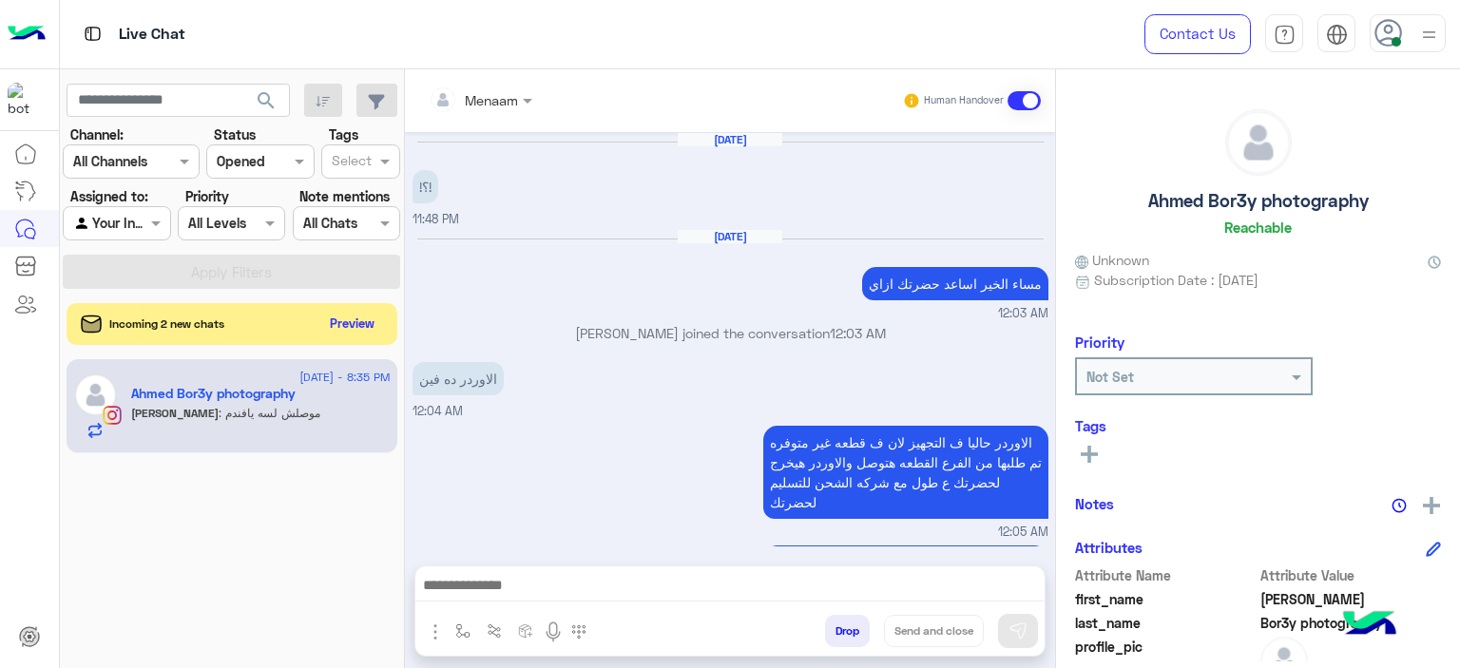
scroll to position [4495, 0]
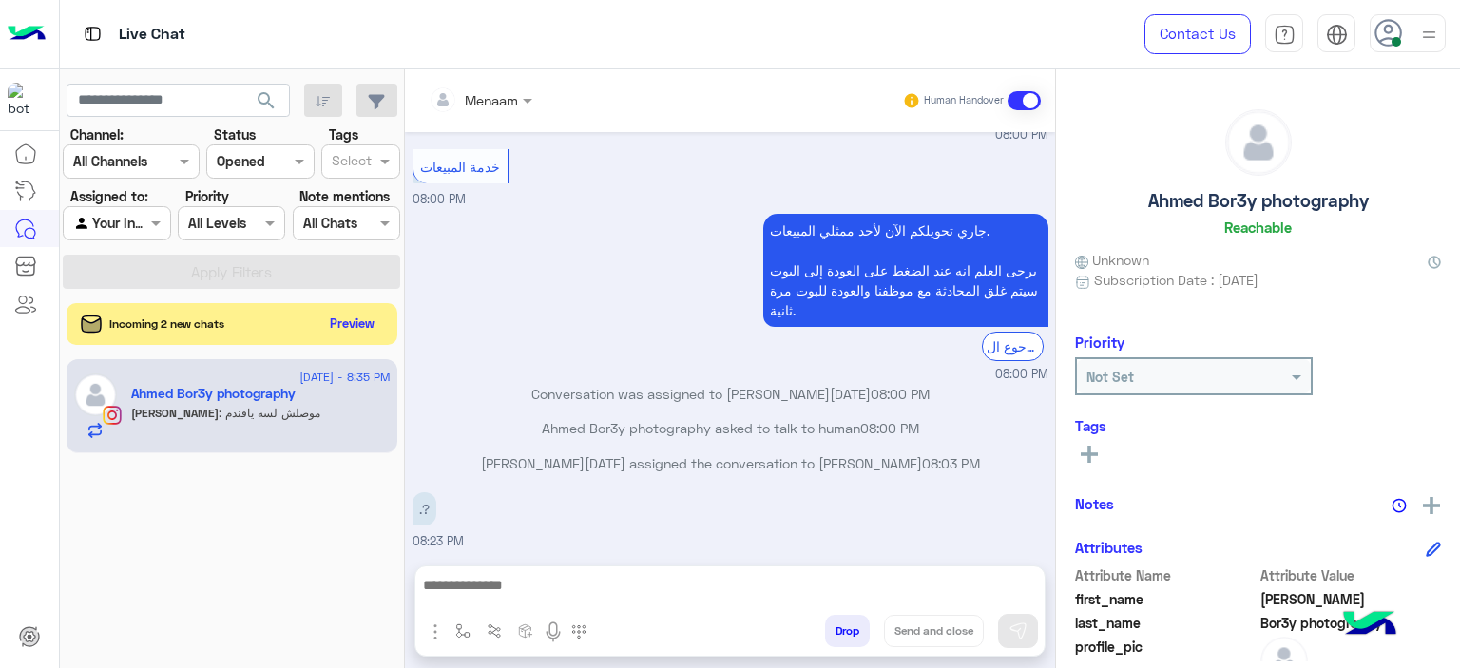
click at [460, 556] on p "51270808665 رقم الاوردر" at bounding box center [495, 572] width 164 height 33
copy p "51270808665"
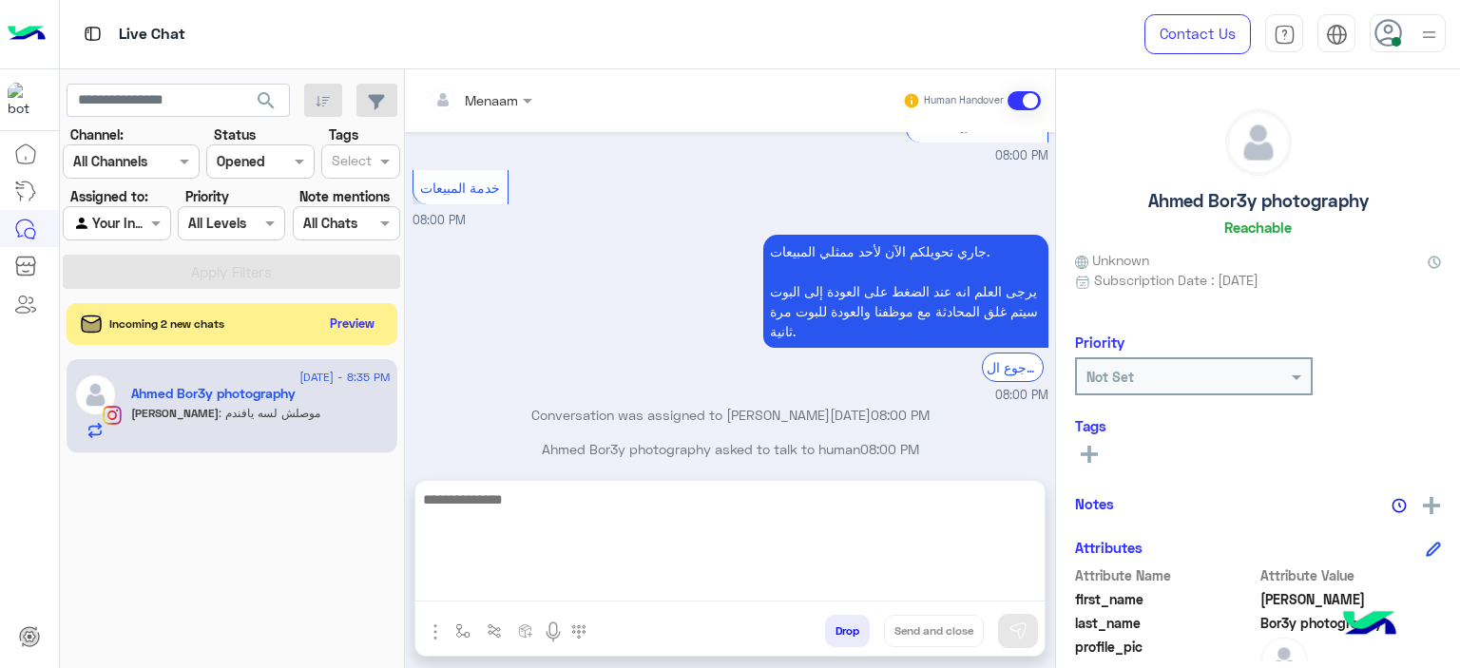
click at [518, 592] on textarea at bounding box center [729, 545] width 629 height 114
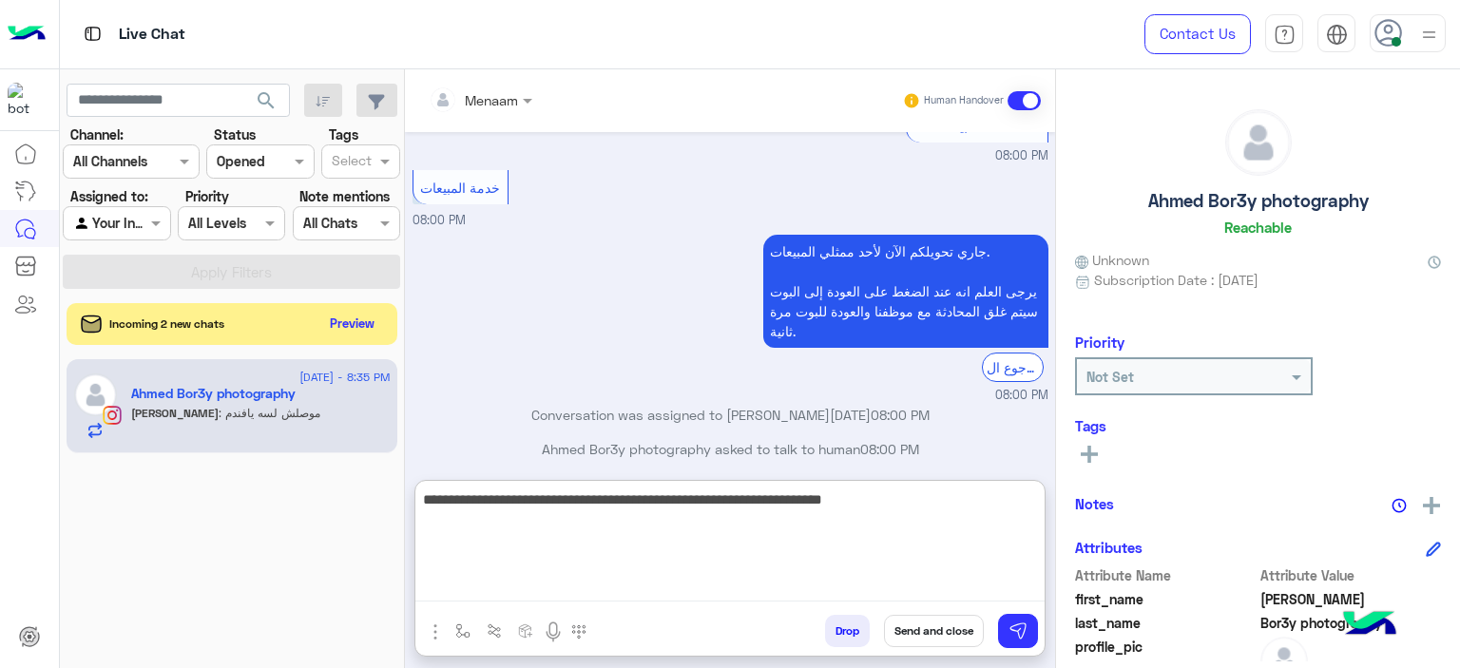
type textarea "**********"
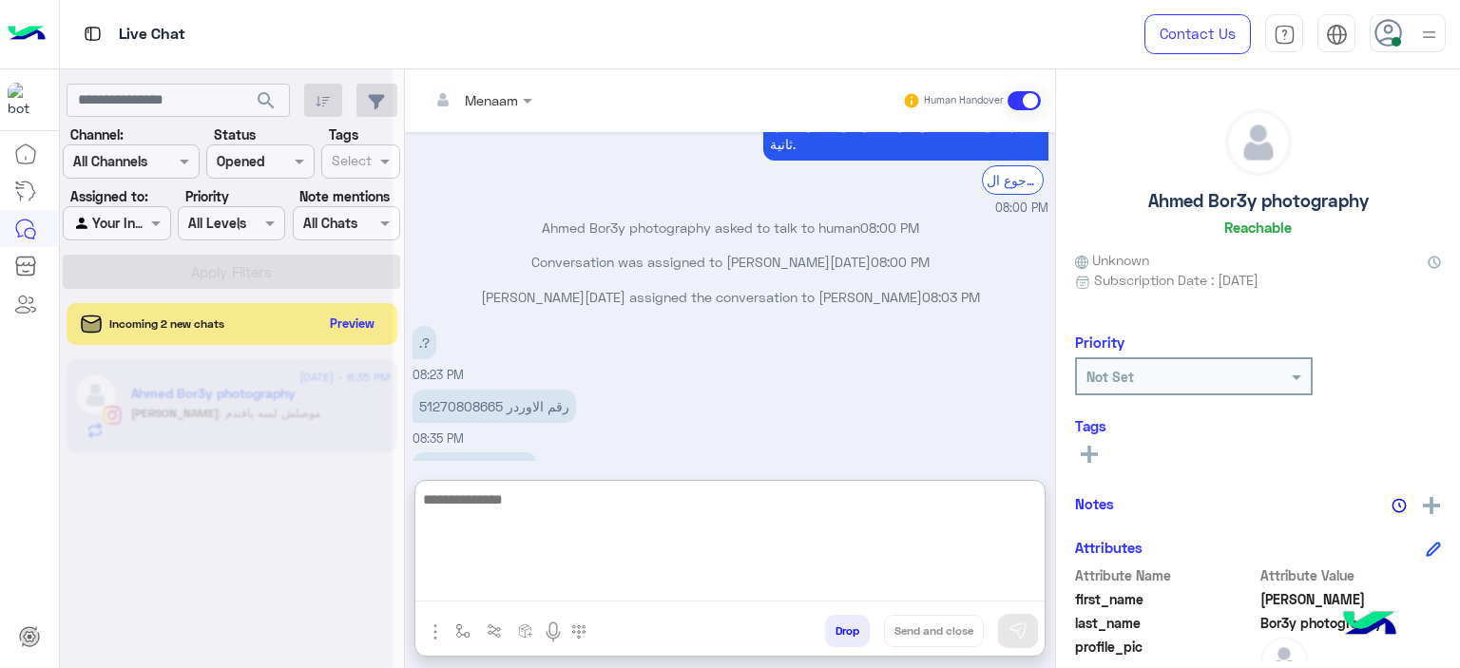
scroll to position [4663, 0]
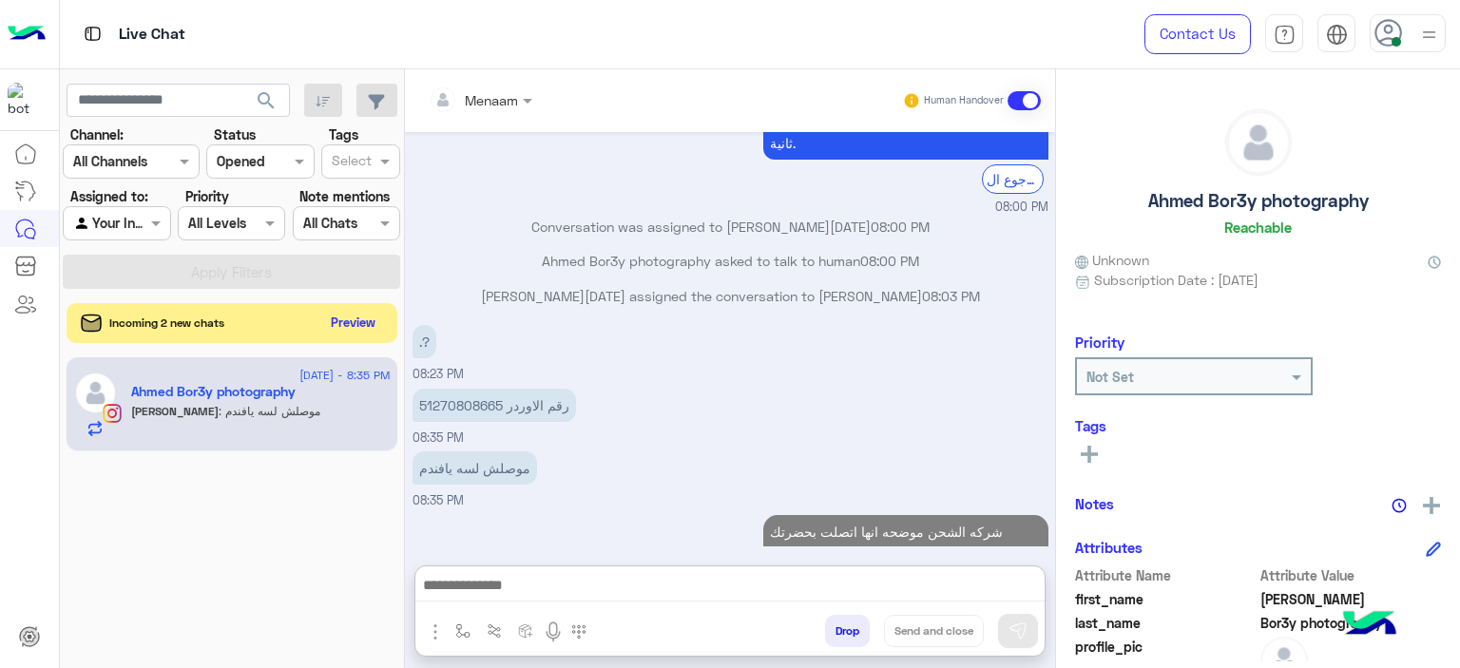
click at [360, 312] on button "Preview" at bounding box center [353, 323] width 59 height 26
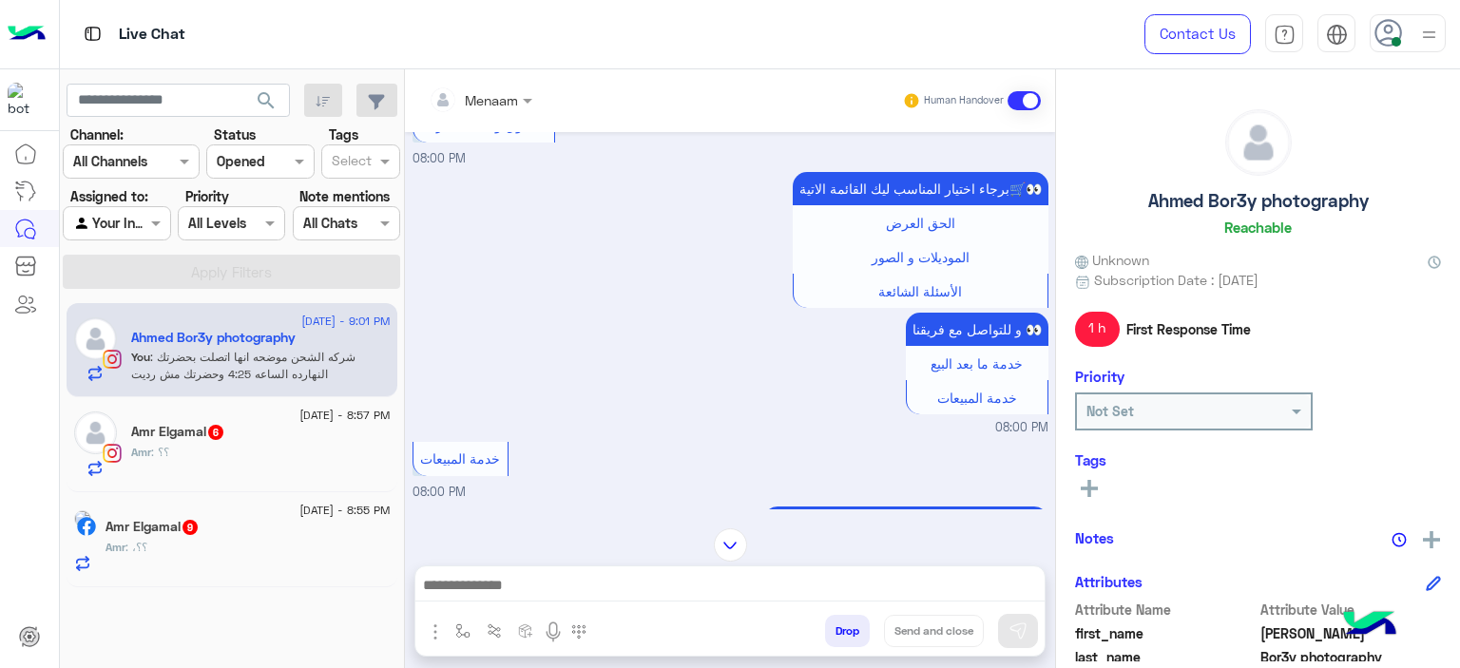
scroll to position [1246, 0]
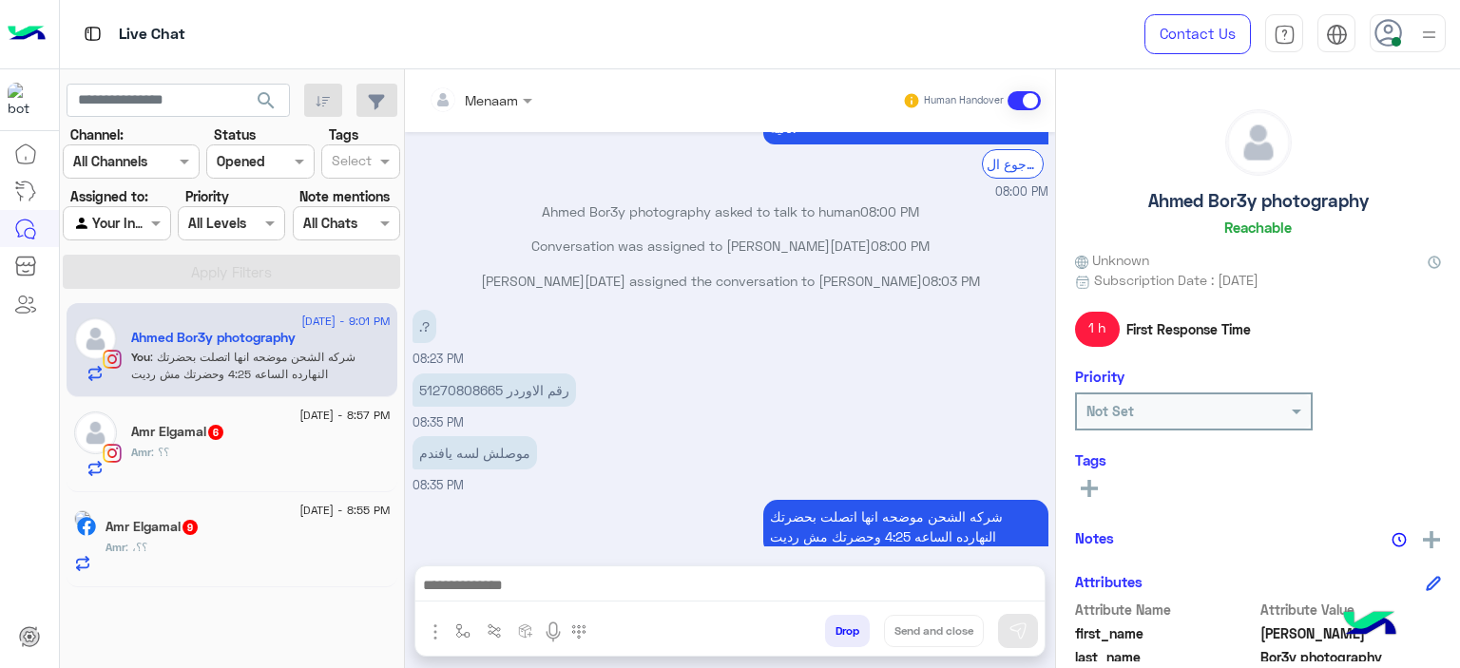
click at [454, 374] on p "51270808665 رقم الاوردر" at bounding box center [495, 390] width 164 height 33
copy p "51270808665"
click at [290, 440] on div "Amr Elgamal 6" at bounding box center [261, 434] width 260 height 20
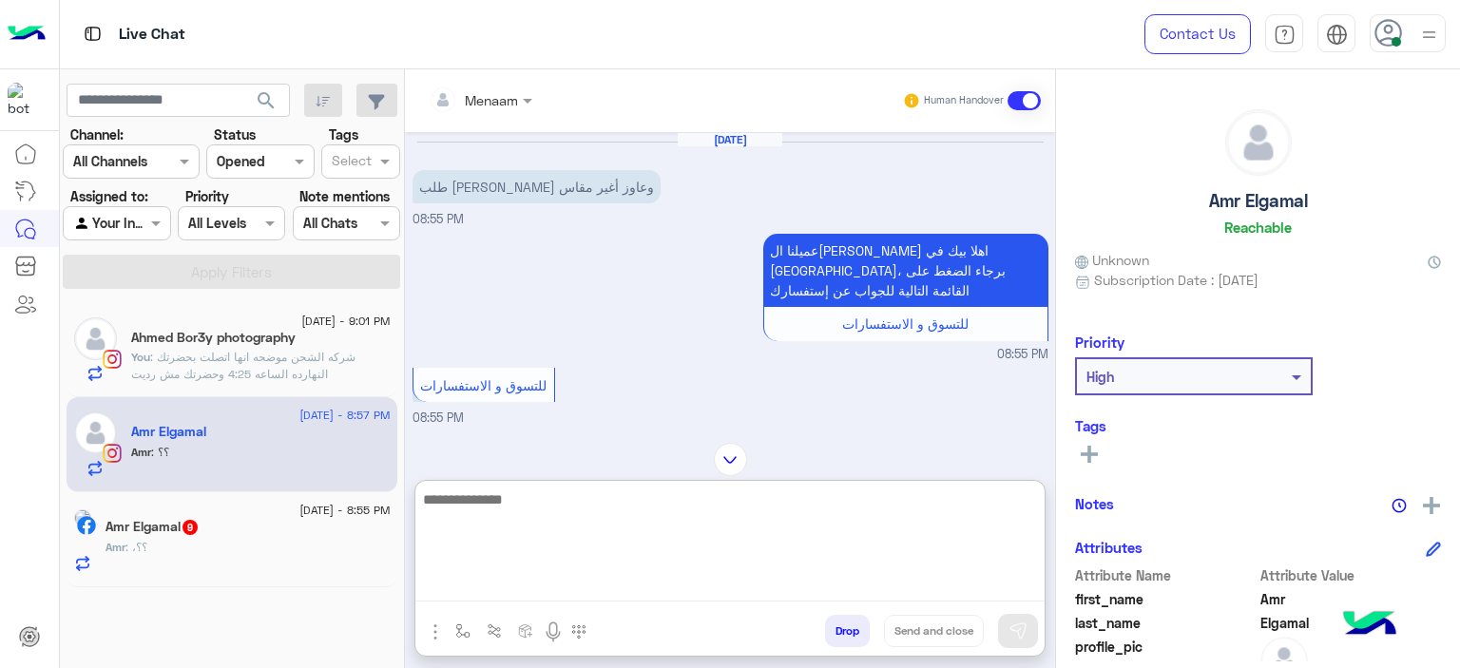
click at [536, 583] on textarea at bounding box center [729, 545] width 629 height 114
type textarea "**********"
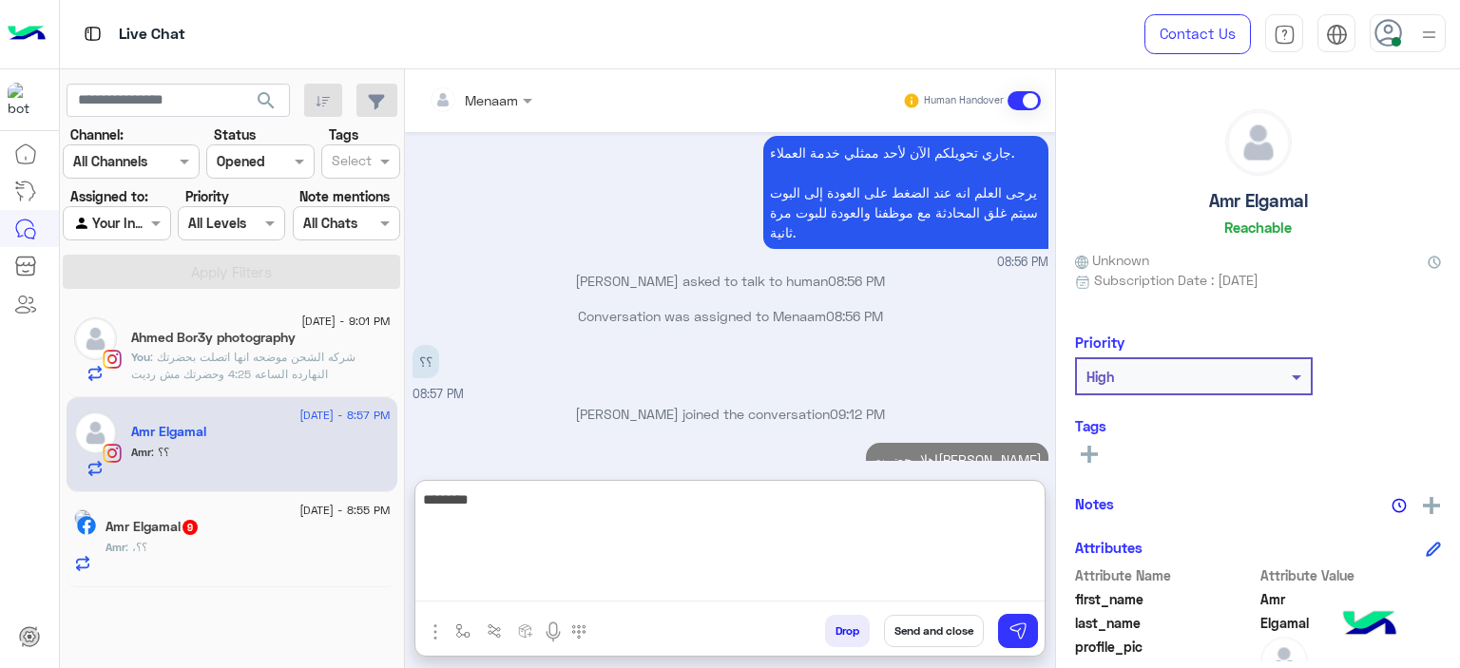
scroll to position [1430, 0]
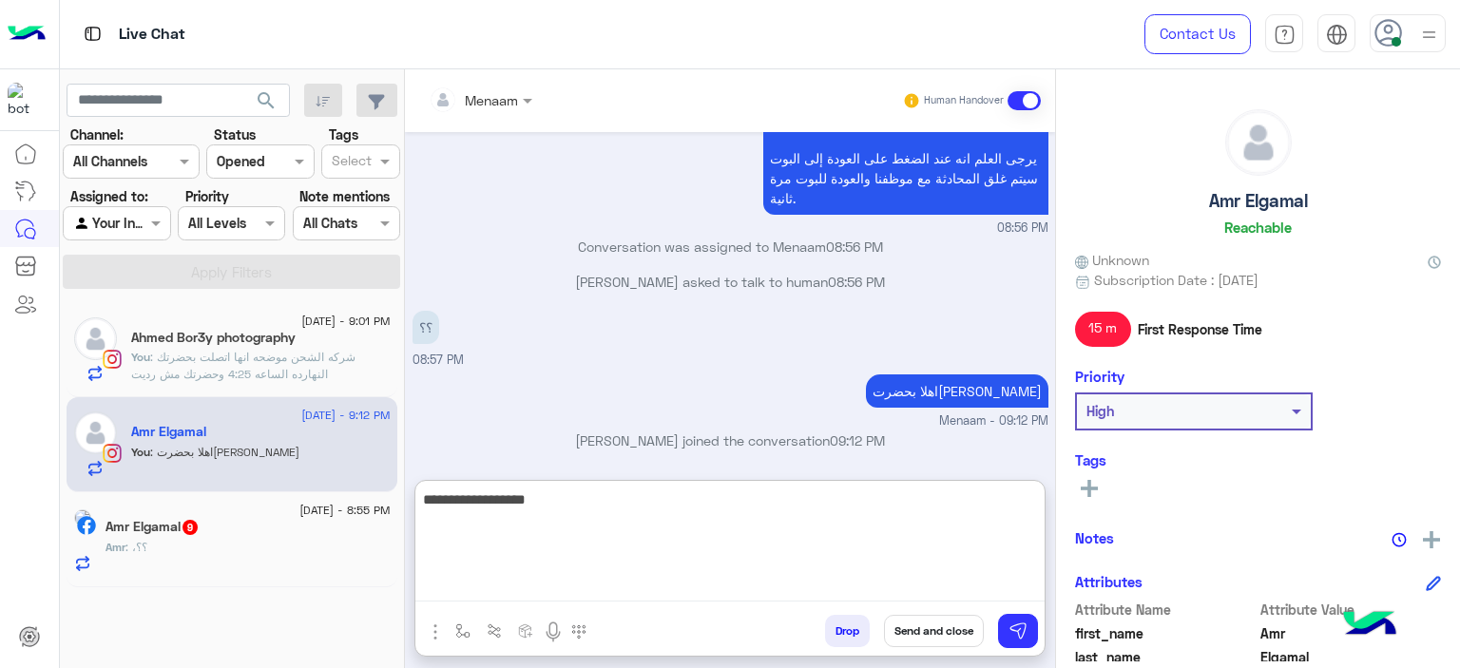
type textarea "**********"
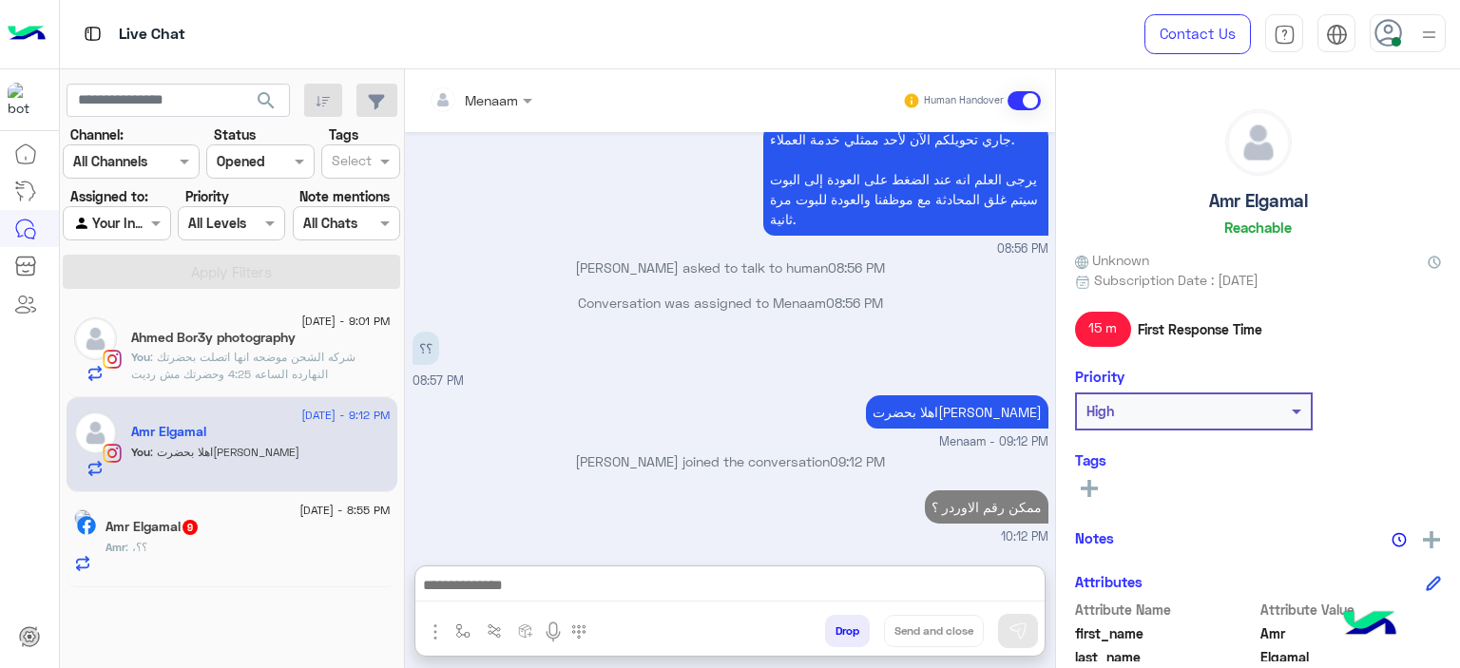
click at [213, 561] on div "Amr : ،؟؟" at bounding box center [248, 555] width 285 height 33
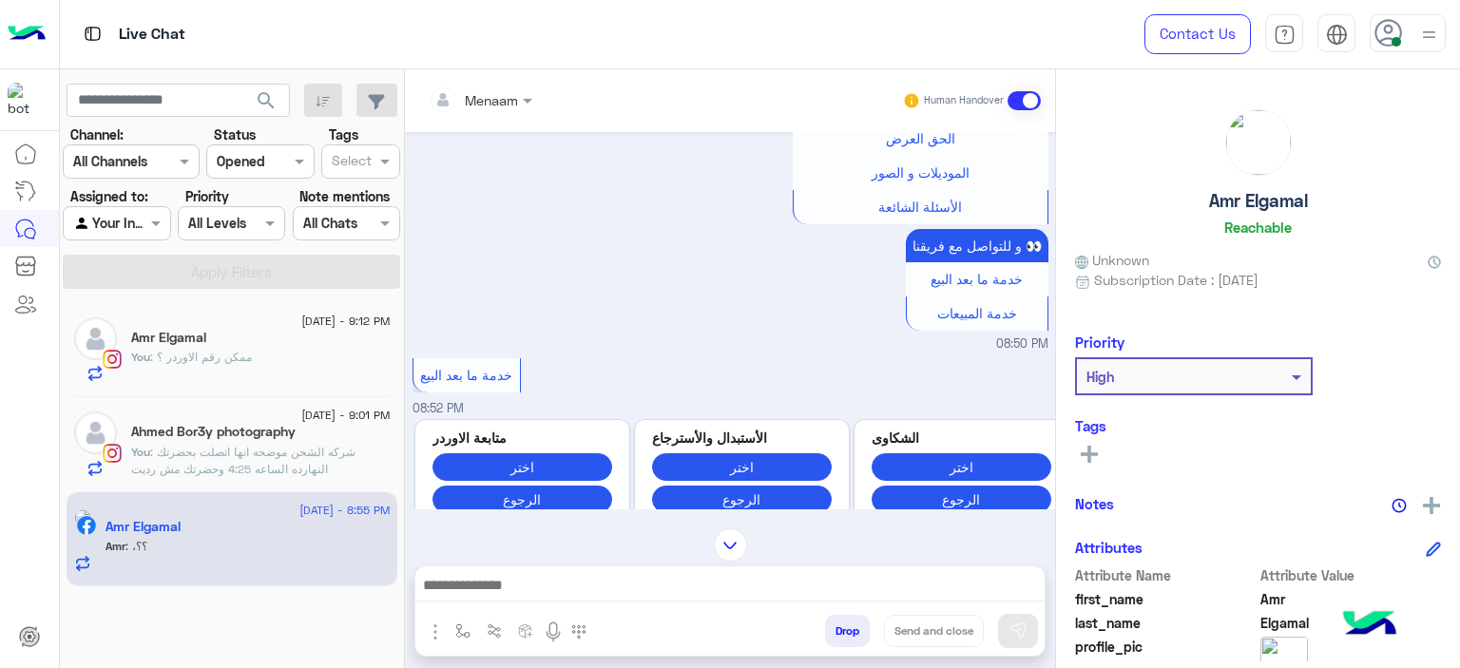
scroll to position [9, 0]
click at [494, 570] on div at bounding box center [729, 591] width 629 height 48
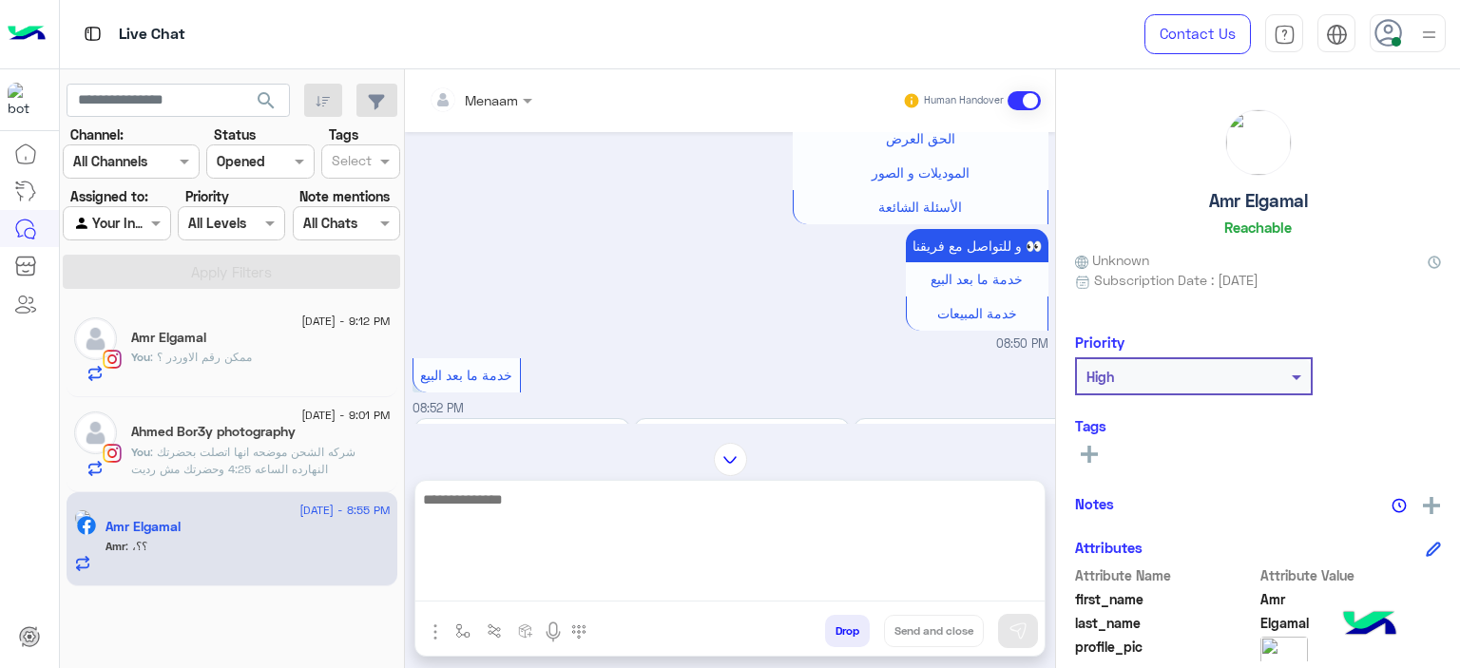
click at [493, 590] on textarea at bounding box center [729, 545] width 629 height 114
click at [502, 509] on textarea at bounding box center [729, 545] width 629 height 114
type textarea "**********"
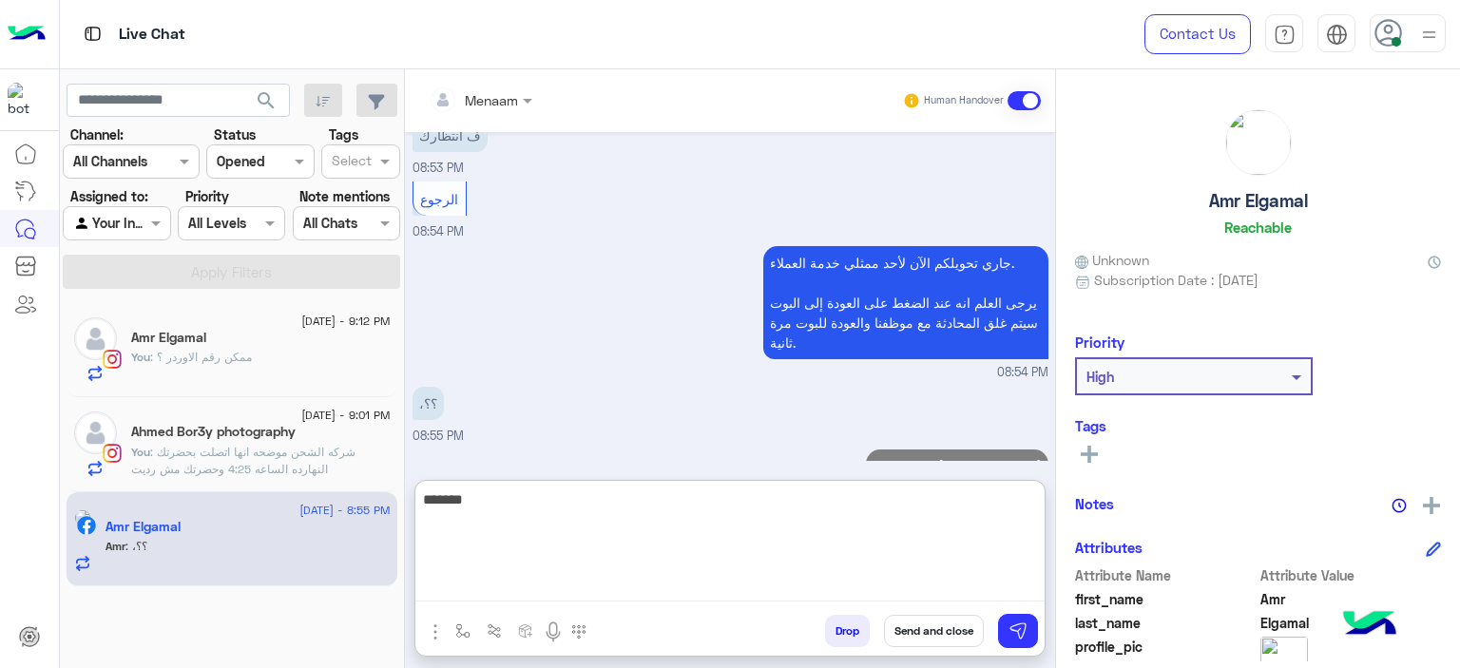
scroll to position [1869, 0]
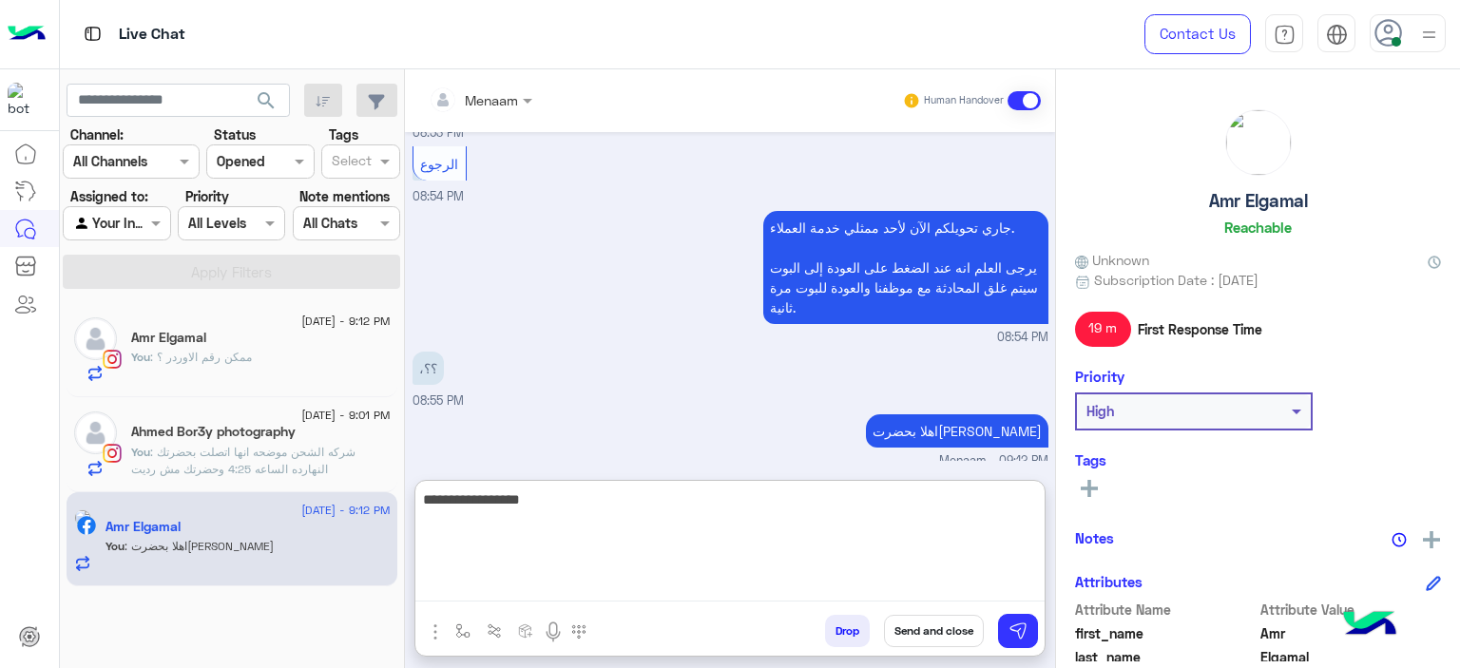
type textarea "**********"
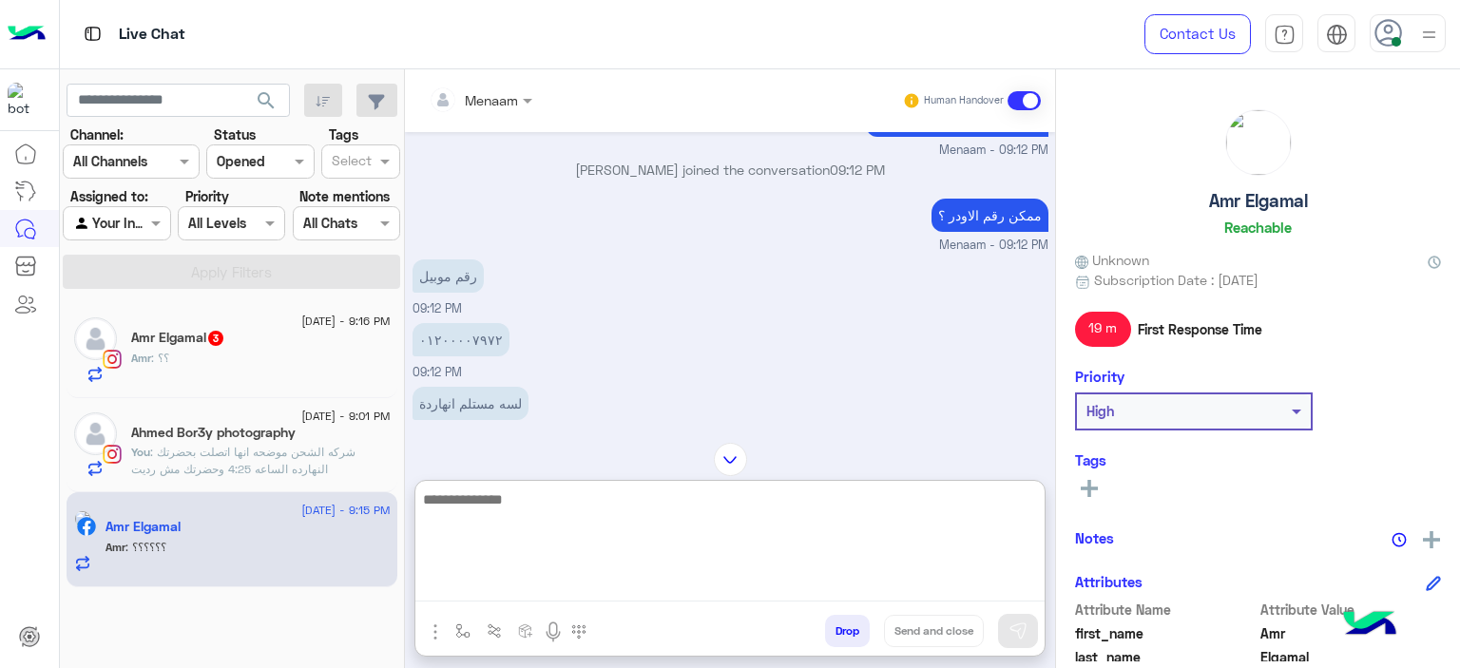
scroll to position [2135, 0]
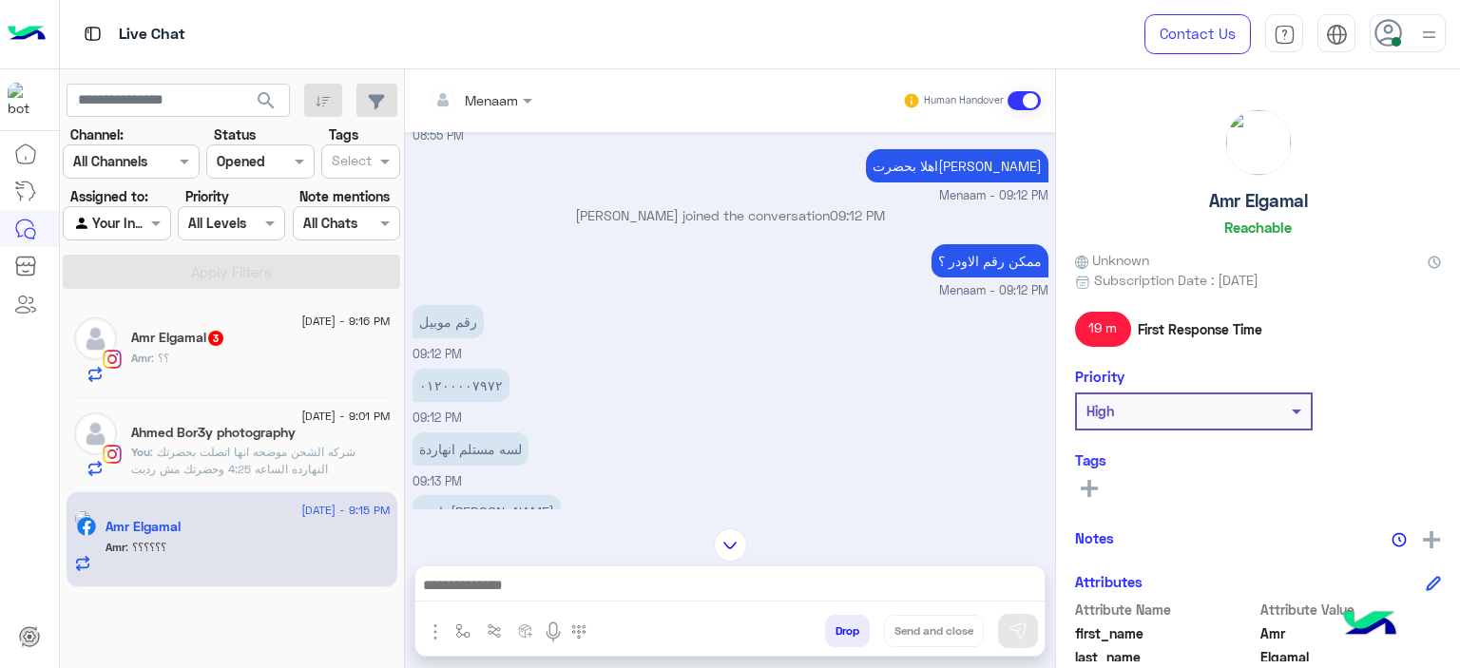
click at [149, 340] on h5 "Amr Elgamal 3" at bounding box center [178, 338] width 94 height 16
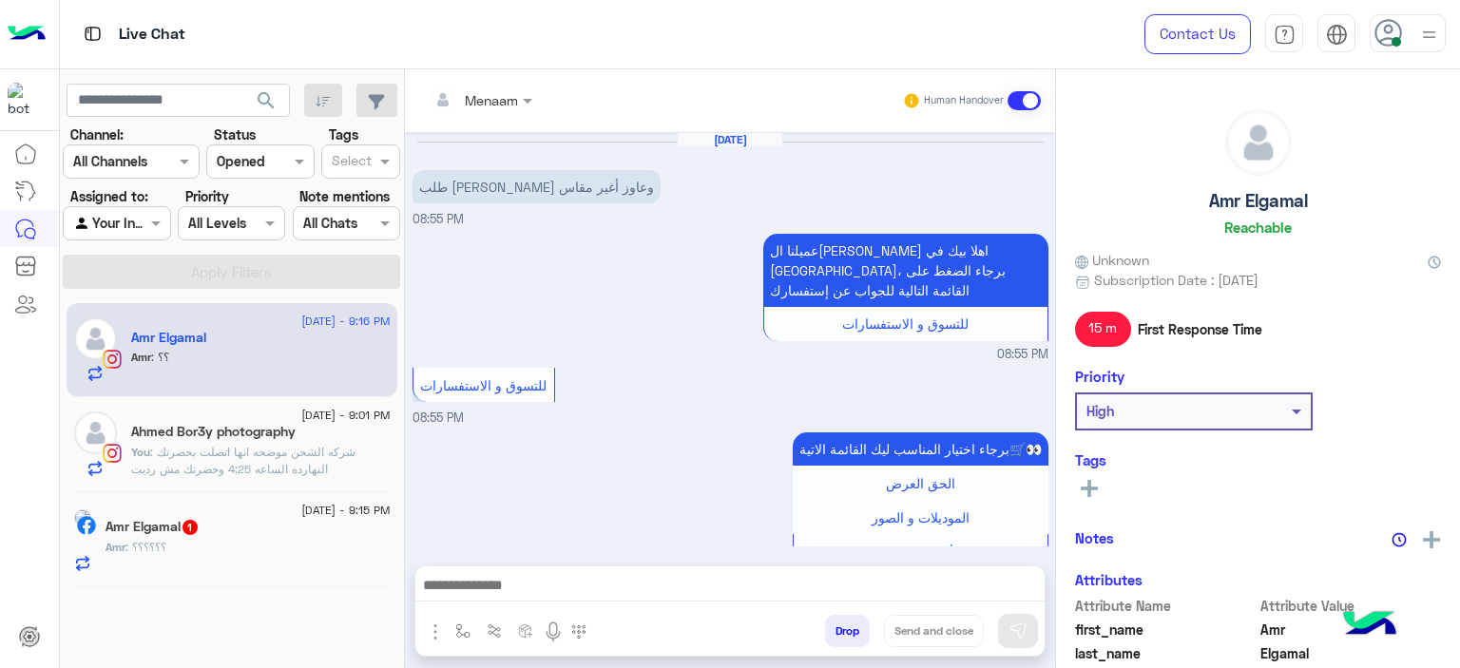
scroll to position [1594, 0]
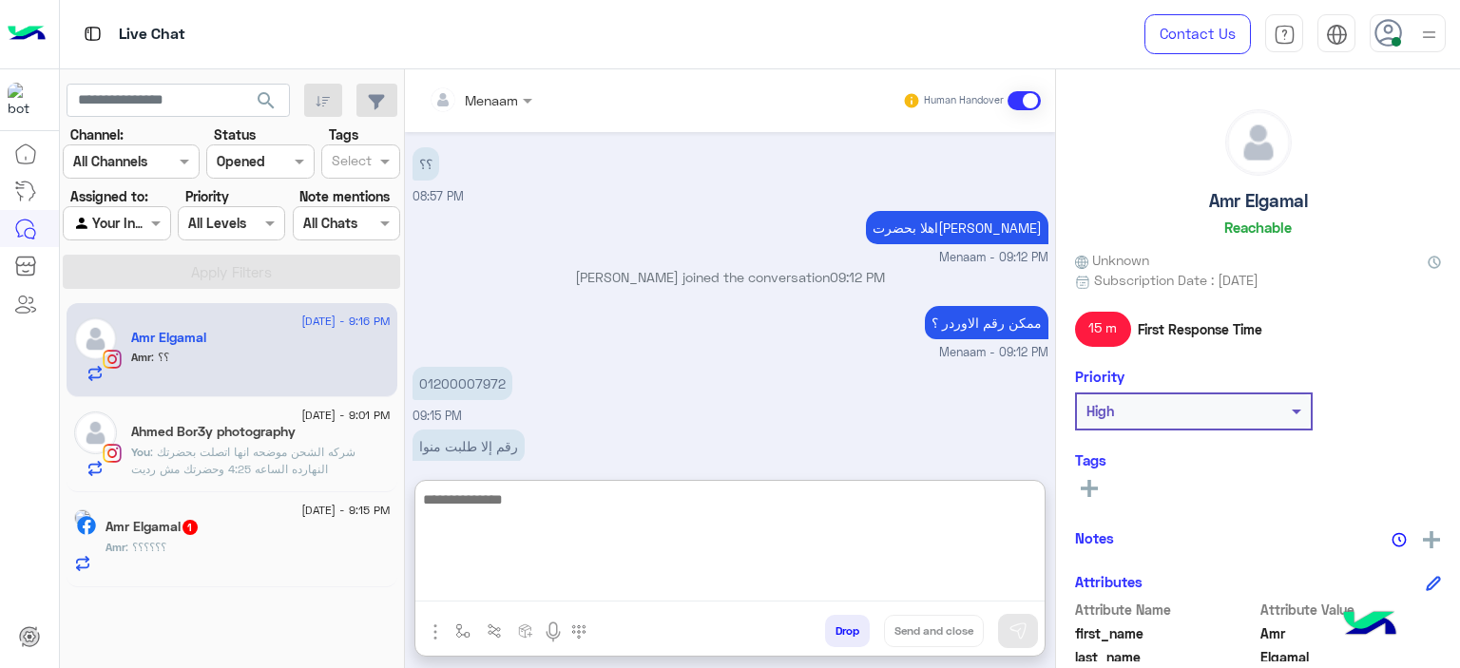
click at [570, 595] on textarea at bounding box center [729, 545] width 629 height 114
type textarea "**********"
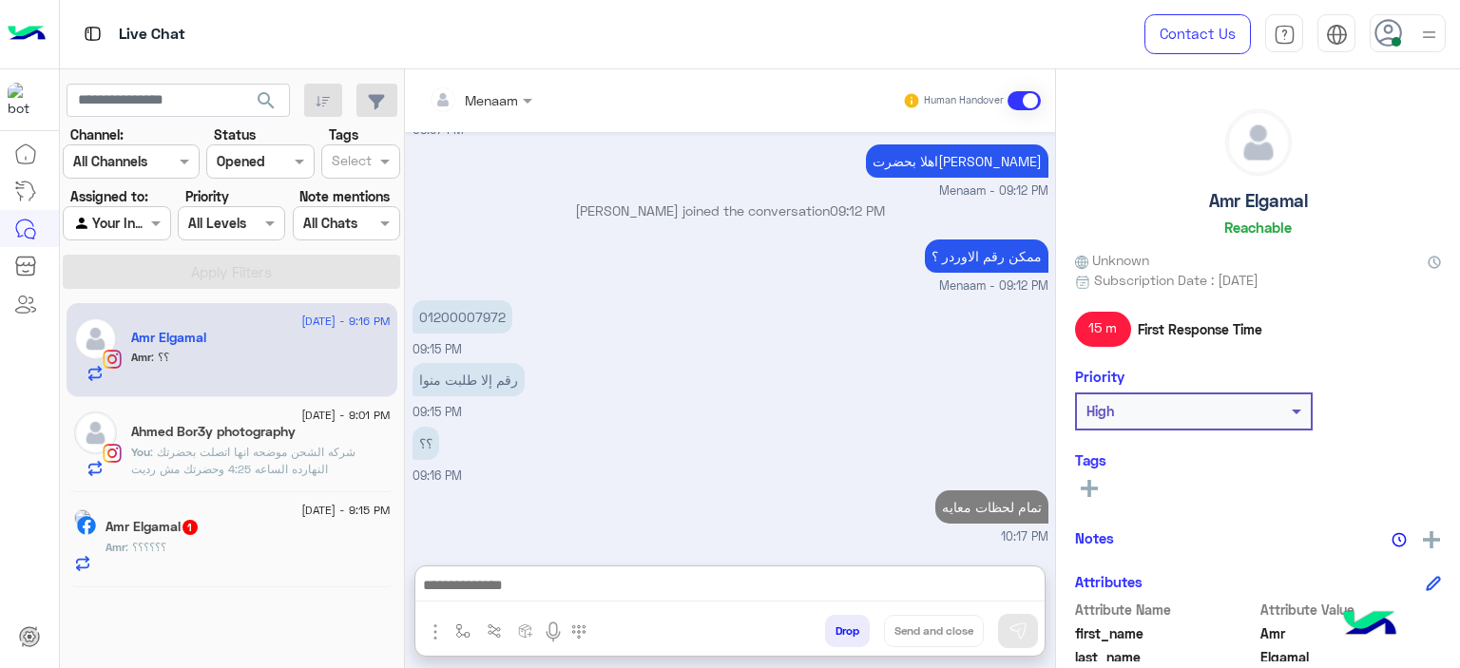
click at [241, 547] on div "Amr : ؟؟؟؟؟؟" at bounding box center [248, 555] width 285 height 33
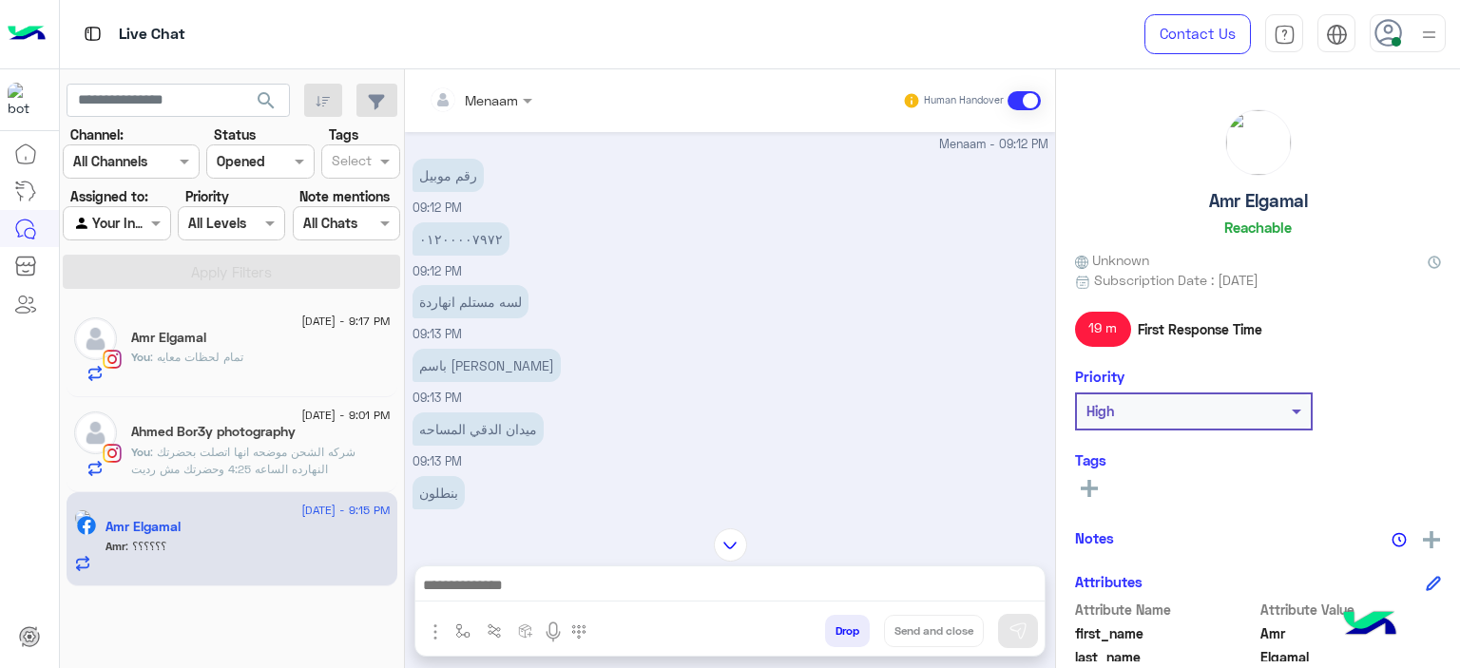
scroll to position [929, 0]
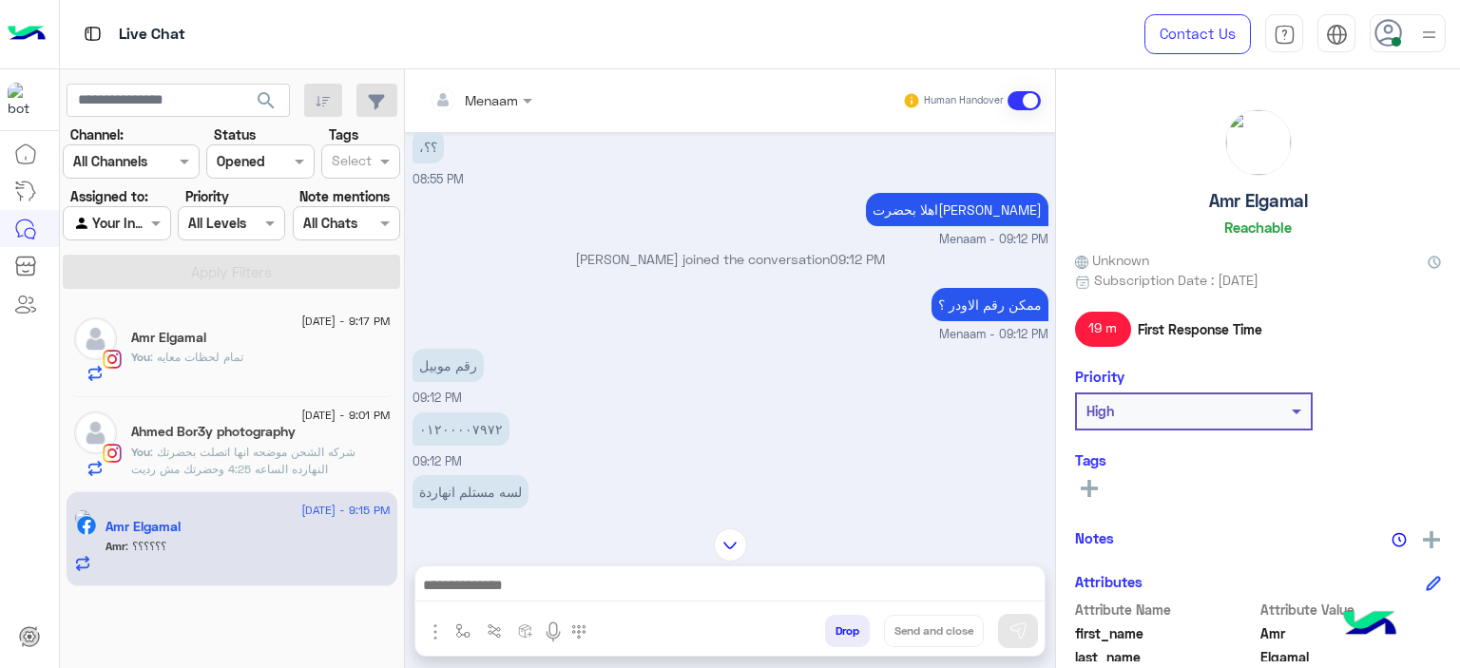
click at [164, 363] on span ": تمام لحظات معايه" at bounding box center [196, 357] width 93 height 14
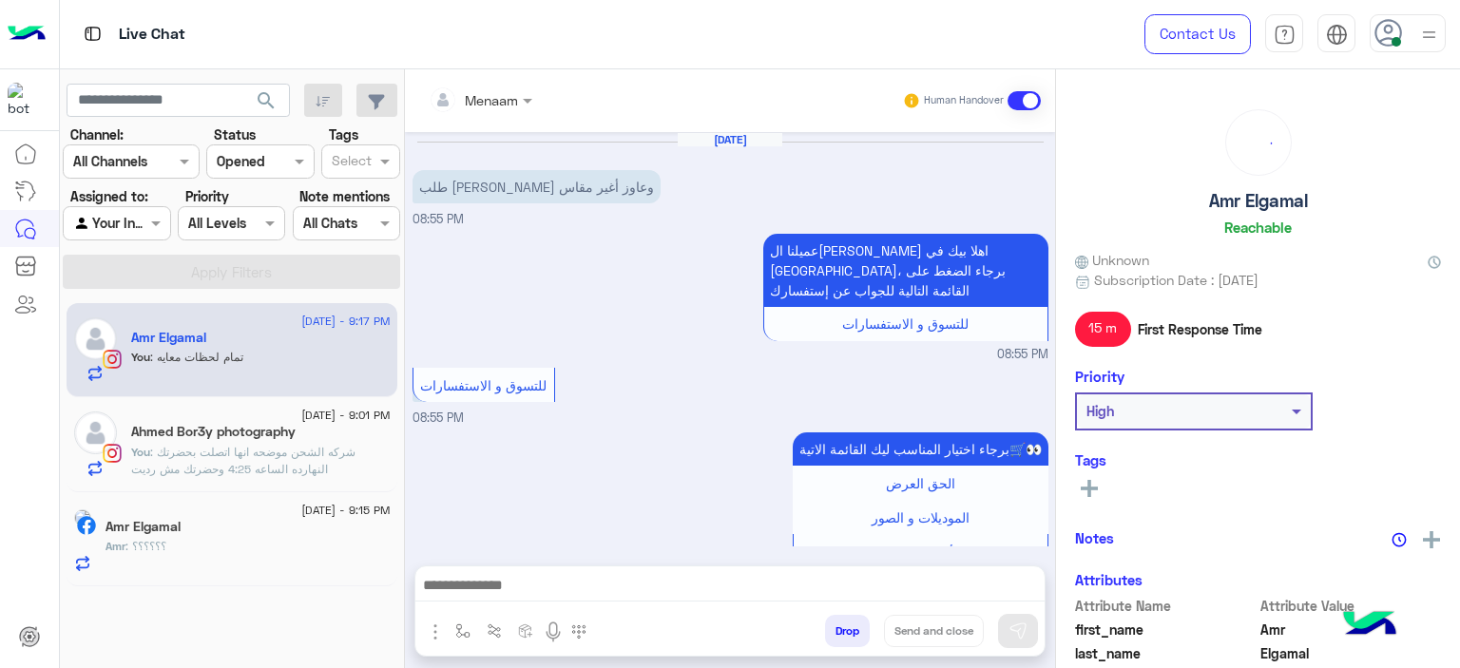
scroll to position [1654, 0]
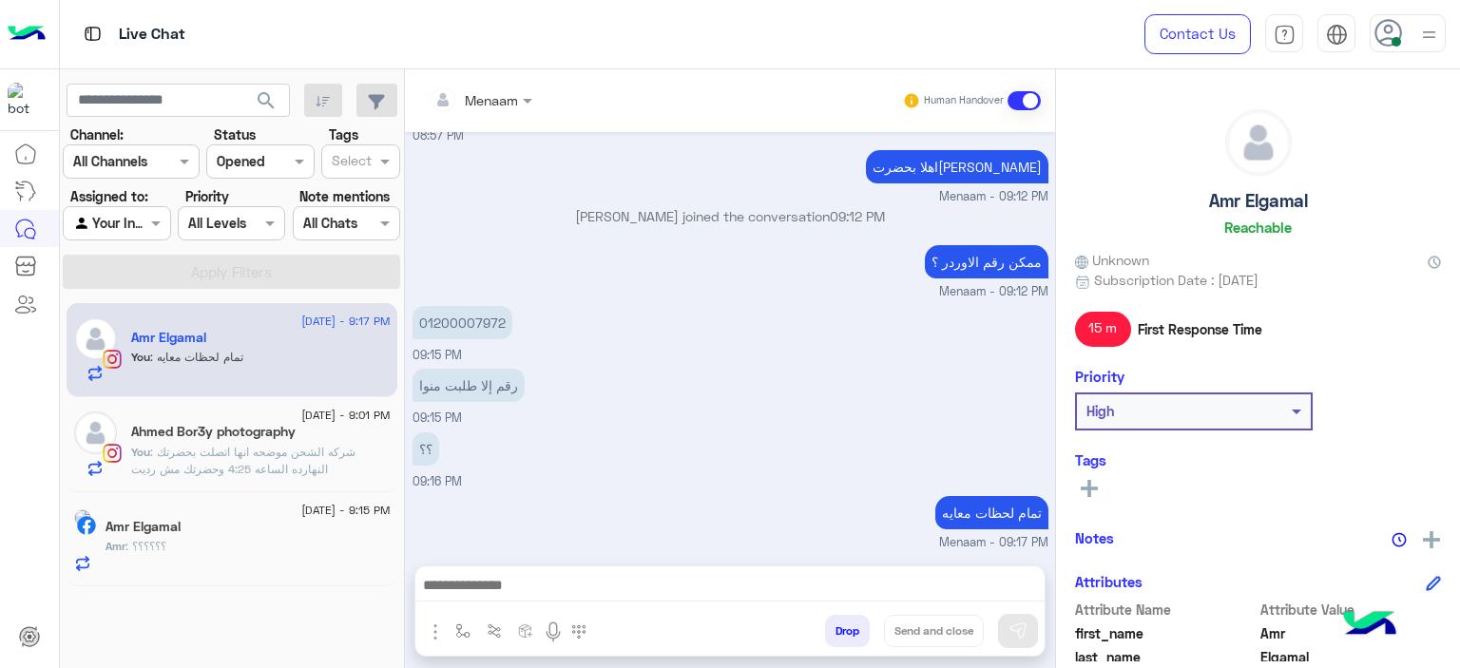
click at [241, 531] on div "Amr Elgamal" at bounding box center [248, 529] width 285 height 20
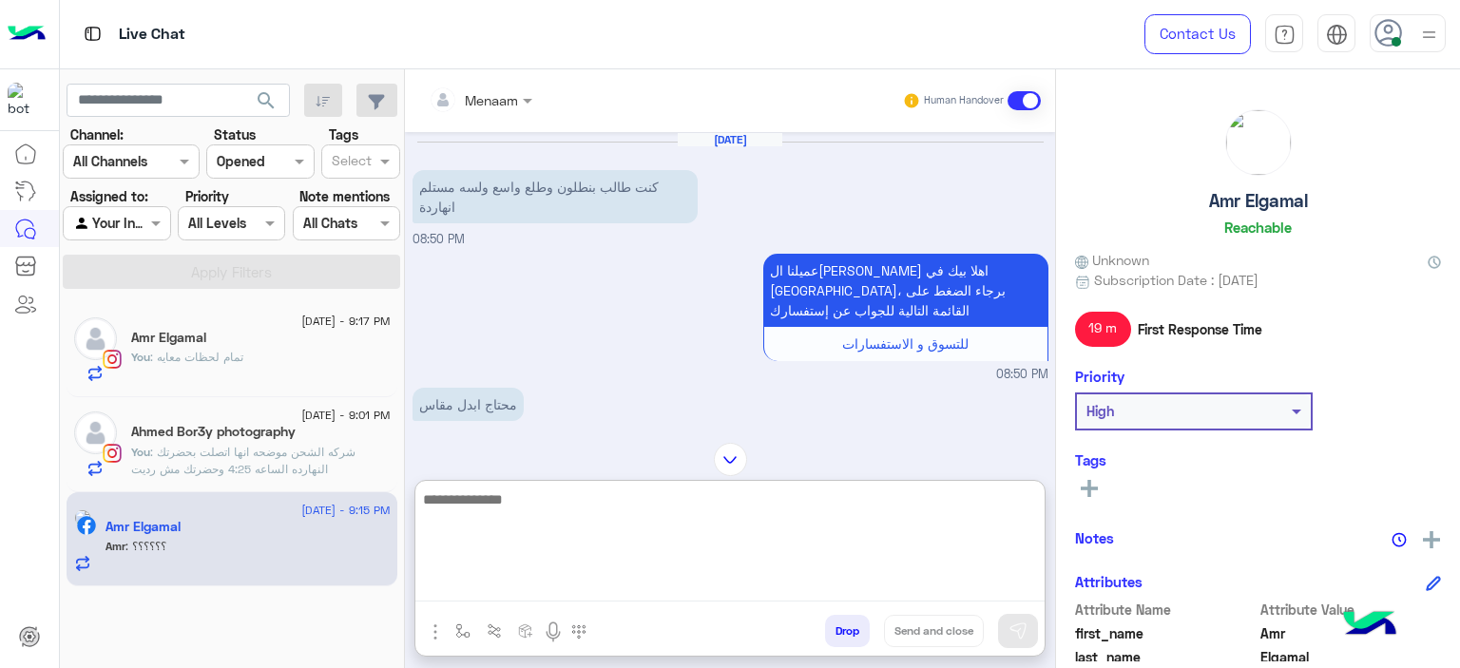
click at [504, 577] on textarea at bounding box center [729, 545] width 629 height 114
type textarea "**********"
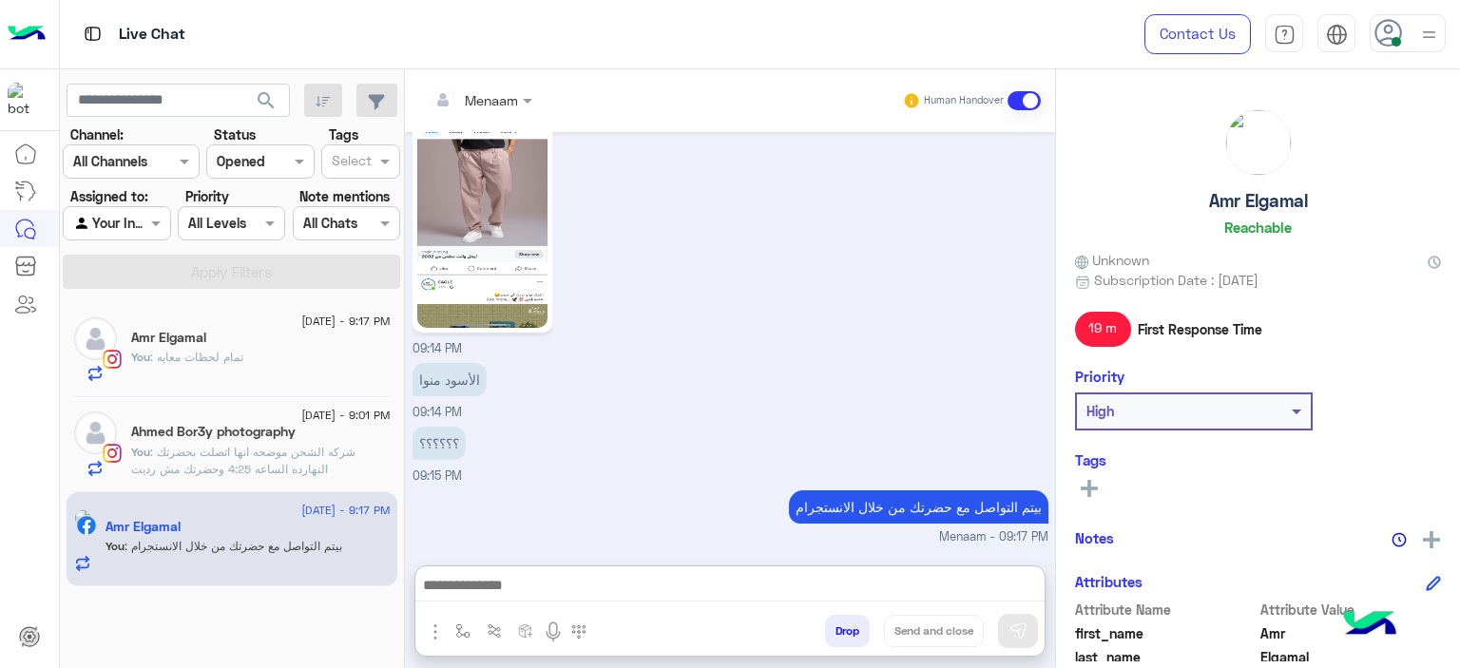
click at [198, 364] on p "You : تمام لحظات معايه" at bounding box center [187, 357] width 112 height 17
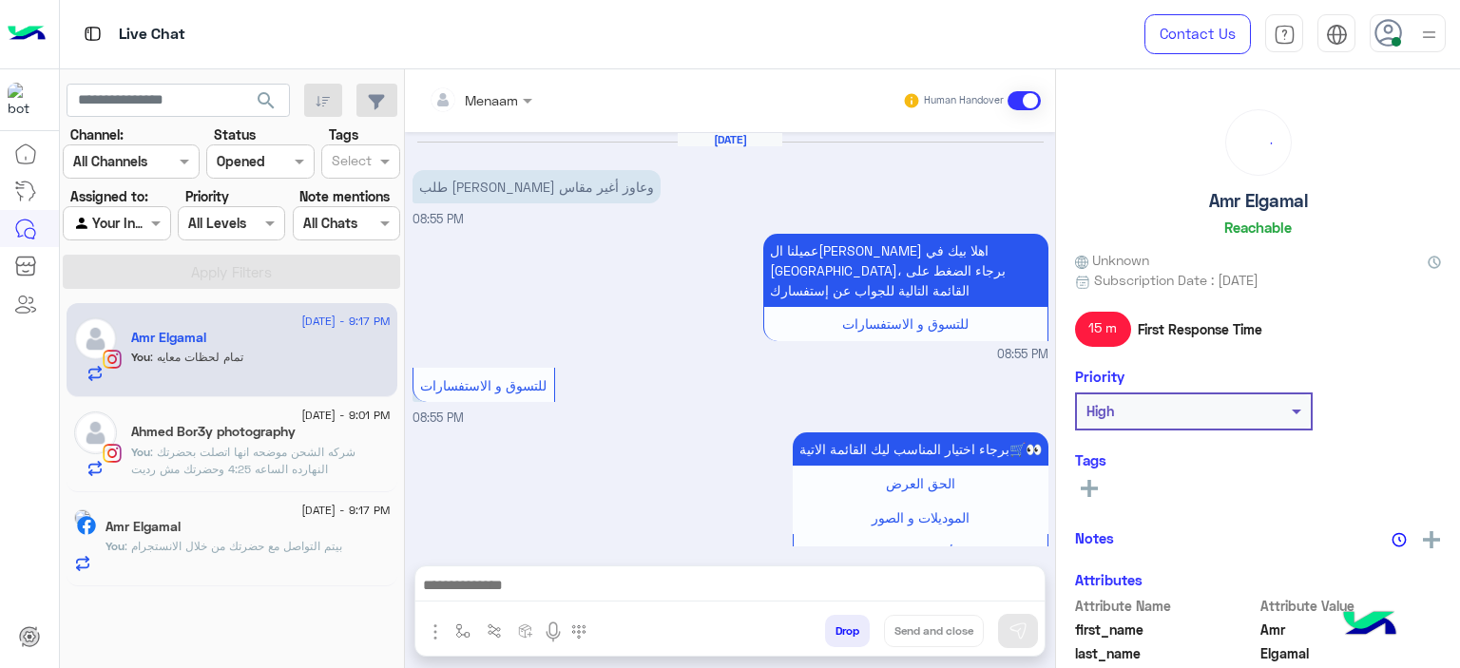
scroll to position [1654, 0]
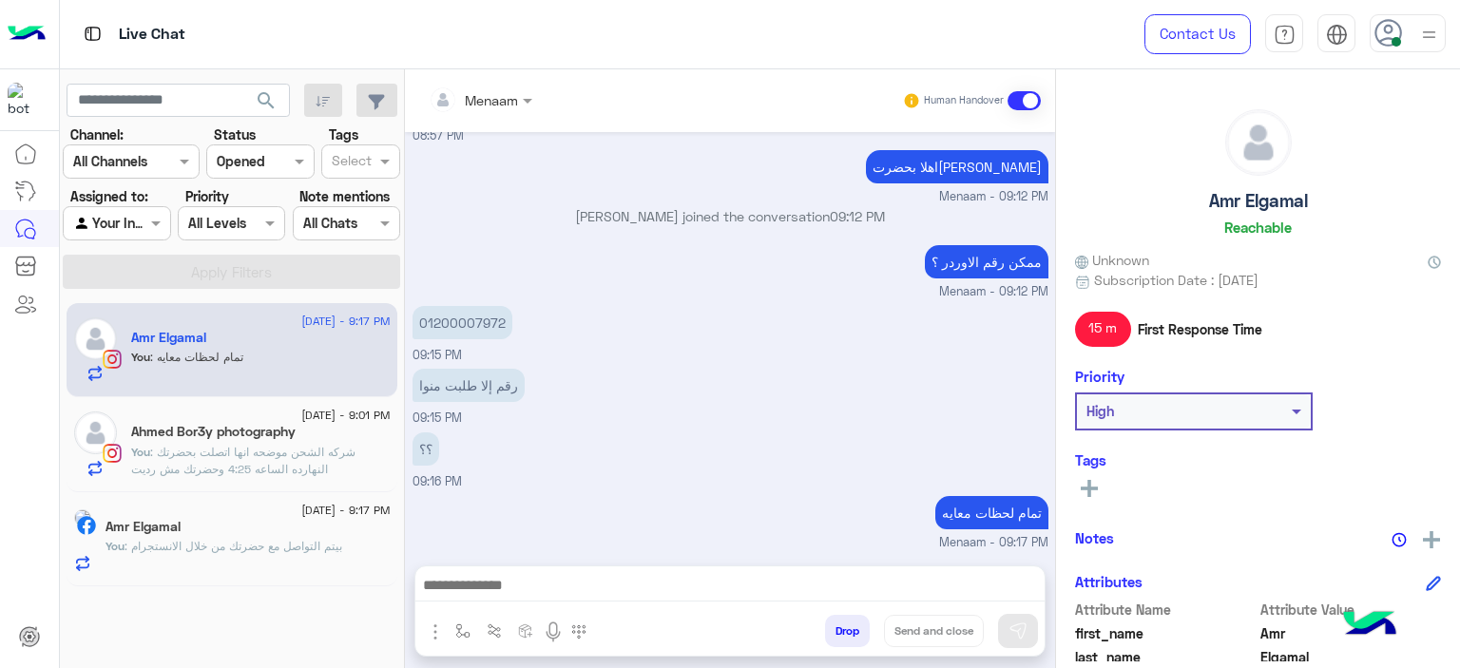
click at [464, 318] on p "01200007972" at bounding box center [463, 322] width 100 height 33
copy p "01200007972"
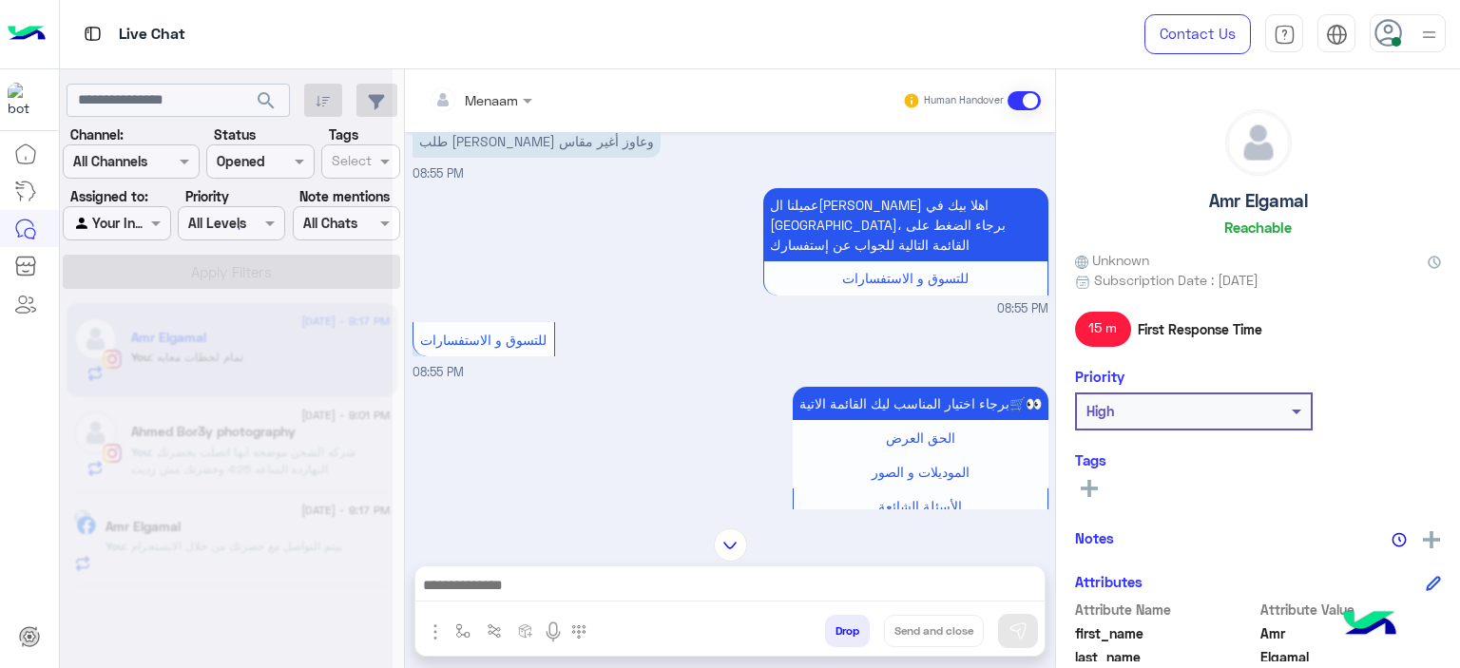
scroll to position [0, 0]
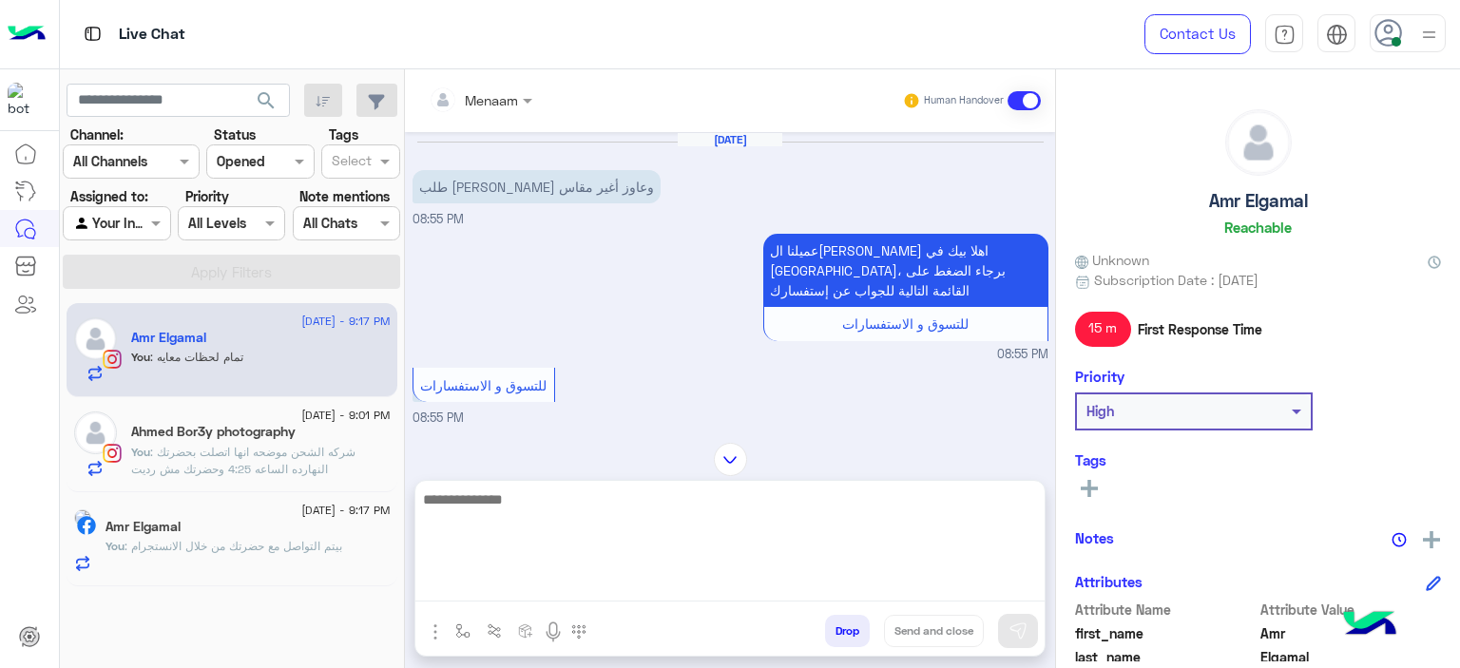
click at [527, 581] on textarea at bounding box center [729, 545] width 629 height 114
paste textarea "**********"
type textarea "**********"
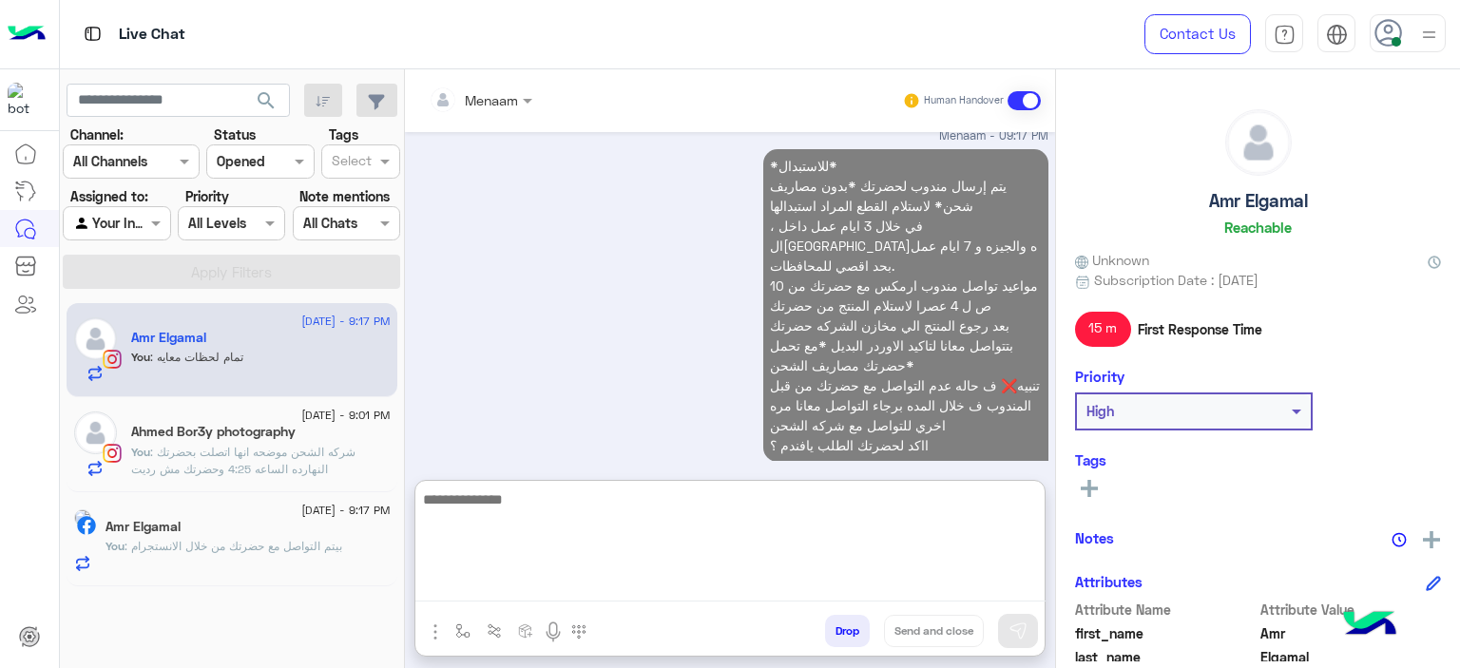
click at [176, 459] on p "You : شركه الشحن موضحه انها اتصلت بحضرتك النهارده الساعه 4:25 وحضرتك مش رديت" at bounding box center [261, 461] width 260 height 34
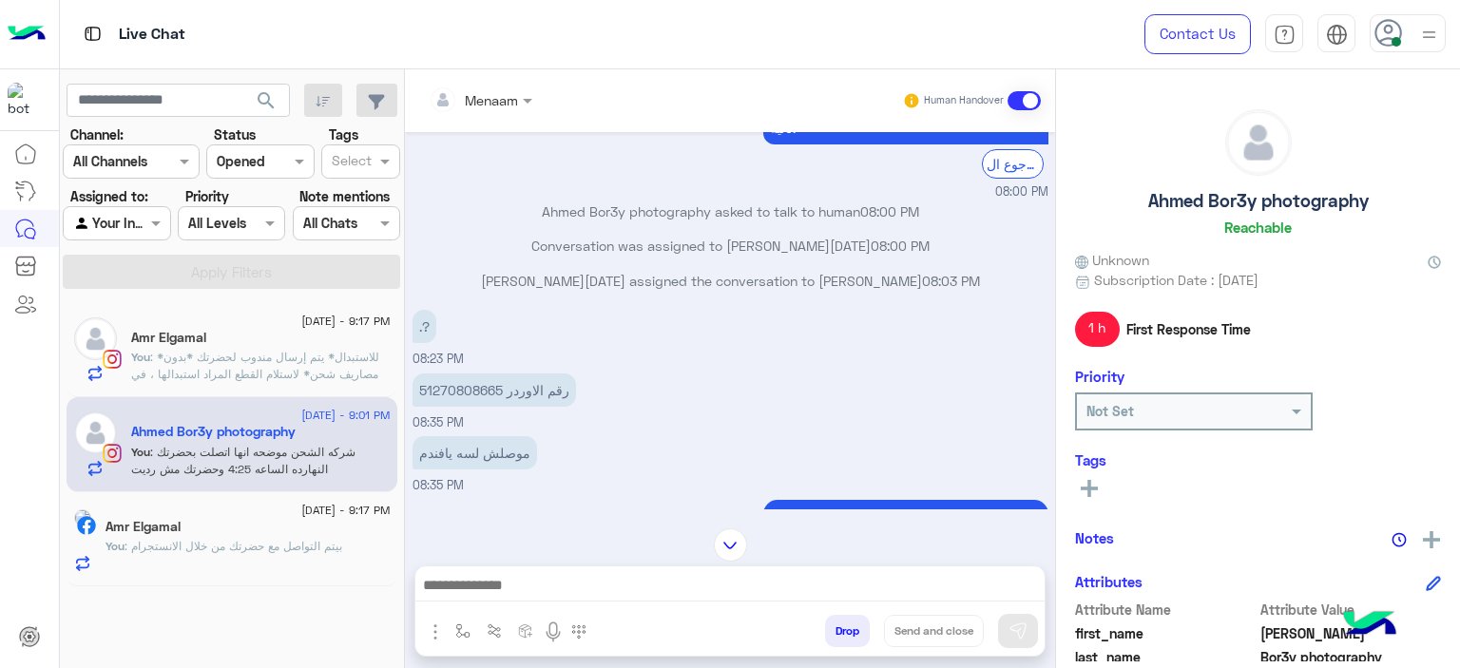
scroll to position [676, 0]
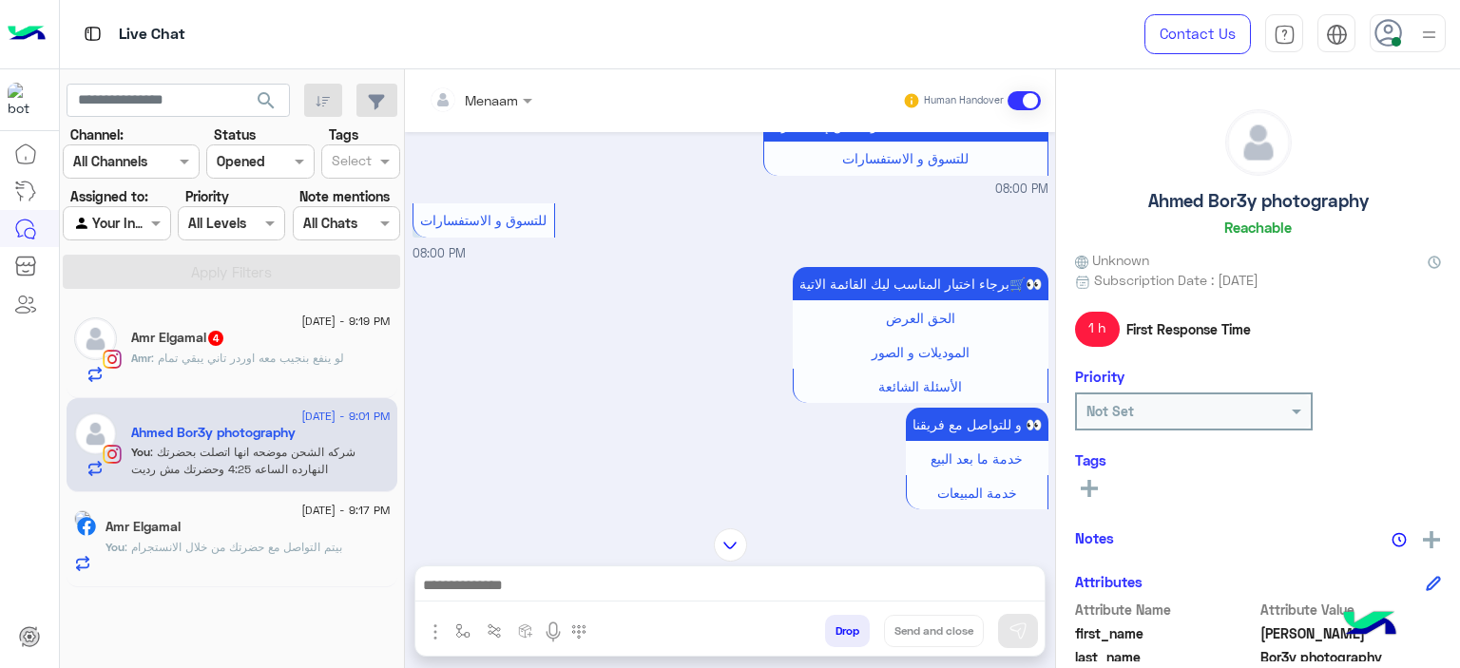
click at [249, 379] on div "Amr : لو ينفع بنجيب معه اوردر تاني يبقي تمام" at bounding box center [261, 366] width 260 height 33
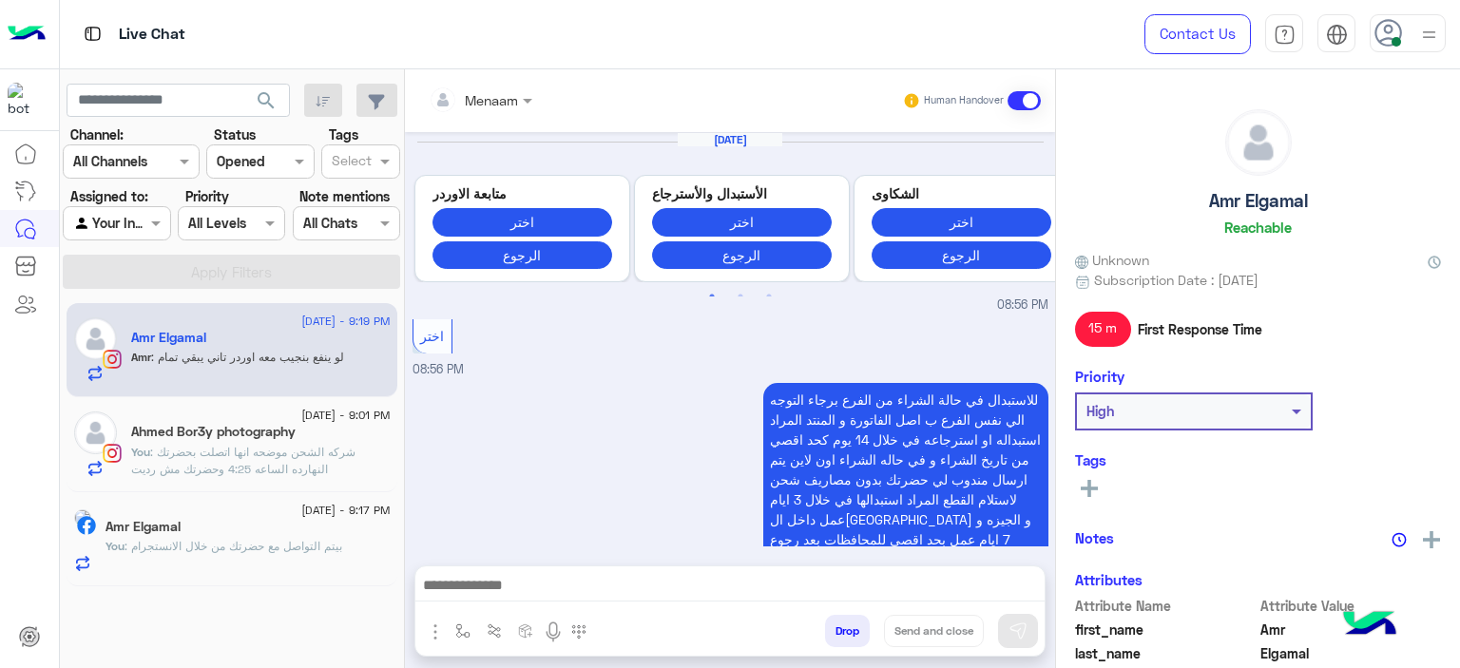
scroll to position [1652, 0]
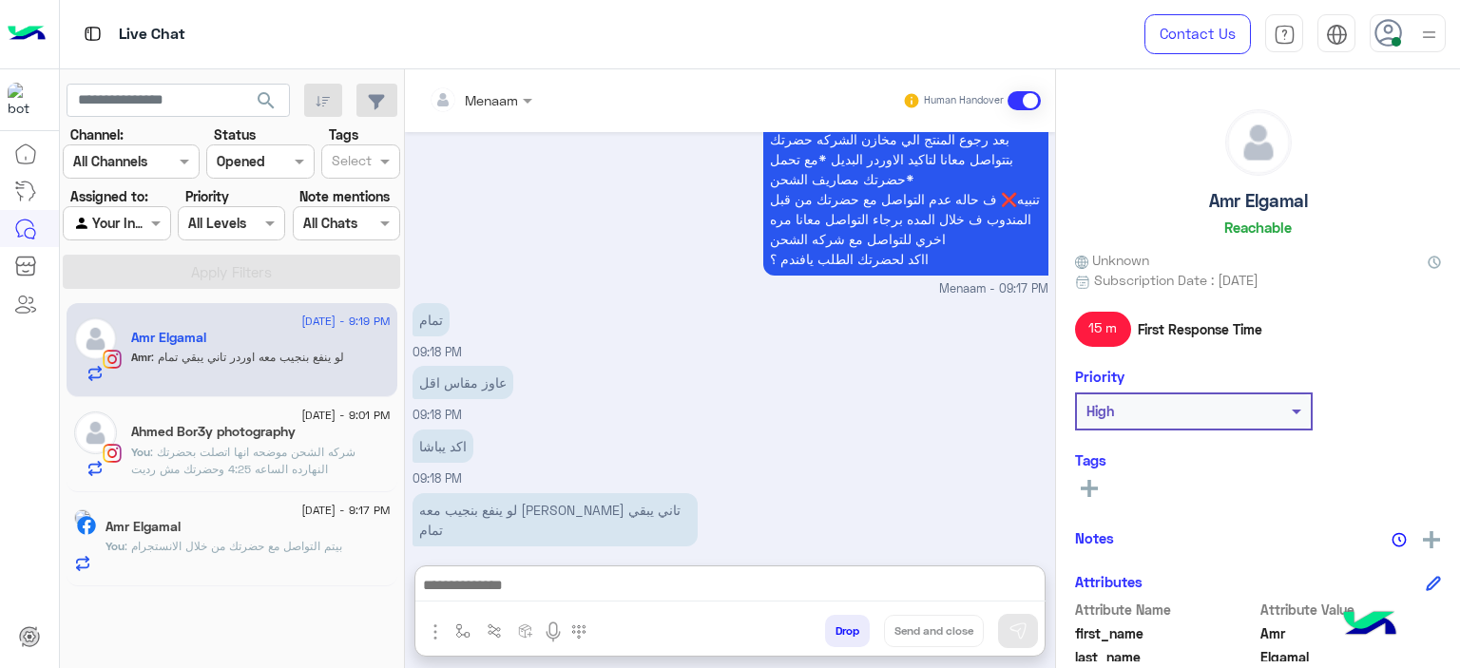
click at [559, 593] on textarea at bounding box center [730, 587] width 630 height 29
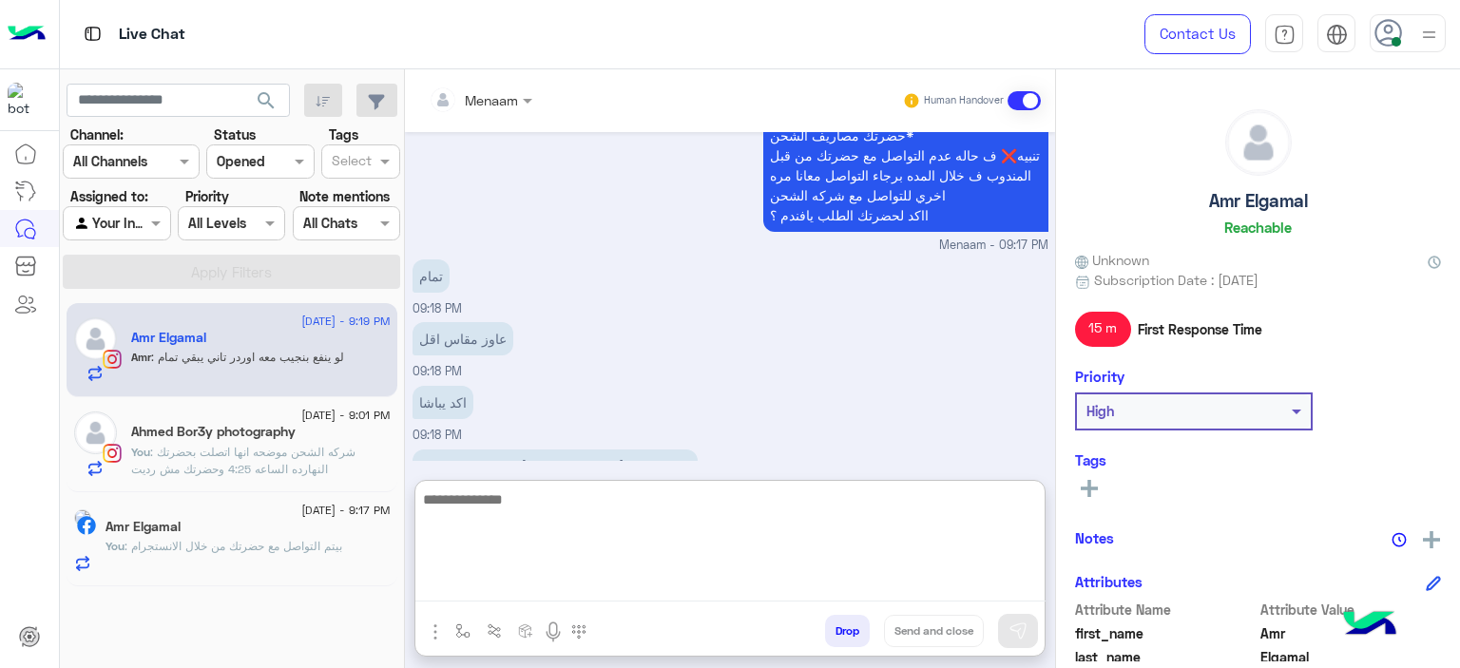
scroll to position [1738, 0]
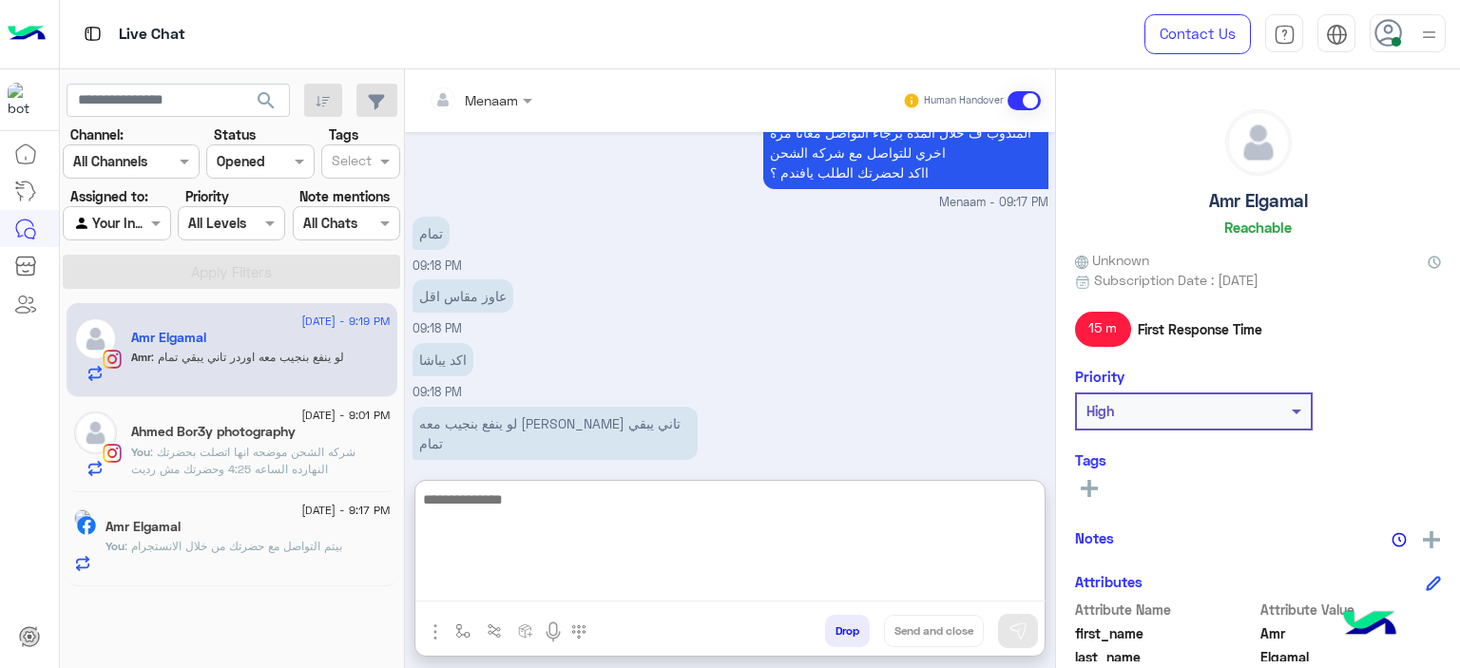
click at [550, 507] on textarea at bounding box center [730, 545] width 630 height 114
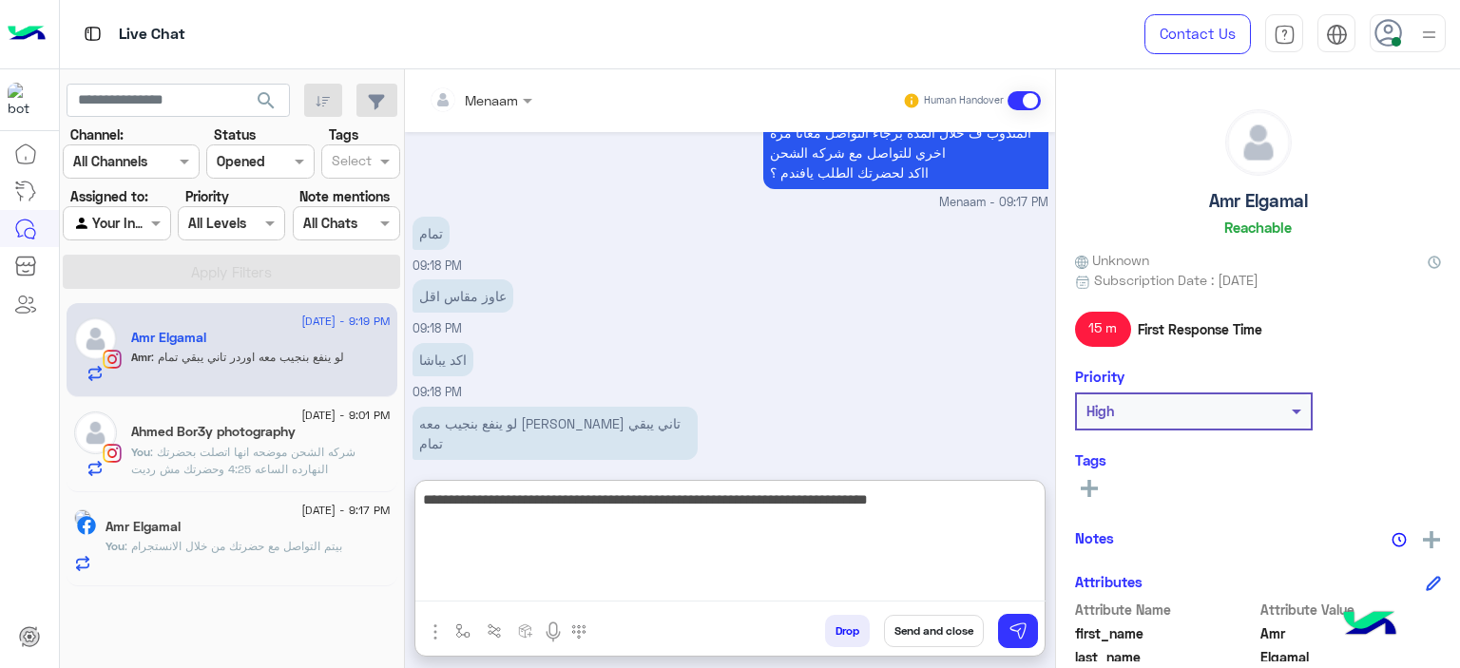
type textarea "**********"
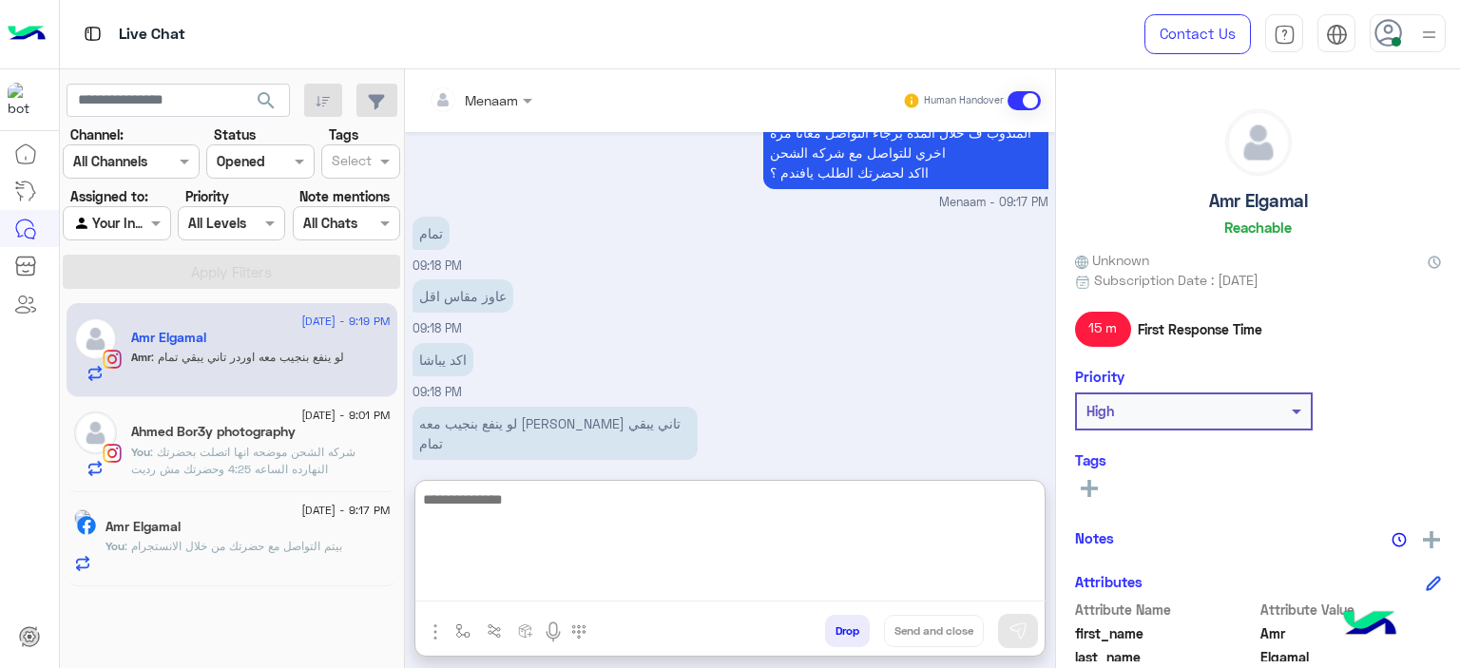
scroll to position [1818, 0]
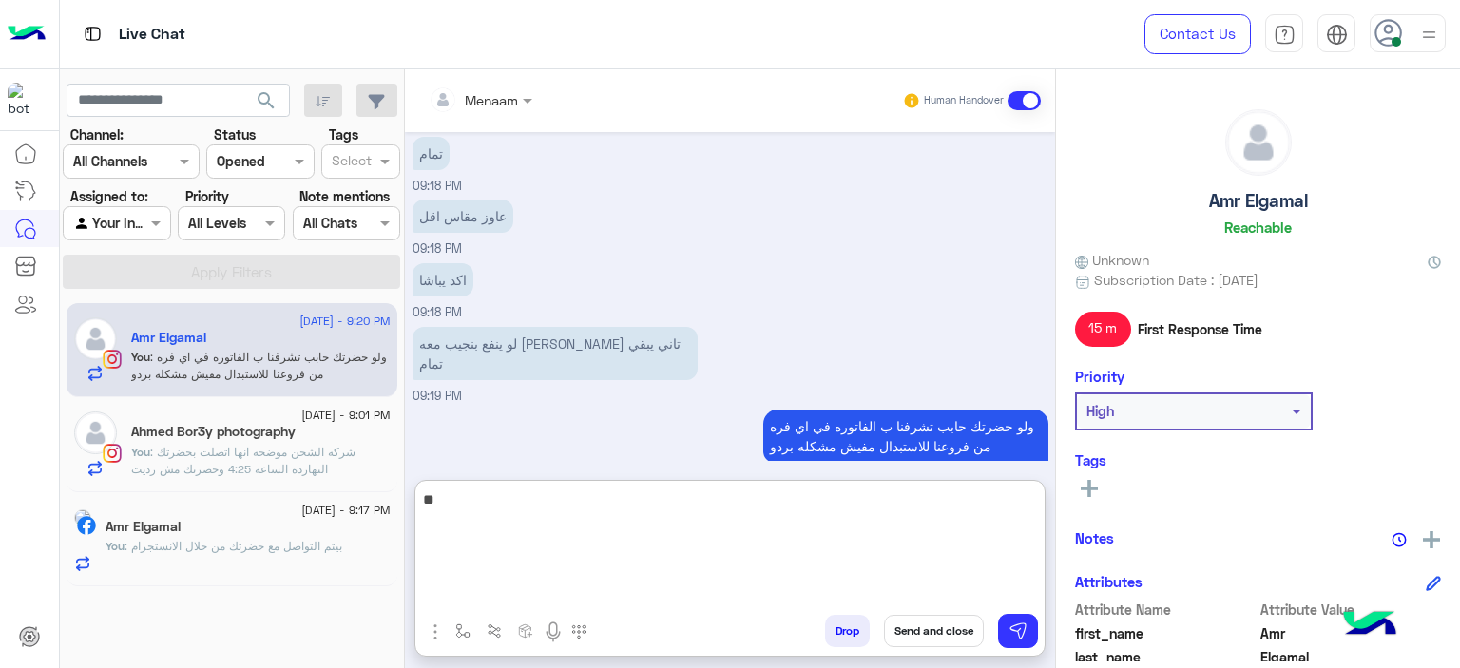
type textarea "*"
click at [233, 470] on span ": شركه الشحن موضحه انها اتصلت بحضرتك النهارده الساعه 4:25 وحضرتك مش رديت" at bounding box center [243, 460] width 224 height 31
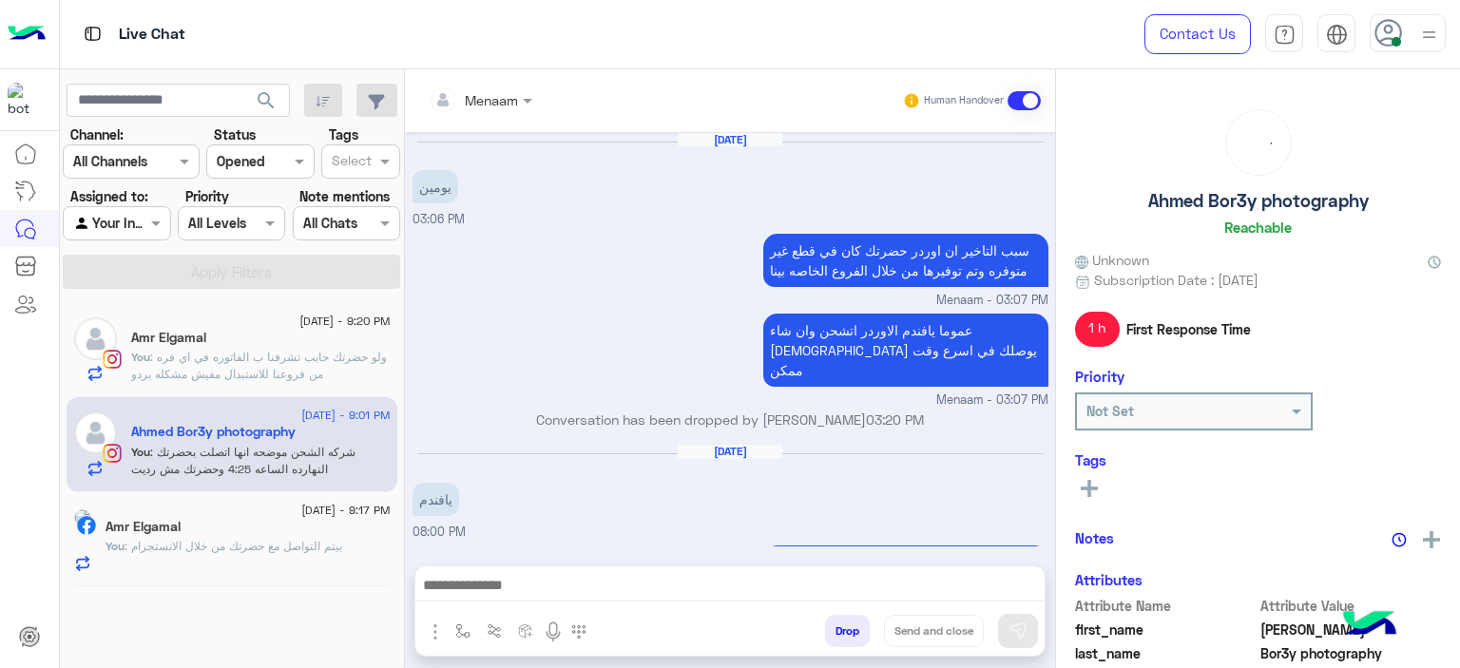
scroll to position [1246, 0]
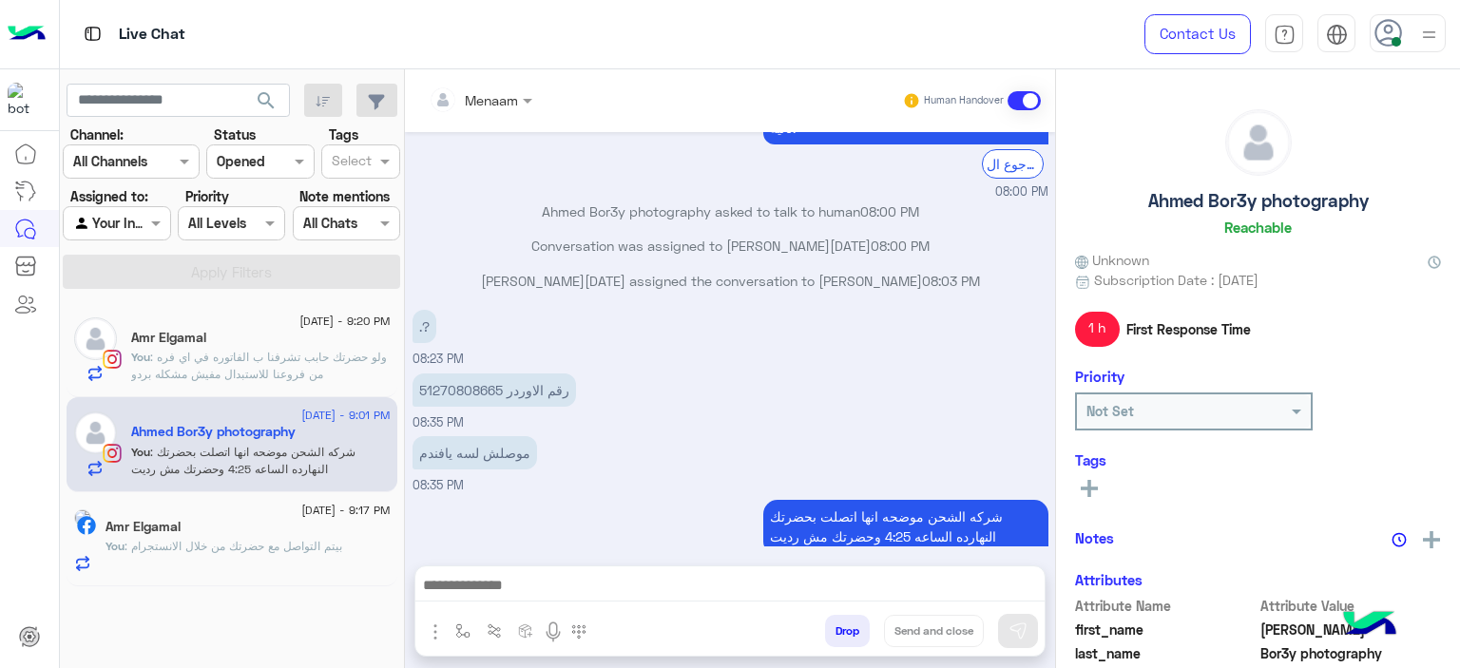
click at [526, 573] on div at bounding box center [729, 591] width 629 height 48
click at [532, 600] on textarea at bounding box center [730, 587] width 630 height 29
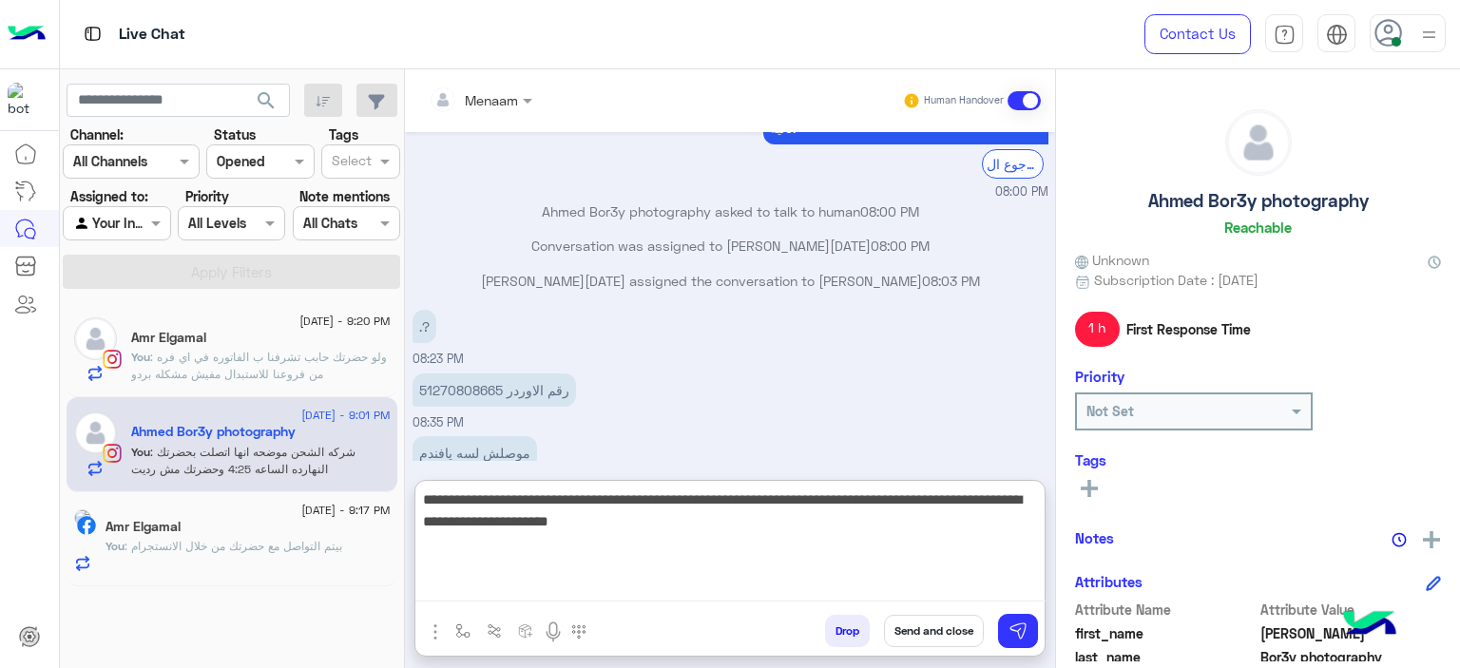
type textarea "**********"
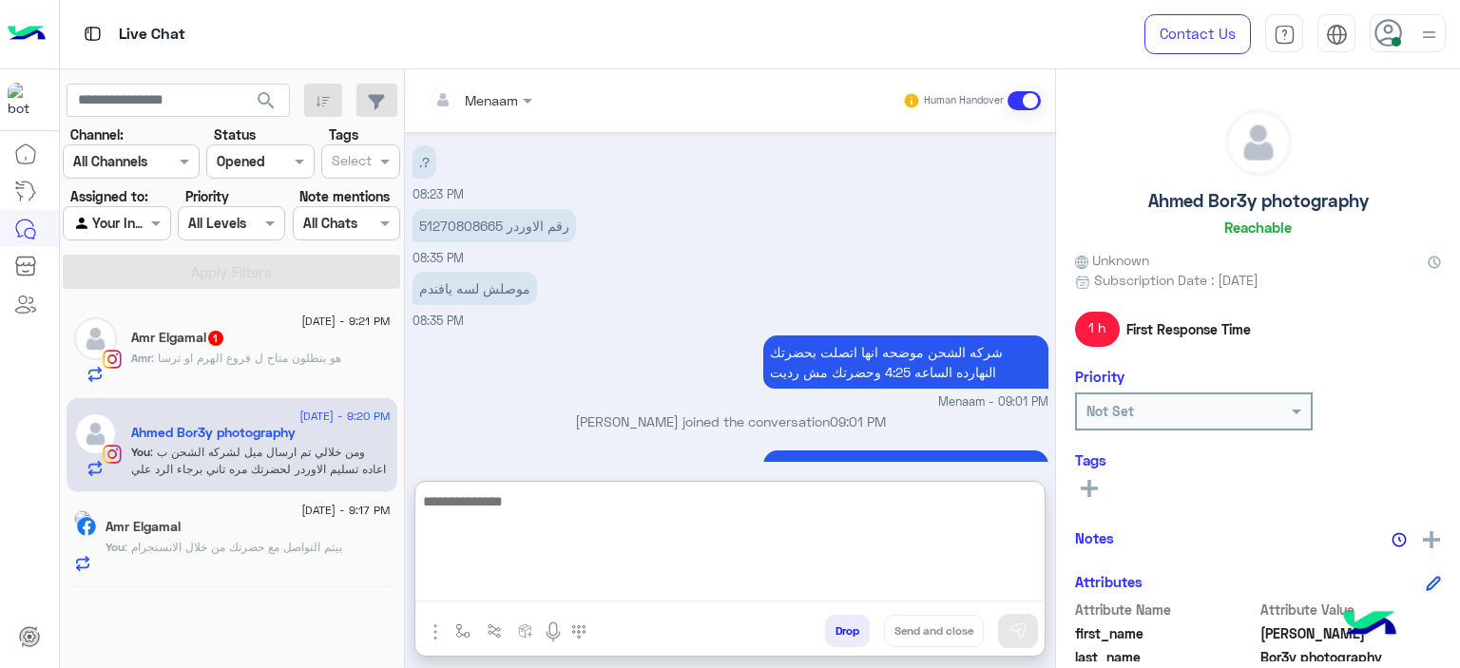
scroll to position [1433, 0]
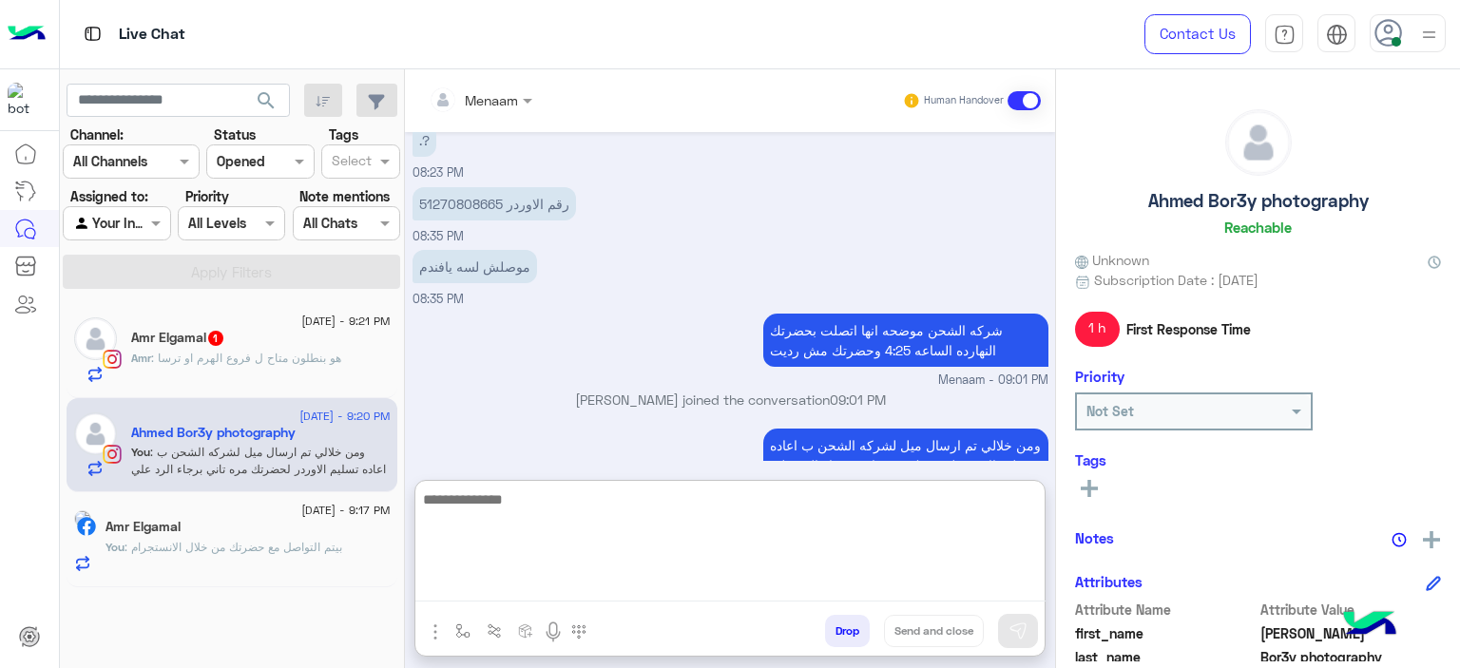
click at [264, 370] on div "Amr : هو بنطلون متاح ل فروع الهرم او ترسا" at bounding box center [261, 366] width 260 height 33
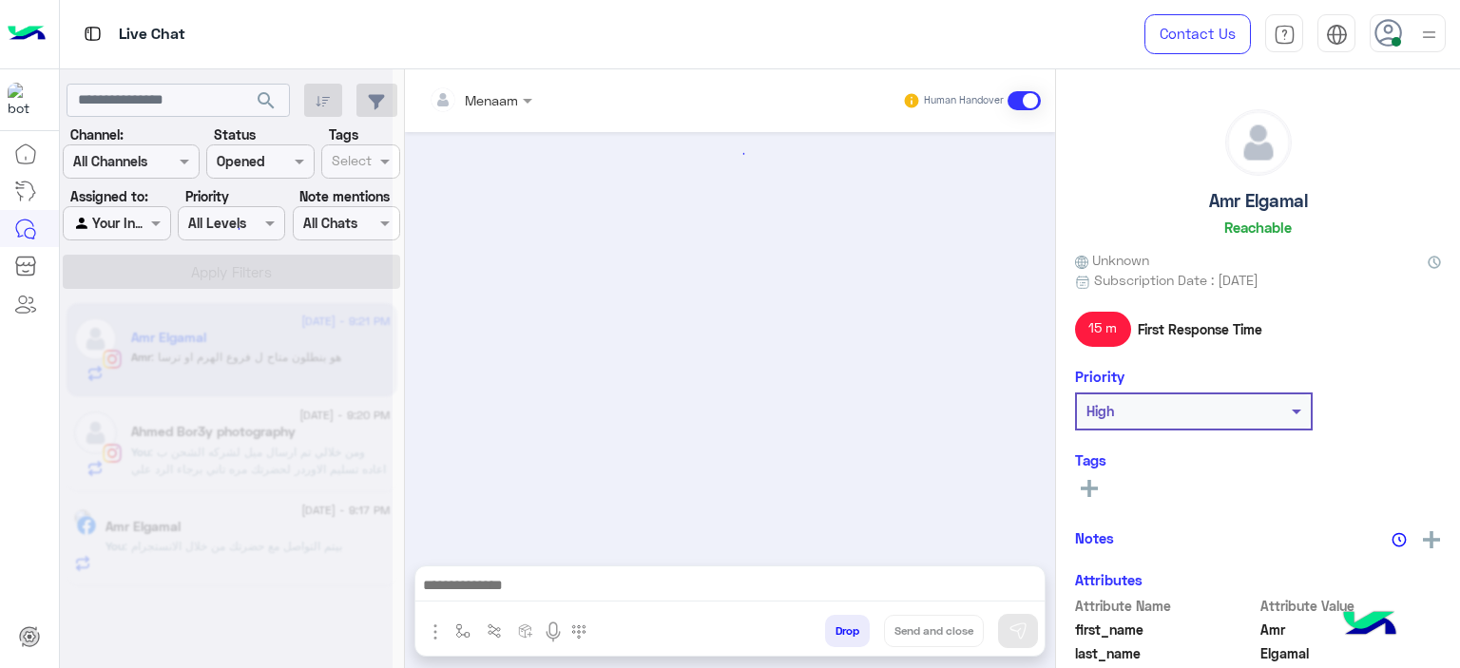
scroll to position [1563, 0]
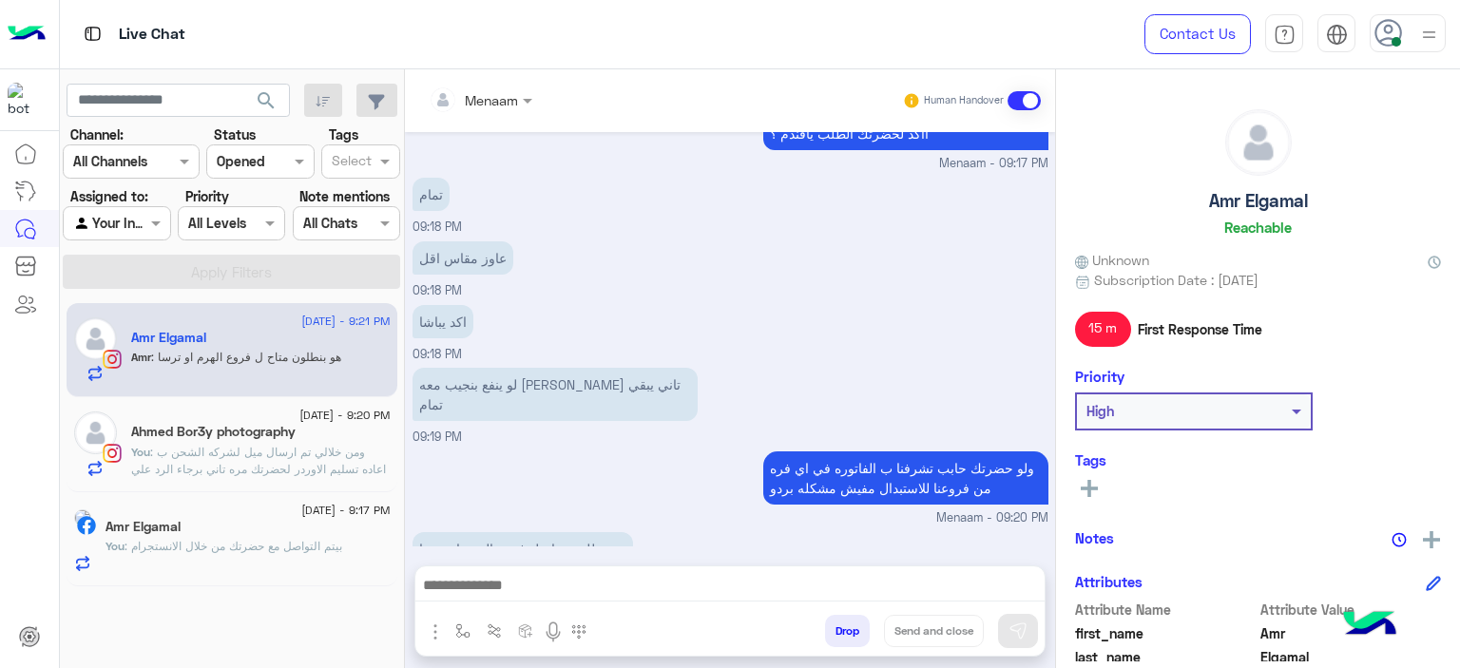
click at [507, 592] on textarea at bounding box center [730, 587] width 630 height 29
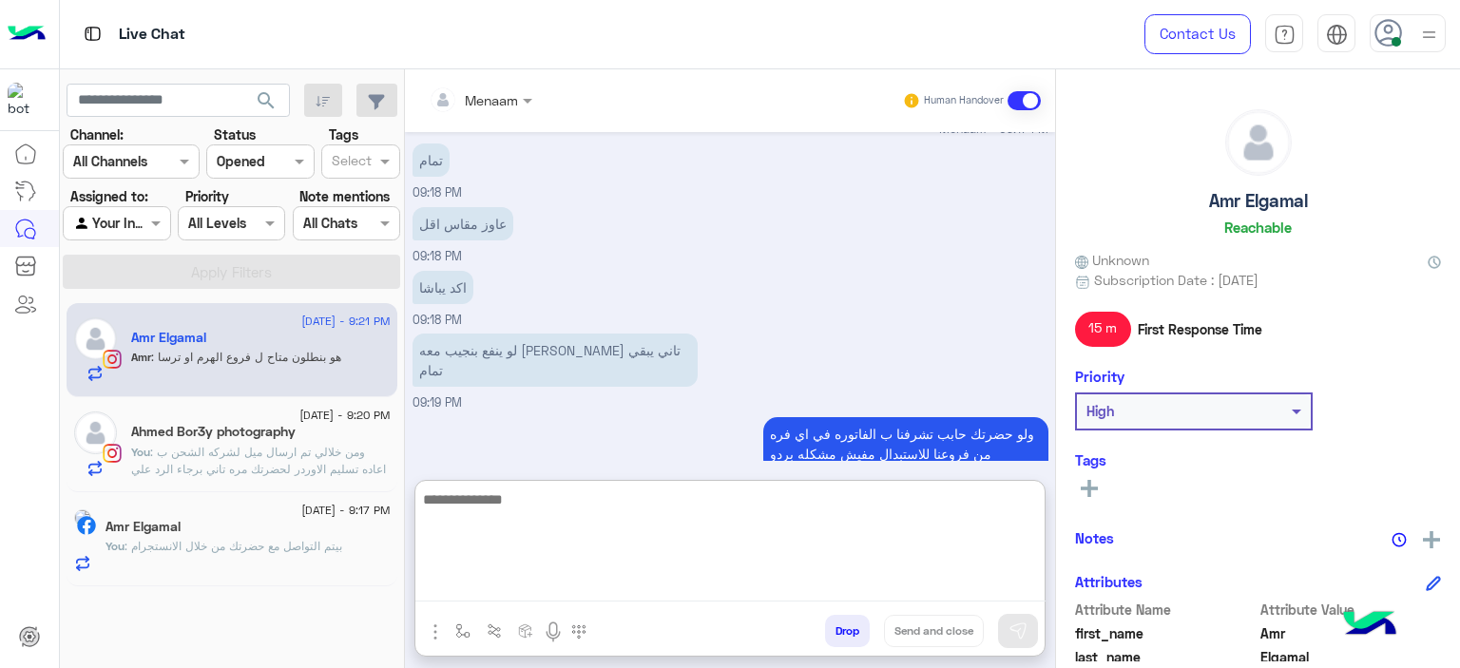
scroll to position [1649, 0]
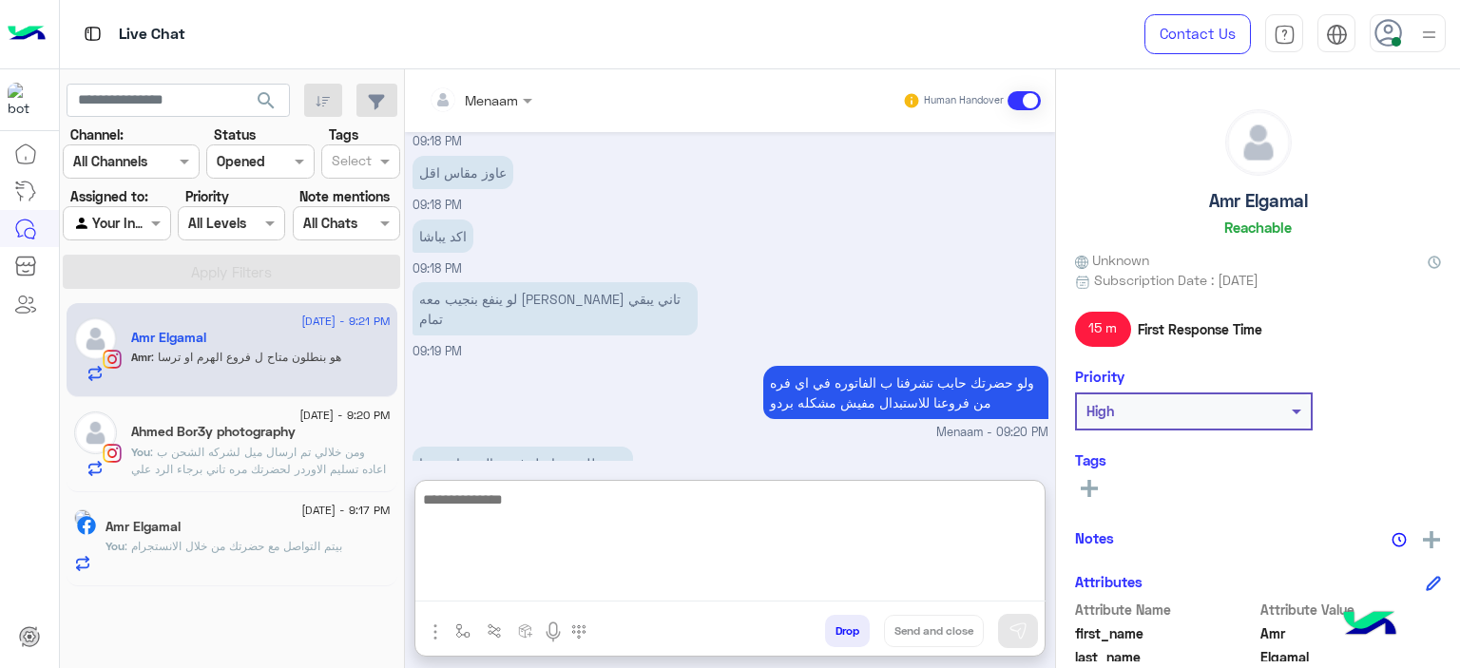
click at [527, 508] on textarea at bounding box center [730, 545] width 630 height 114
type textarea "**********"
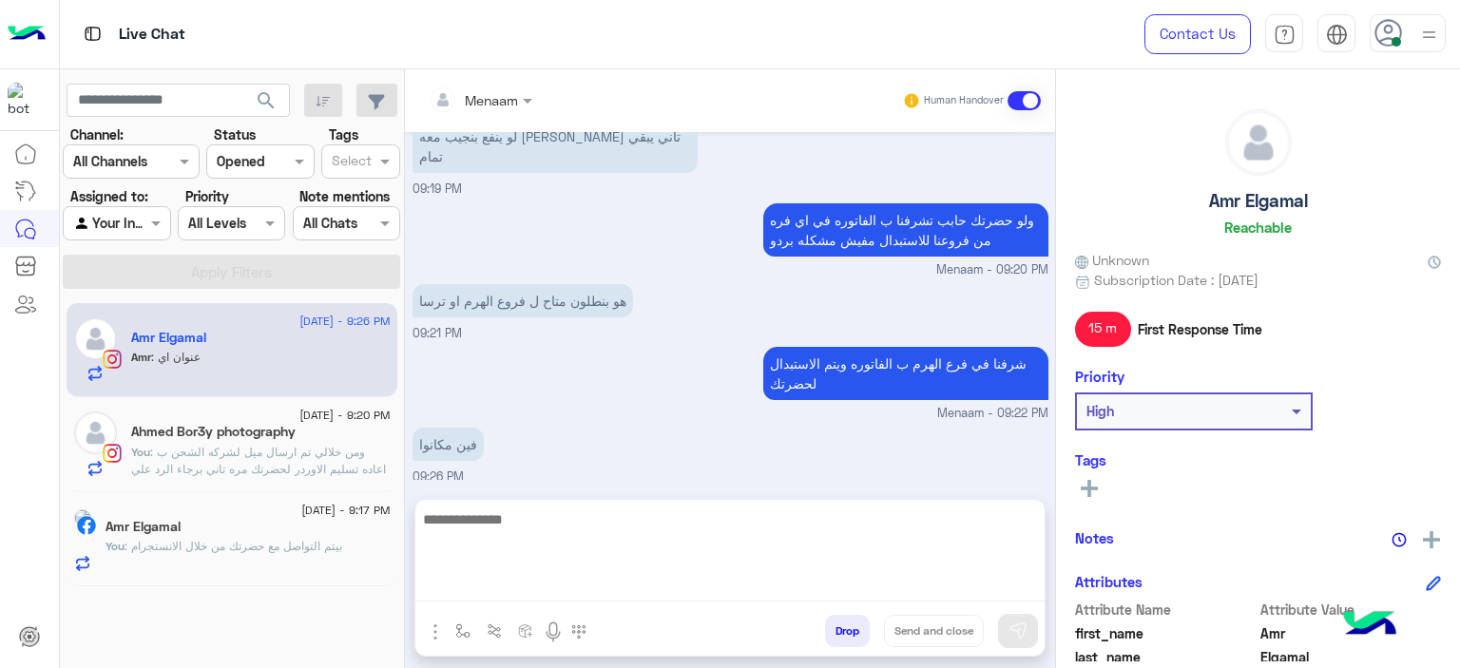
scroll to position [1769, 0]
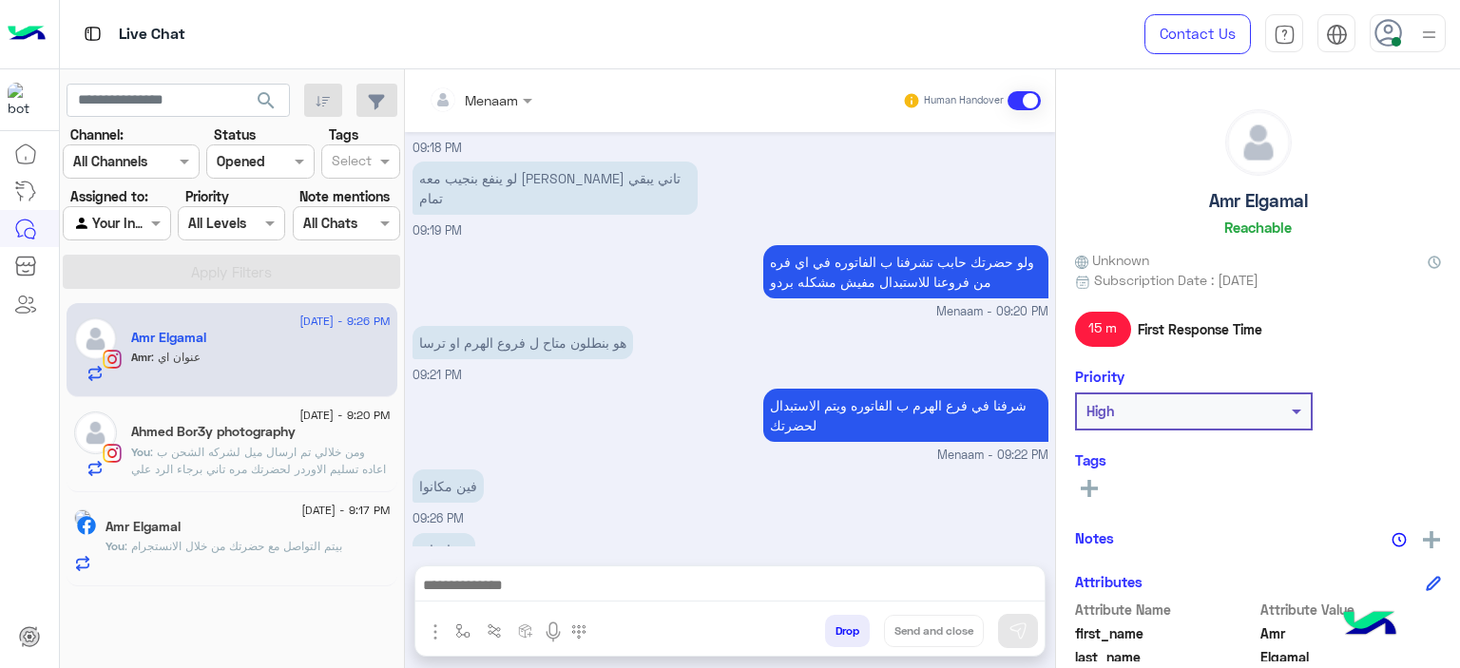
drag, startPoint x: 585, startPoint y: 589, endPoint x: 588, endPoint y: 578, distance: 10.8
click at [585, 589] on textarea at bounding box center [730, 587] width 630 height 29
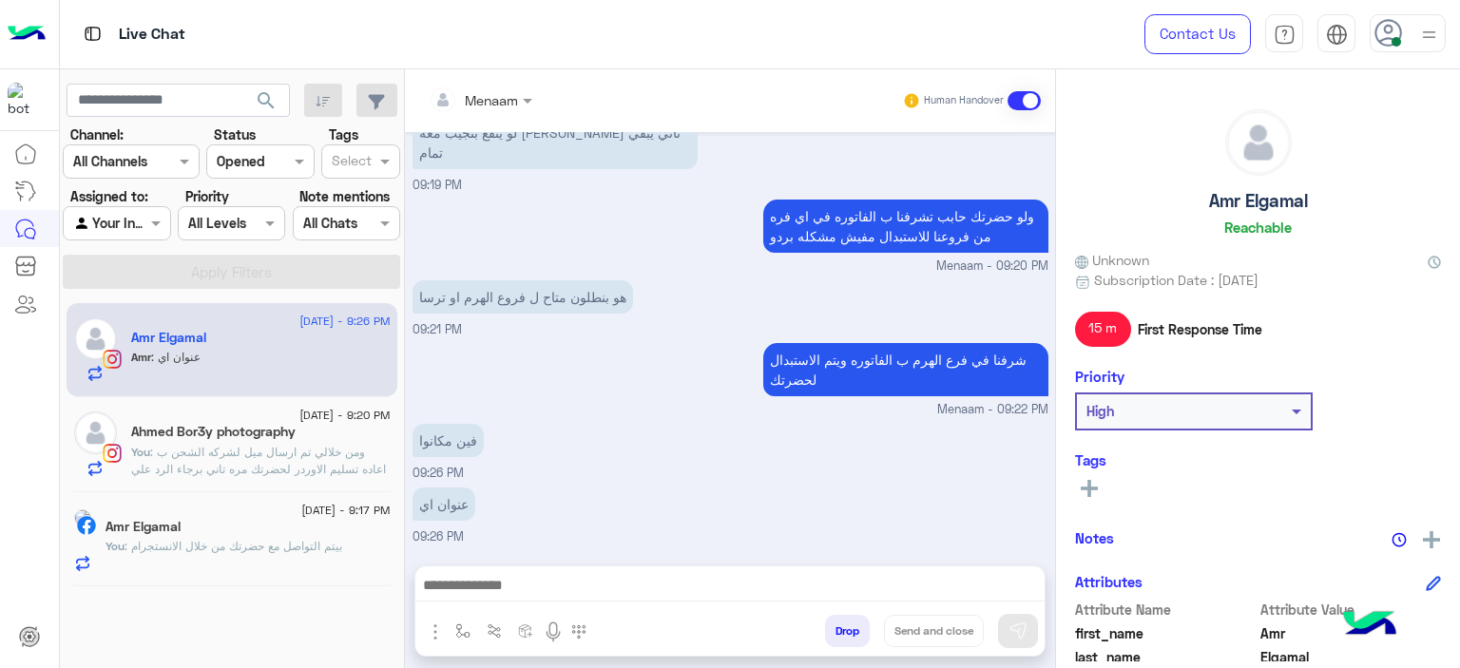
paste textarea "**********"
type textarea "**********"
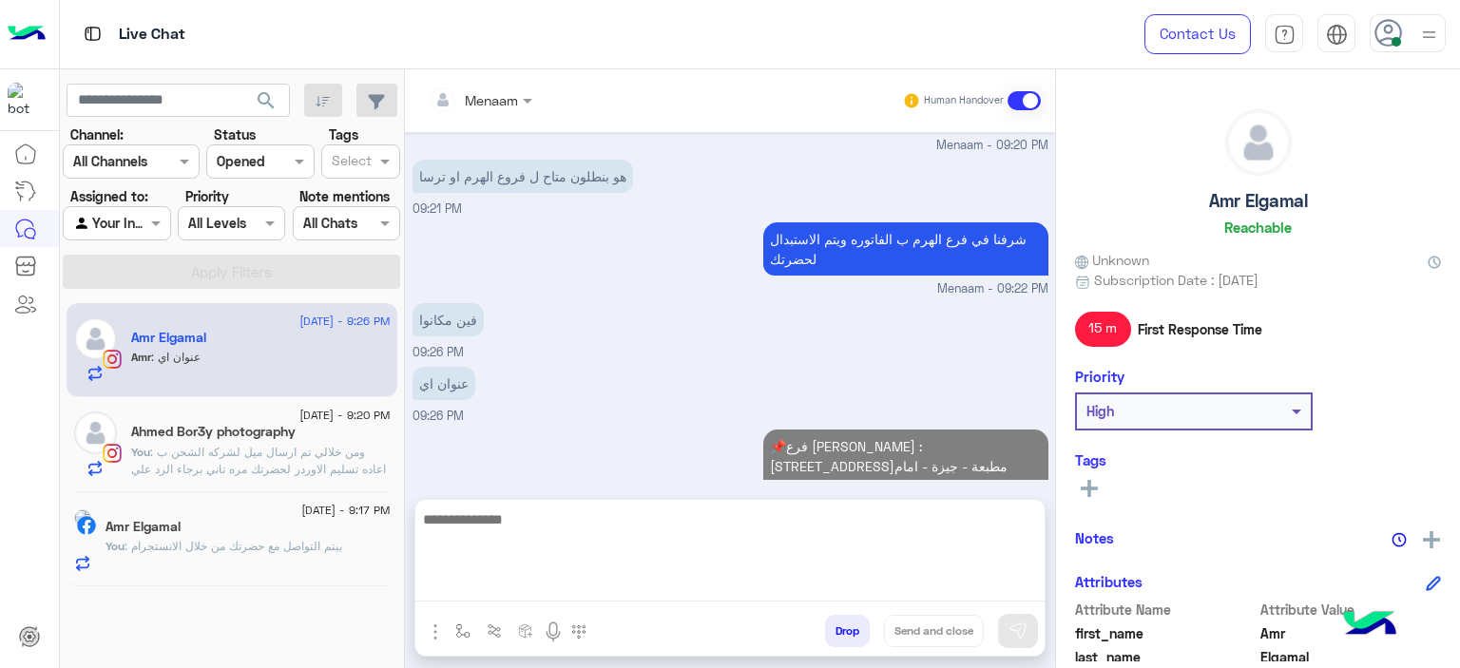
scroll to position [1850, 0]
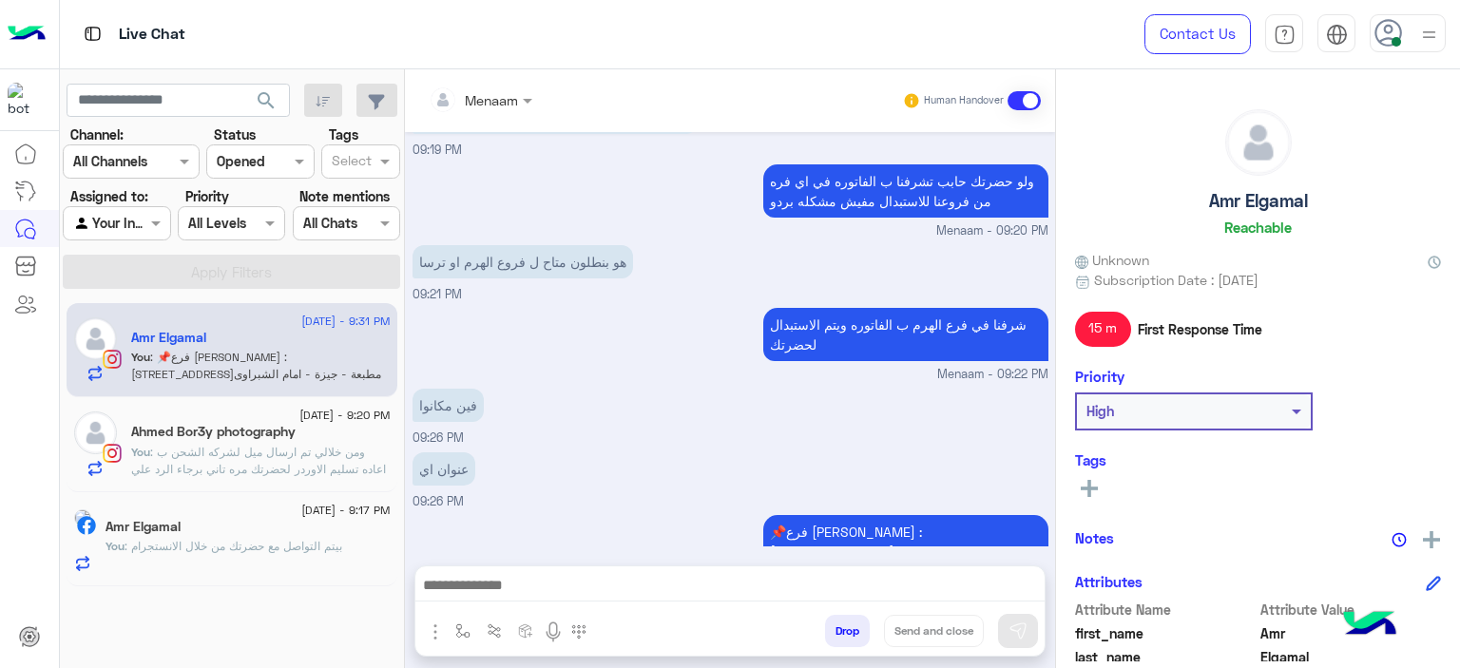
click at [650, 582] on textarea at bounding box center [730, 587] width 630 height 29
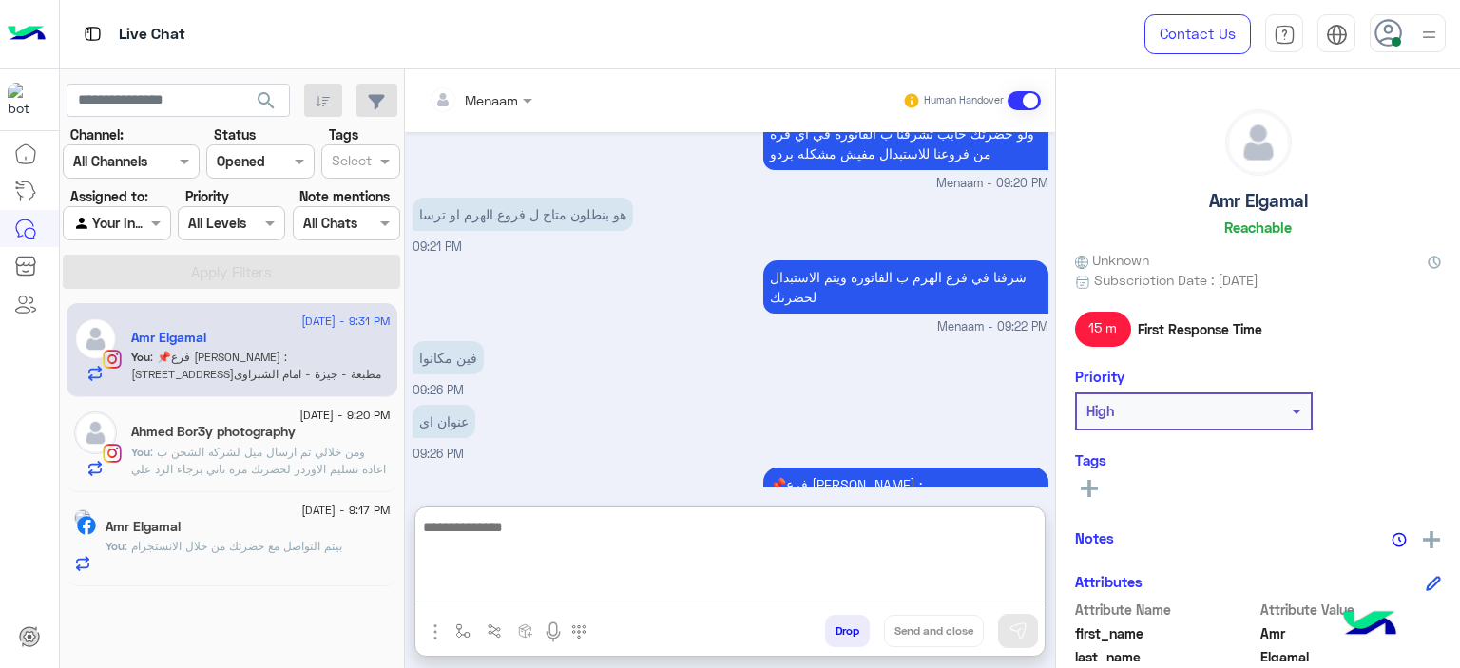
scroll to position [1936, 0]
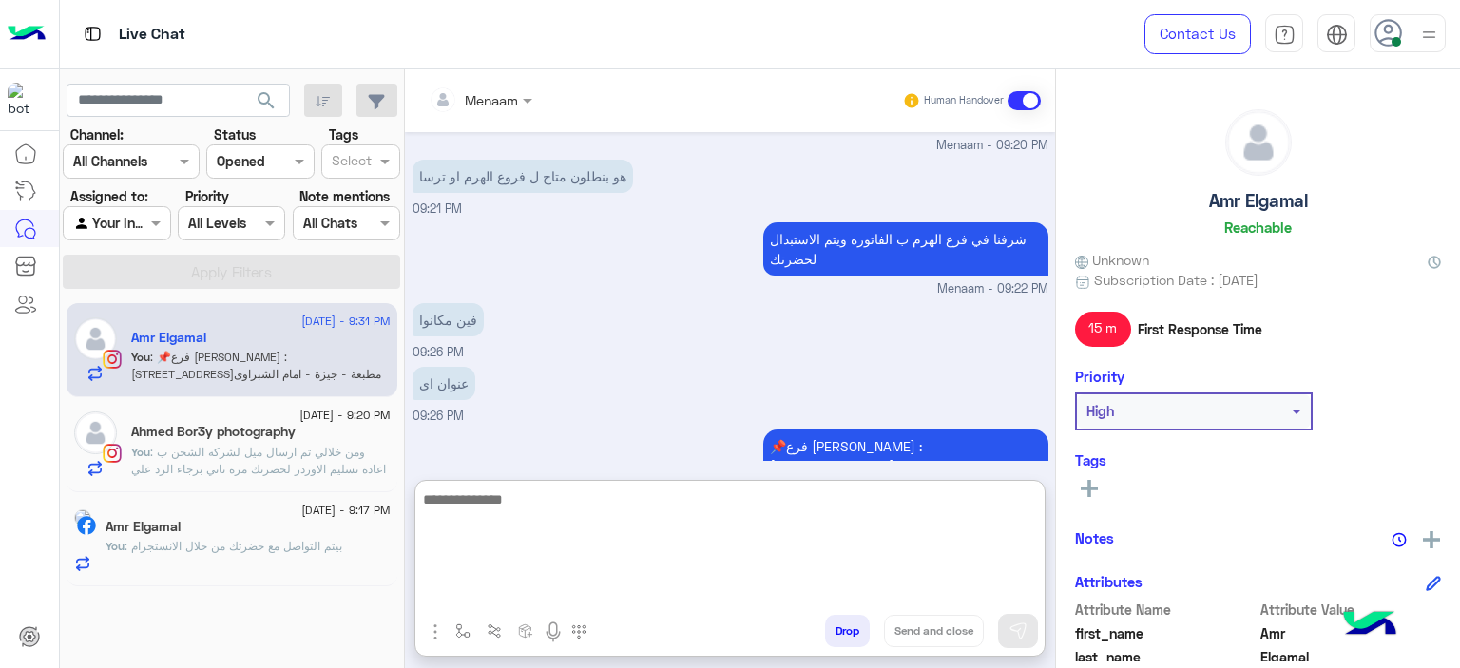
paste textarea "**********"
type textarea "**********"
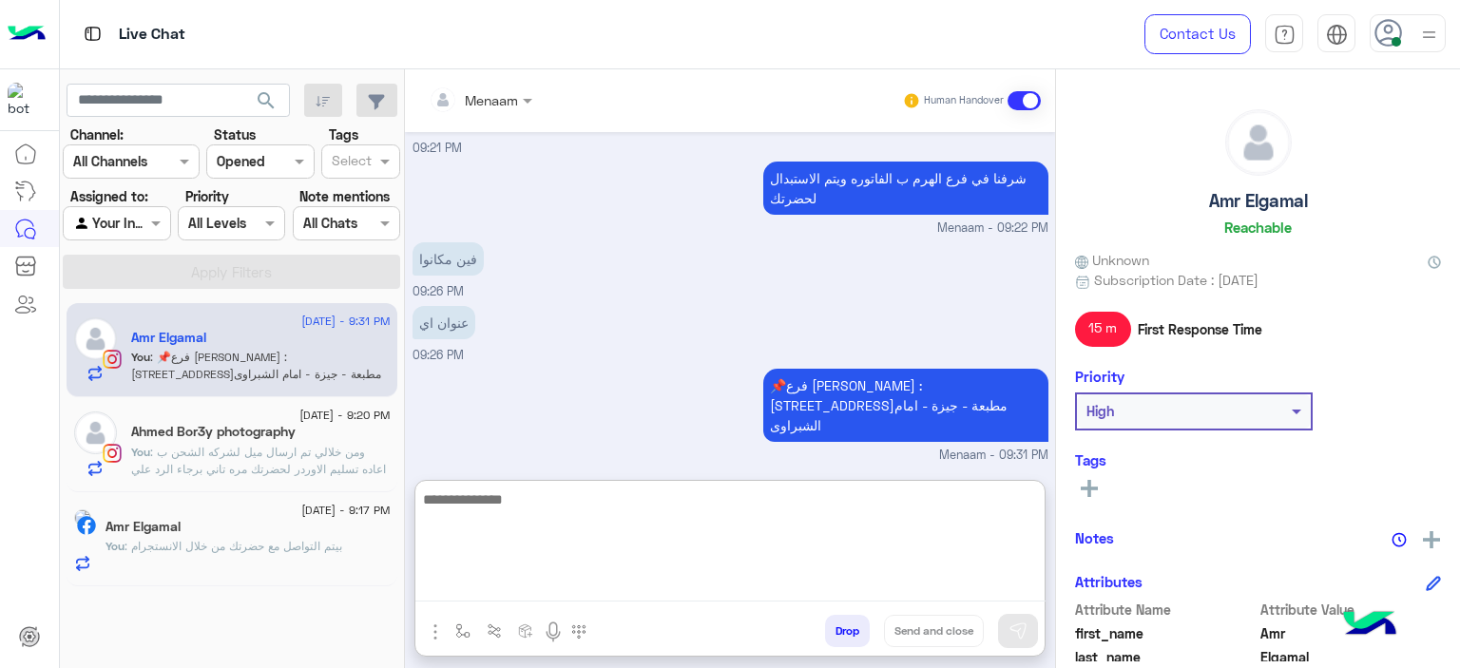
paste textarea "**********"
type textarea "**********"
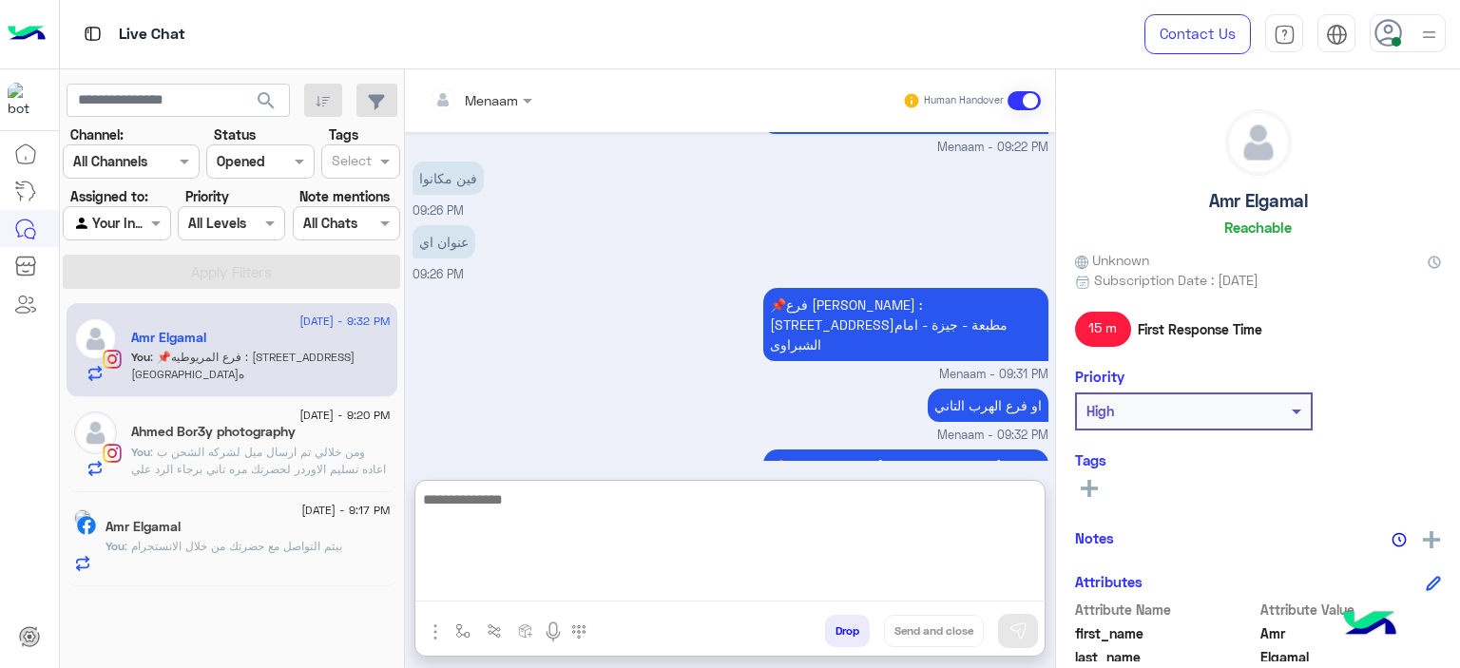
click at [211, 446] on span ": ومن خلالي تم ارسال ميل لشركه الشحن ب اعاده تسليم الاوردر لحضرتك مره تاني برجا…" at bounding box center [258, 478] width 255 height 66
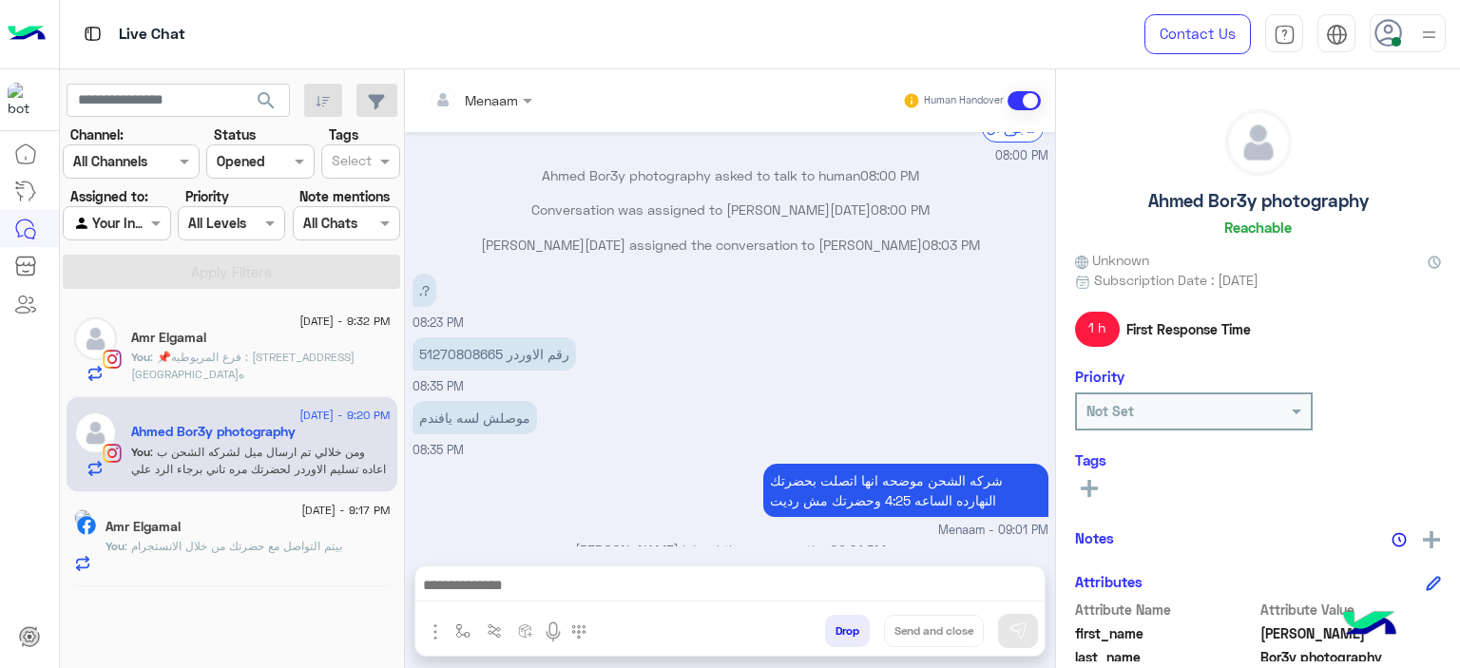
scroll to position [1188, 0]
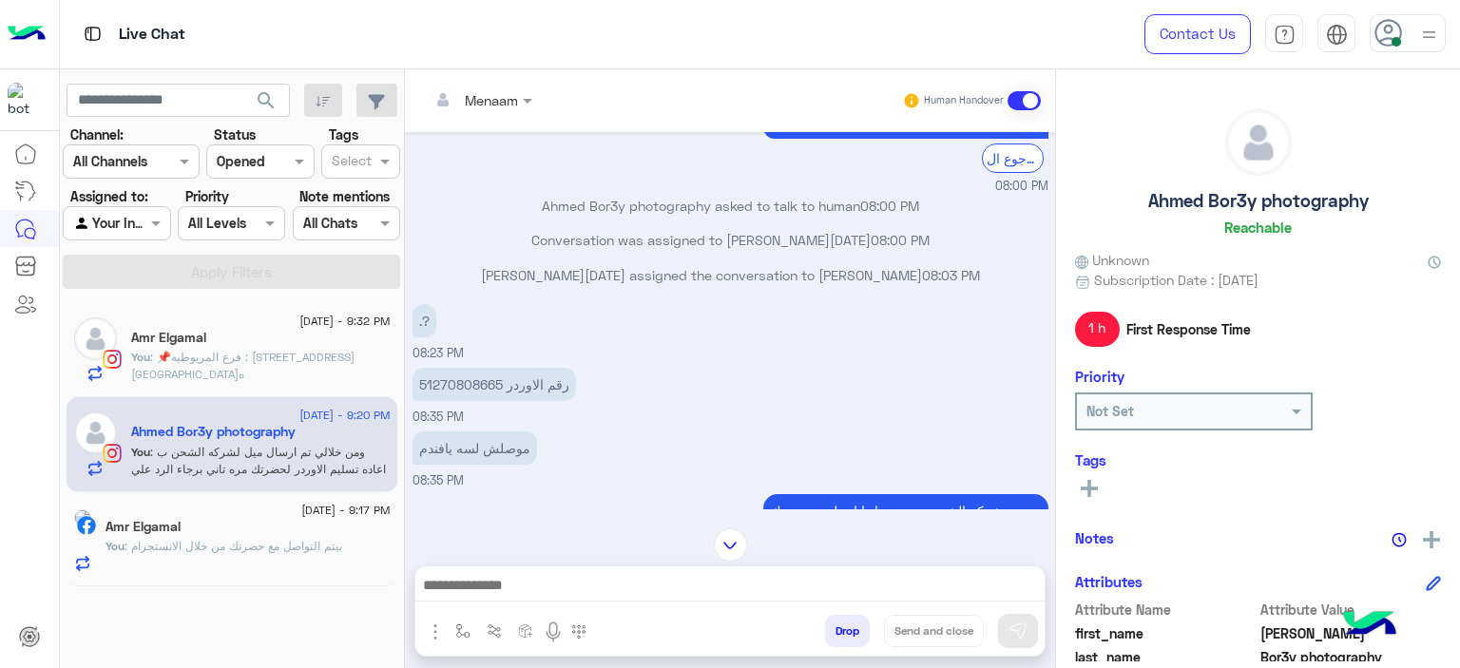
click at [434, 368] on p "51270808665 رقم الاوردر" at bounding box center [495, 384] width 164 height 33
copy p "51270808665"
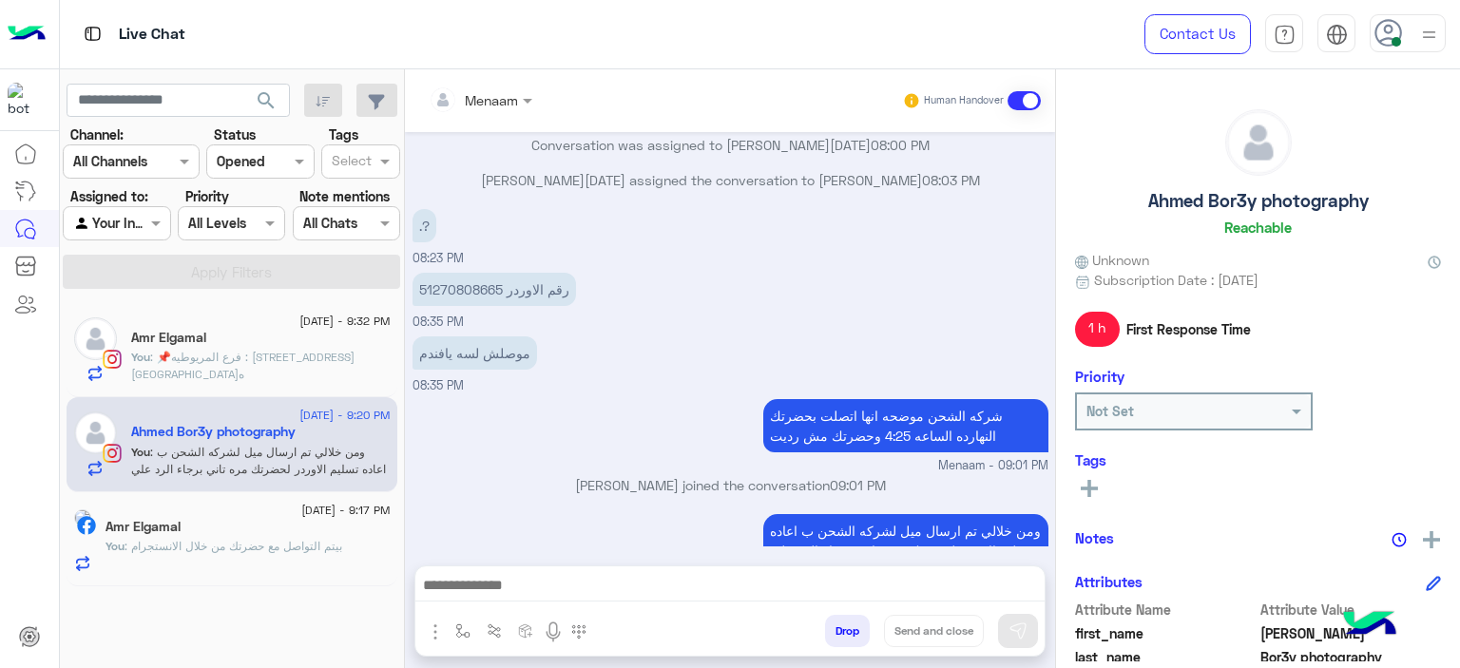
click at [268, 531] on div "Amr Elgamal" at bounding box center [248, 529] width 285 height 20
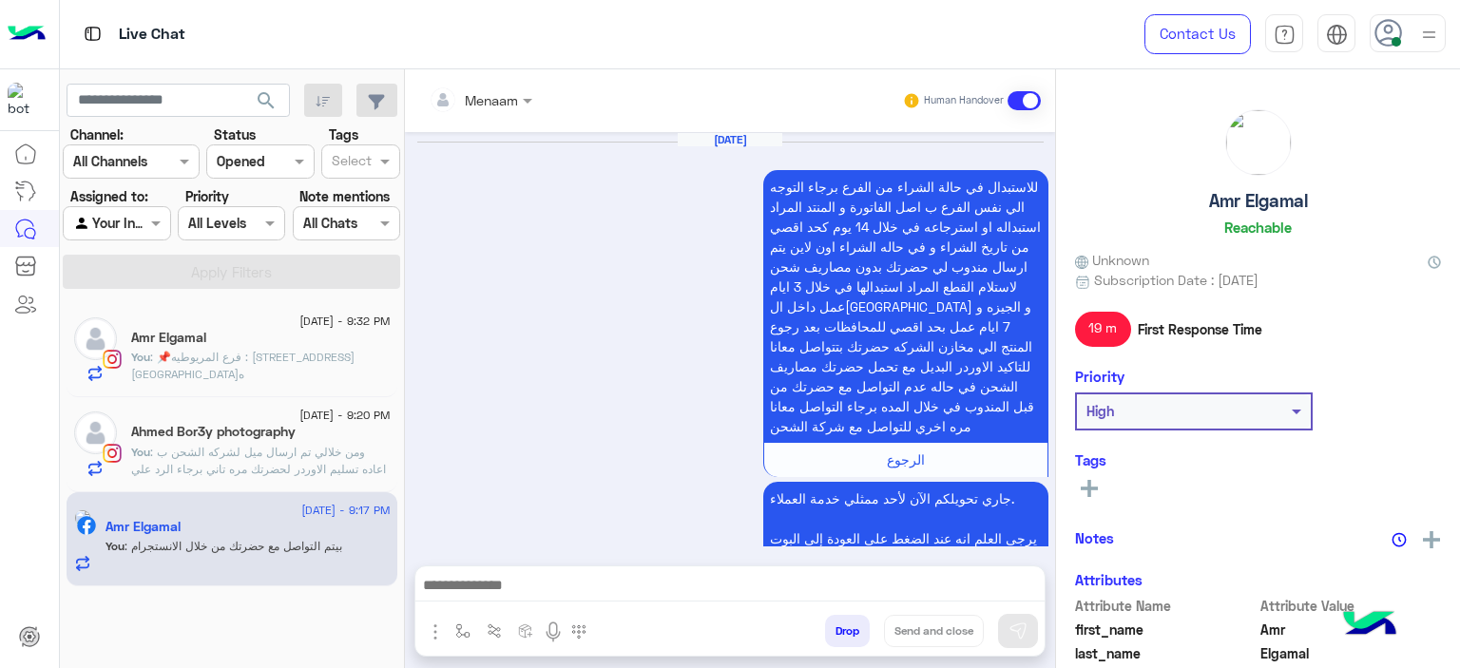
scroll to position [1496, 0]
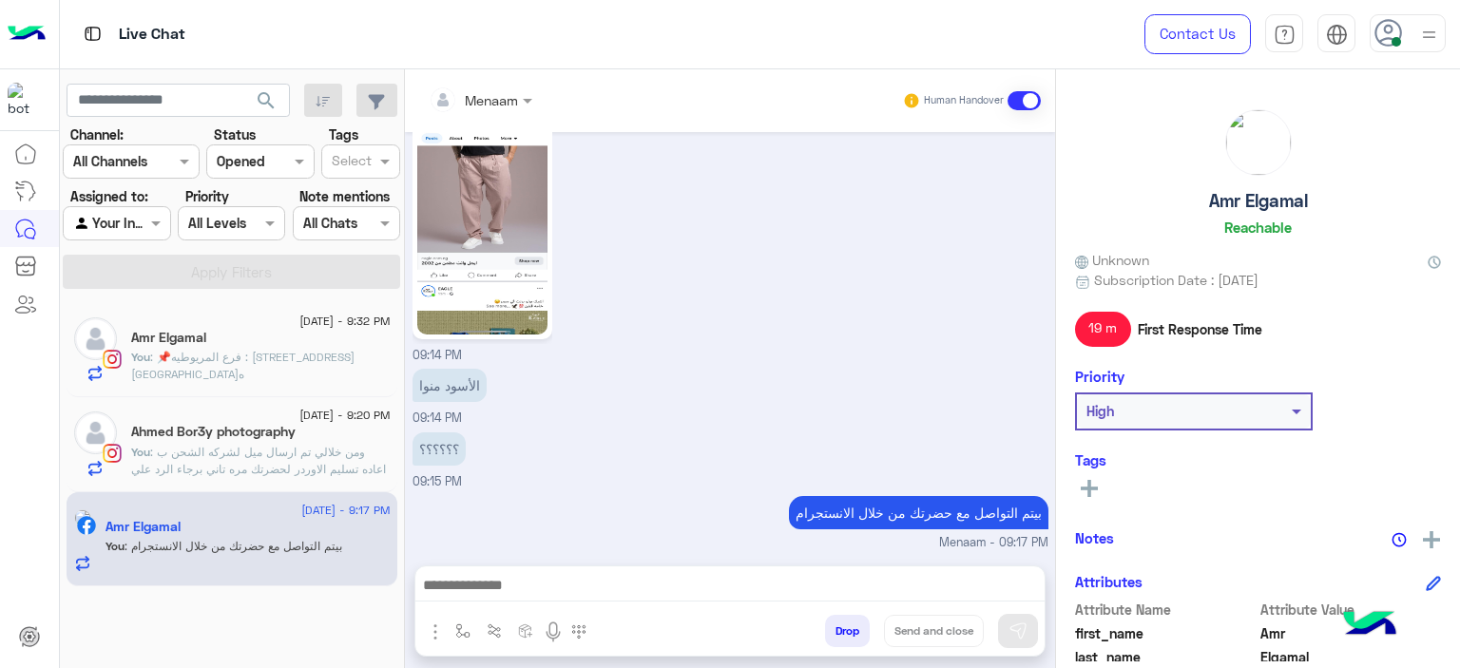
click at [849, 628] on button "Drop" at bounding box center [847, 631] width 45 height 32
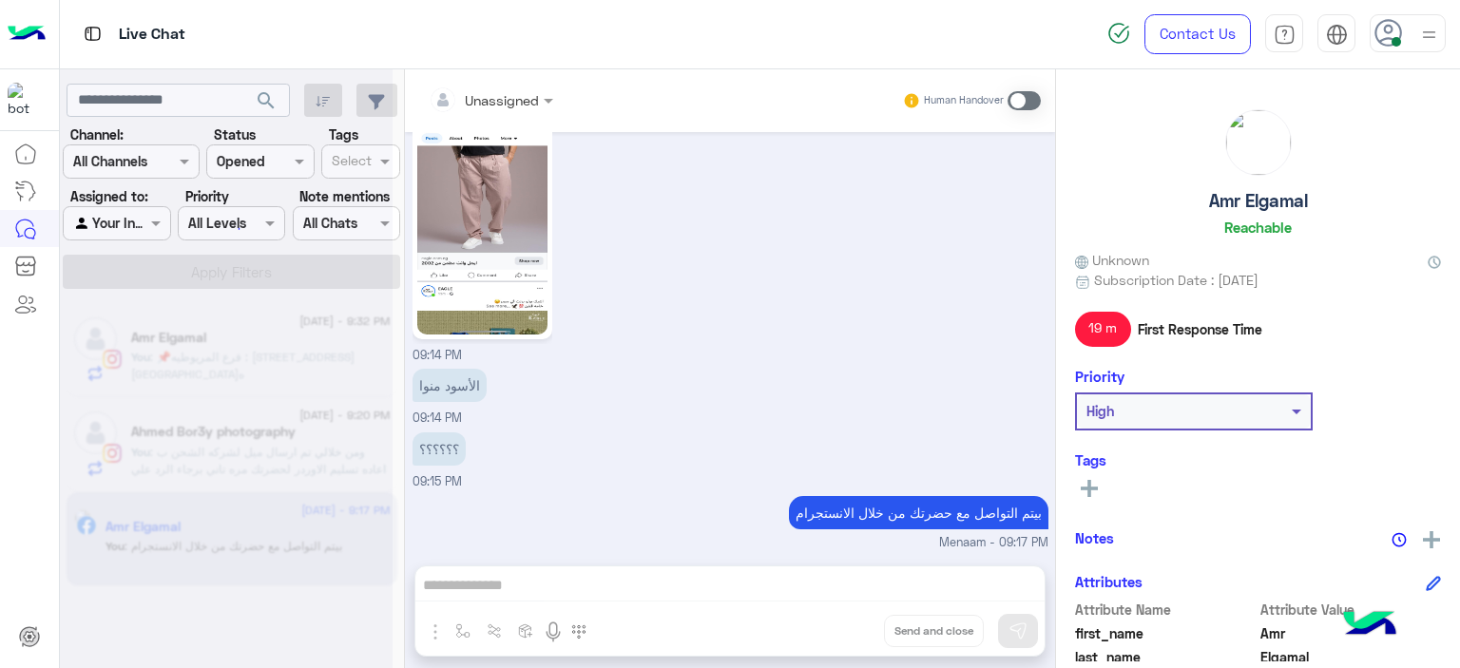
scroll to position [1530, 0]
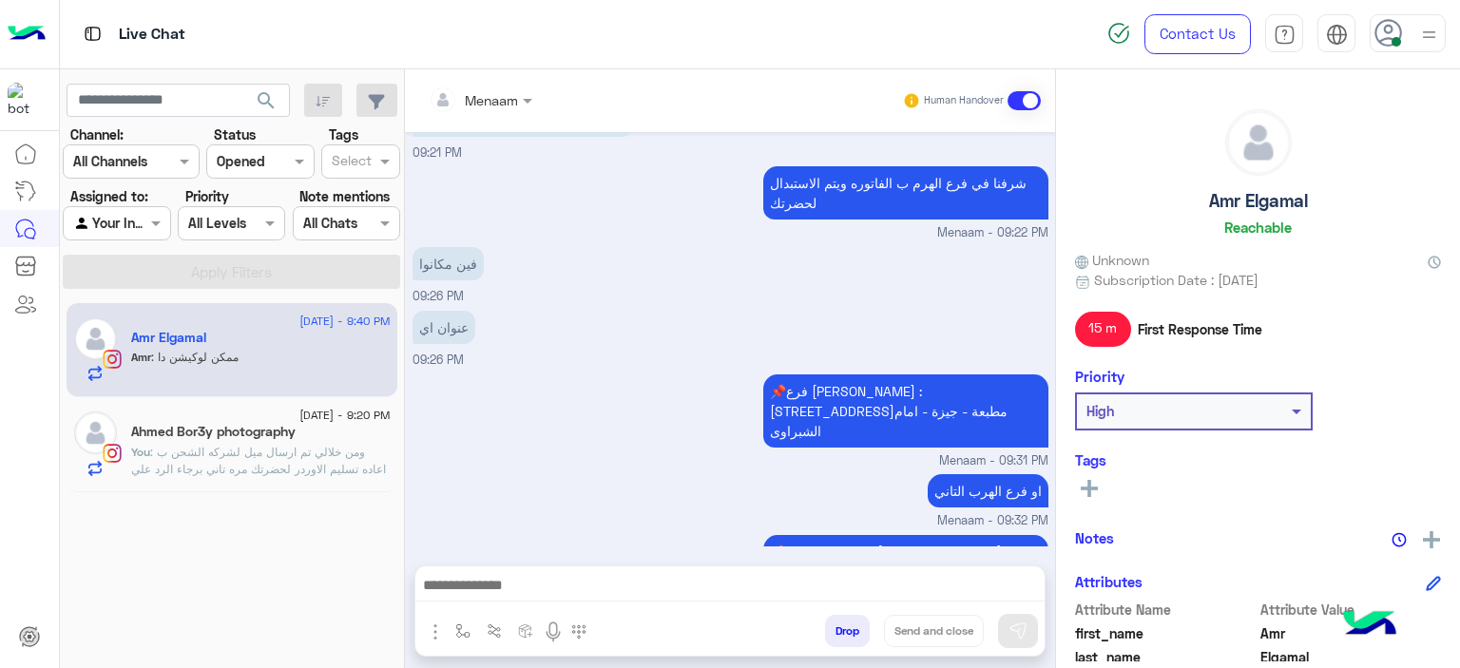
scroll to position [1285, 0]
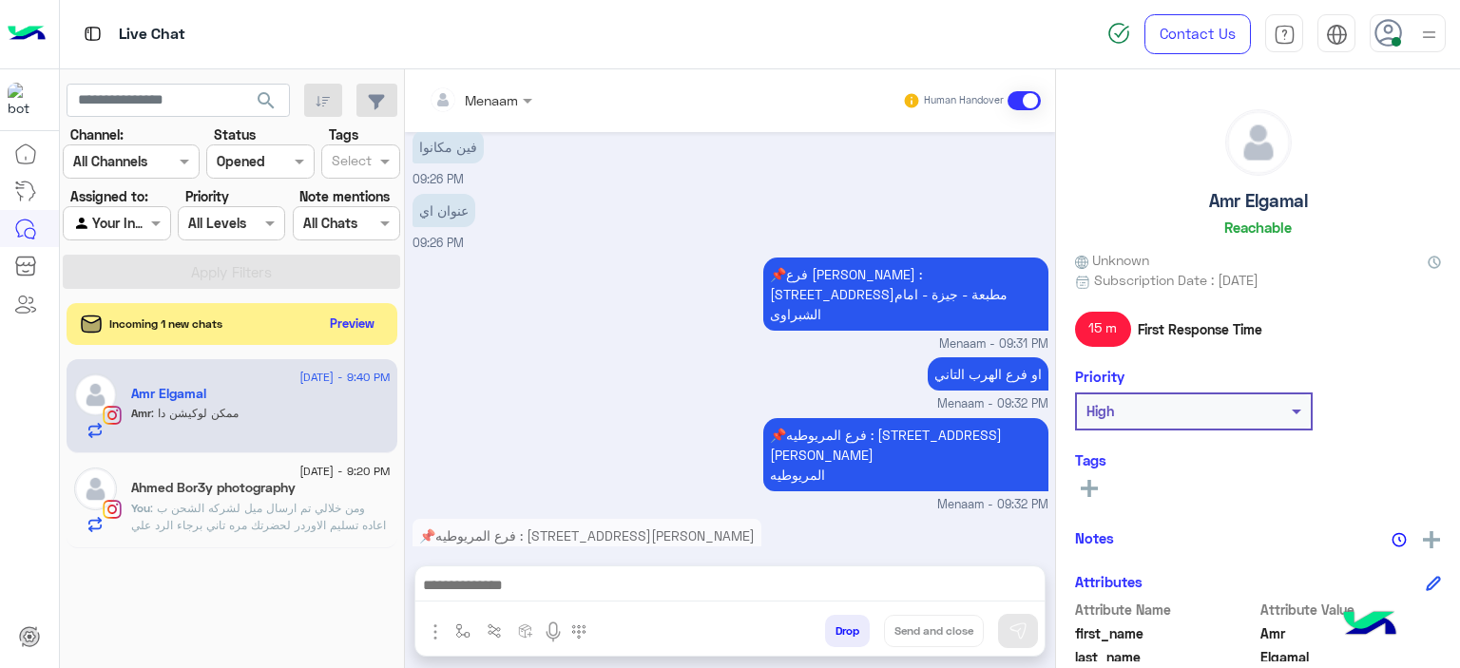
click at [515, 587] on textarea at bounding box center [730, 587] width 630 height 29
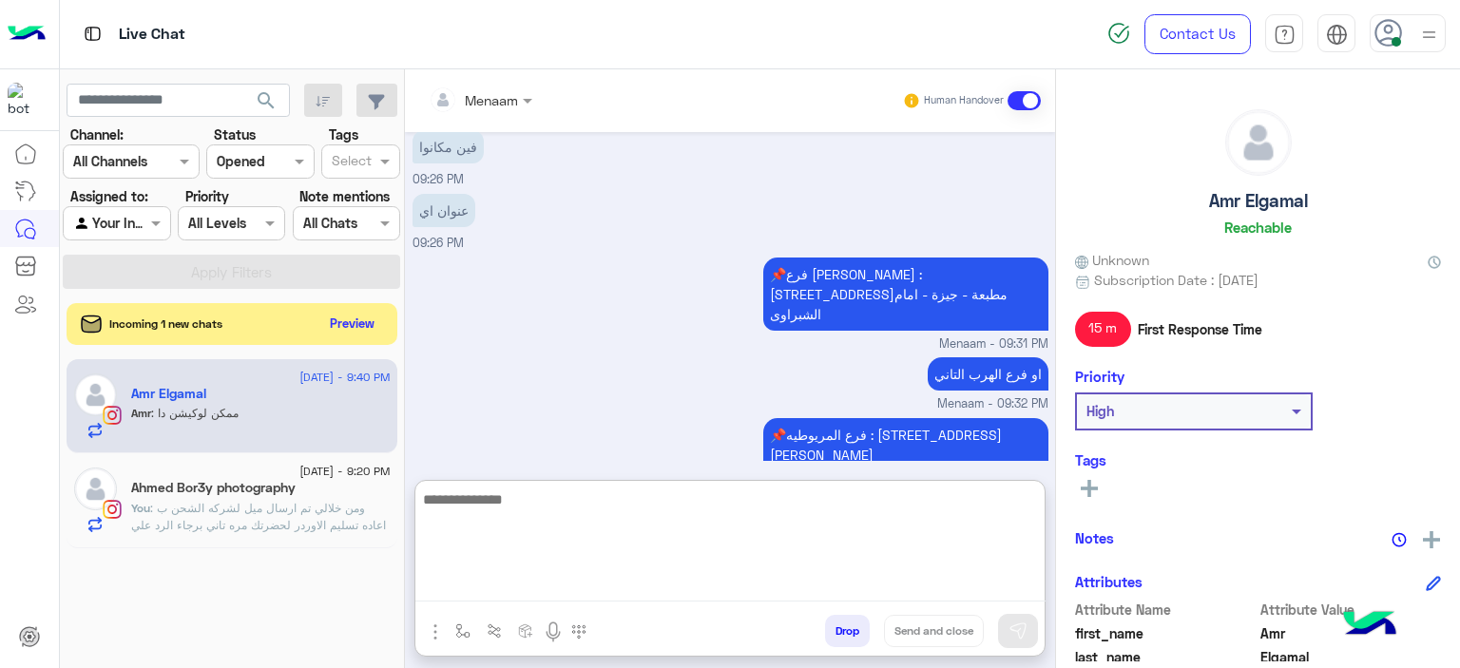
paste textarea "**********"
type textarea "**********"
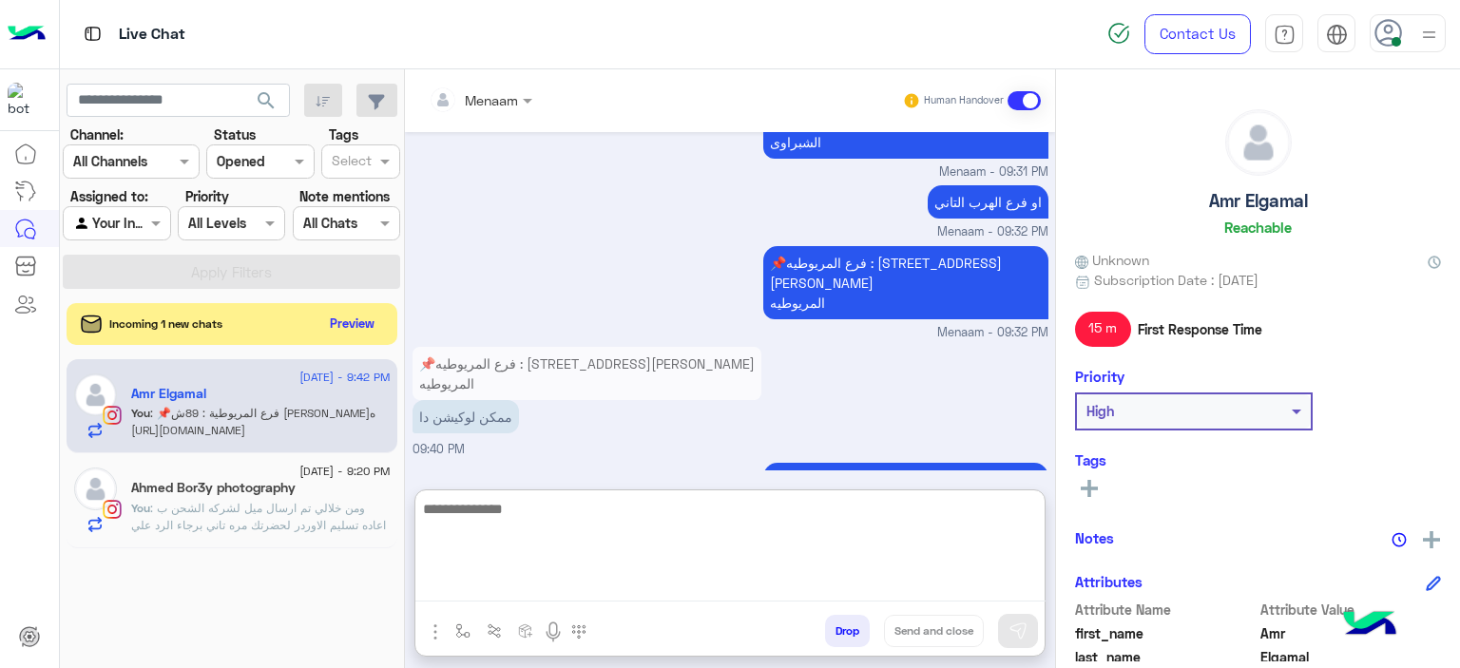
scroll to position [1471, 0]
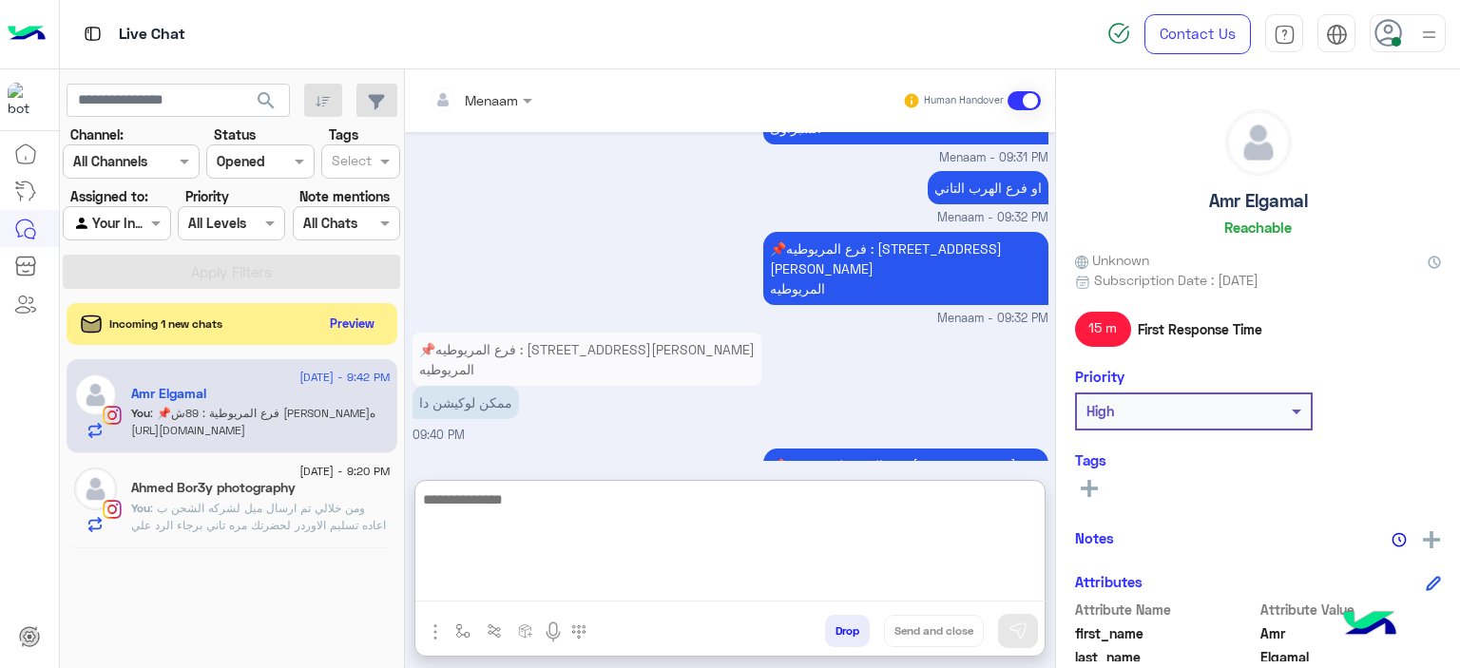
click at [312, 527] on span ": ومن خلالي تم ارسال ميل لشركه الشحن ب اعاده تسليم الاوردر لحضرتك مره تاني برجا…" at bounding box center [258, 534] width 255 height 66
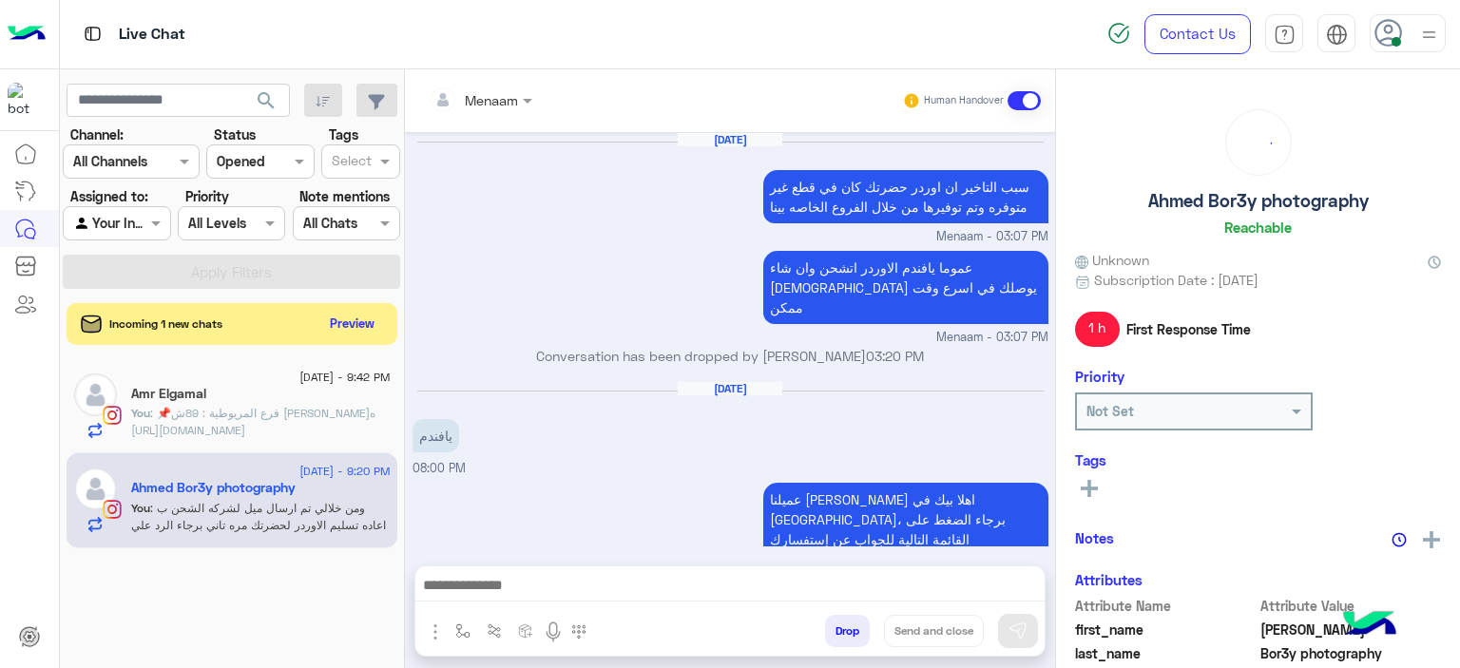
scroll to position [1284, 0]
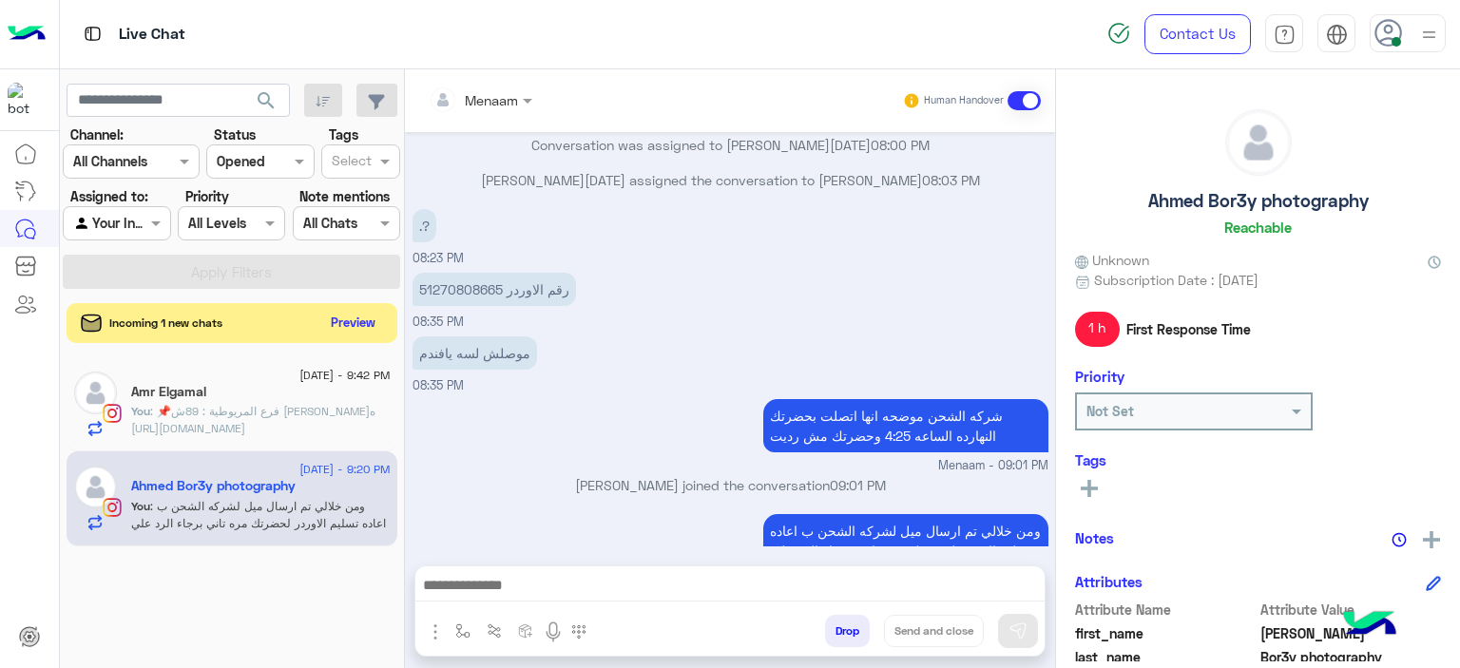
click at [357, 320] on button "Preview" at bounding box center [353, 323] width 59 height 26
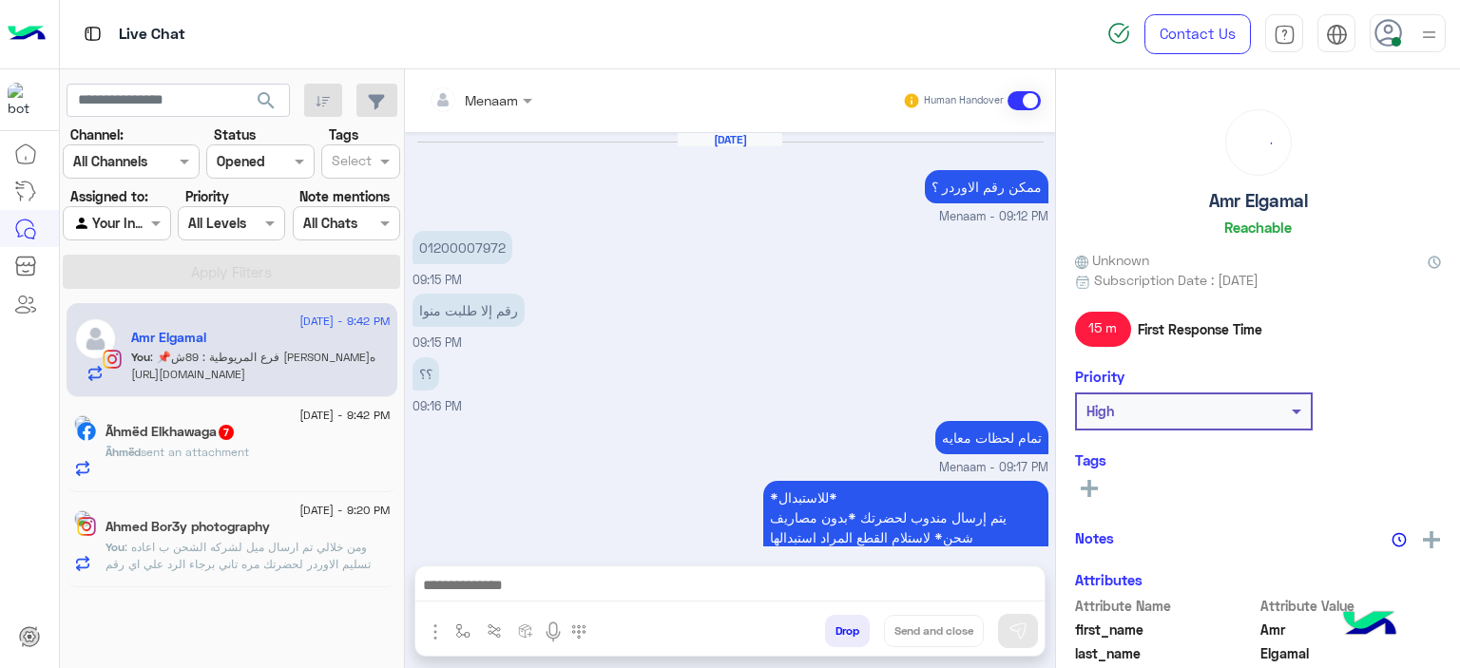
scroll to position [1289, 0]
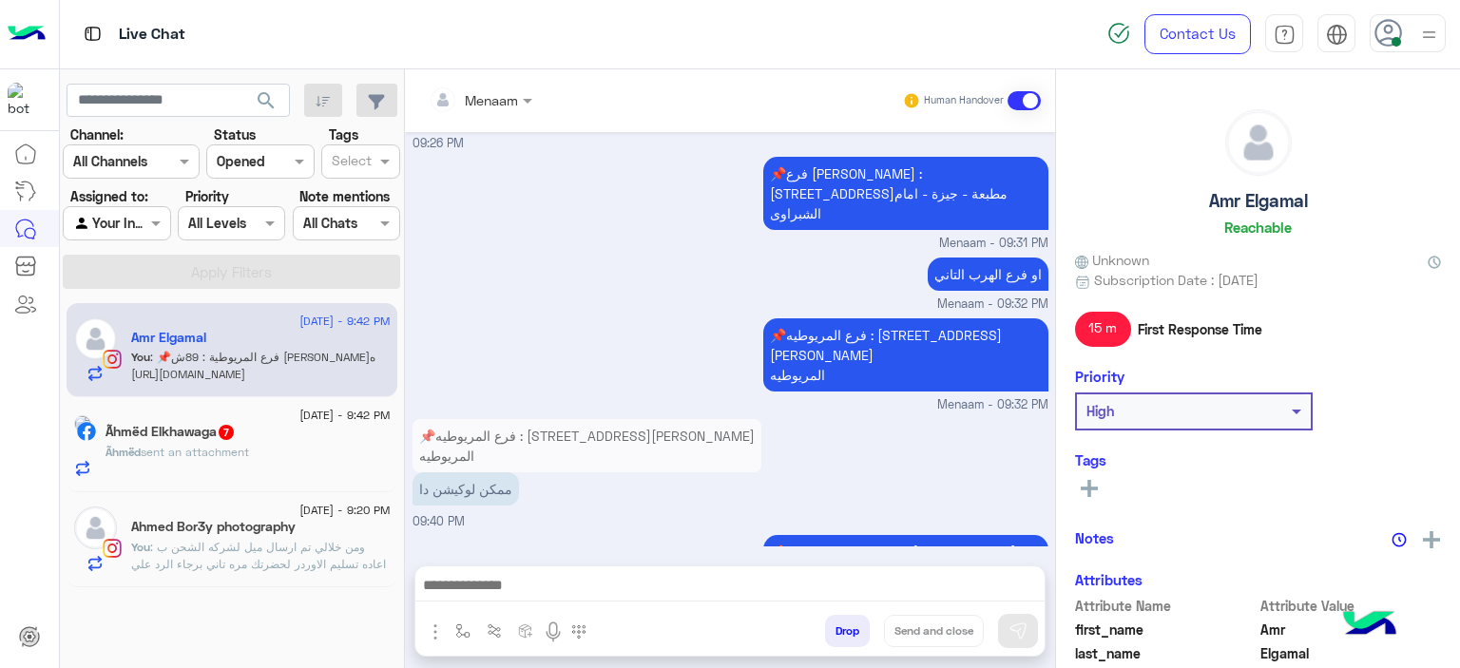
click at [279, 446] on div "Ãhmëd sent an attachment" at bounding box center [248, 460] width 285 height 33
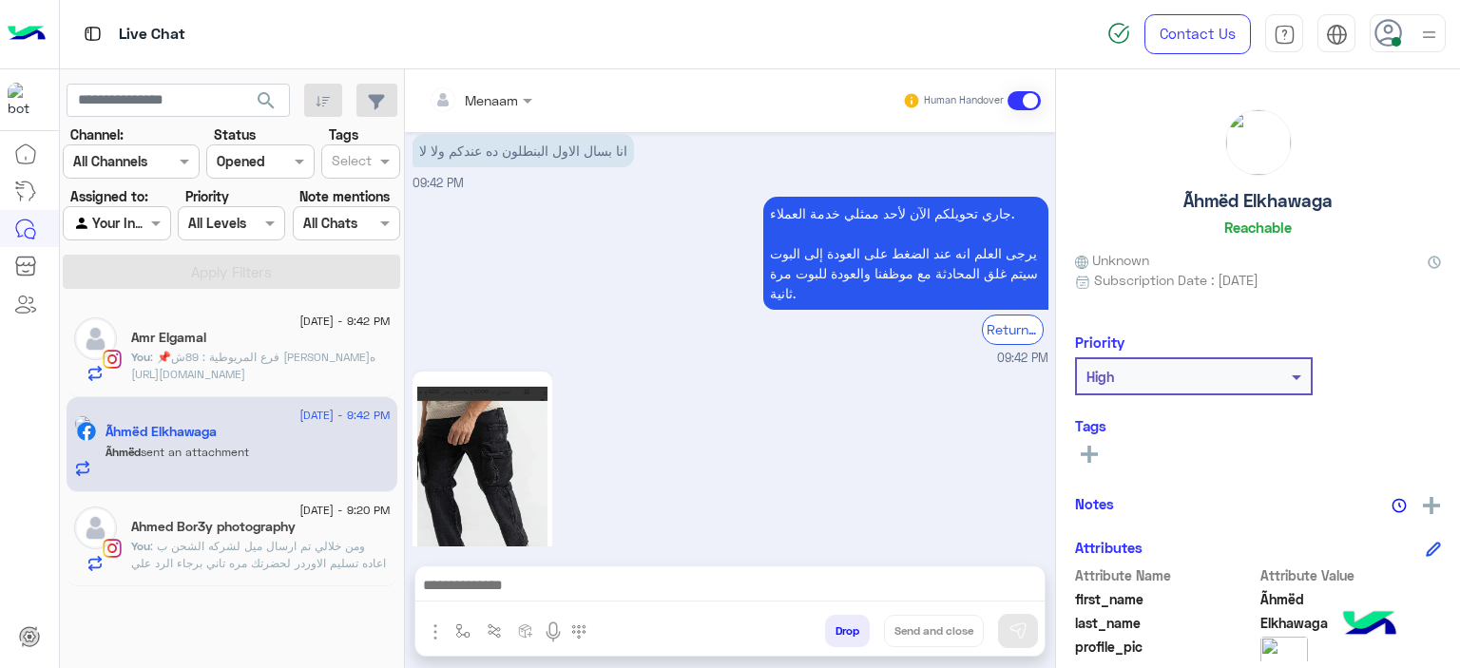
scroll to position [1707, 0]
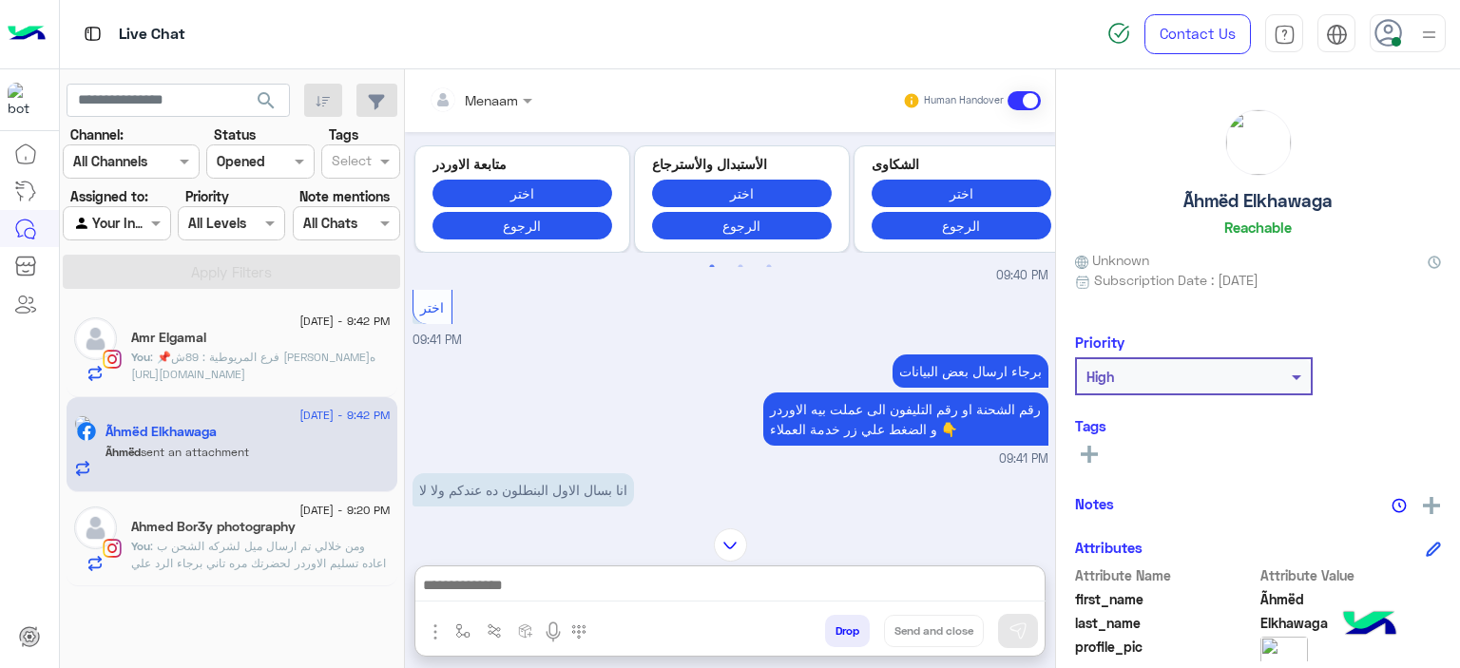
click at [522, 593] on textarea at bounding box center [730, 587] width 630 height 29
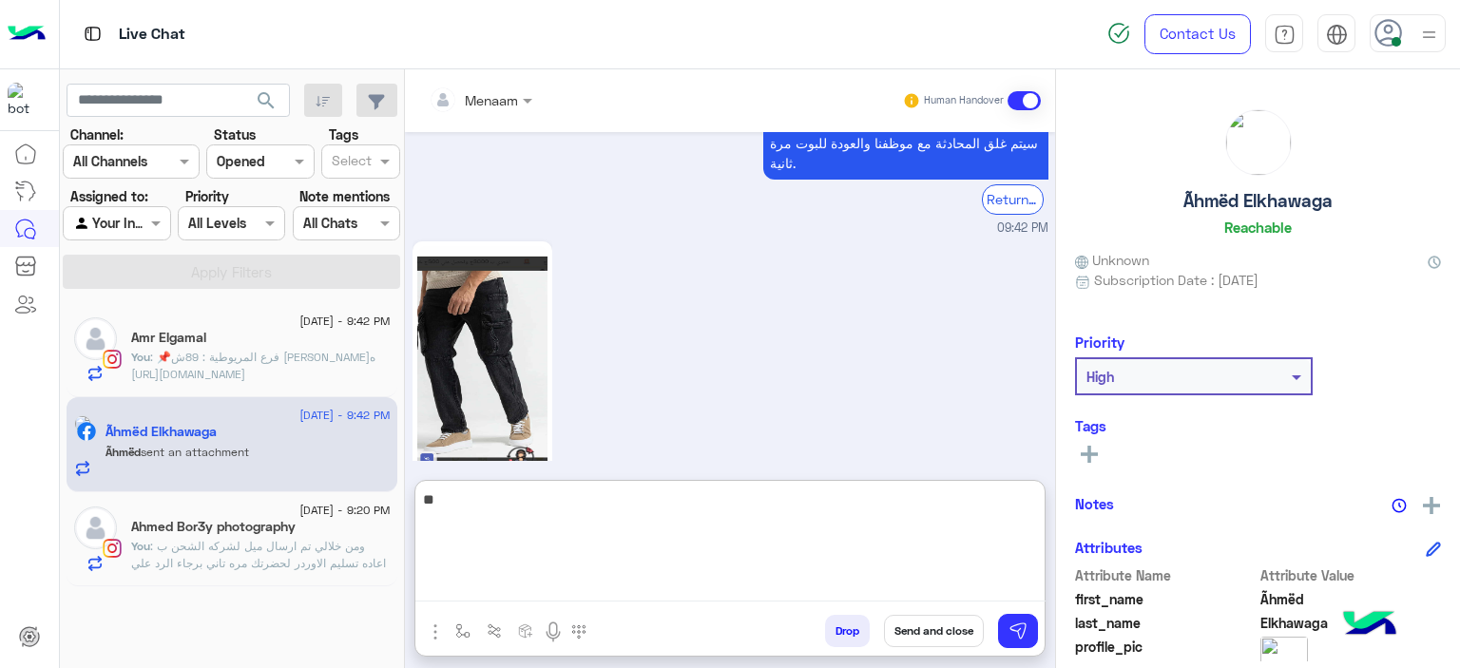
scroll to position [2268, 0]
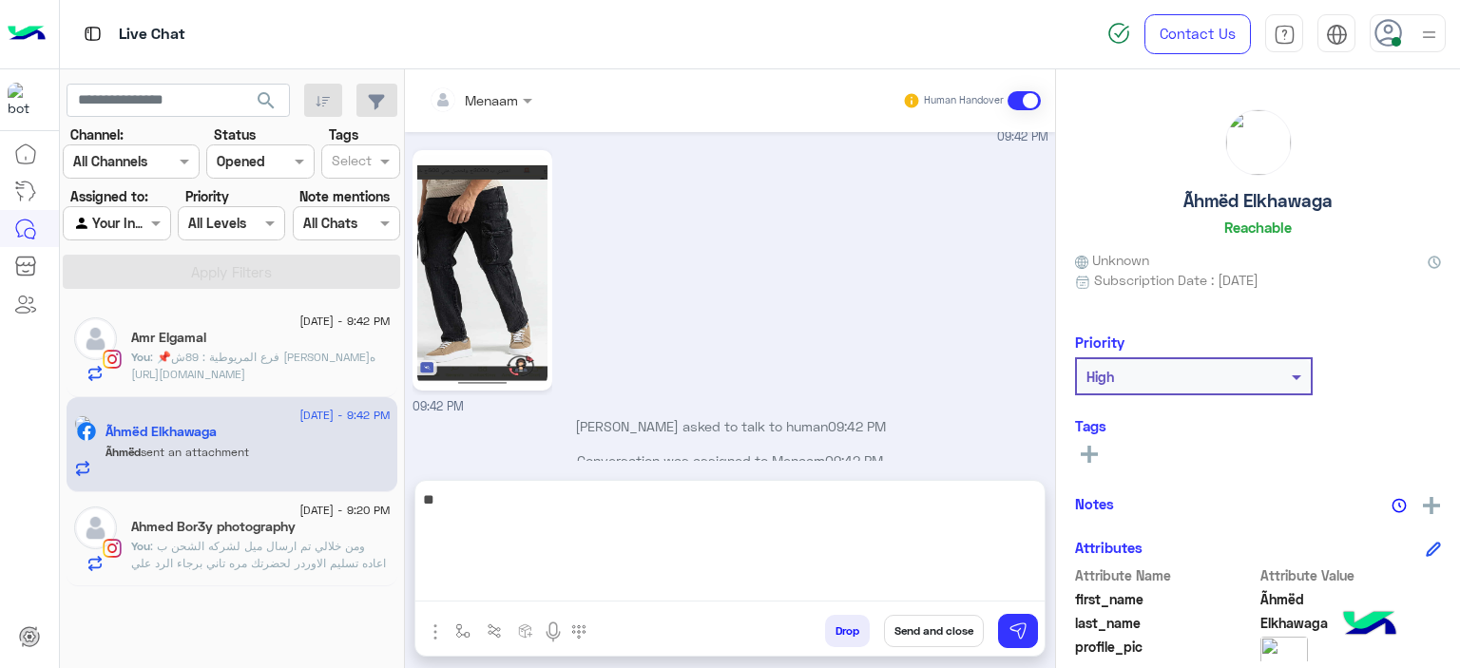
click at [517, 242] on img at bounding box center [482, 270] width 130 height 231
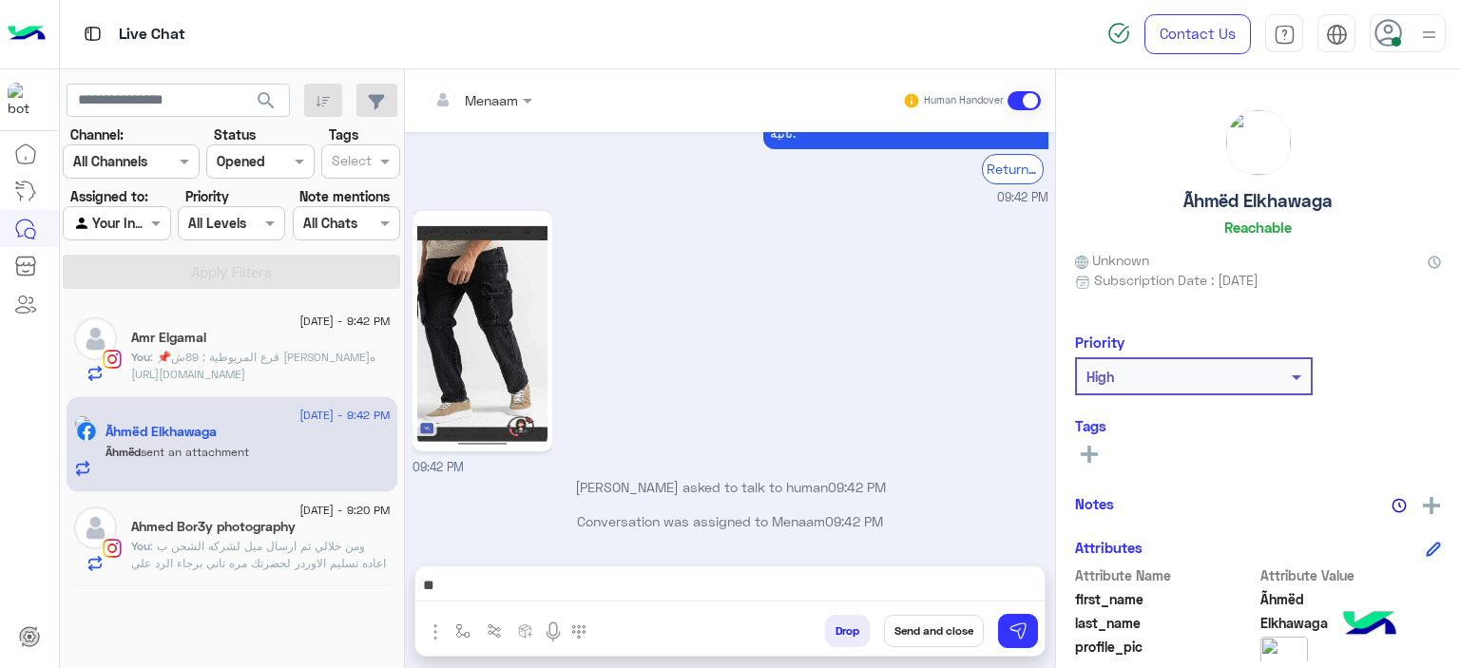
scroll to position [2182, 0]
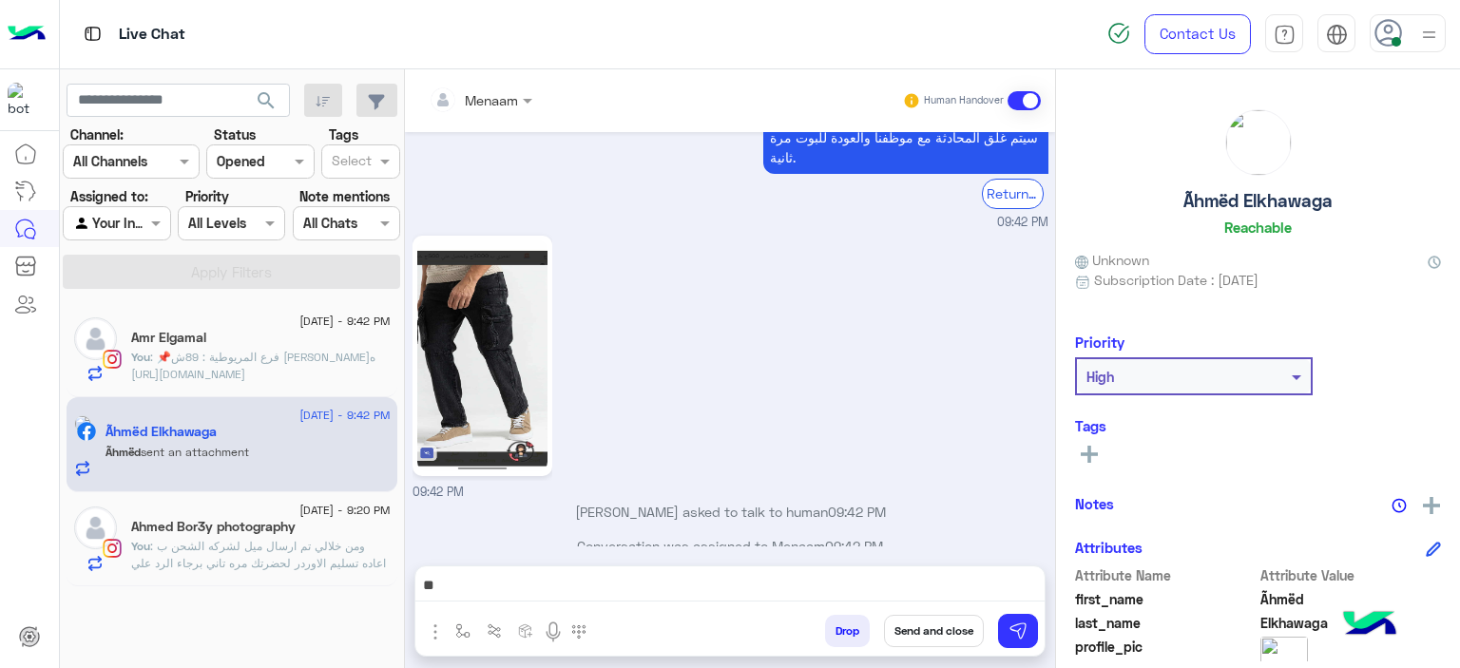
click at [565, 589] on textarea "**" at bounding box center [730, 587] width 630 height 29
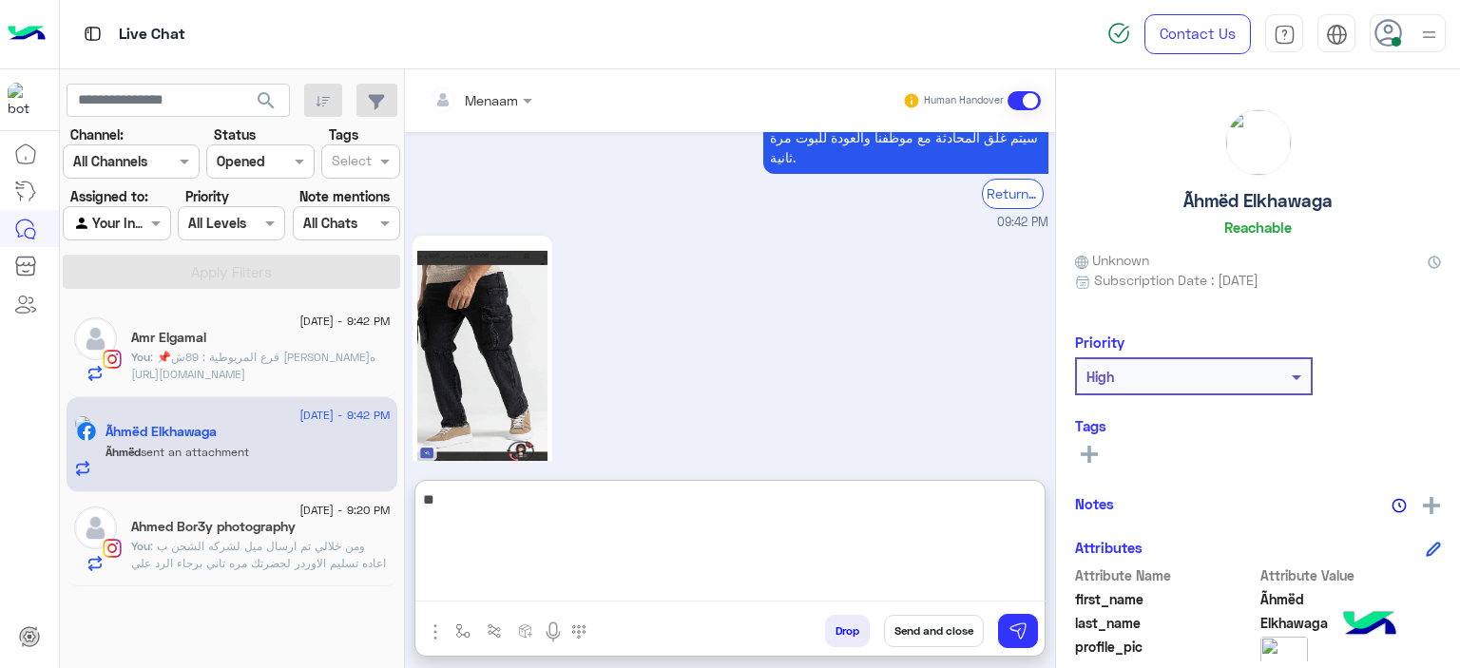
type textarea "*"
type textarea "**********"
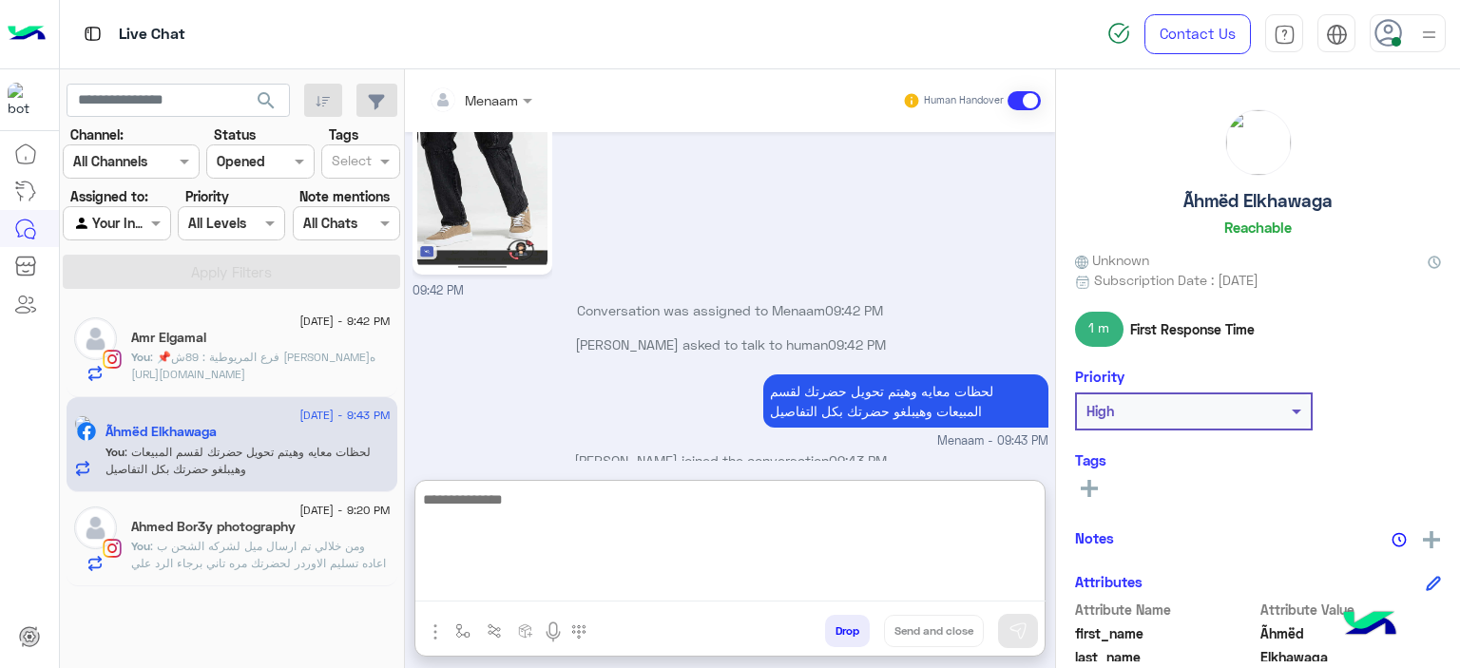
click at [1244, 212] on div "Ãhmëd Elkhawaga Reachable" at bounding box center [1258, 176] width 366 height 134
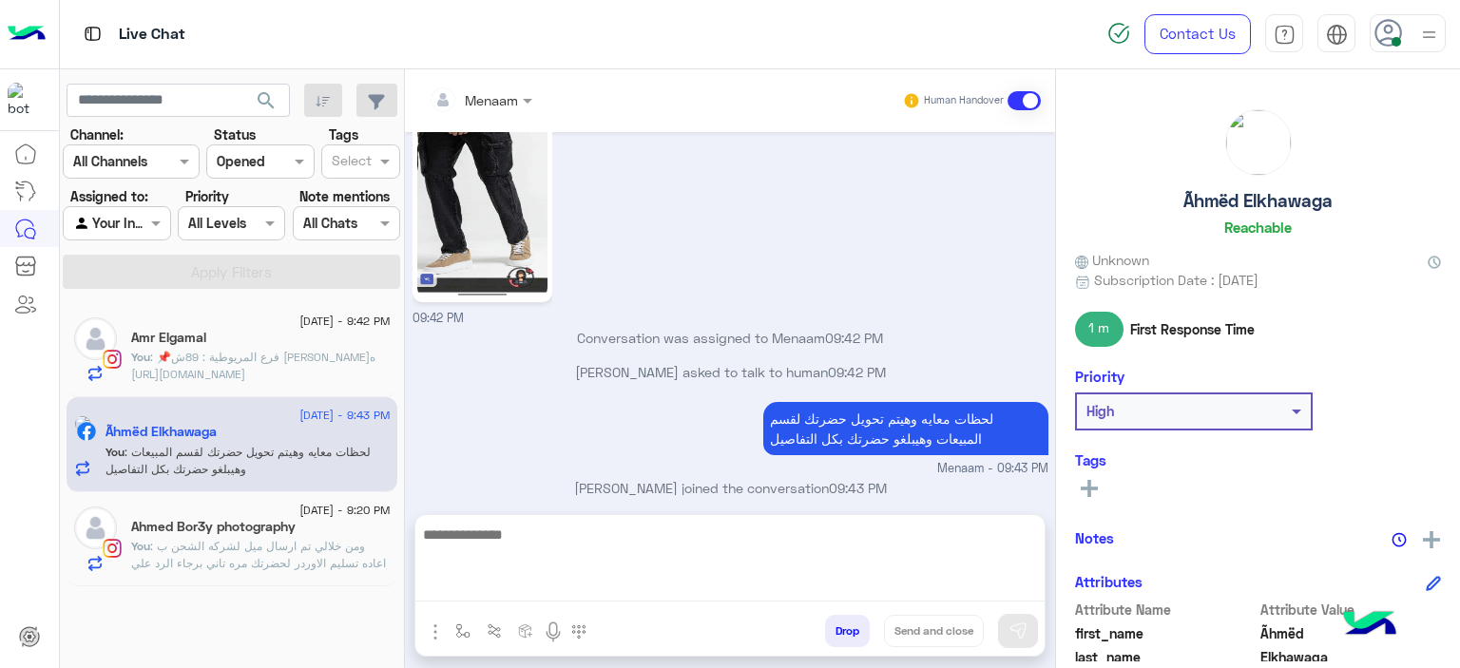
scroll to position [2297, 0]
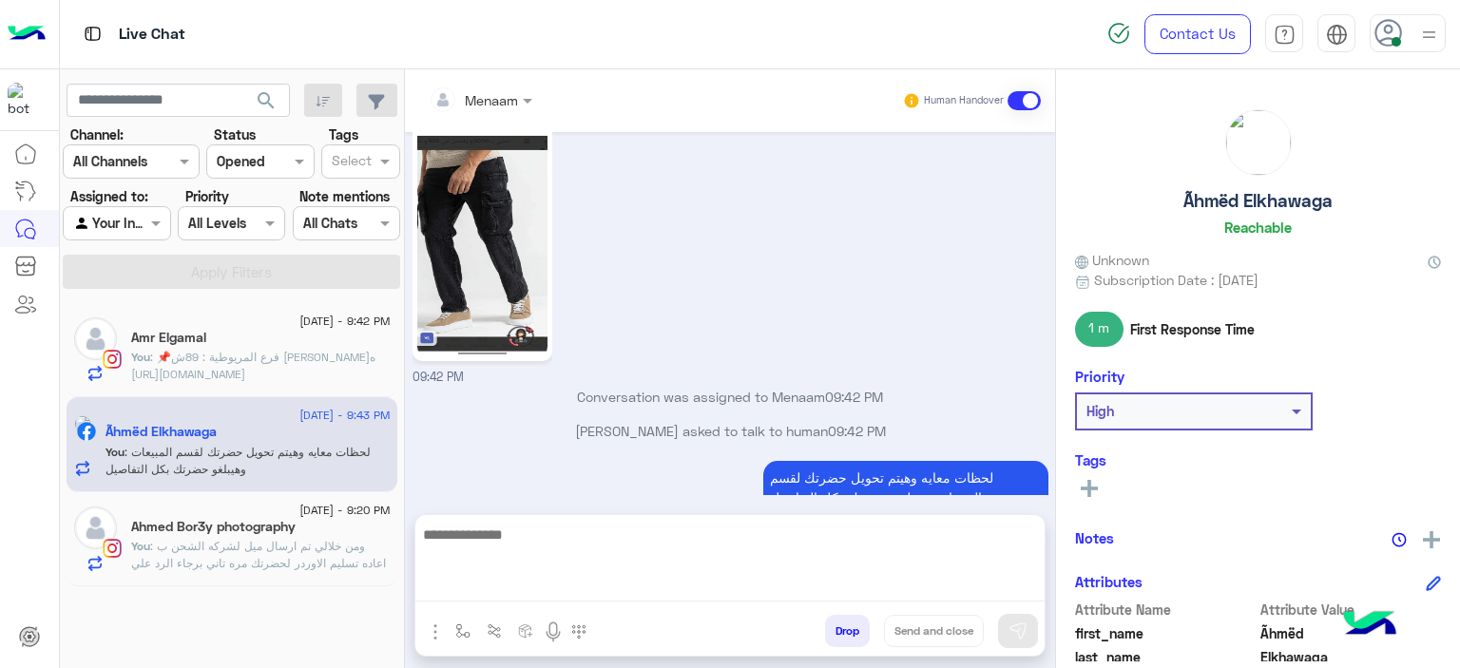
click at [1239, 207] on h5 "Ãhmëd Elkhawaga" at bounding box center [1258, 201] width 149 height 22
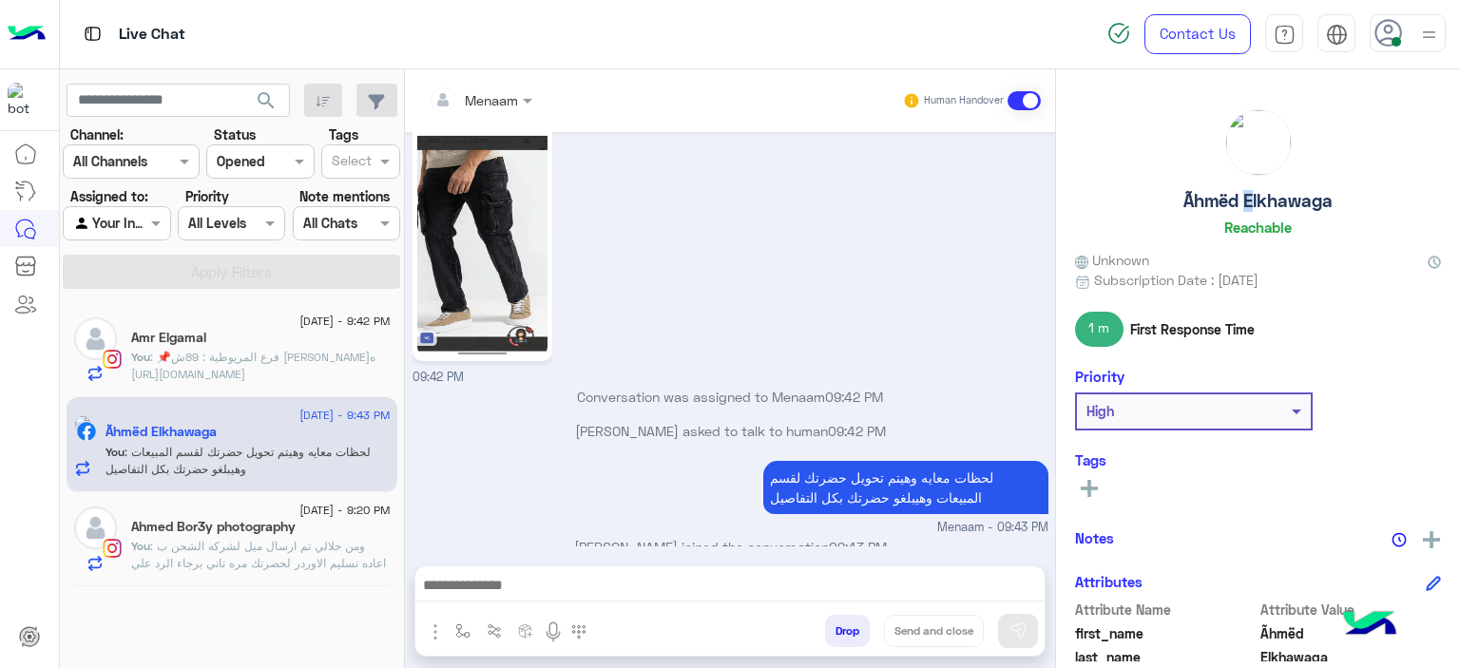
click at [1239, 207] on h5 "Ãhmëd Elkhawaga" at bounding box center [1258, 201] width 149 height 22
copy h5 "Ãhmëd Elkhawaga"
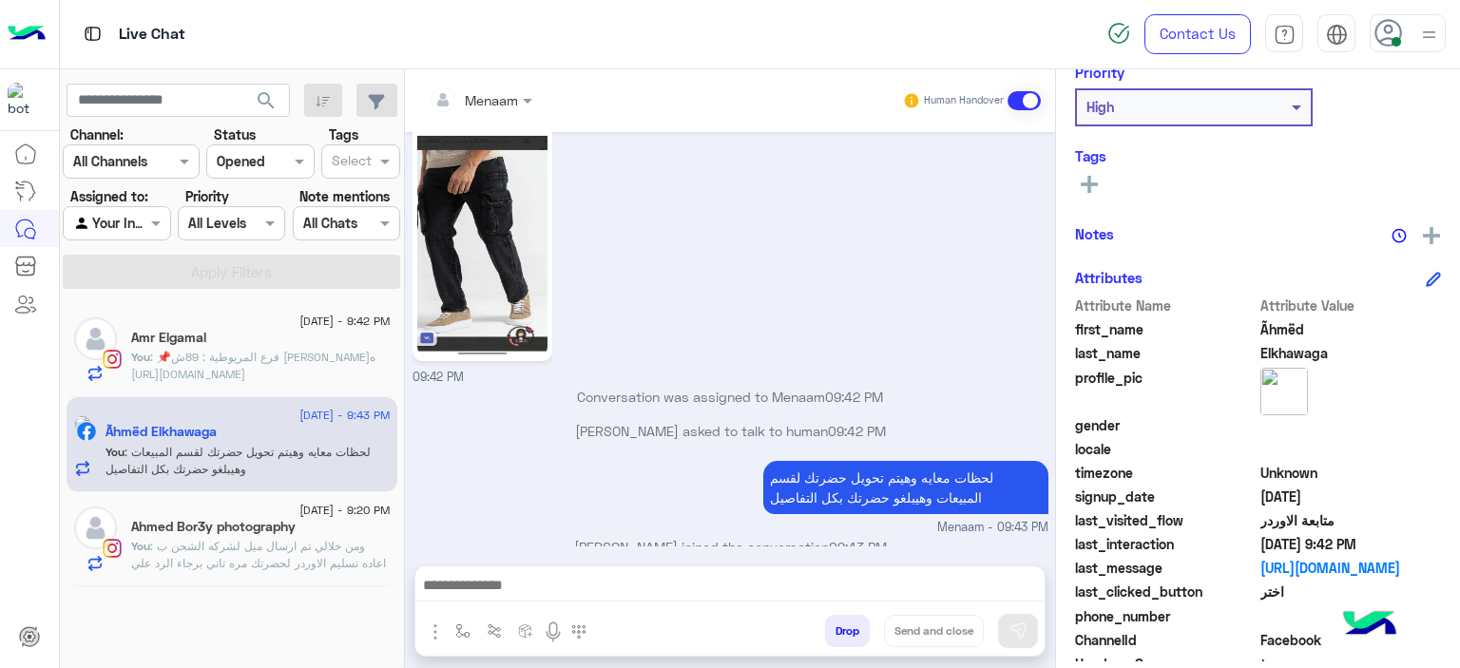
scroll to position [434, 0]
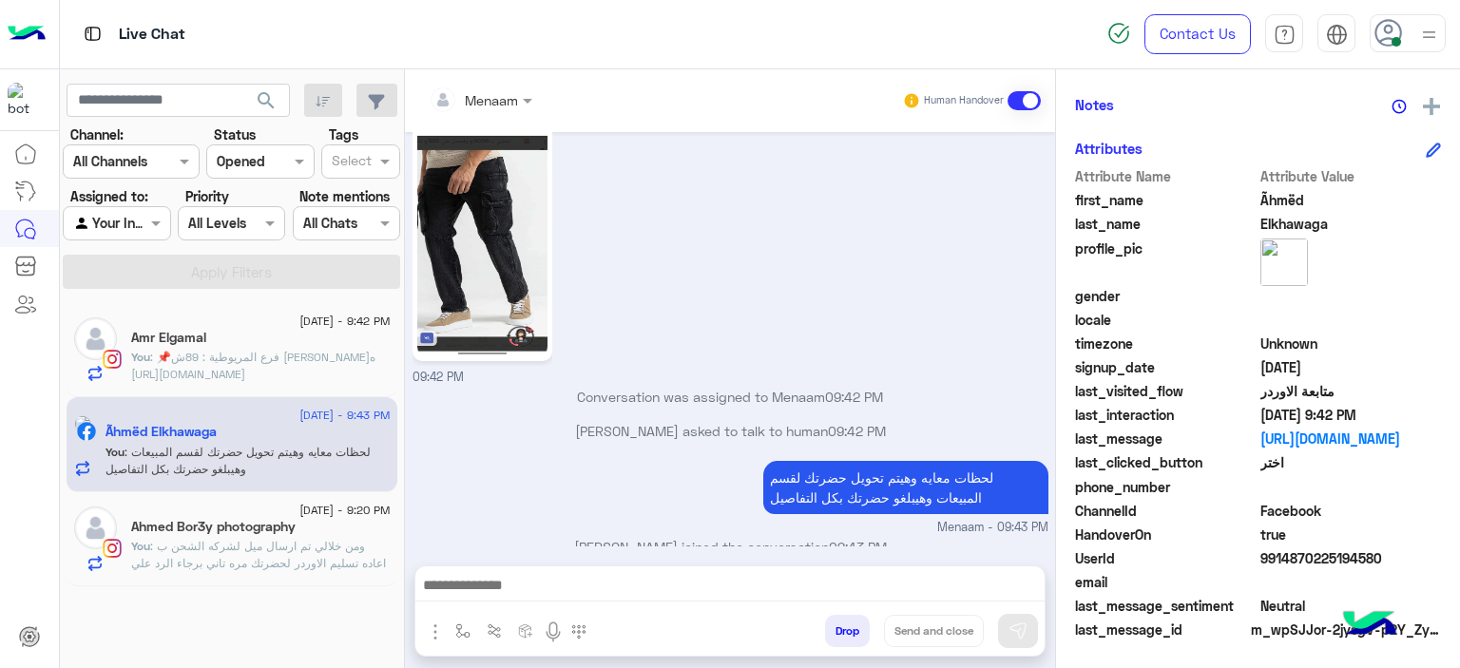
click at [1266, 569] on div "UserId 9914870225194580" at bounding box center [1258, 561] width 366 height 24
click at [1266, 550] on span "9914870225194580" at bounding box center [1352, 559] width 182 height 20
copy span "9914870225194580"
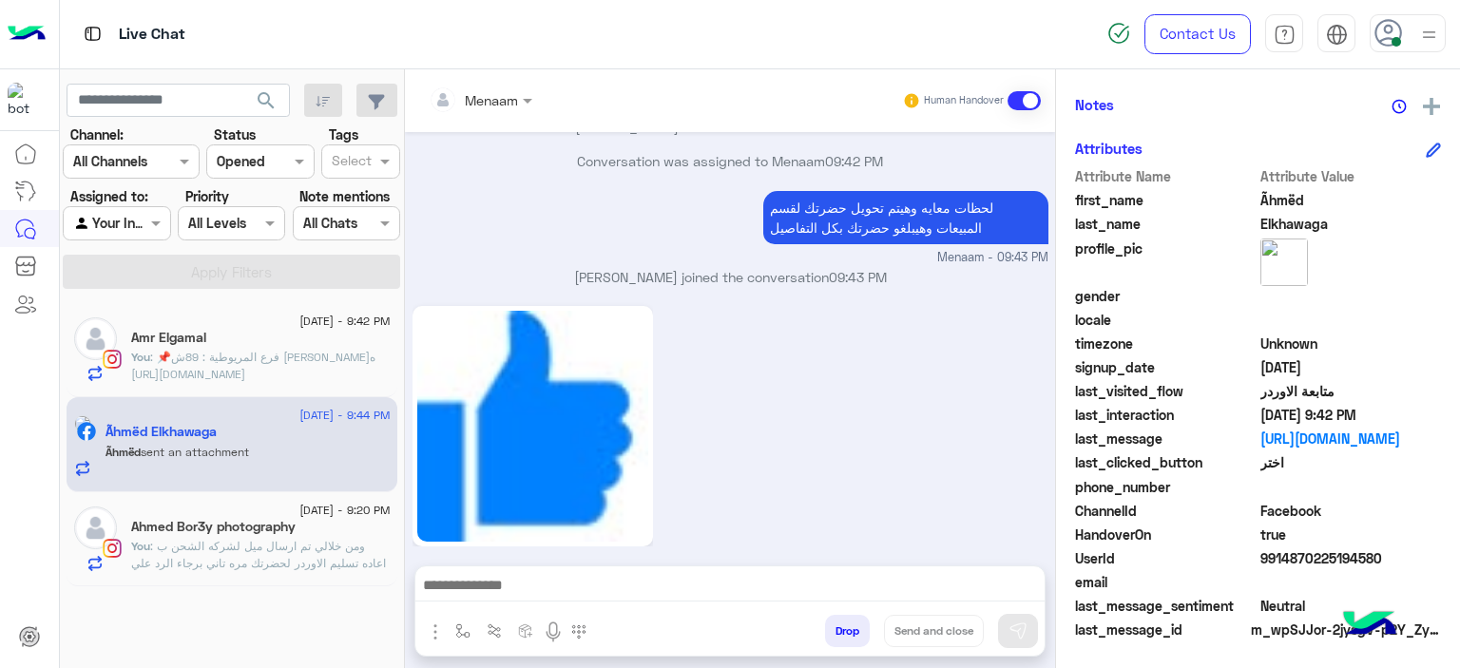
click at [503, 94] on div at bounding box center [480, 99] width 123 height 22
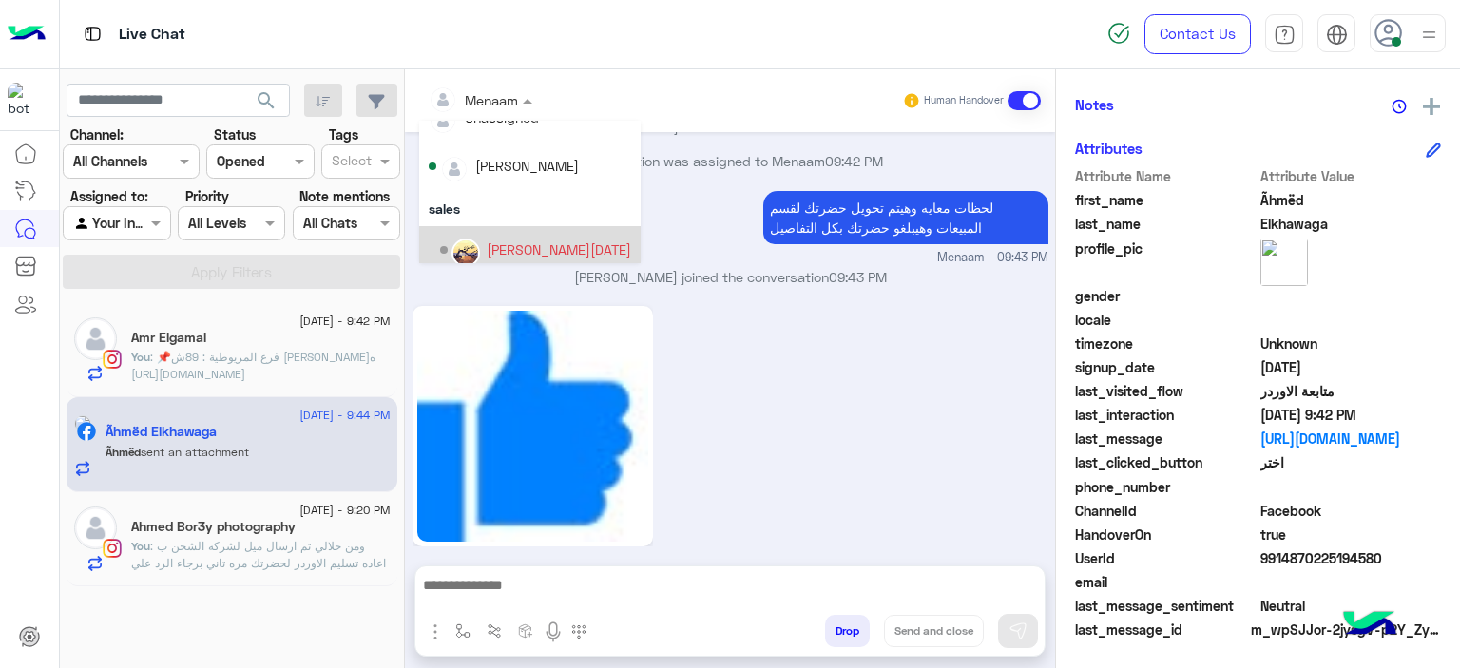
scroll to position [122, 0]
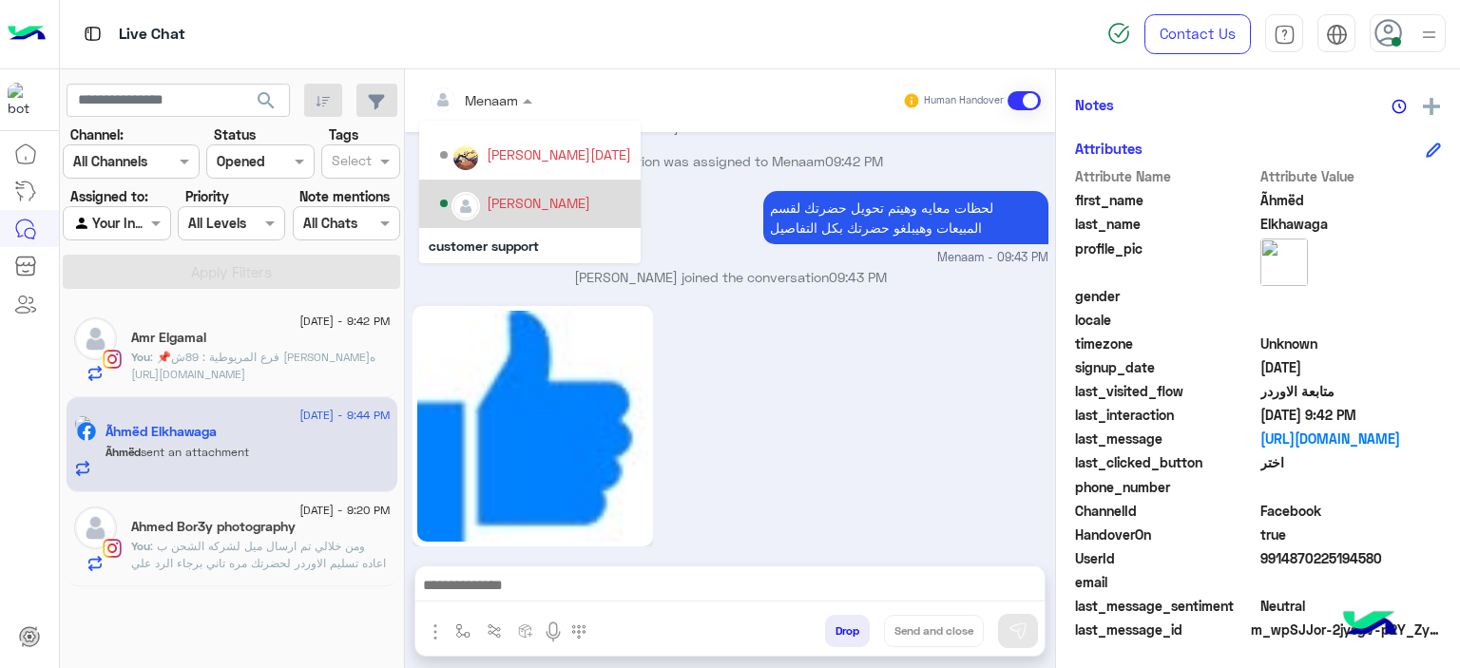
click at [512, 208] on div "mohamed ahmed" at bounding box center [539, 203] width 104 height 20
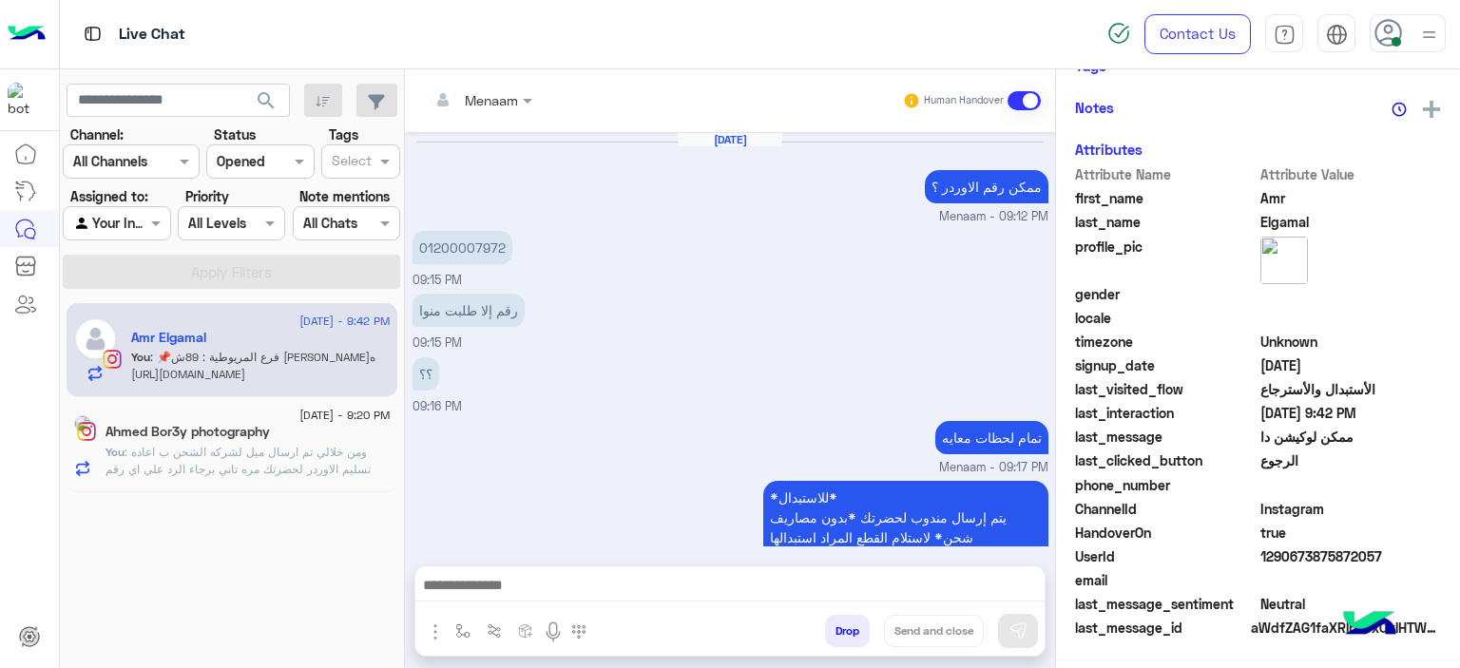
scroll to position [1289, 0]
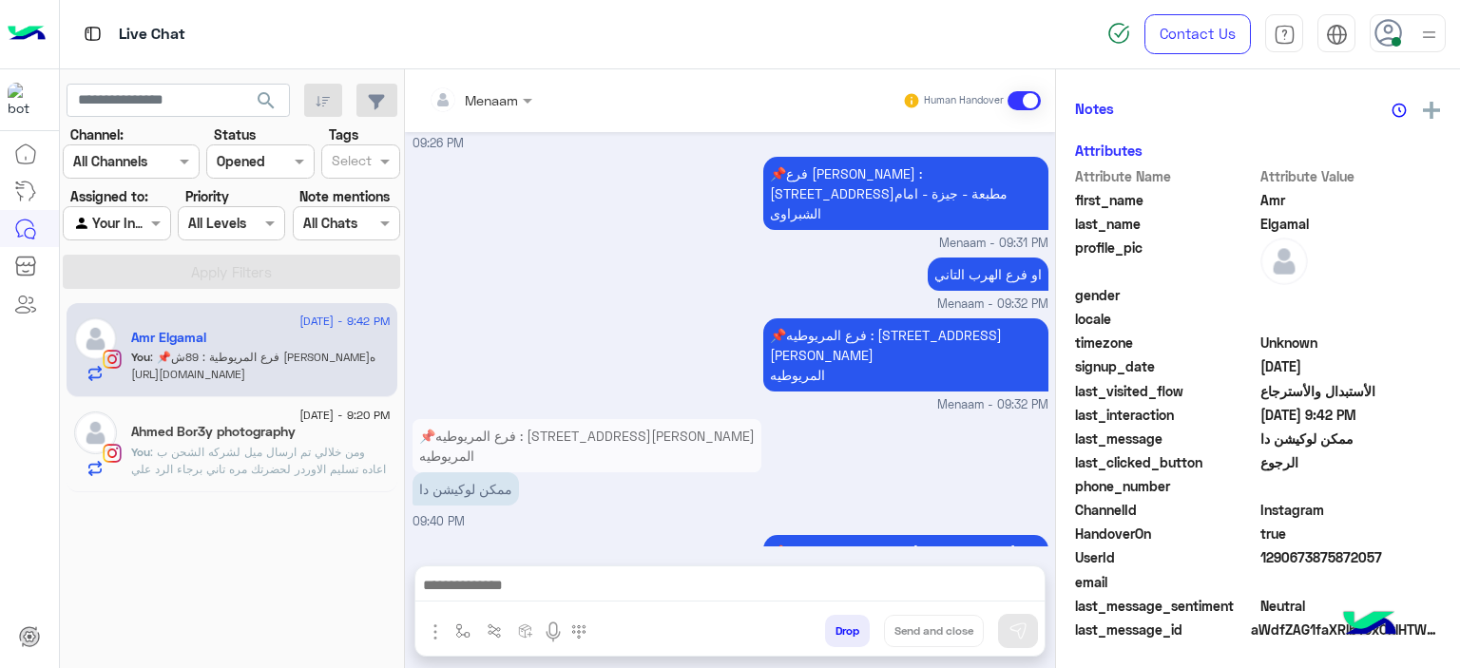
click at [270, 474] on span ": ومن خلالي تم ارسال ميل لشركه الشحن ب اعاده تسليم الاوردر لحضرتك مره تاني برجا…" at bounding box center [258, 478] width 255 height 66
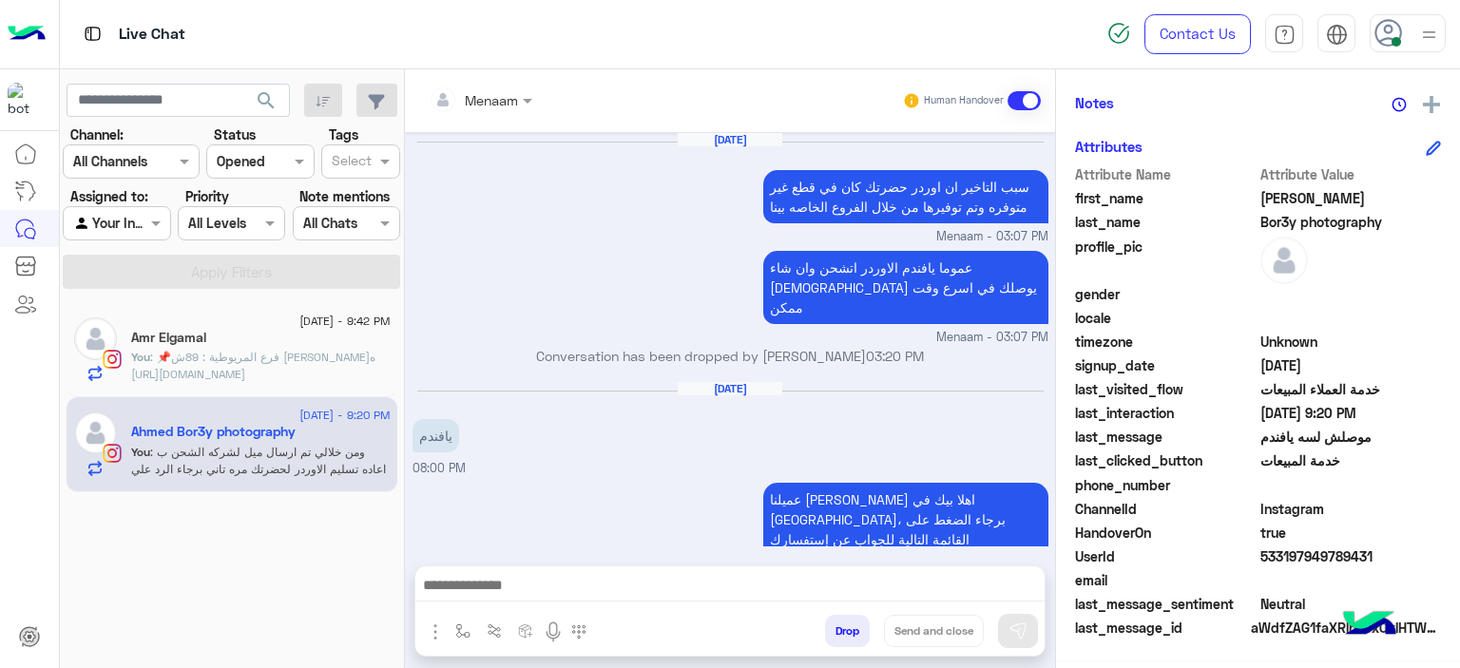
scroll to position [1284, 0]
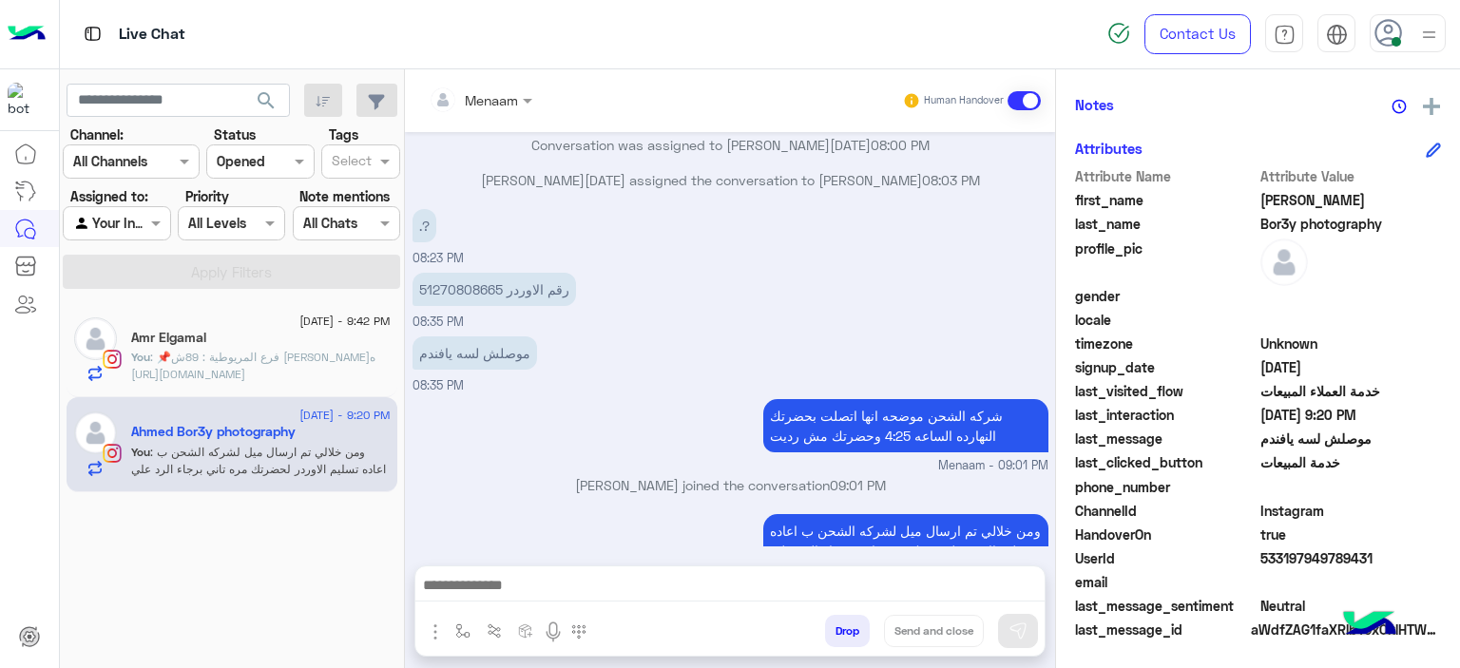
click at [272, 365] on p "You : 📌فرع المريوطية : 89ش الملك فيصل-المريوطيه https://maps.app.goo.gl/VCf4VB3…" at bounding box center [261, 366] width 260 height 34
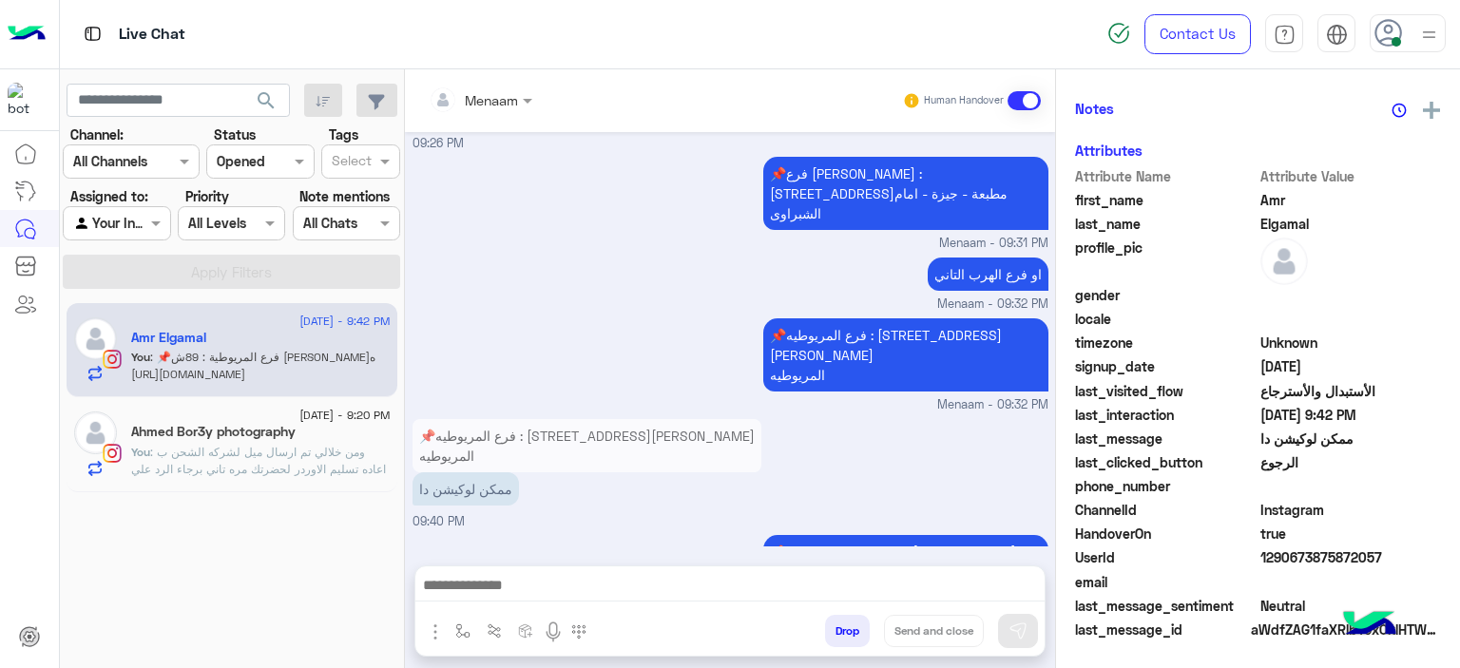
scroll to position [434, 0]
click at [851, 638] on button "Drop" at bounding box center [847, 631] width 45 height 32
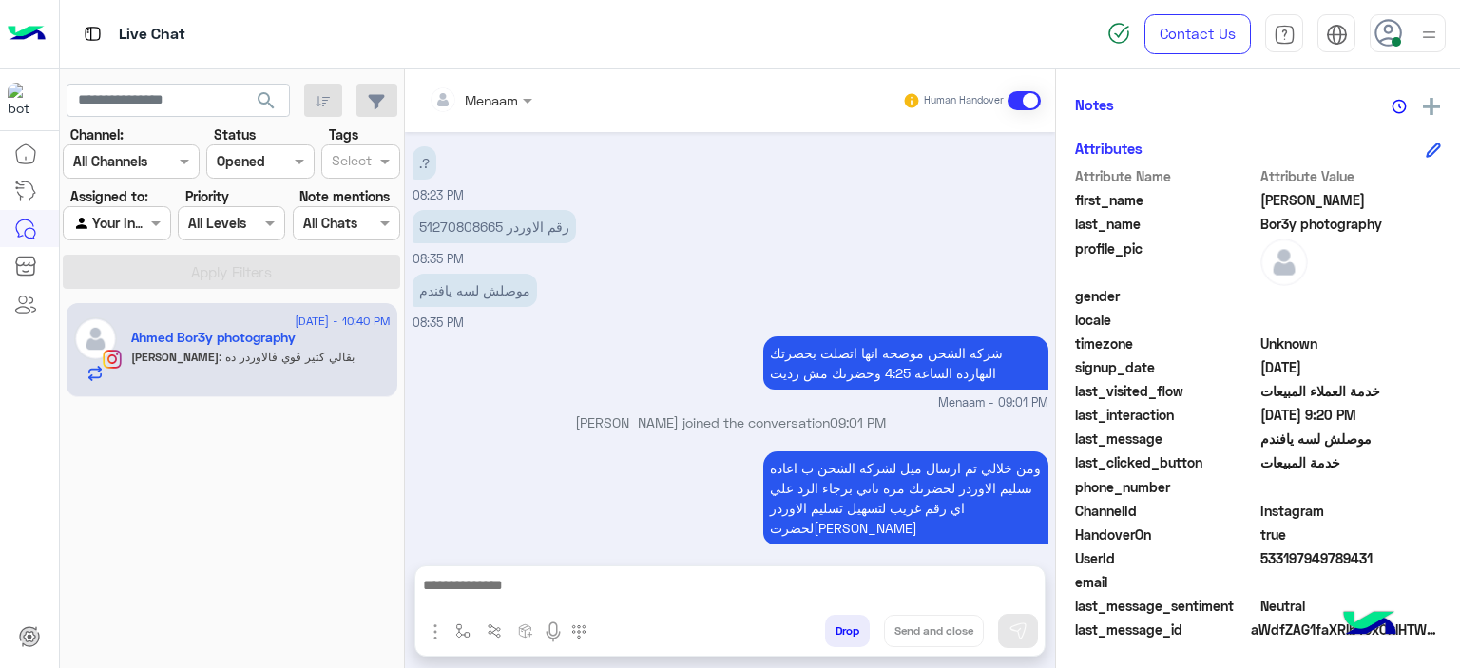
scroll to position [1473, 0]
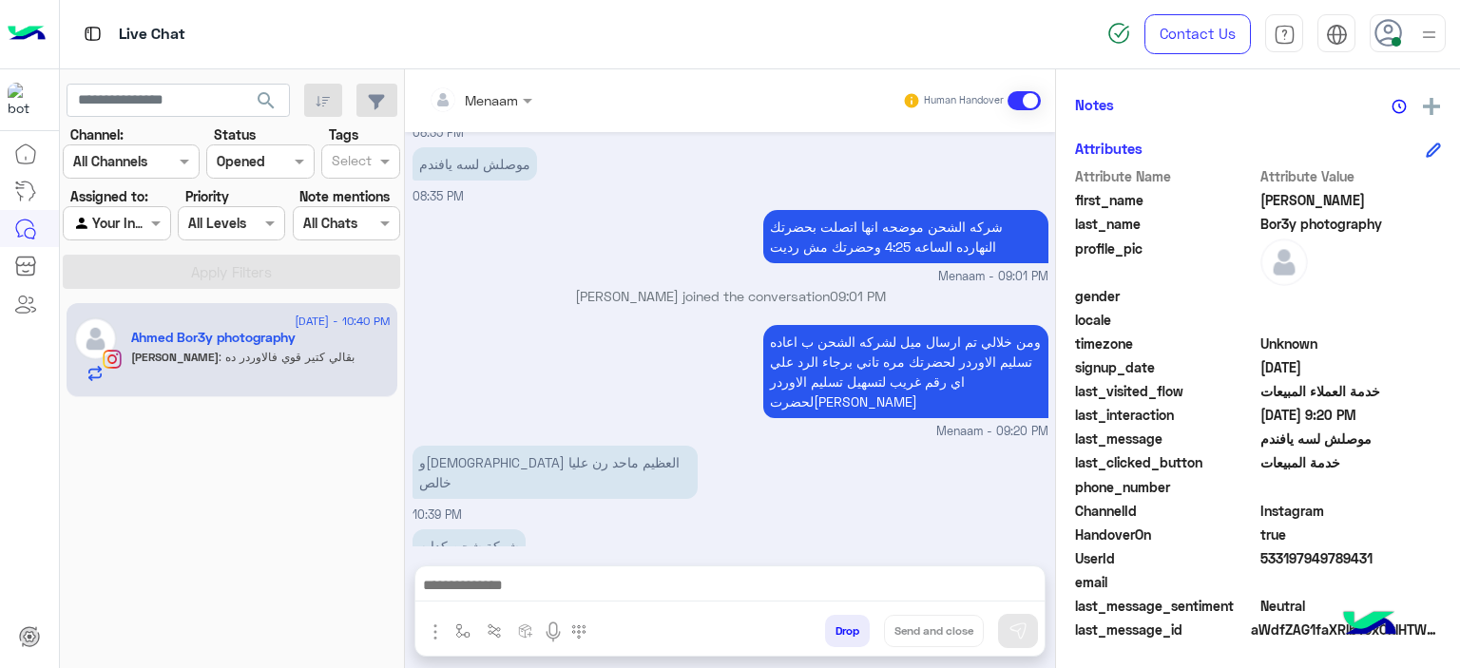
click at [506, 587] on textarea at bounding box center [730, 587] width 630 height 29
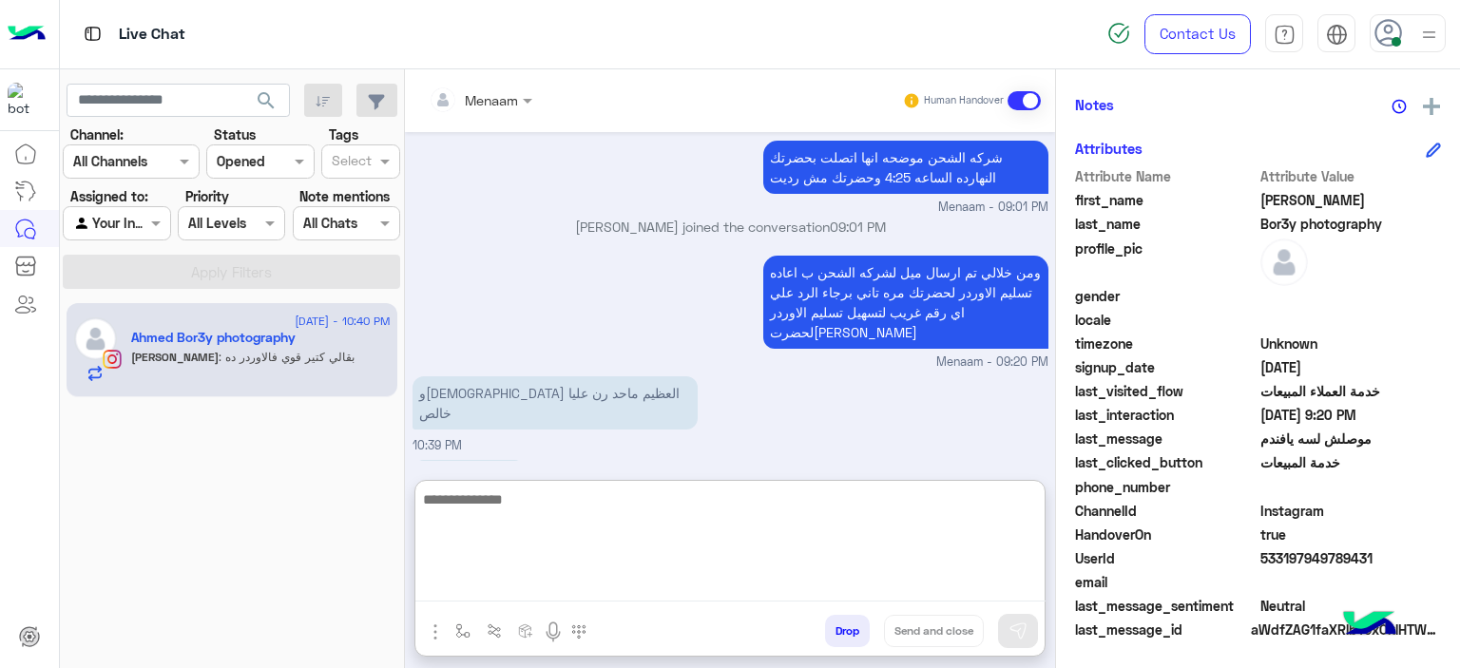
scroll to position [1559, 0]
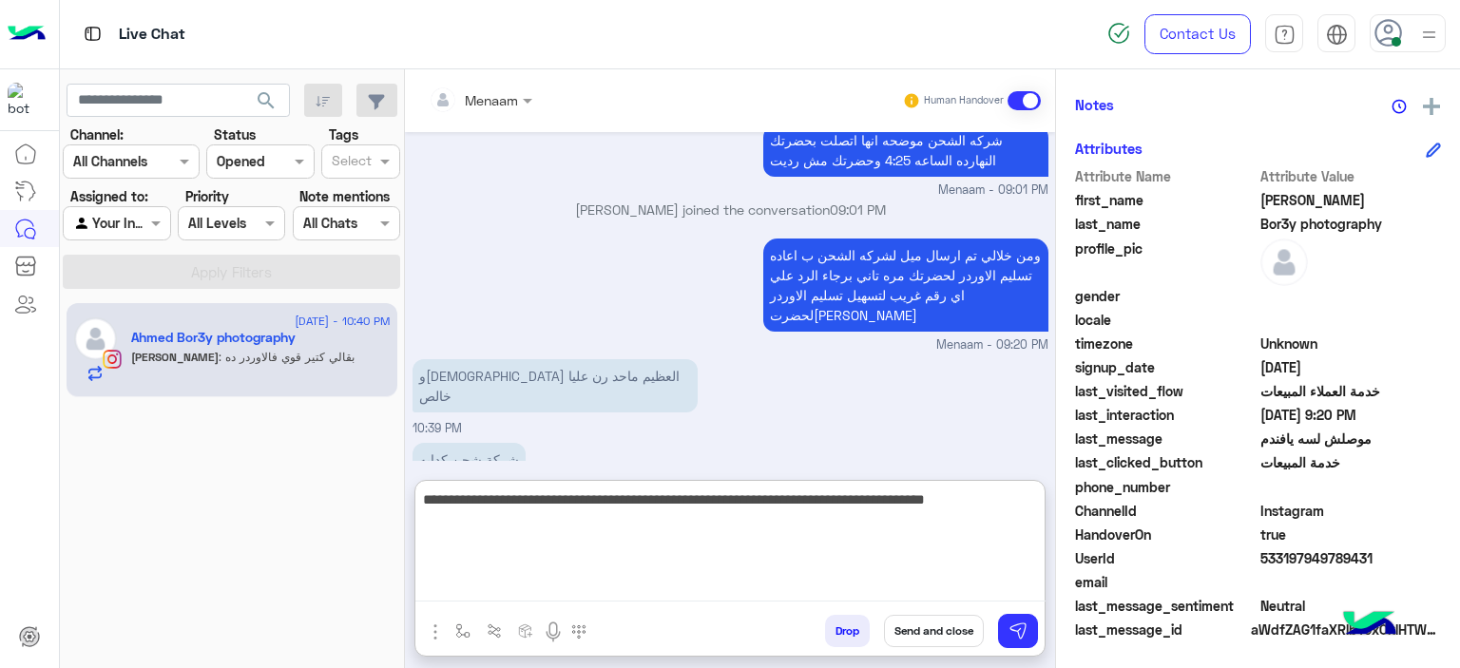
type textarea "**********"
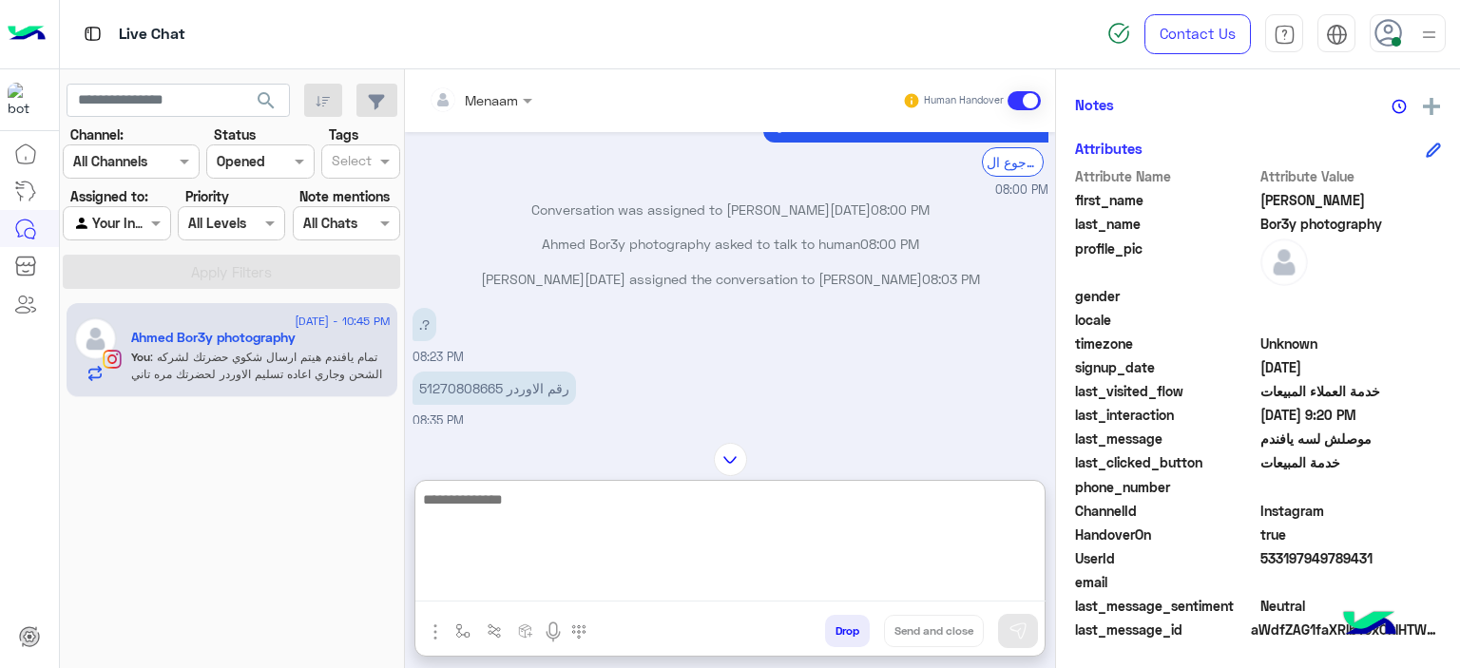
scroll to position [1660, 0]
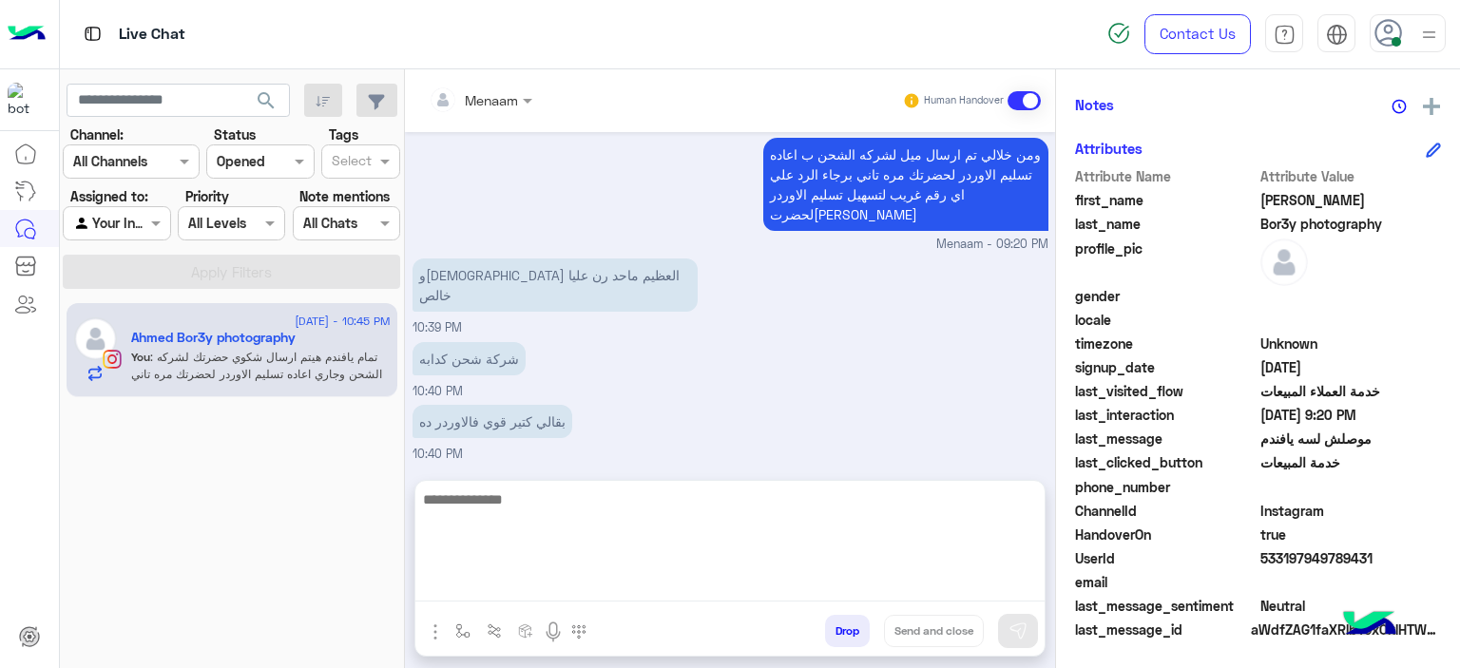
click at [475, 405] on p "بقالي كتير قوي فالاوردر ده" at bounding box center [493, 421] width 160 height 33
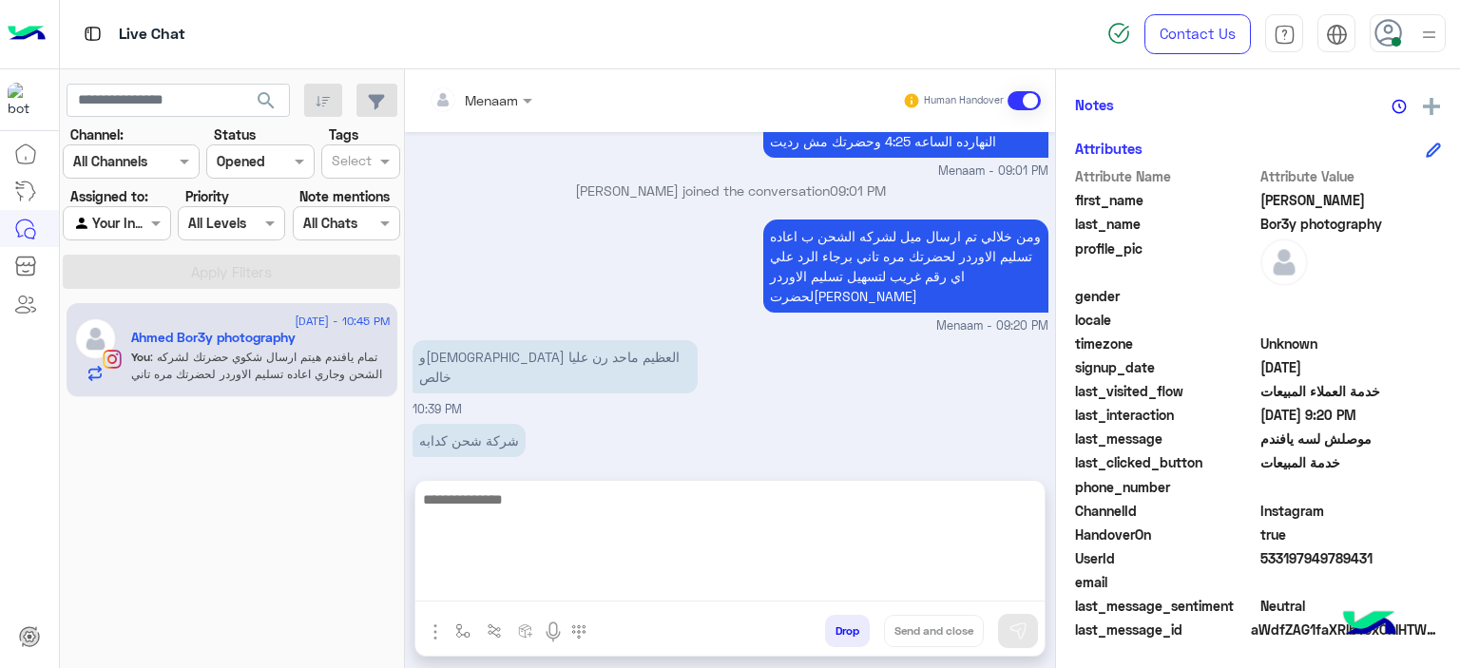
click at [475, 336] on div "والله العظيم ماحد رن عليا خالص 10:39 PM" at bounding box center [731, 378] width 636 height 84
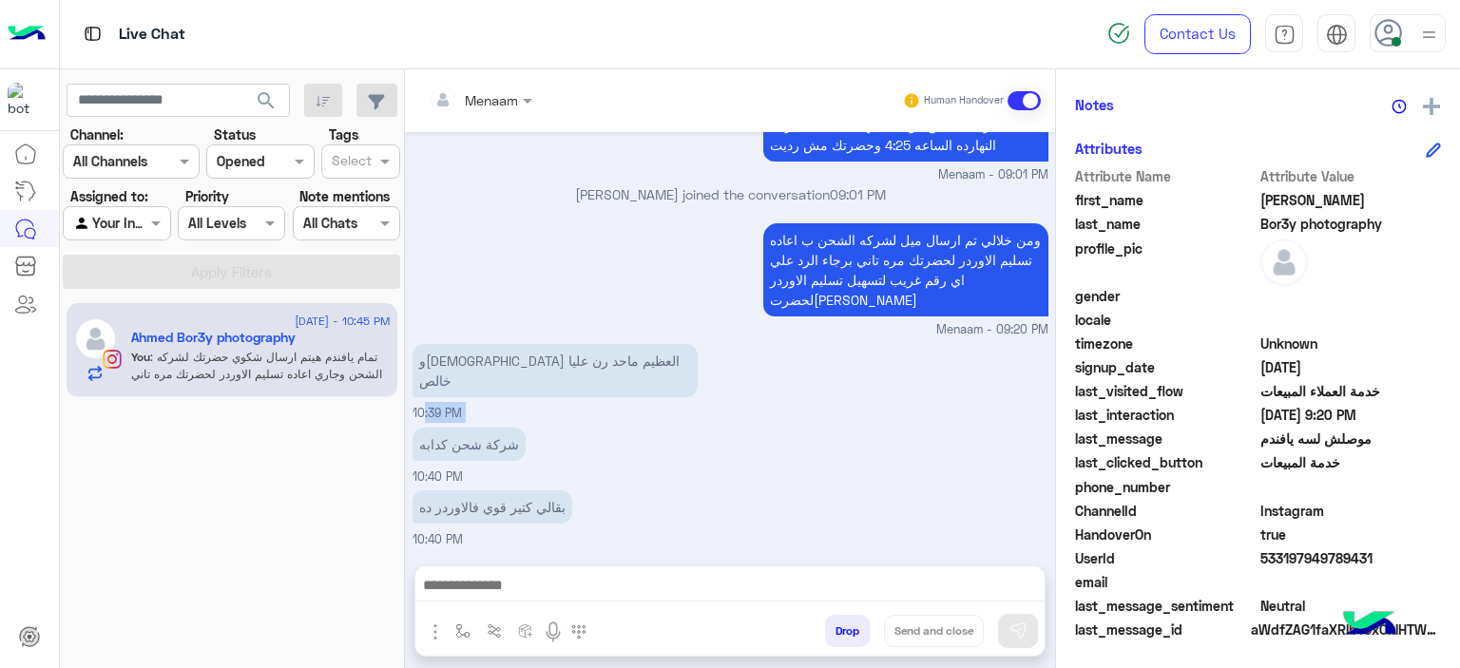
click at [475, 339] on div "والله العظيم ماحد رن عليا خالص 10:39 PM" at bounding box center [731, 381] width 636 height 84
click at [475, 423] on div "شركة شحن كدابه 10:40 PM" at bounding box center [731, 455] width 636 height 64
click at [468, 428] on p "شركة شحن كدابه" at bounding box center [469, 444] width 113 height 33
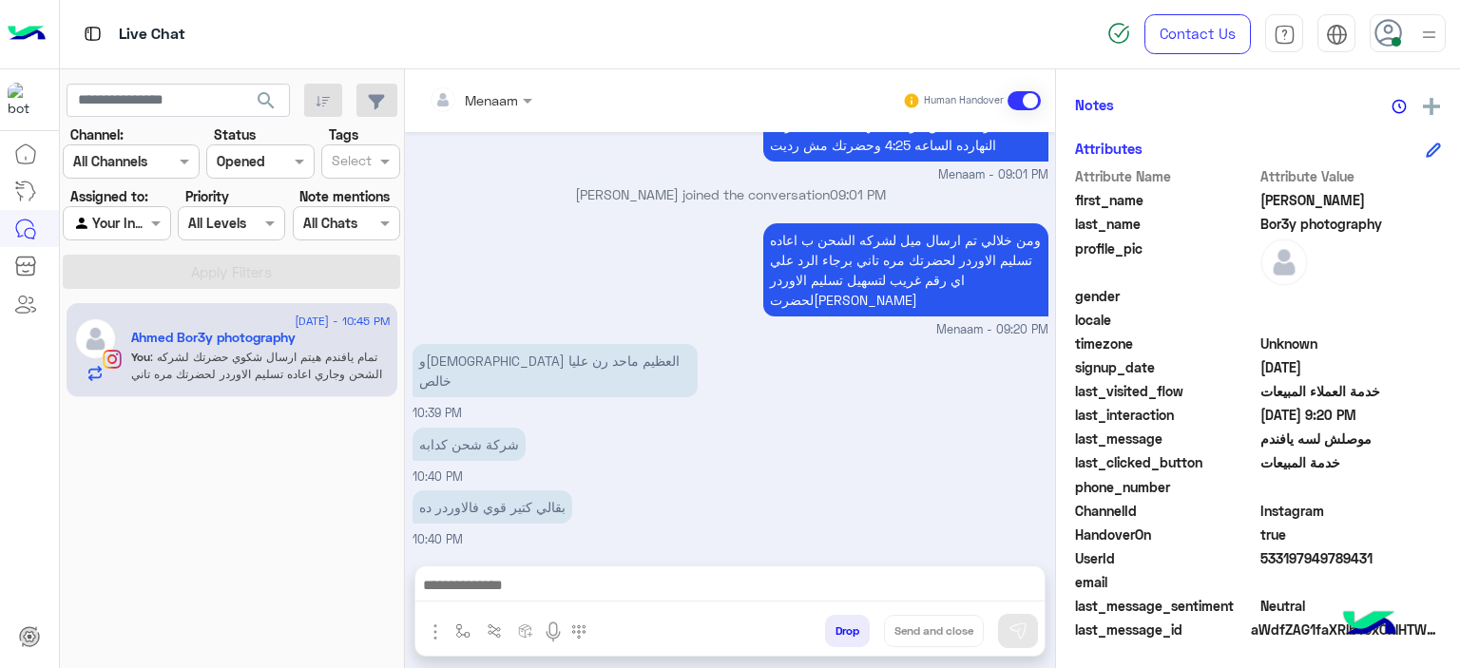
click at [450, 344] on p "والله العظيم ماحد رن عليا خالص" at bounding box center [555, 370] width 285 height 53
click at [467, 491] on p "بقالي كتير قوي فالاوردر ده" at bounding box center [493, 507] width 160 height 33
click at [456, 491] on p "بقالي كتير قوي فالاوردر ده" at bounding box center [493, 507] width 160 height 33
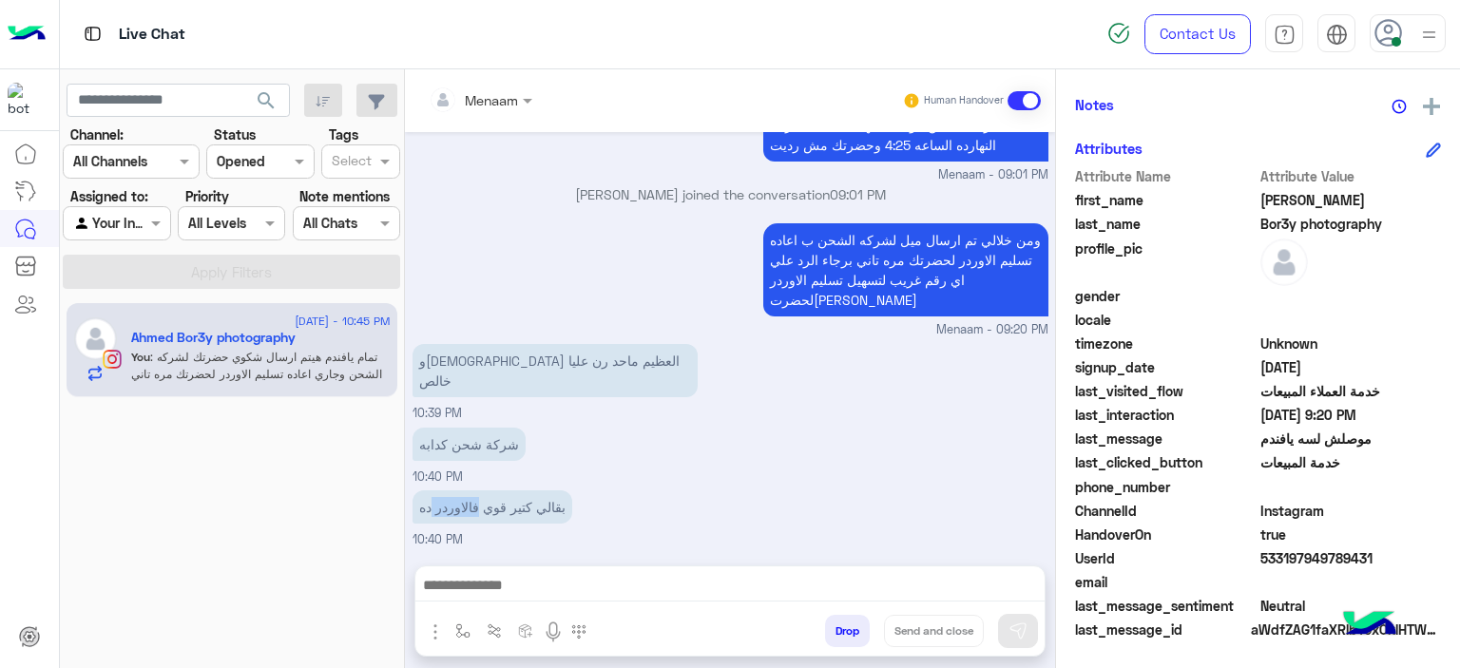
click at [456, 491] on p "بقالي كتير قوي فالاوردر ده" at bounding box center [493, 507] width 160 height 33
click at [437, 428] on p "شركة شحن كدابه" at bounding box center [469, 444] width 113 height 33
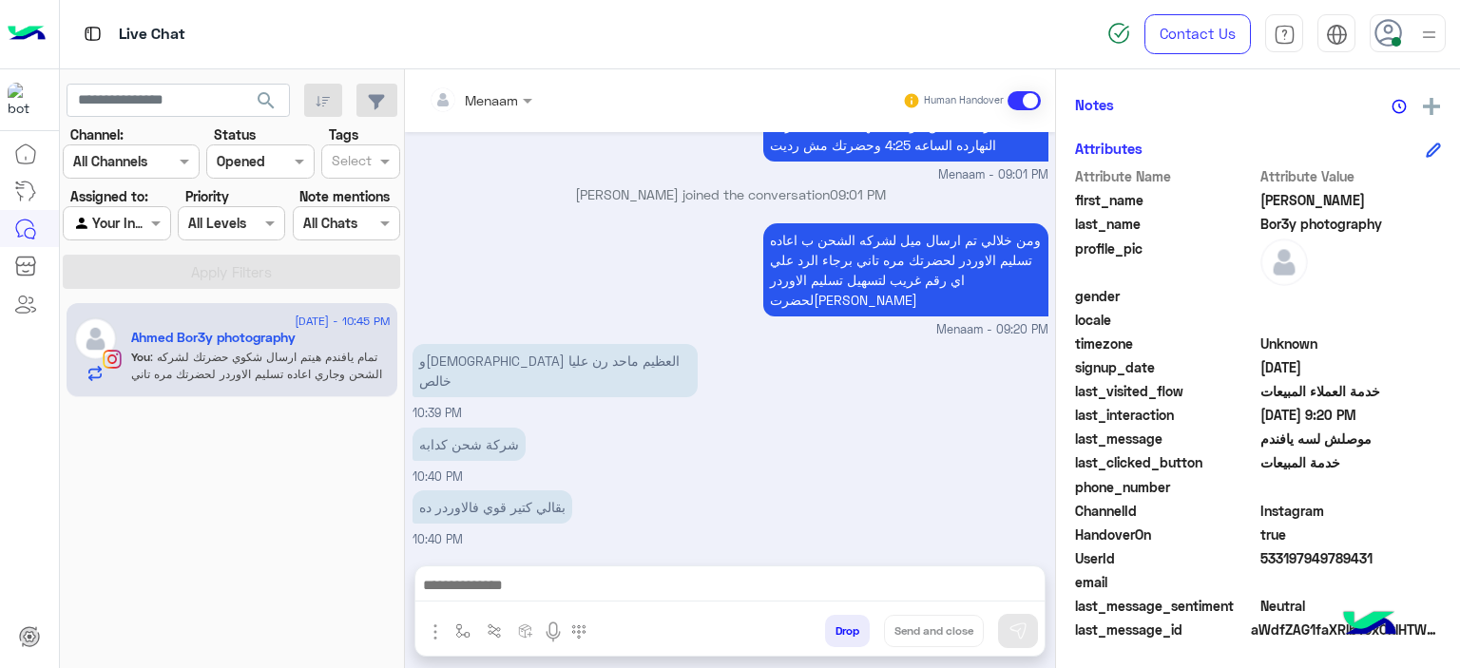
click at [487, 344] on p "والله العظيم ماحد رن عليا خالص" at bounding box center [555, 370] width 285 height 53
click at [473, 428] on p "شركة شحن كدابه" at bounding box center [469, 444] width 113 height 33
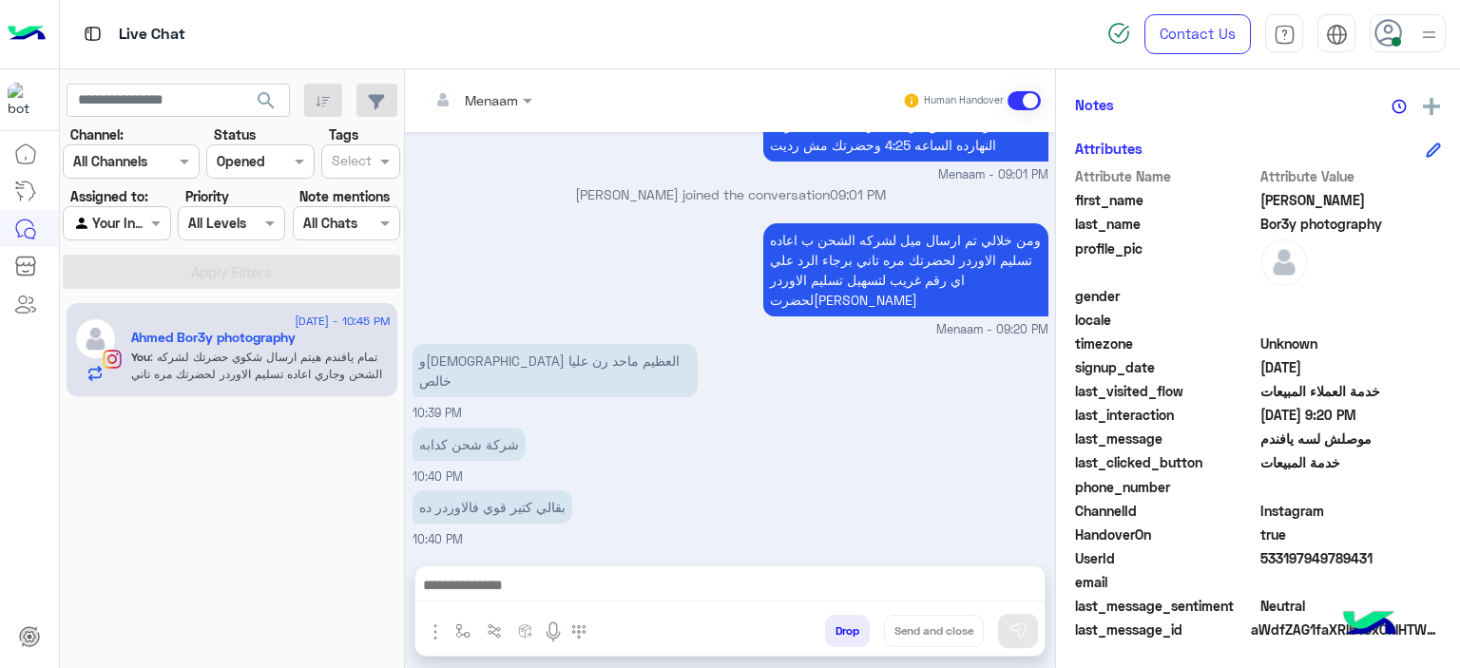
click at [472, 428] on p "شركة شحن كدابه" at bounding box center [469, 444] width 113 height 33
click at [466, 428] on p "شركة شحن كدابه" at bounding box center [469, 444] width 113 height 33
click at [462, 491] on p "بقالي كتير قوي فالاوردر ده" at bounding box center [493, 507] width 160 height 33
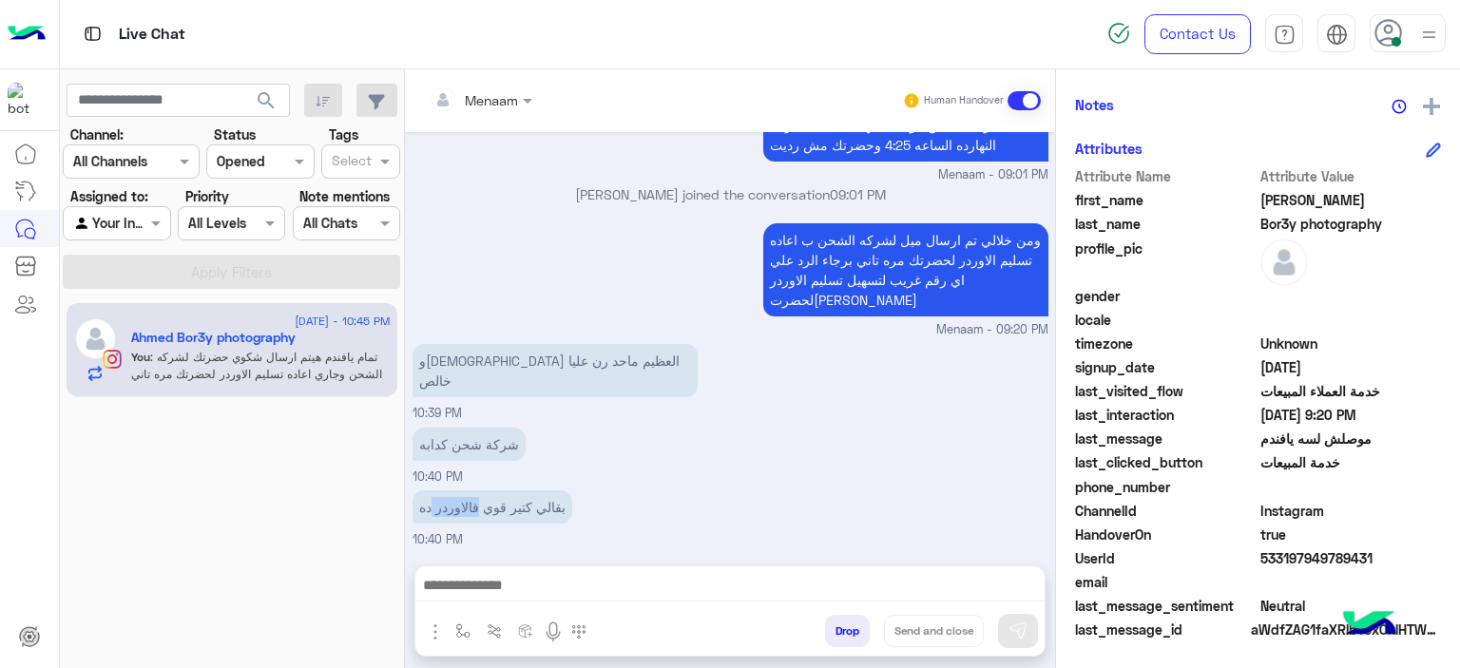
click at [462, 491] on p "بقالي كتير قوي فالاوردر ده" at bounding box center [493, 507] width 160 height 33
click at [846, 554] on p "تمام يافندم هيتم ارسال شكوي حضرتك لشركه الشحن وجاري اعاده تسليم الاوردر لحضرتك …" at bounding box center [905, 590] width 285 height 73
drag, startPoint x: 846, startPoint y: 468, endPoint x: 853, endPoint y: 502, distance: 34.9
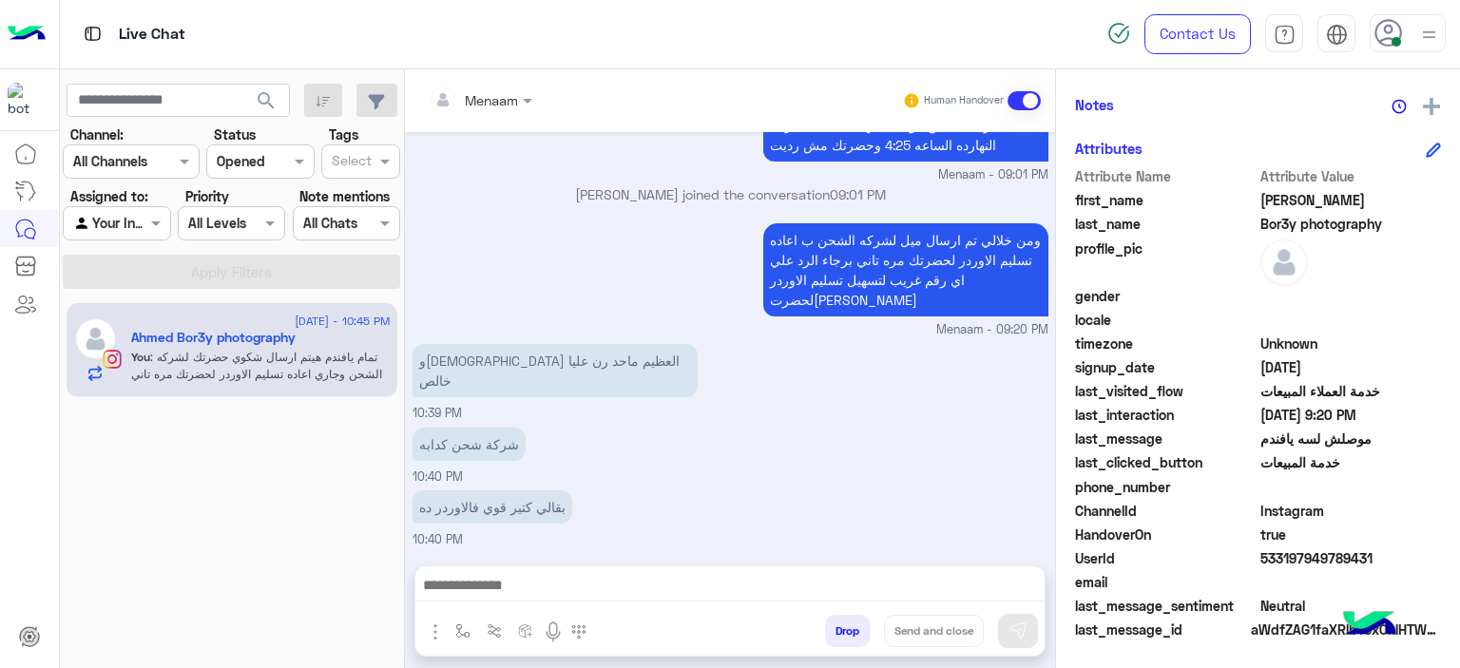
click at [853, 554] on p "تمام يافندم هيتم ارسال شكوي حضرتك لشركه الشحن وجاري اعاده تسليم الاوردر لحضرتك …" at bounding box center [905, 590] width 285 height 73
click at [814, 223] on p "ومن خلالي تم ارسال ميل لشركه الشحن ب اعاده تسليم الاوردر لحضرتك مره تاني برجاء …" at bounding box center [905, 269] width 285 height 93
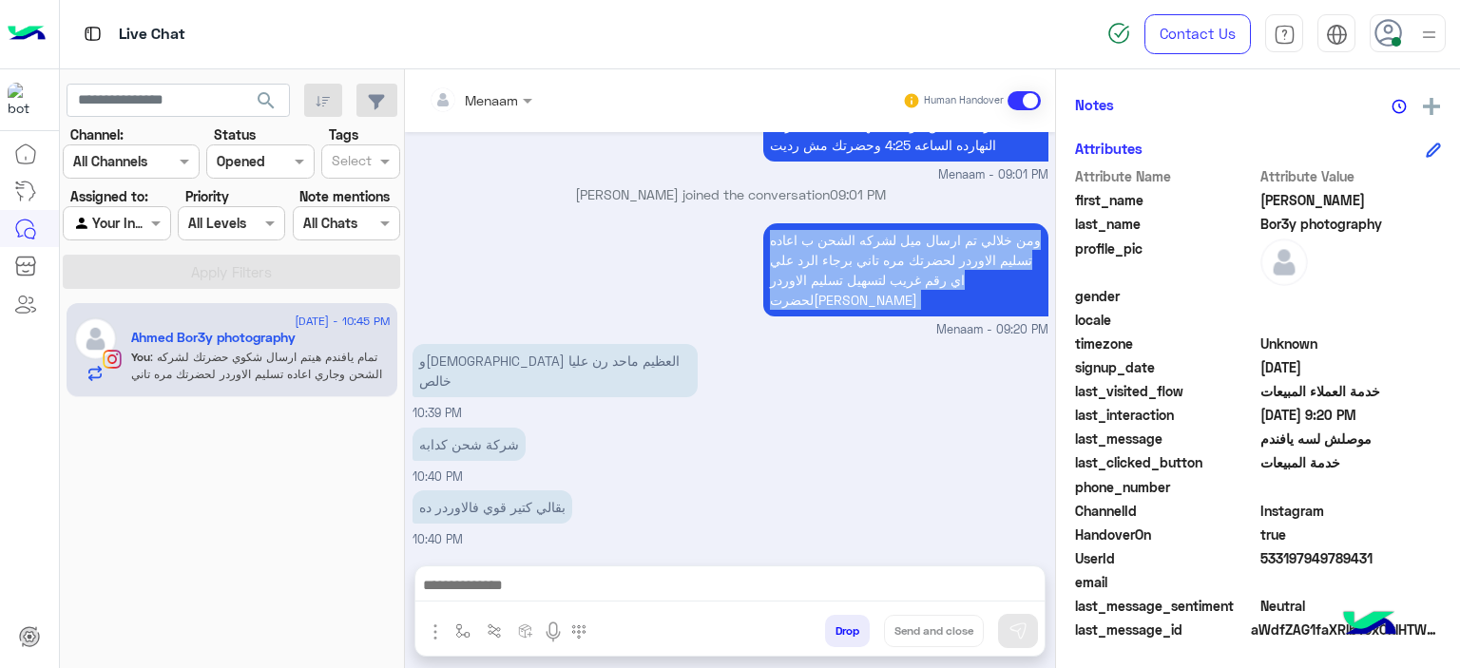
drag, startPoint x: 814, startPoint y: 176, endPoint x: 821, endPoint y: 225, distance: 50.0
click at [821, 225] on p "ومن خلالي تم ارسال ميل لشركه الشحن ب اعاده تسليم الاوردر لحضرتك مره تاني برجاء …" at bounding box center [905, 269] width 285 height 93
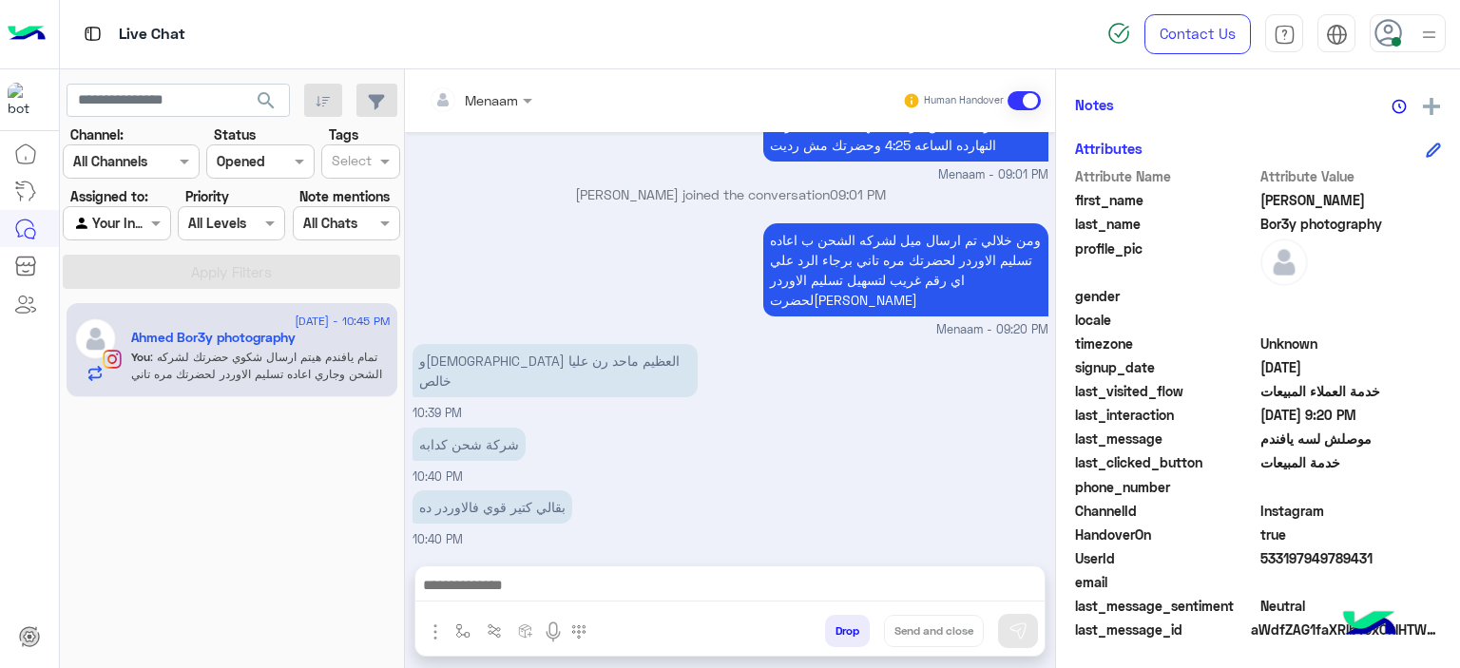
click at [484, 344] on p "والله العظيم ماحد رن عليا خالص" at bounding box center [555, 370] width 285 height 53
click at [486, 344] on p "والله العظيم ماحد رن عليا خالص" at bounding box center [555, 370] width 285 height 53
click at [475, 428] on p "شركة شحن كدابه" at bounding box center [469, 444] width 113 height 33
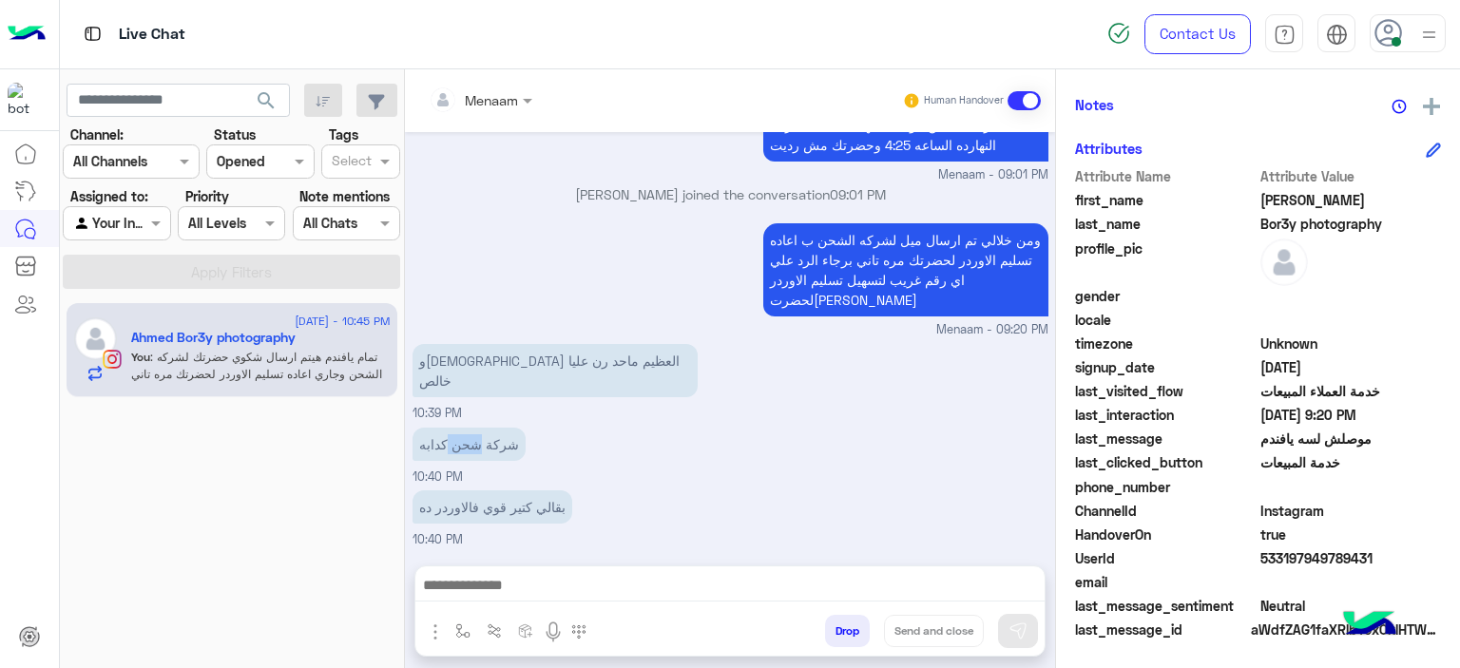
click at [475, 428] on p "شركة شحن كدابه" at bounding box center [469, 444] width 113 height 33
click at [475, 491] on p "بقالي كتير قوي فالاوردر ده" at bounding box center [493, 507] width 160 height 33
click at [444, 491] on p "بقالي كتير قوي فالاوردر ده" at bounding box center [493, 507] width 160 height 33
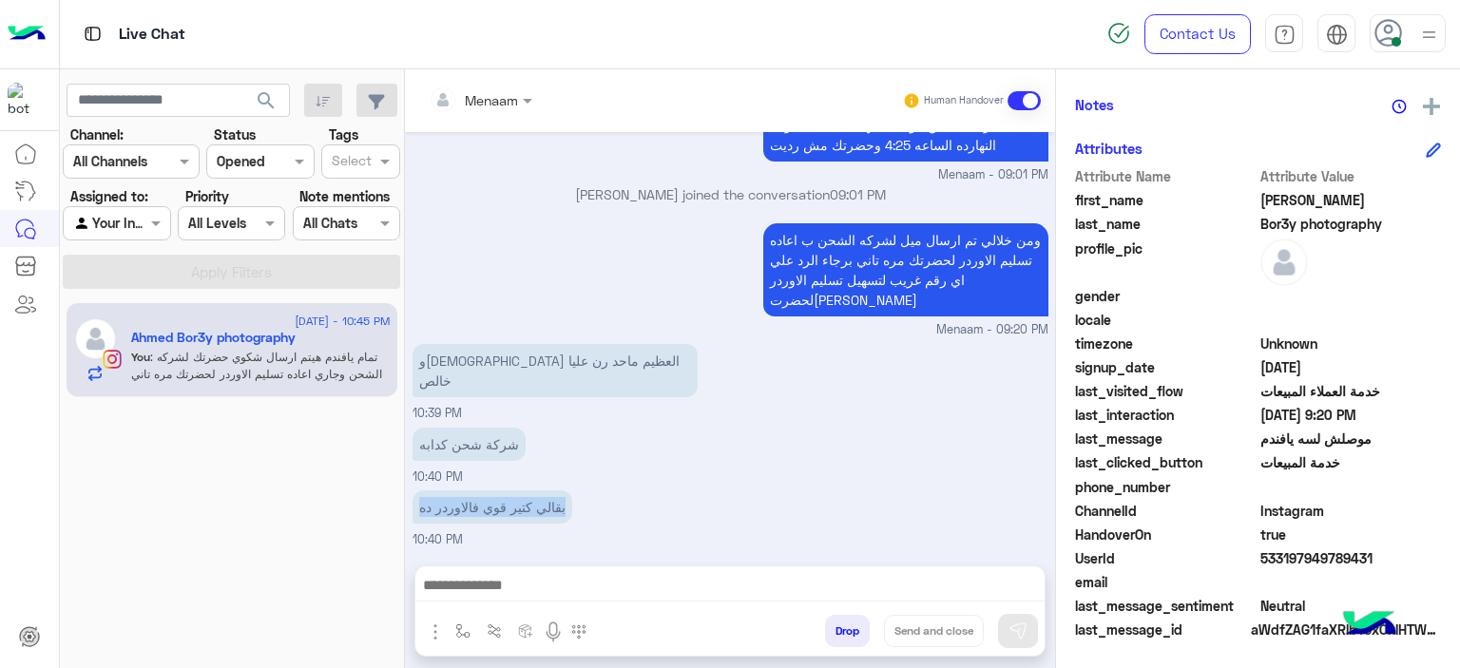
click at [444, 491] on p "بقالي كتير قوي فالاوردر ده" at bounding box center [493, 507] width 160 height 33
click at [578, 423] on div "شركة شحن كدابه 10:40 PM" at bounding box center [731, 455] width 636 height 64
click at [462, 428] on p "شركة شحن كدابه" at bounding box center [469, 444] width 113 height 33
click at [472, 428] on p "شركة شحن كدابه" at bounding box center [469, 444] width 113 height 33
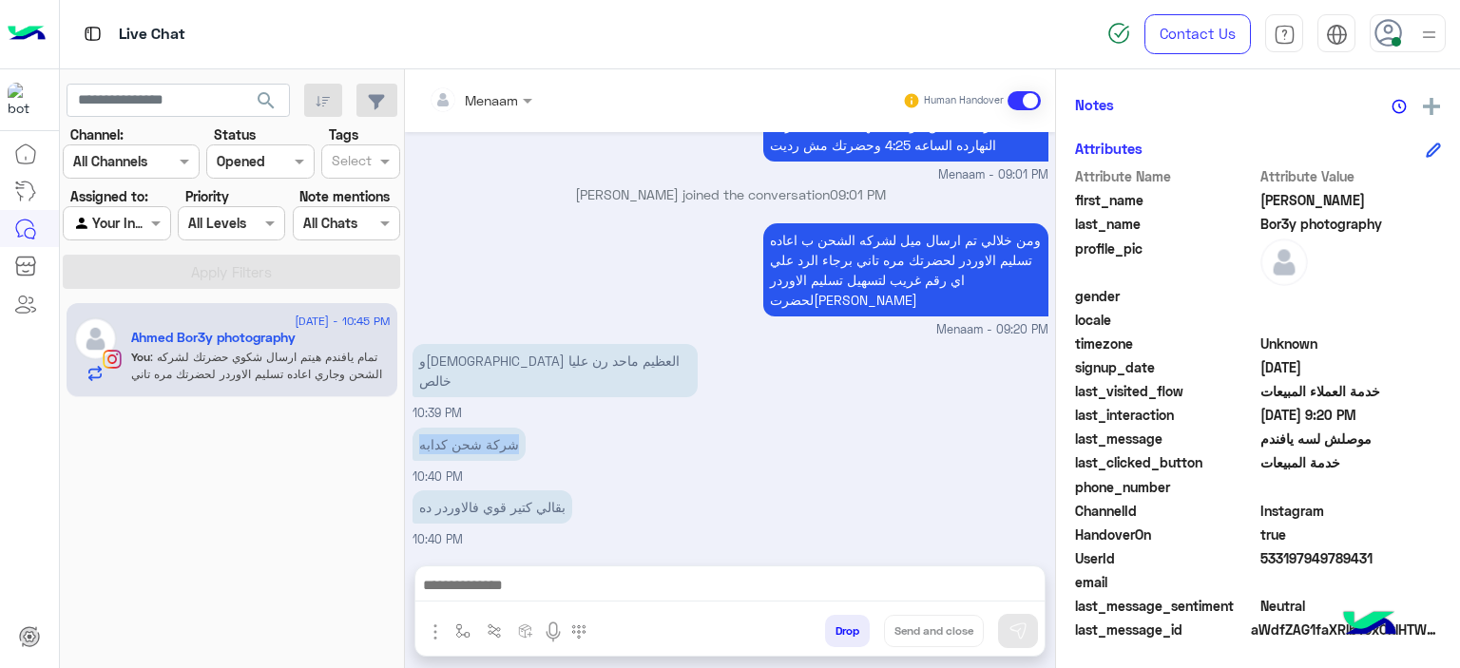
click at [472, 428] on p "شركة شحن كدابه" at bounding box center [469, 444] width 113 height 33
click at [462, 344] on p "والله العظيم ماحد رن عليا خالص" at bounding box center [555, 370] width 285 height 53
click at [836, 554] on p "تمام يافندم هيتم ارسال شكوي حضرتك لشركه الشحن وجاري اعاده تسليم الاوردر لحضرتك …" at bounding box center [905, 590] width 285 height 73
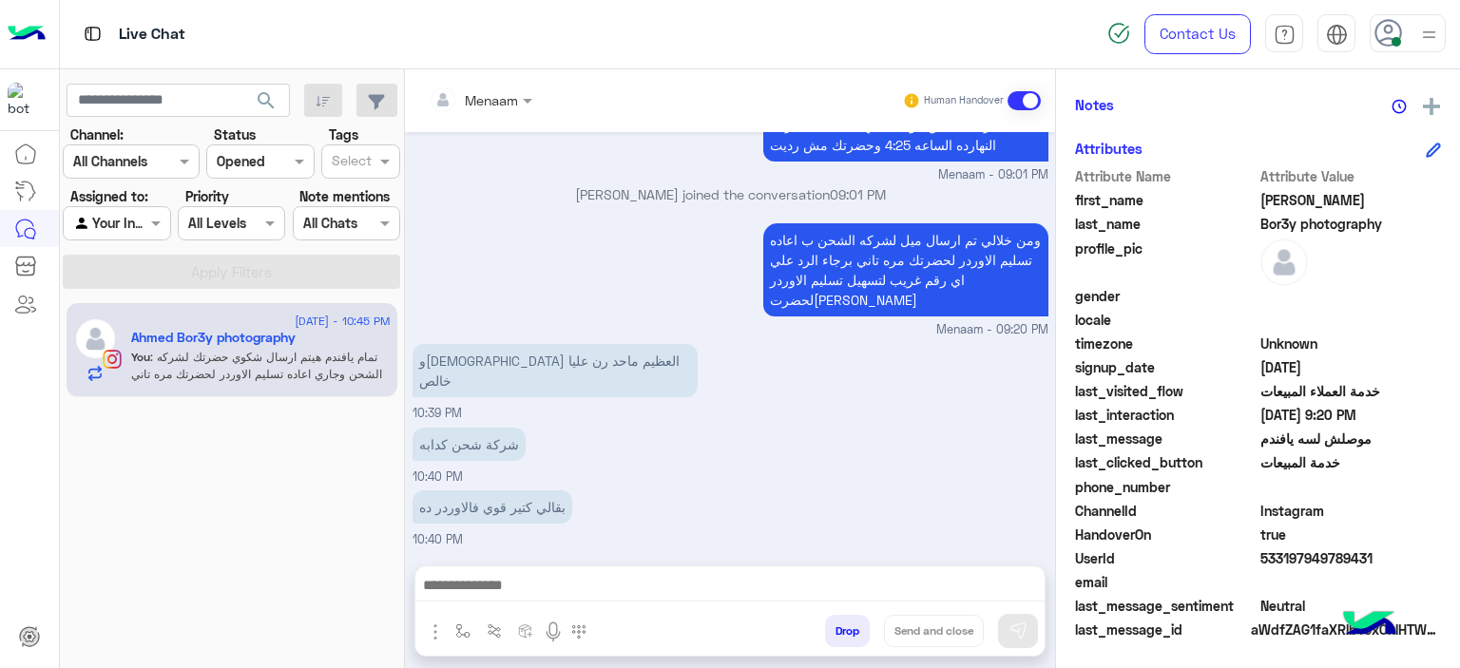
click at [836, 554] on p "تمام يافندم هيتم ارسال شكوي حضرتك لشركه الشحن وجاري اعاده تسليم الاوردر لحضرتك …" at bounding box center [905, 590] width 285 height 73
drag, startPoint x: 836, startPoint y: 461, endPoint x: 838, endPoint y: 499, distance: 38.1
click at [838, 554] on p "تمام يافندم هيتم ارسال شكوي حضرتك لشركه الشحن وجاري اعاده تسليم الاوردر لحضرتك …" at bounding box center [905, 590] width 285 height 73
click at [742, 423] on div "شركة شحن كدابه 10:40 PM" at bounding box center [731, 455] width 636 height 64
click at [475, 344] on p "والله العظيم ماحد رن عليا خالص" at bounding box center [555, 370] width 285 height 53
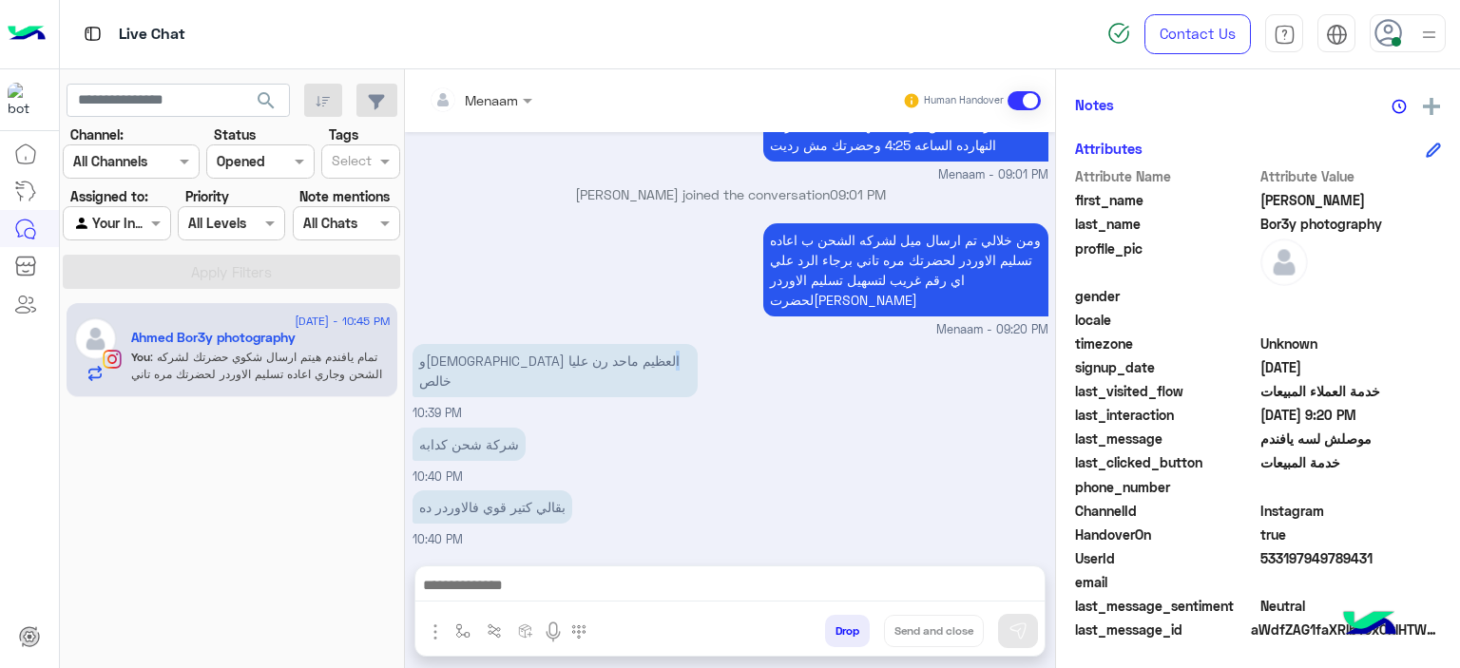
click at [475, 344] on p "والله العظيم ماحد رن عليا خالص" at bounding box center [555, 370] width 285 height 53
click at [483, 428] on p "شركة شحن كدابه" at bounding box center [469, 444] width 113 height 33
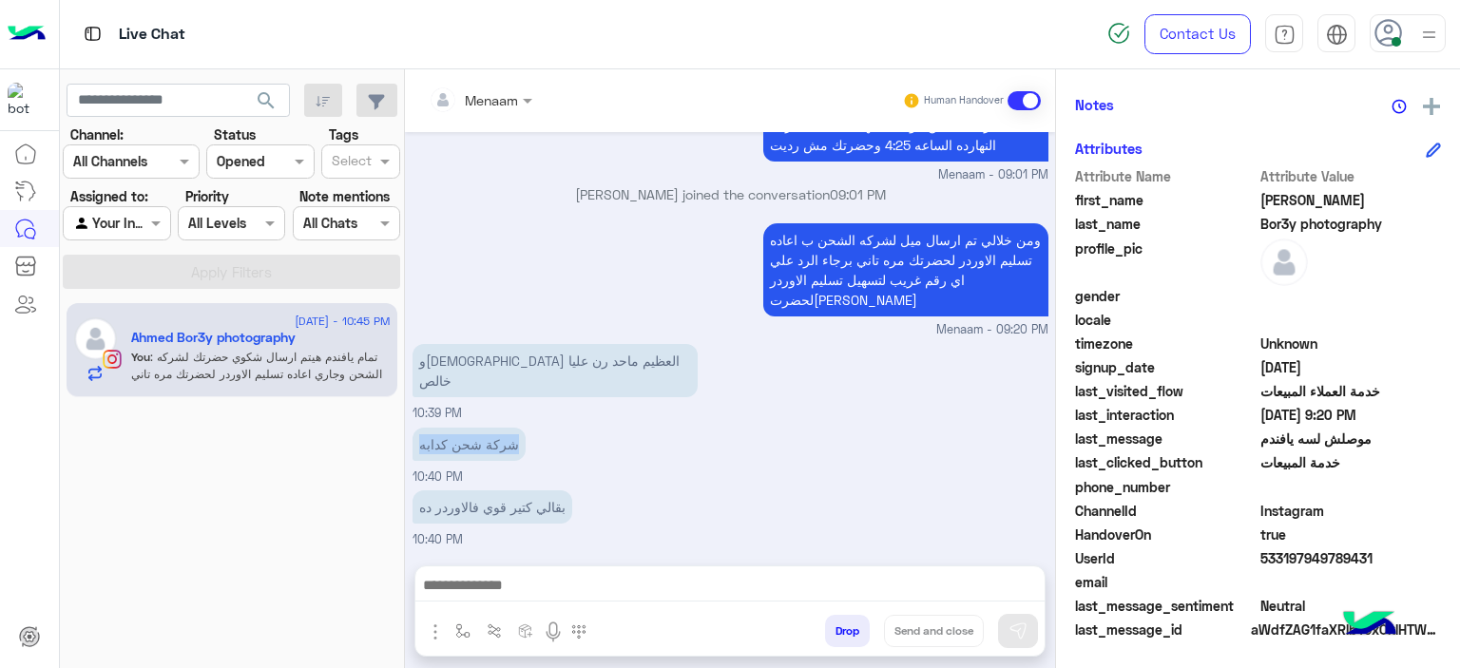
click at [483, 428] on p "شركة شحن كدابه" at bounding box center [469, 444] width 113 height 33
click at [498, 491] on p "بقالي كتير قوي فالاوردر ده" at bounding box center [493, 507] width 160 height 33
click at [492, 491] on p "بقالي كتير قوي فالاوردر ده" at bounding box center [493, 507] width 160 height 33
click at [491, 491] on p "بقالي كتير قوي فالاوردر ده" at bounding box center [493, 507] width 160 height 33
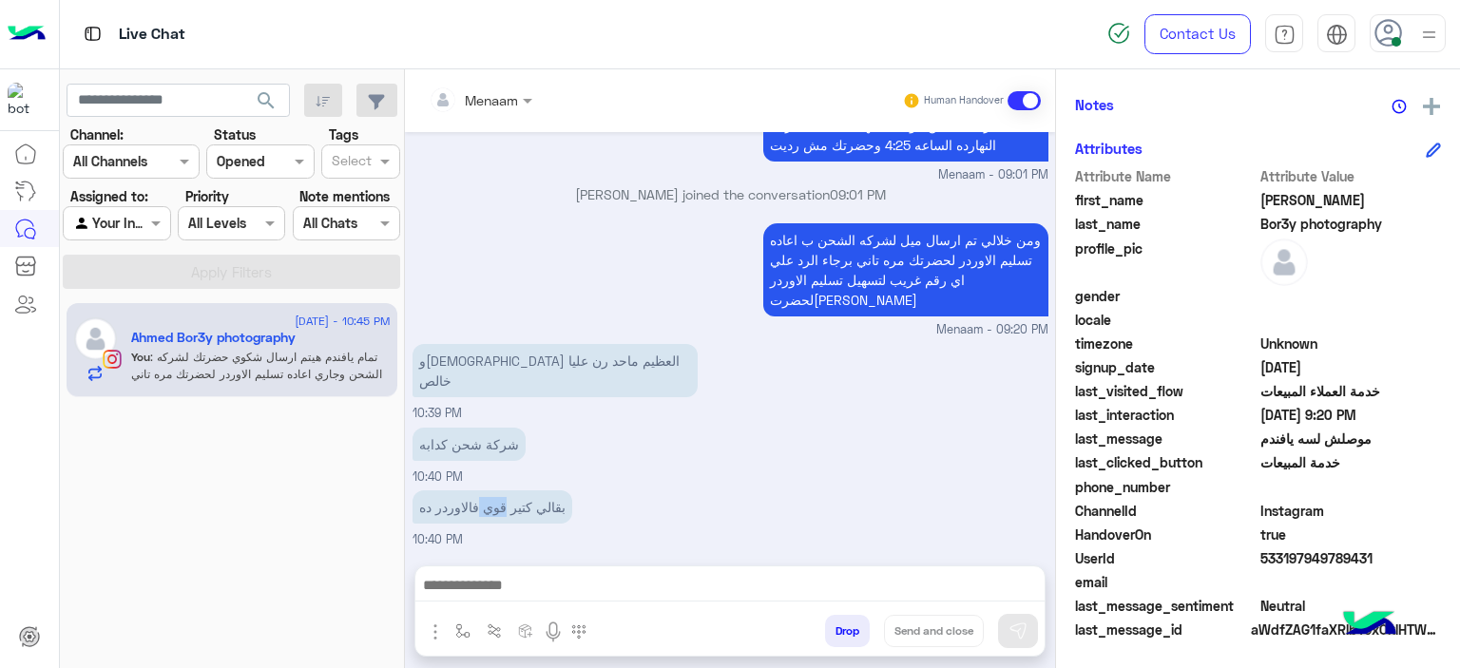
click at [491, 491] on p "بقالي كتير قوي فالاوردر ده" at bounding box center [493, 507] width 160 height 33
click at [473, 428] on p "شركة شحن كدابه" at bounding box center [469, 444] width 113 height 33
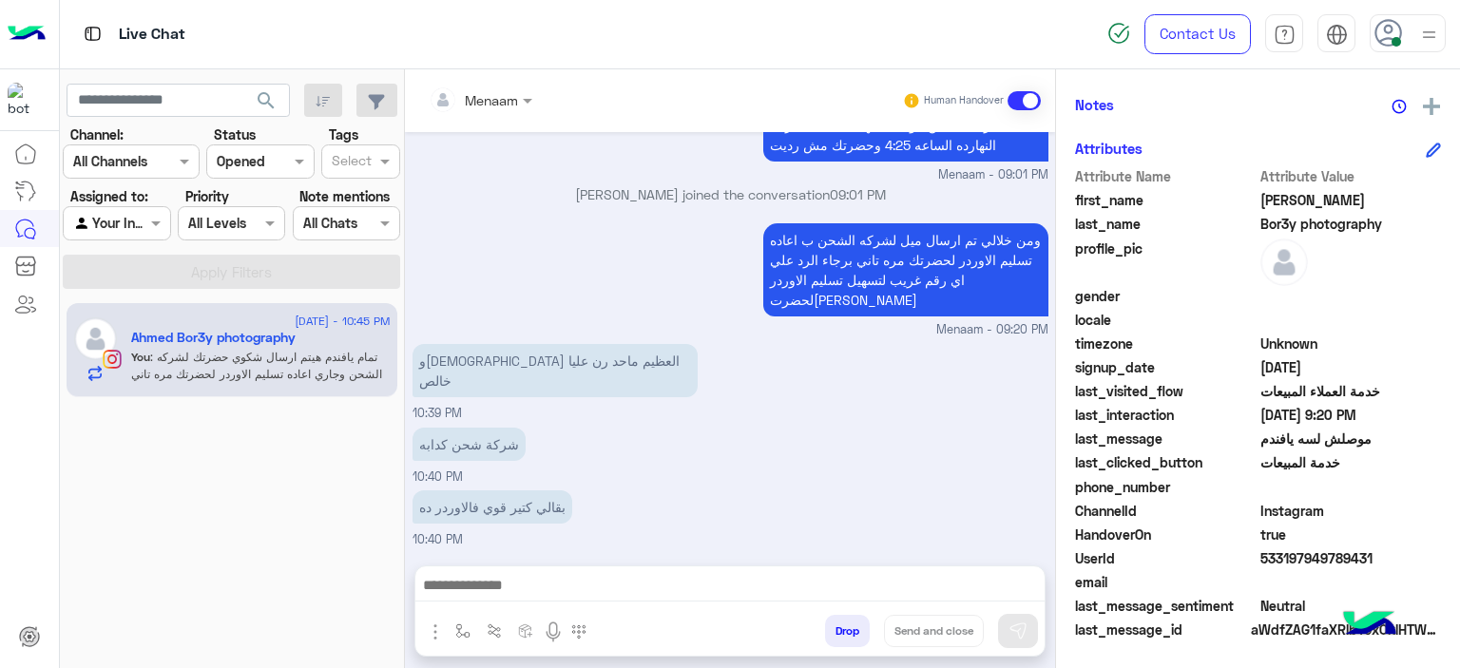
click at [454, 344] on p "والله العظيم ماحد رن عليا خالص" at bounding box center [555, 370] width 285 height 53
click at [458, 344] on p "والله العظيم ماحد رن عليا خالص" at bounding box center [555, 370] width 285 height 53
click at [468, 428] on p "شركة شحن كدابه" at bounding box center [469, 444] width 113 height 33
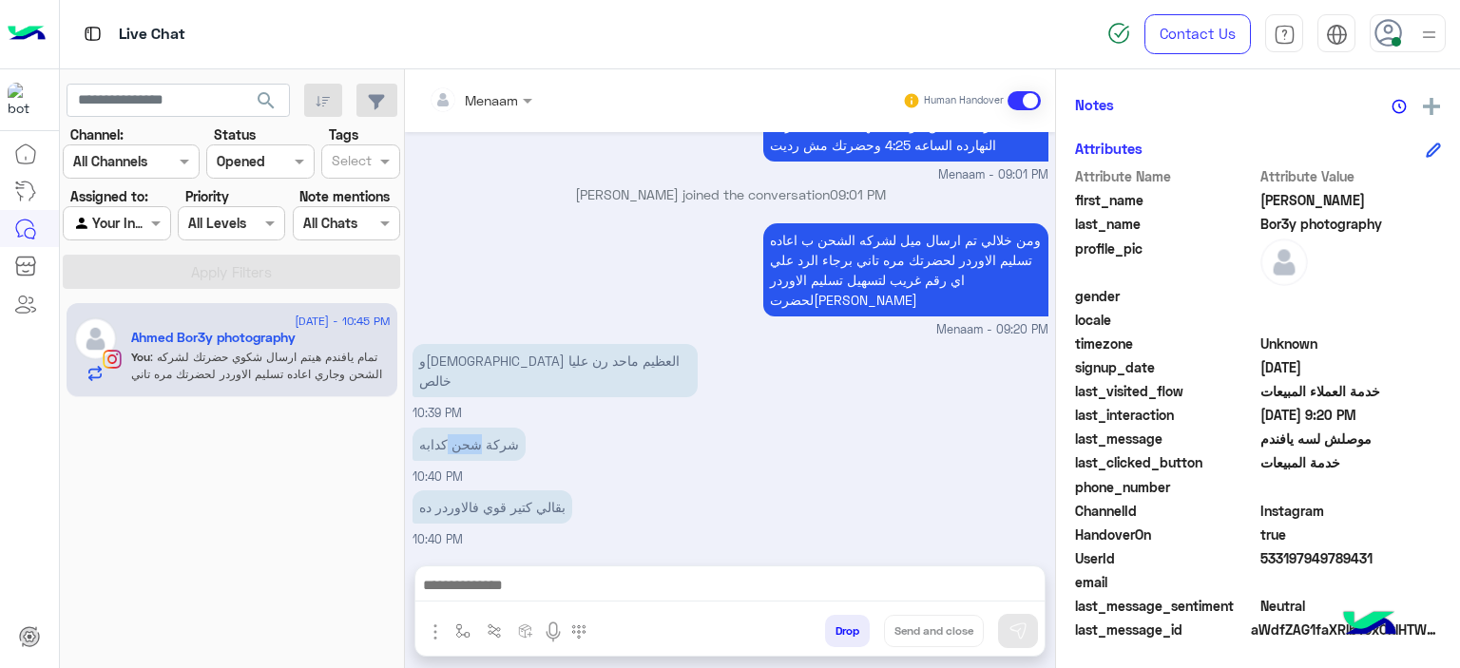
click at [468, 428] on p "شركة شحن كدابه" at bounding box center [469, 444] width 113 height 33
click at [482, 491] on p "بقالي كتير قوي فالاوردر ده" at bounding box center [493, 507] width 160 height 33
click at [449, 491] on p "بقالي كتير قوي فالاوردر ده" at bounding box center [493, 507] width 160 height 33
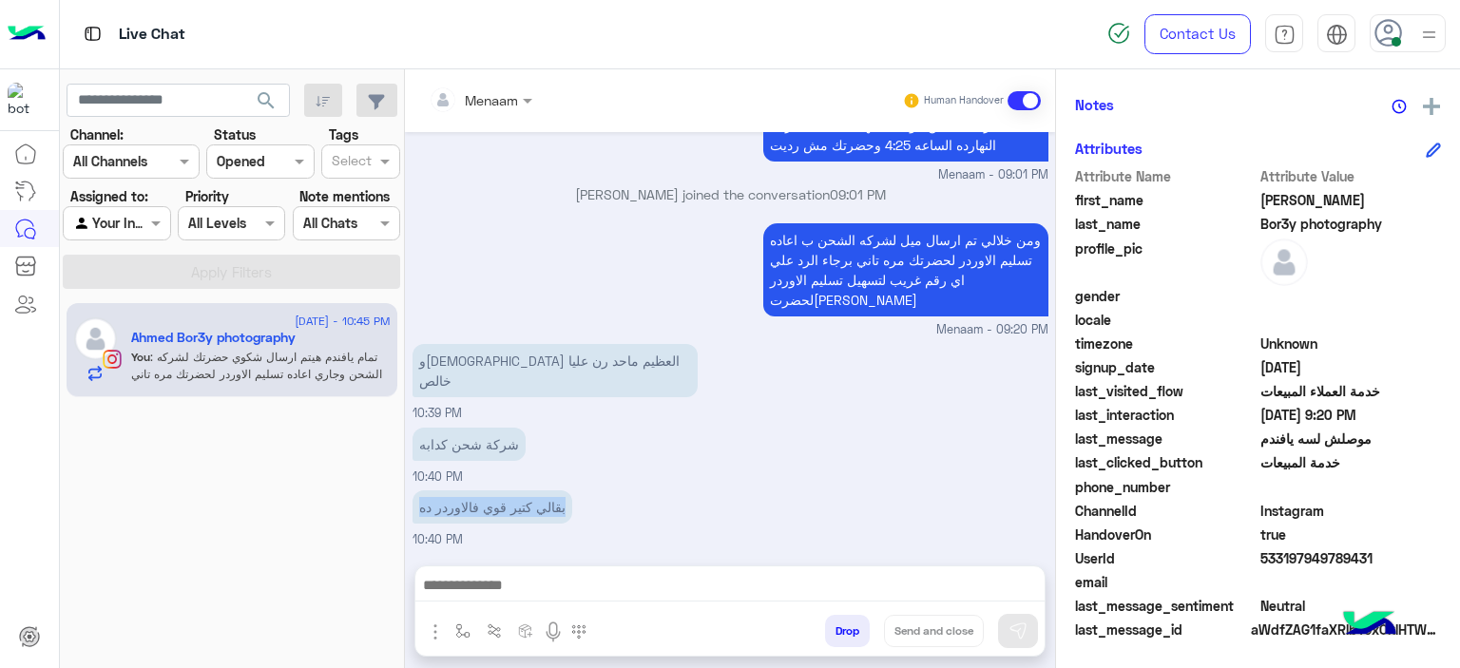
click at [449, 491] on p "بقالي كتير قوي فالاوردر ده" at bounding box center [493, 507] width 160 height 33
click at [446, 428] on p "شركة شحن كدابه" at bounding box center [469, 444] width 113 height 33
click at [453, 344] on p "والله العظيم ماحد رن عليا خالص" at bounding box center [555, 370] width 285 height 53
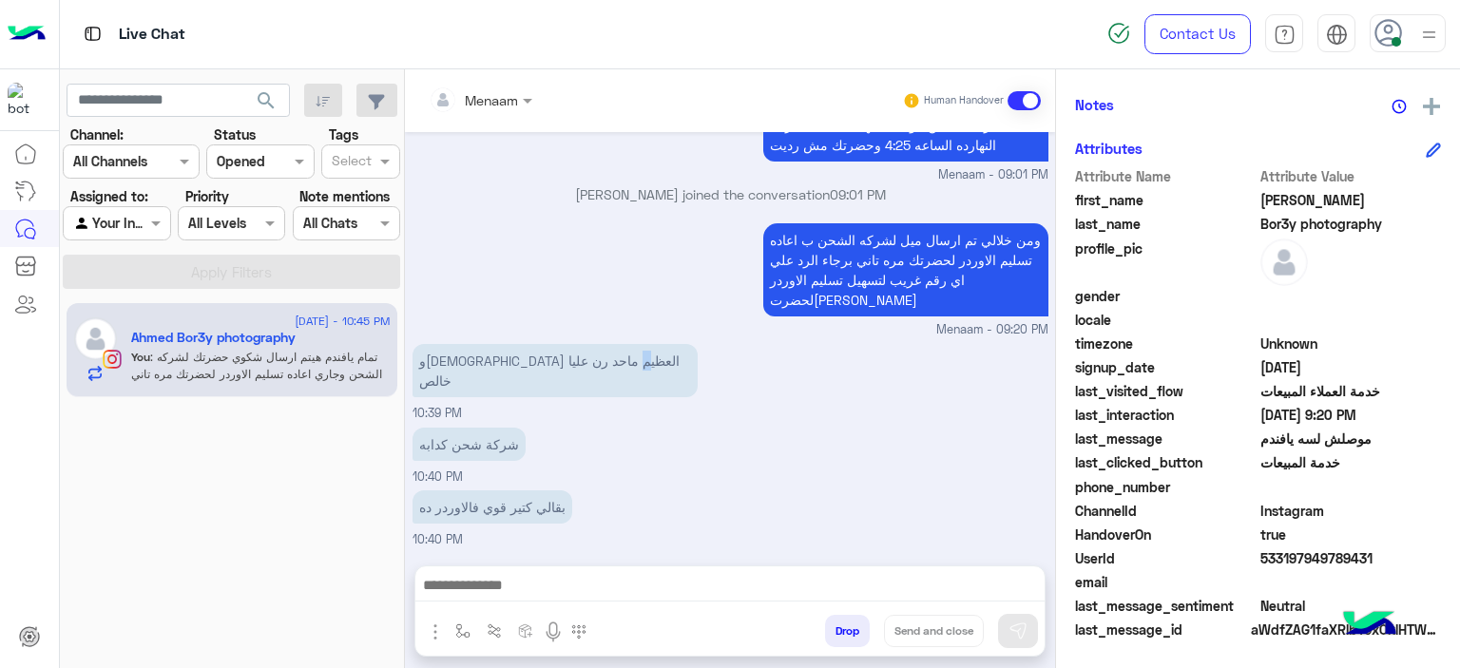
click at [453, 344] on p "والله العظيم ماحد رن عليا خالص" at bounding box center [555, 370] width 285 height 53
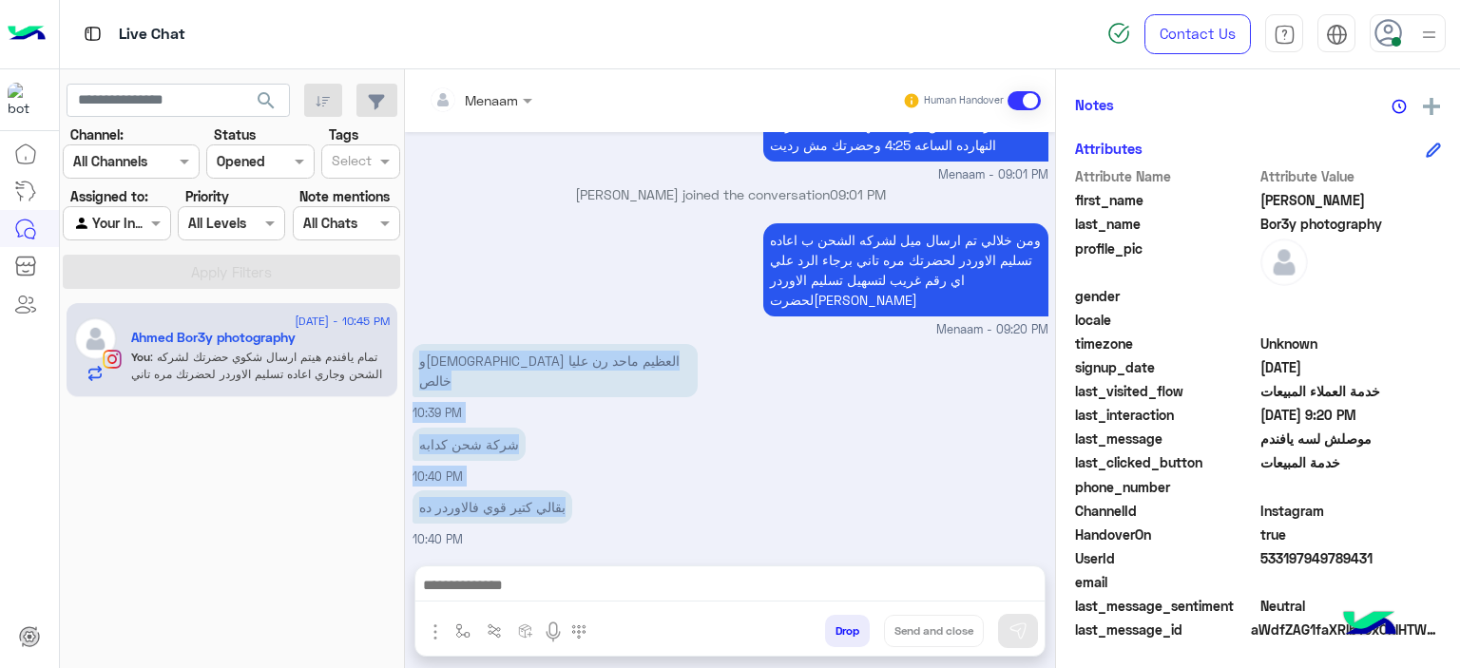
drag, startPoint x: 453, startPoint y: 277, endPoint x: 522, endPoint y: 412, distance: 151.8
click at [522, 412] on div "Aug 5, 2025 سبب التاخير ان اوردر حضرتك كان في قطع غير متوفره وتم توفيرها من خلا…" at bounding box center [730, 339] width 650 height 415
click at [619, 486] on div "بقالي كتير قوي فالاوردر ده 10:40 PM" at bounding box center [731, 518] width 636 height 64
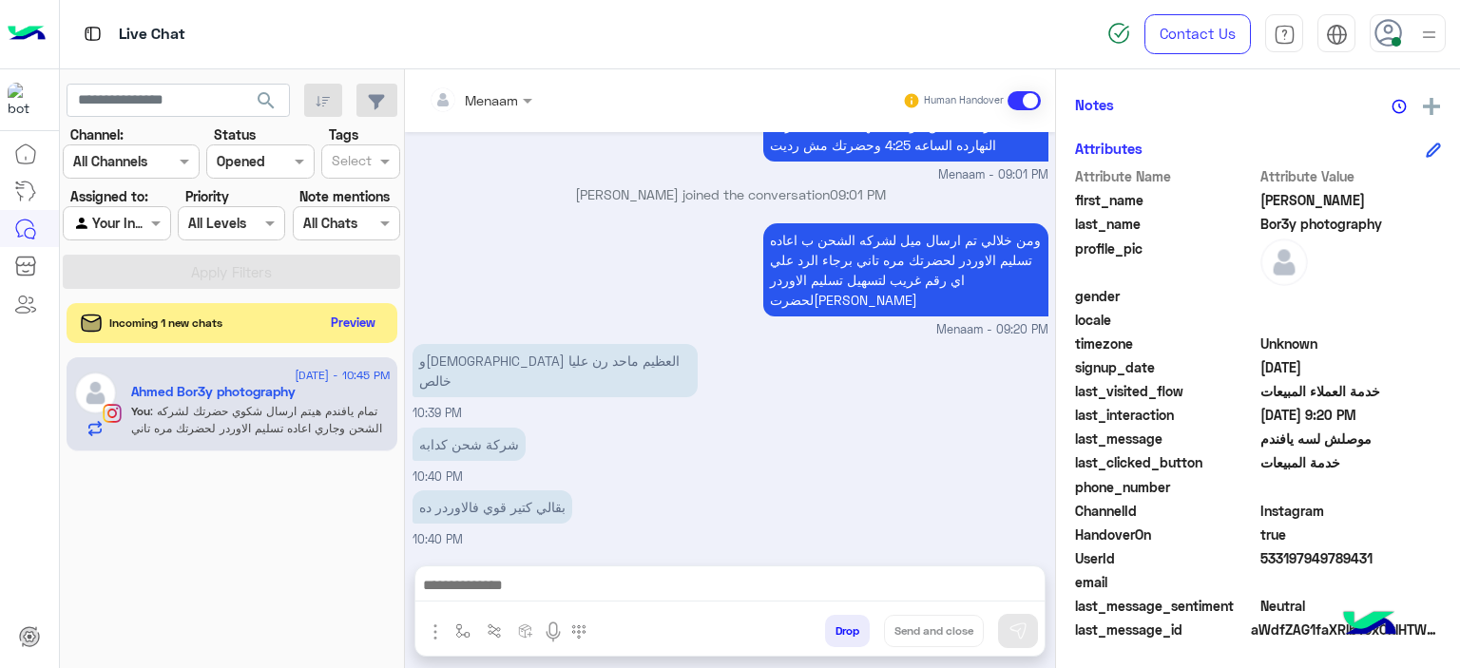
click at [381, 322] on button "Preview" at bounding box center [353, 323] width 59 height 26
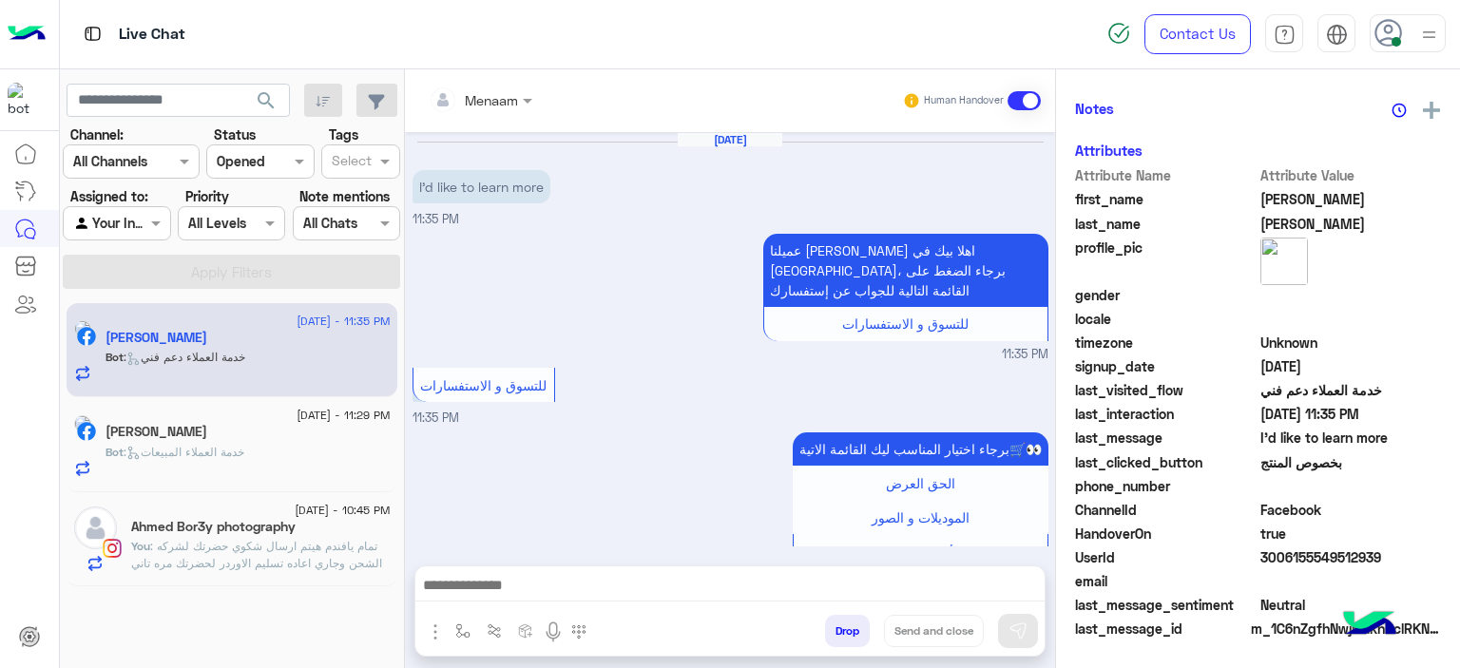
scroll to position [868, 0]
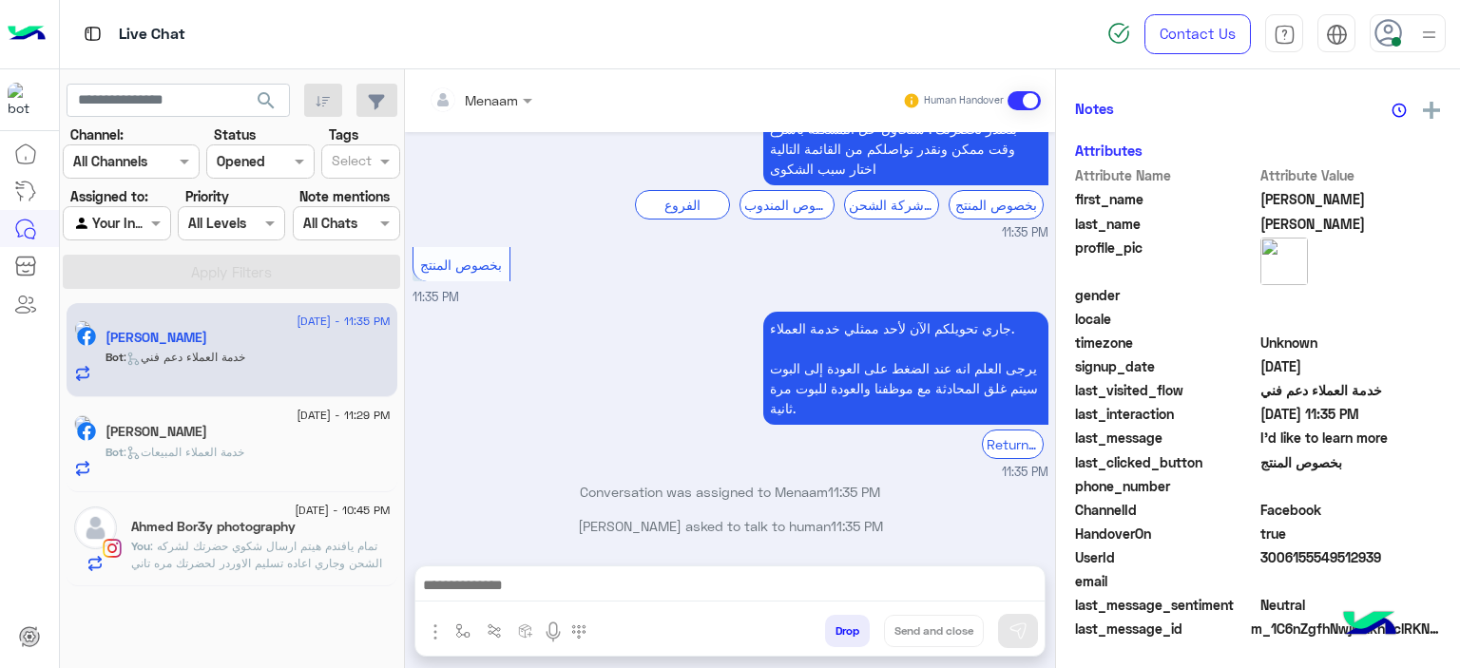
click at [246, 524] on h5 "Ahmed Bor3y photography" at bounding box center [213, 527] width 164 height 16
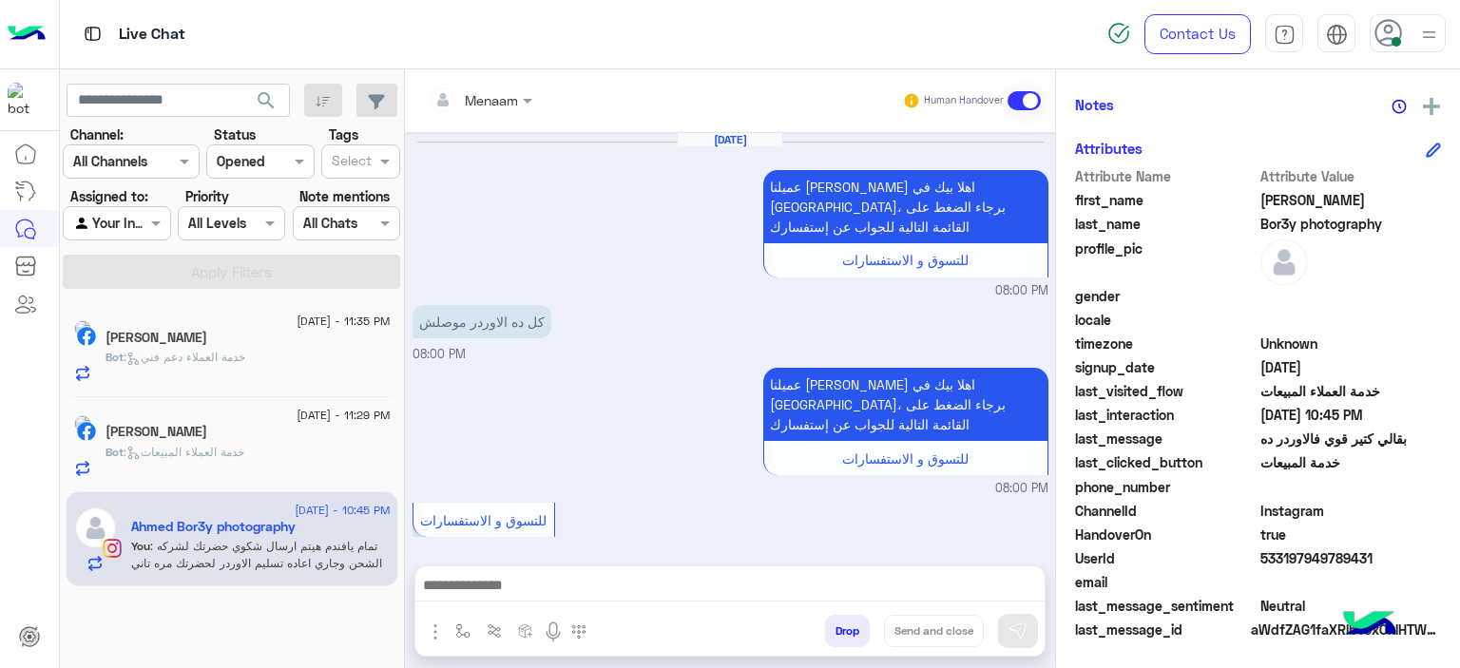
scroll to position [1282, 0]
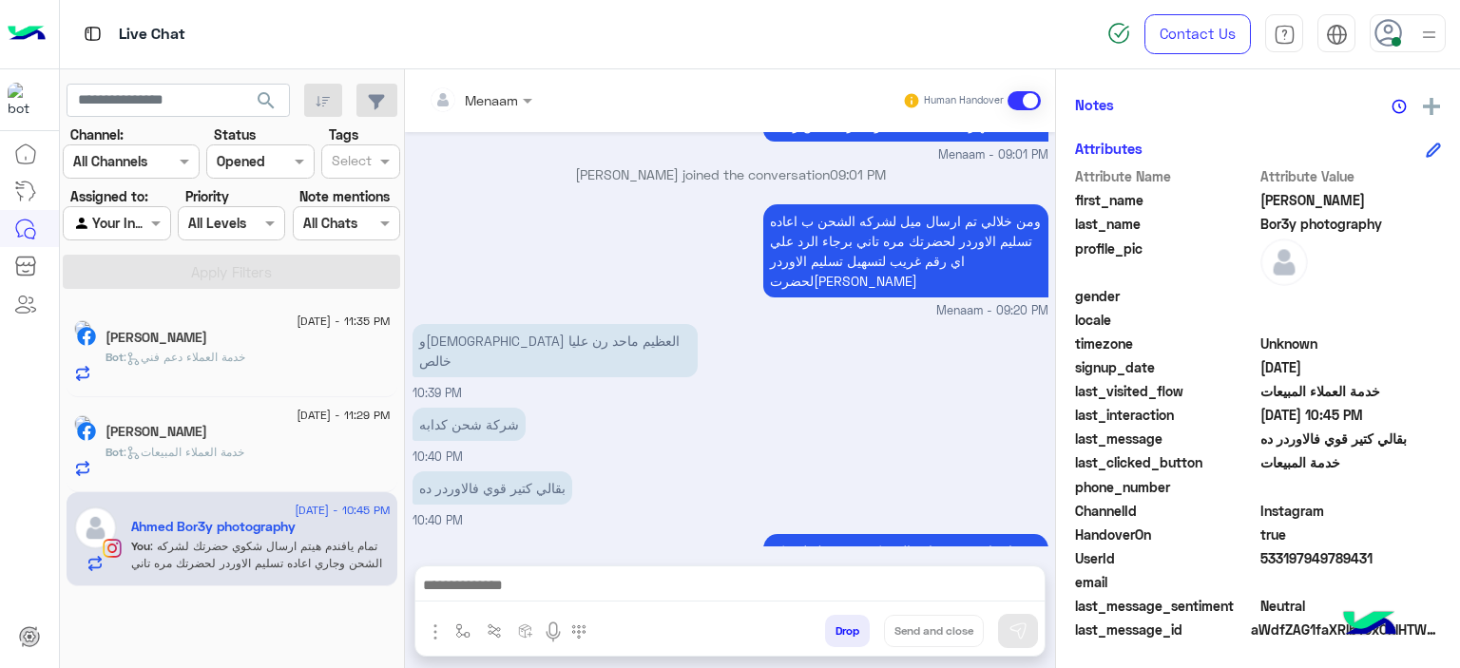
click at [862, 645] on button "Drop" at bounding box center [847, 631] width 45 height 32
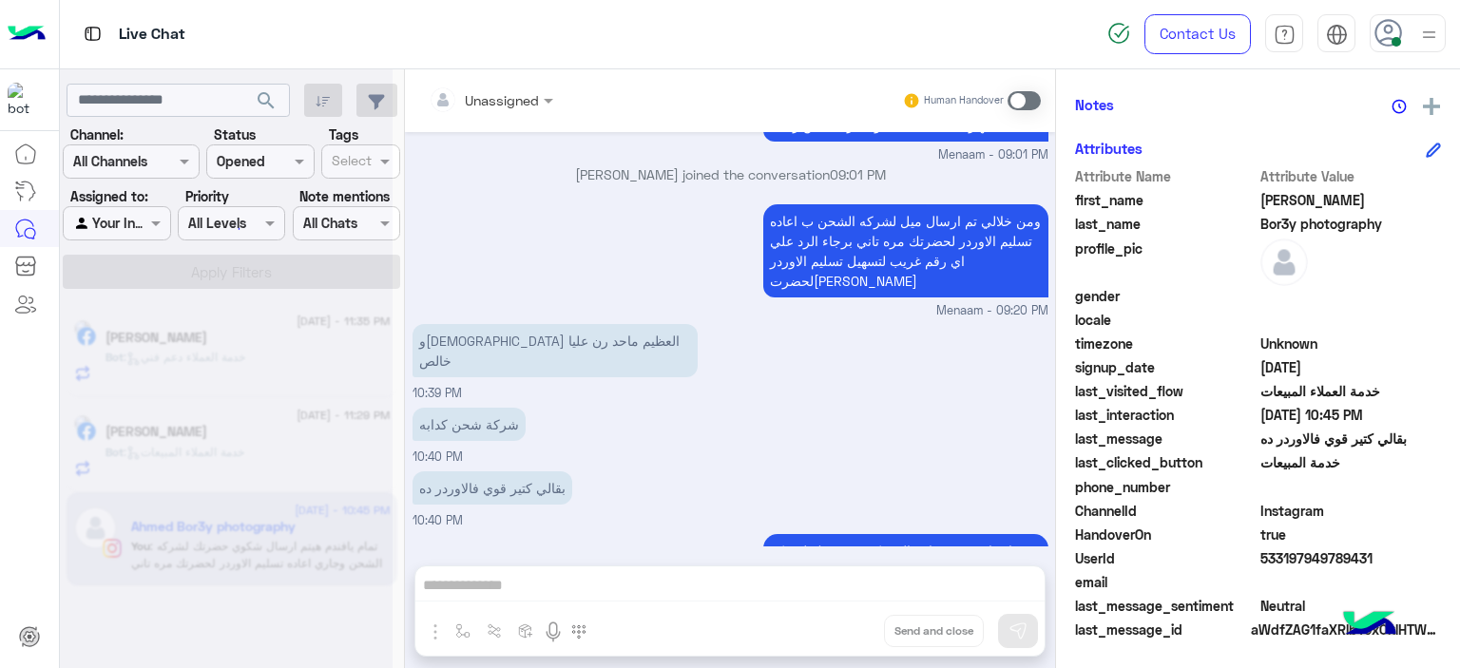
scroll to position [1316, 0]
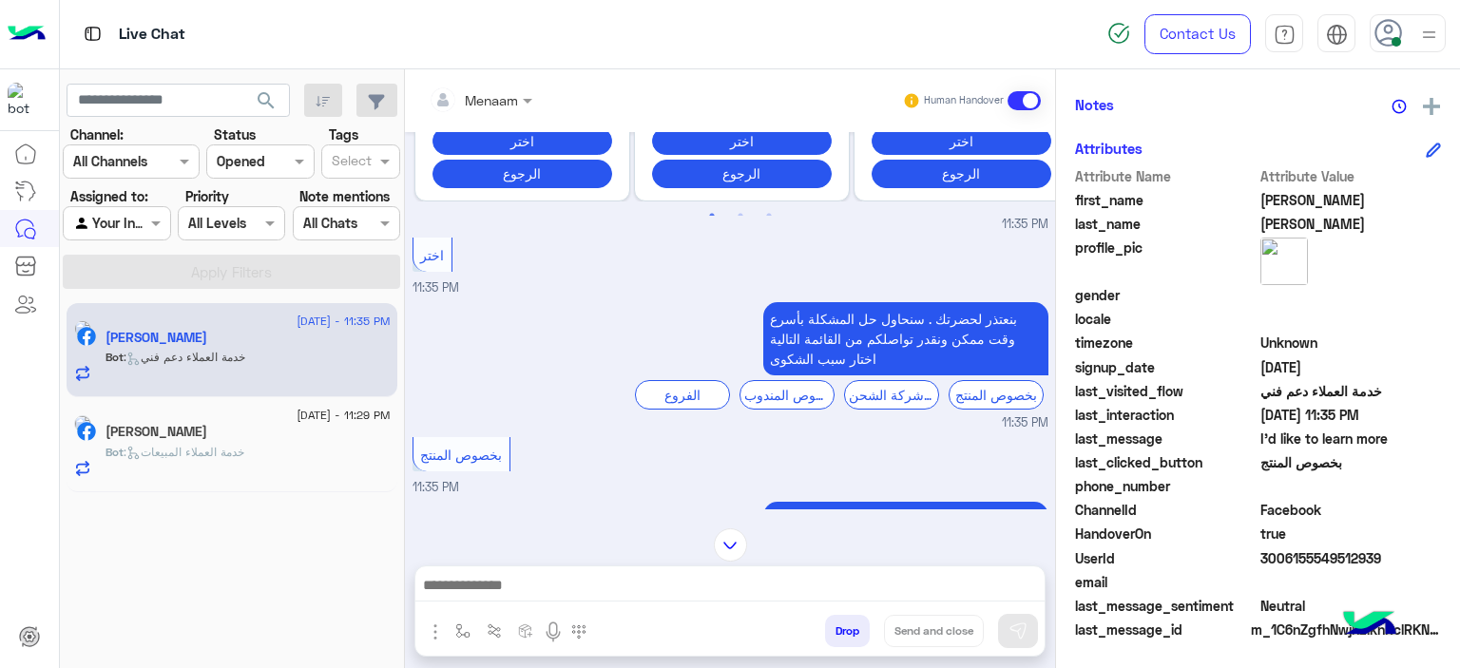
scroll to position [868, 0]
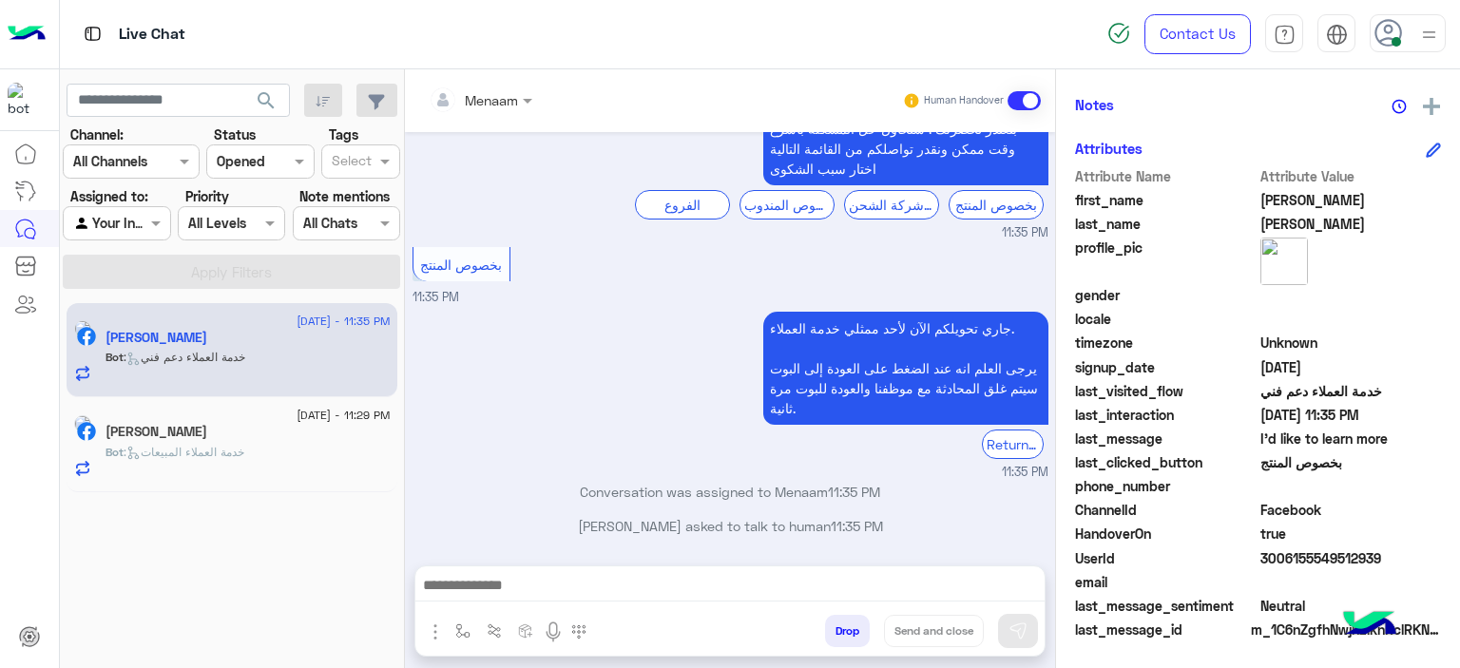
click at [599, 589] on textarea at bounding box center [730, 587] width 630 height 29
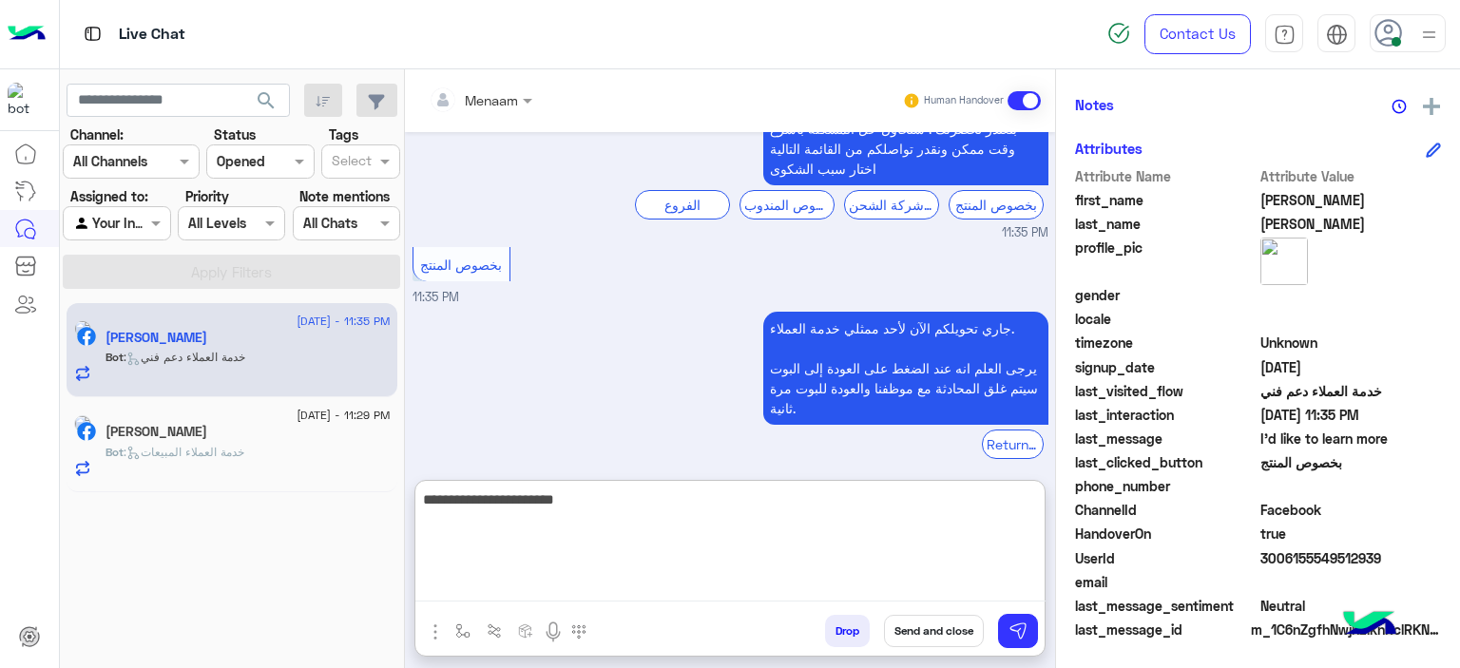
type textarea "**********"
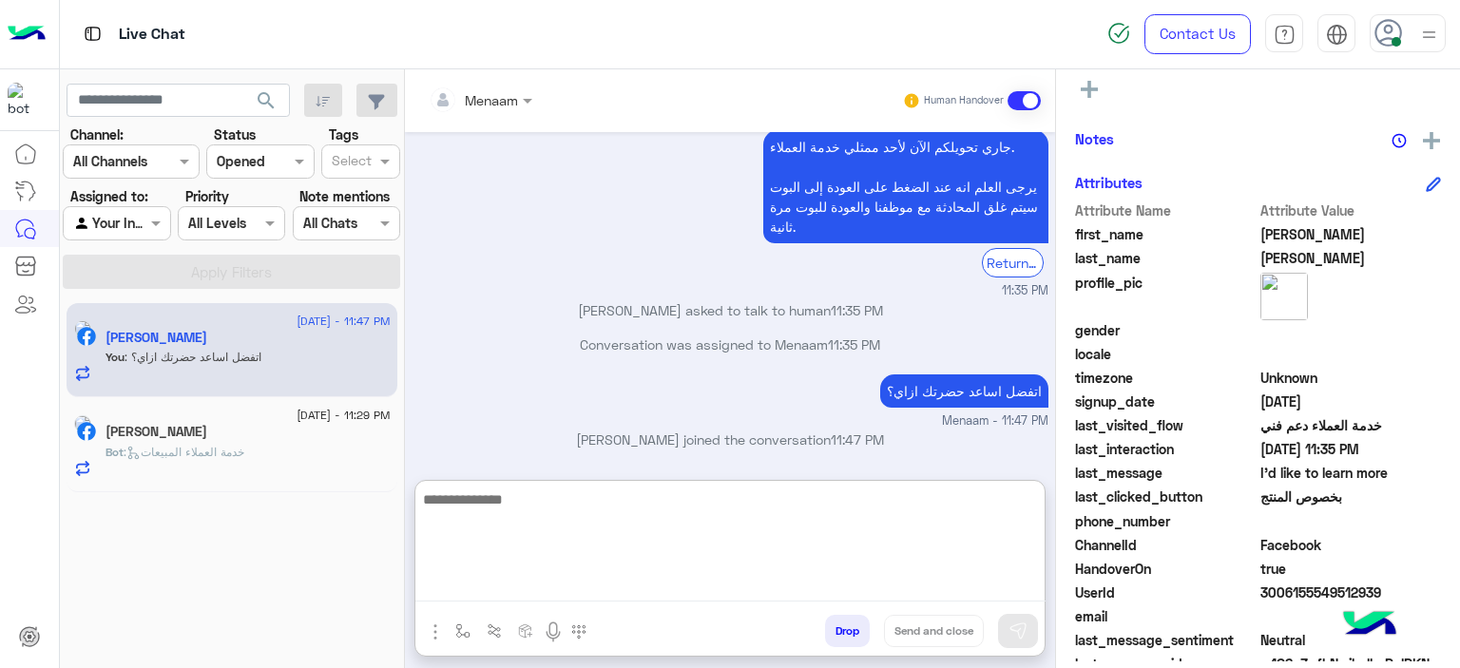
scroll to position [434, 0]
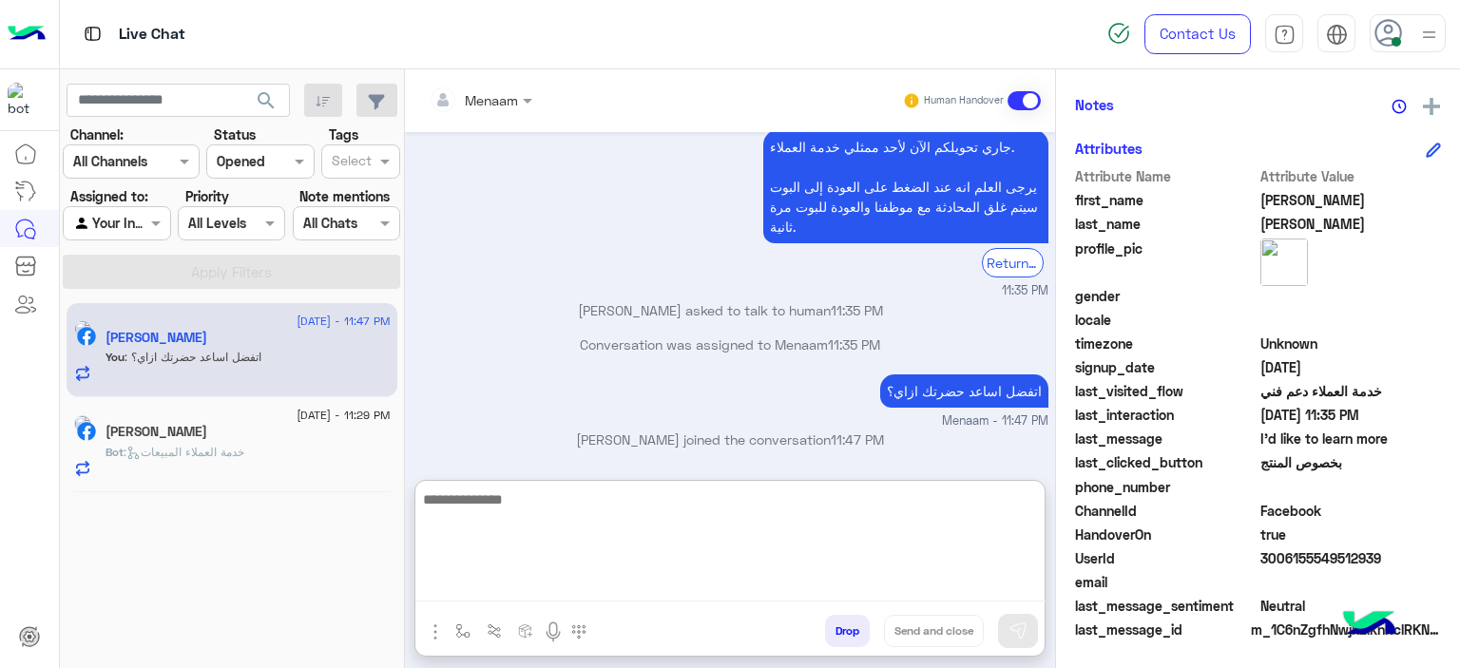
click at [250, 425] on div "Ahmad Ramdan" at bounding box center [248, 434] width 285 height 20
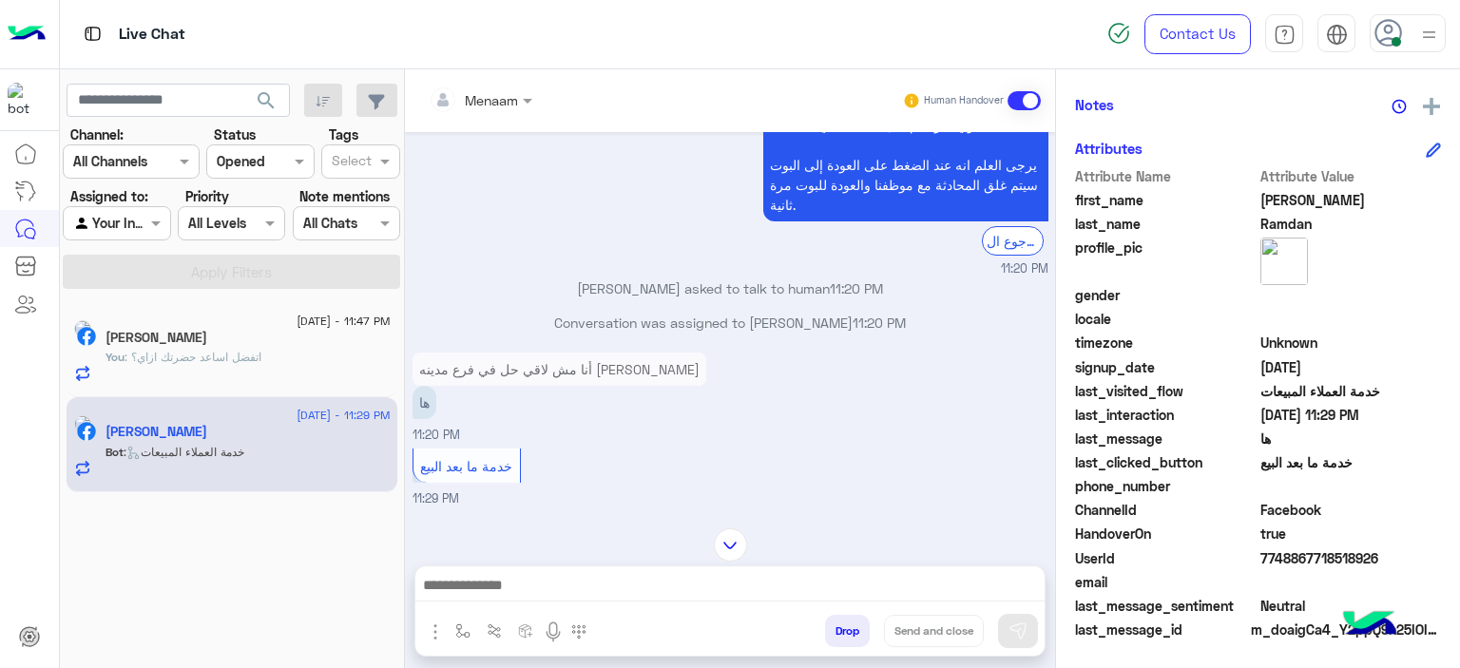
scroll to position [3175, 0]
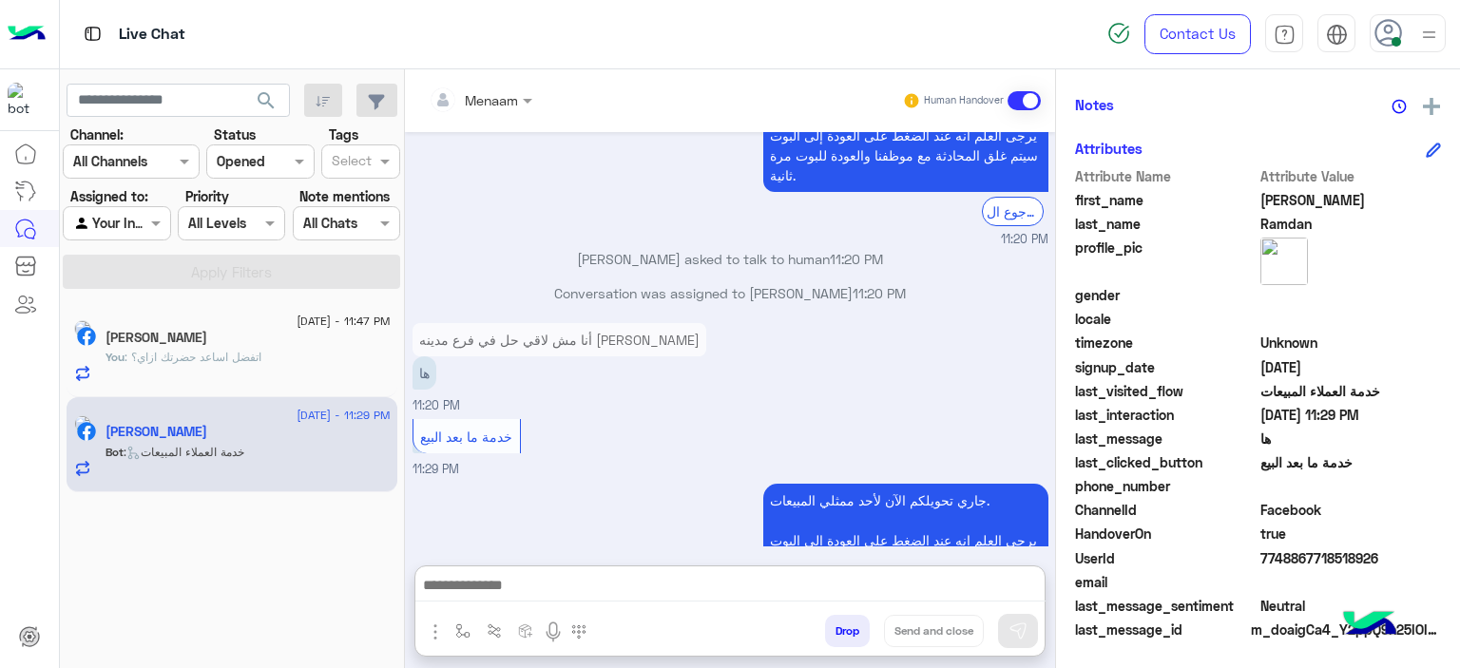
click at [596, 578] on textarea at bounding box center [730, 587] width 630 height 29
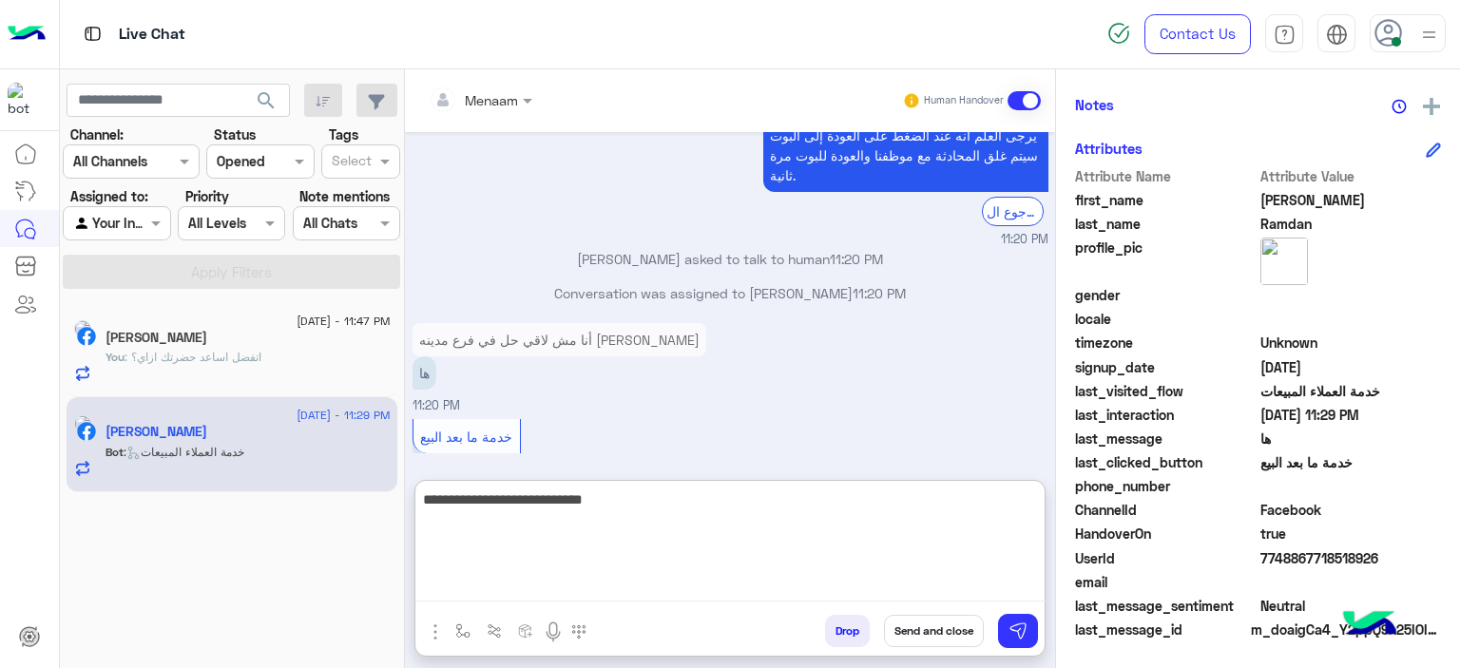
type textarea "**********"
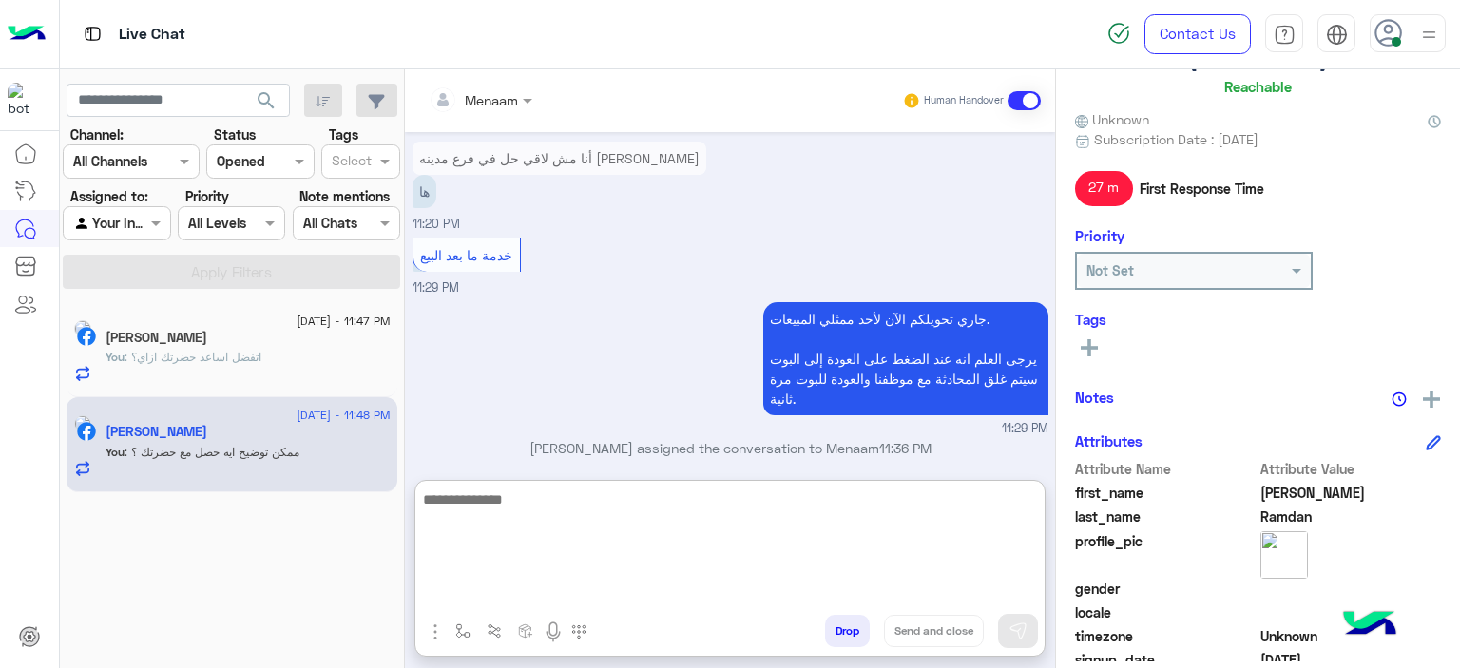
scroll to position [0, 0]
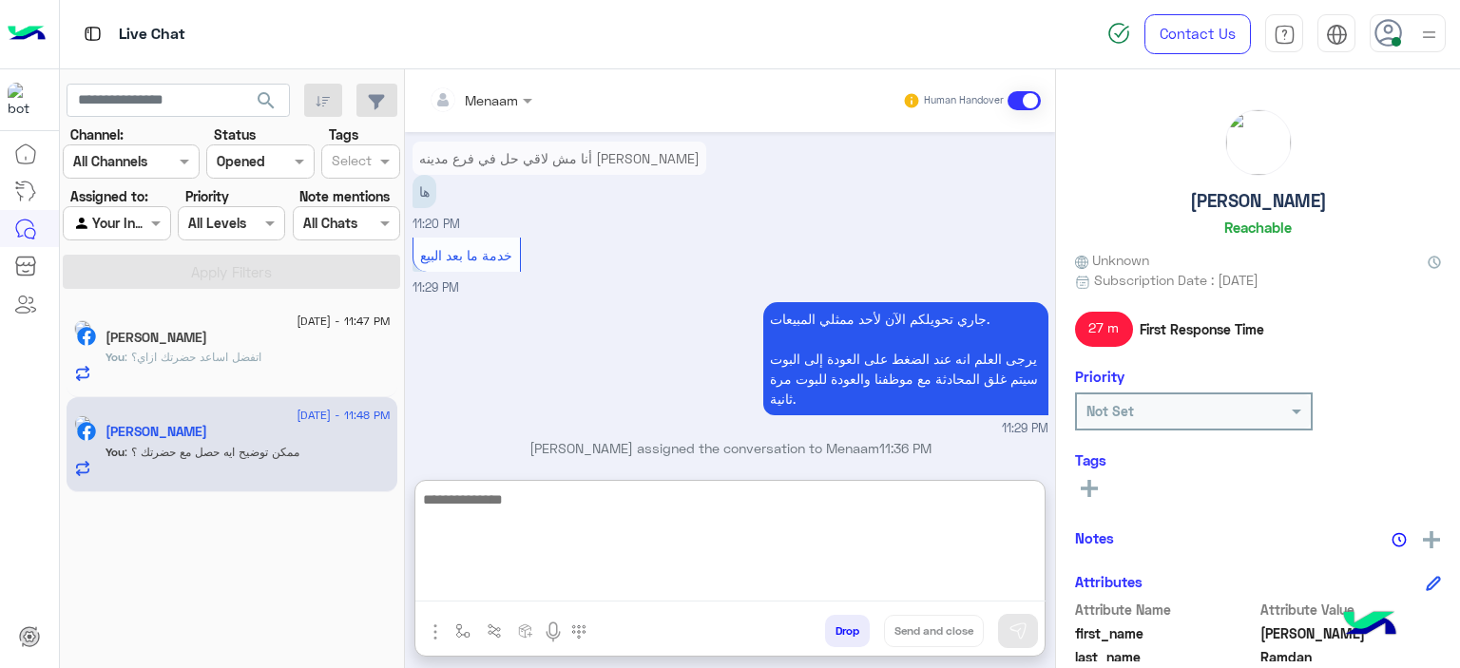
click at [1263, 200] on h5 "Ahmad Ramdan" at bounding box center [1258, 201] width 137 height 22
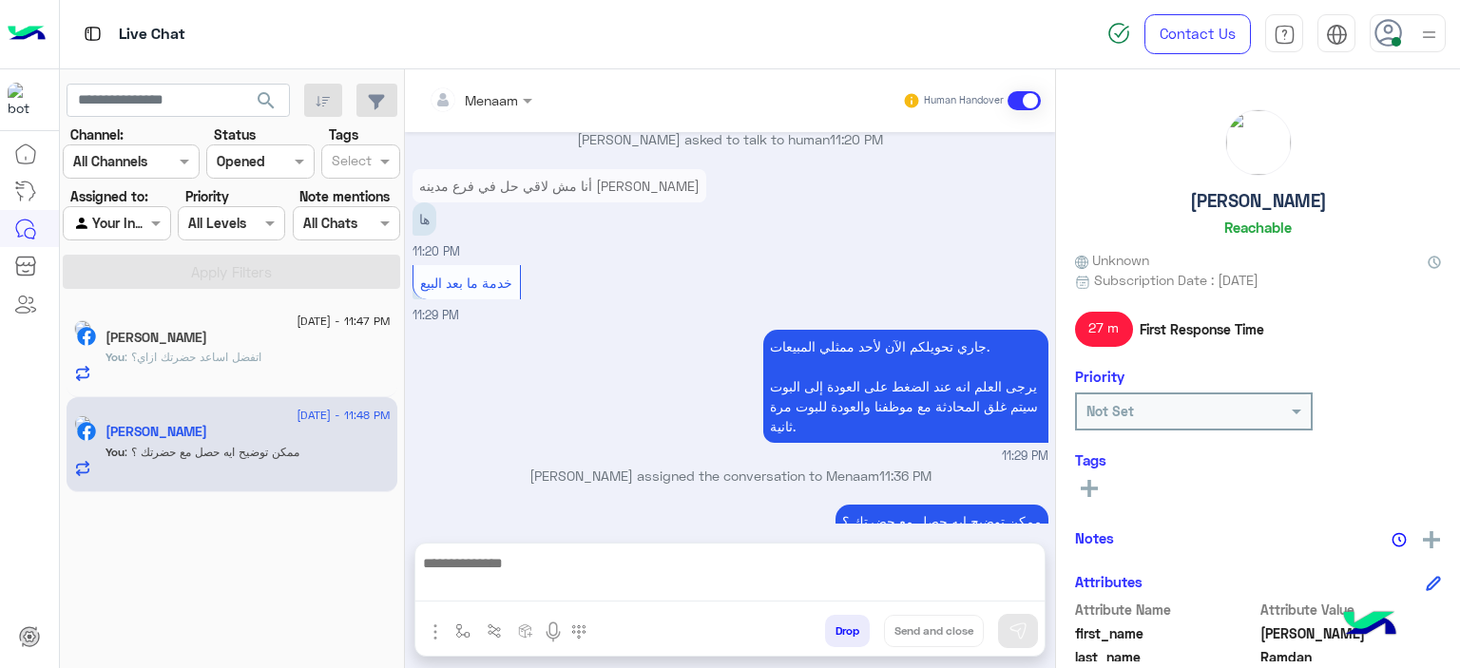
scroll to position [3271, 0]
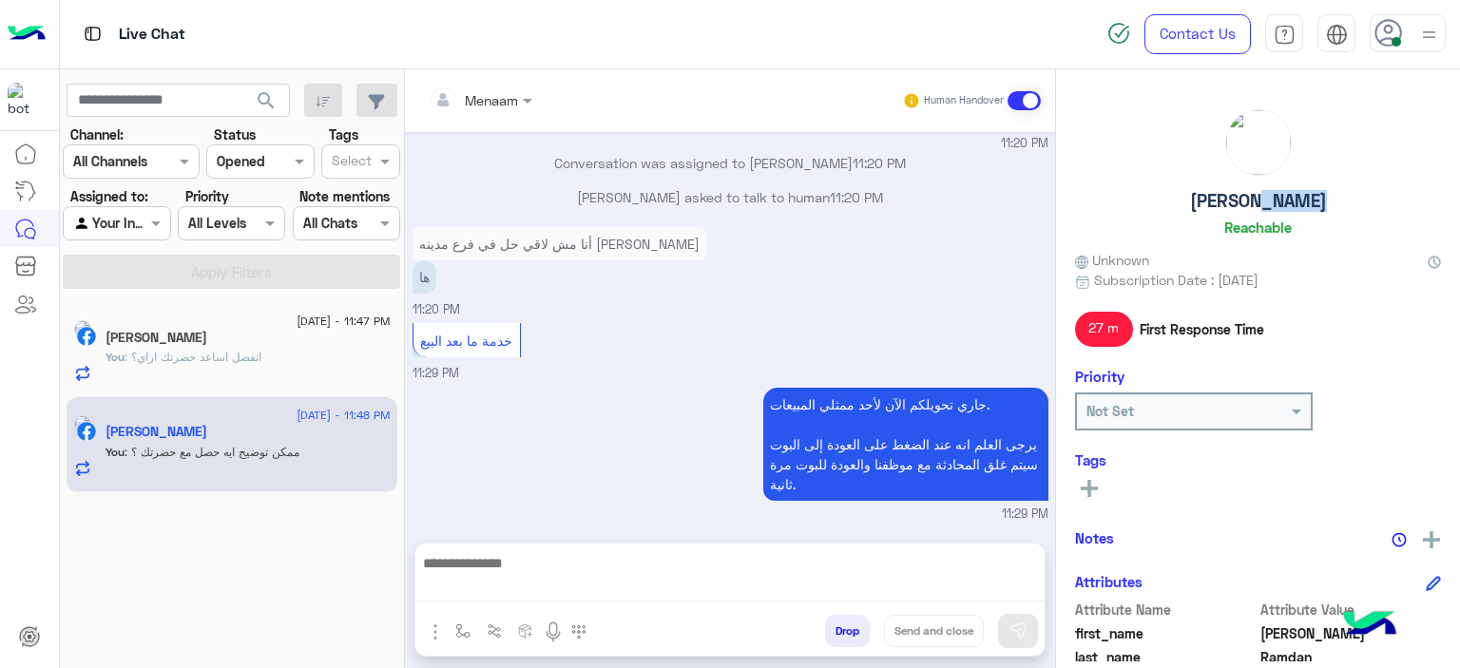
click at [1263, 200] on h5 "Ahmad Ramdan" at bounding box center [1258, 201] width 137 height 22
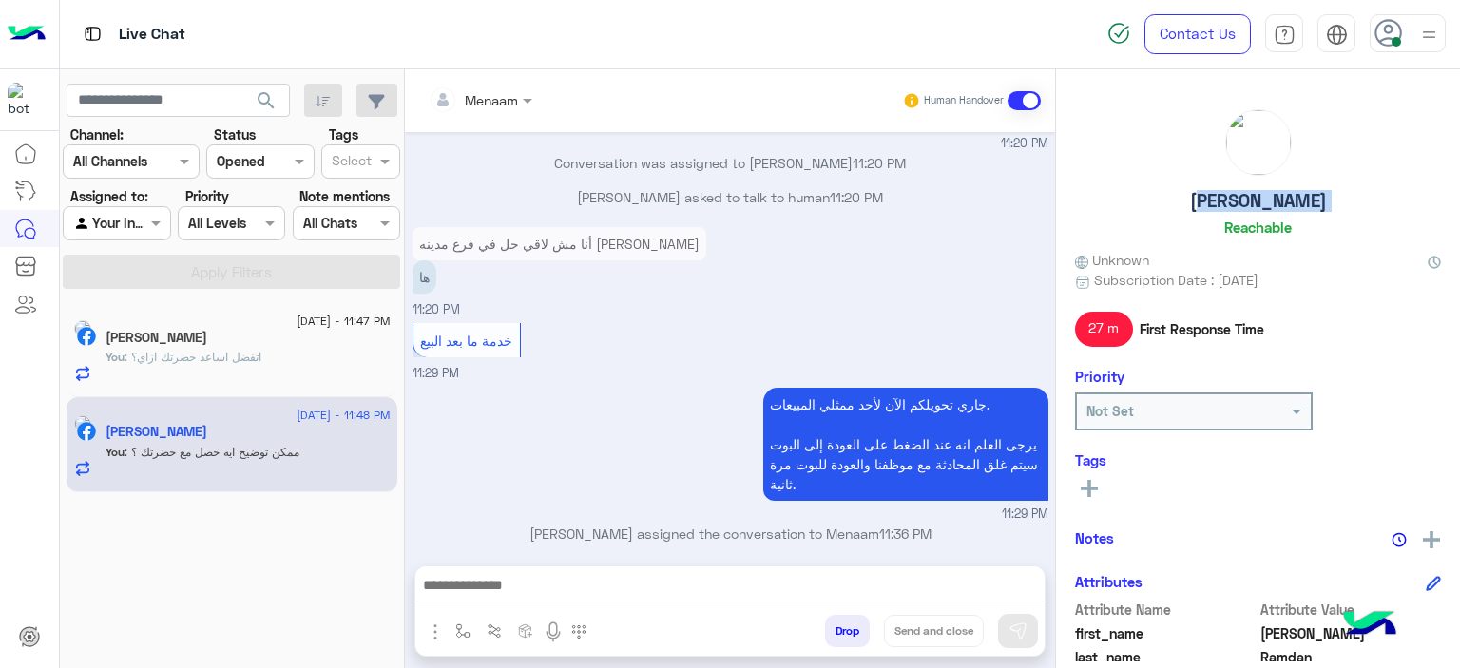
click at [1263, 200] on h5 "Ahmad Ramdan" at bounding box center [1258, 201] width 137 height 22
copy h5 "Ahmad Ramdan"
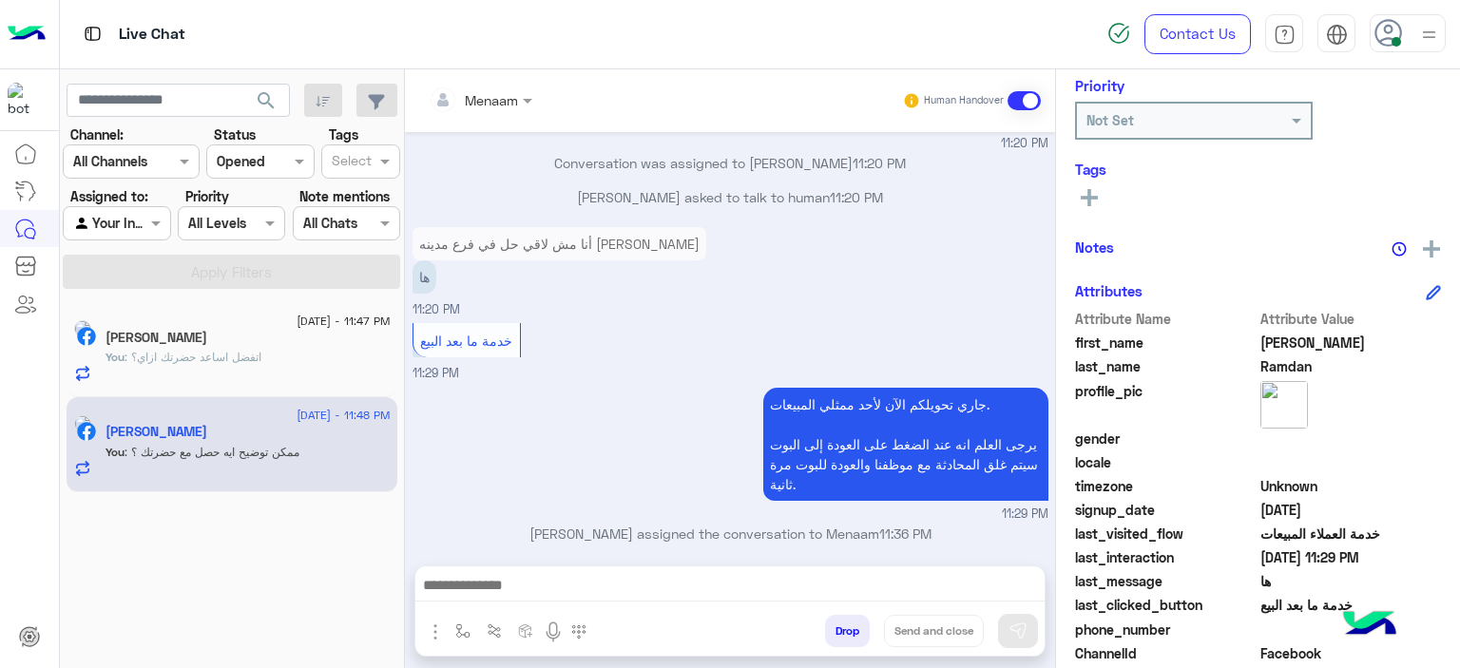
scroll to position [434, 0]
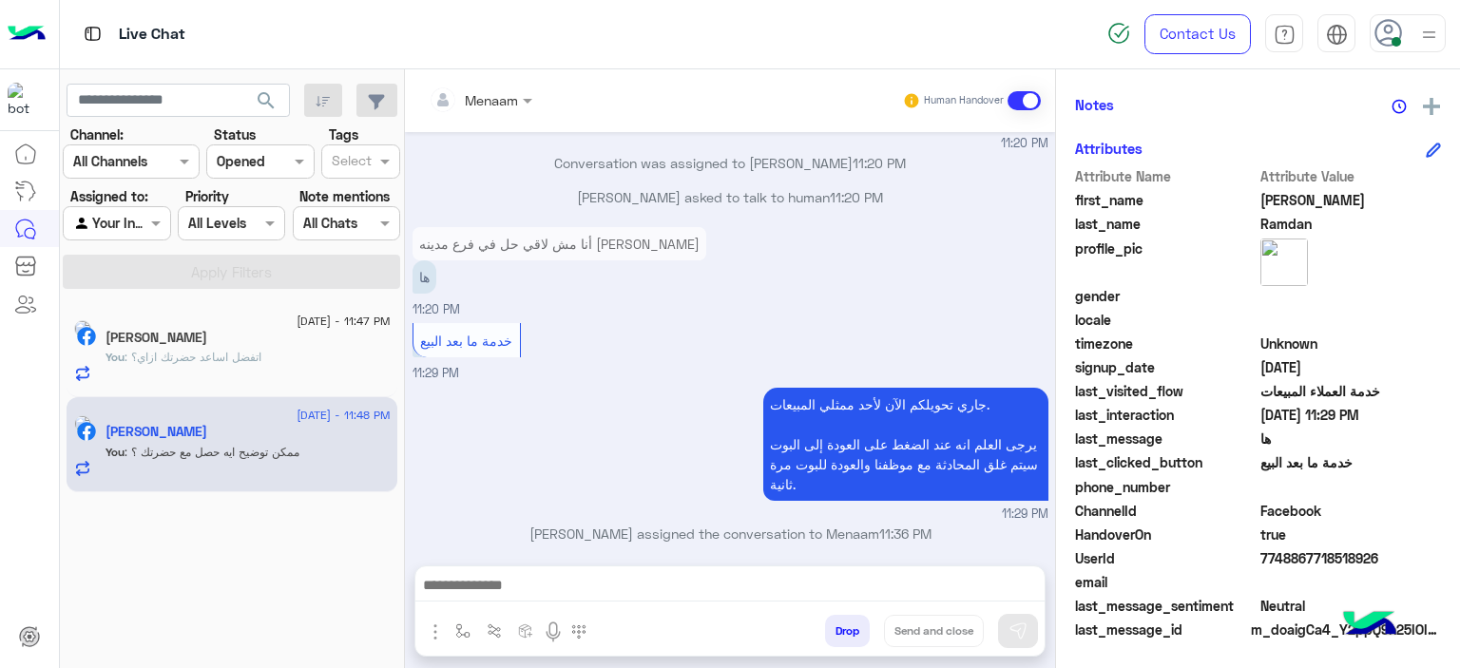
click at [1304, 552] on span "7748867718518926" at bounding box center [1352, 559] width 182 height 20
copy span "7748867718518926"
click at [217, 357] on span ": اتفضل اساعد حضرتك ازاي؟" at bounding box center [193, 357] width 137 height 14
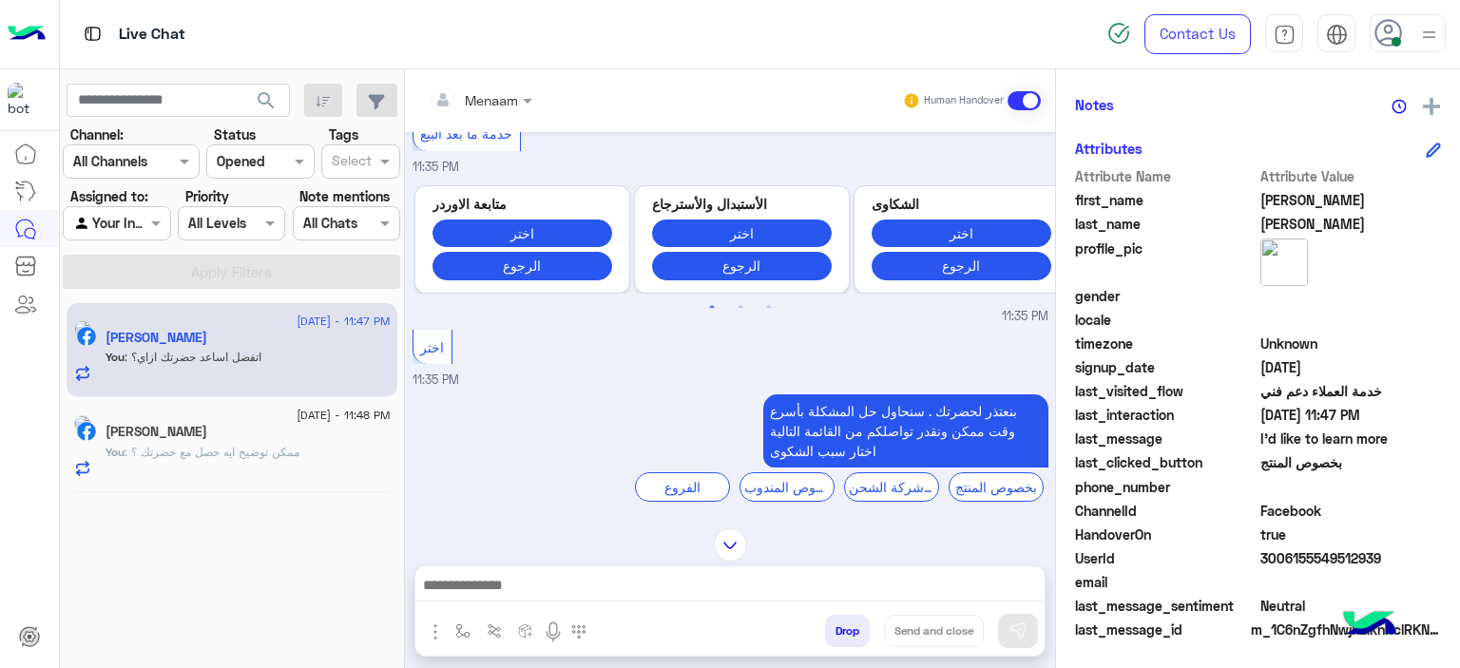
scroll to position [488, 0]
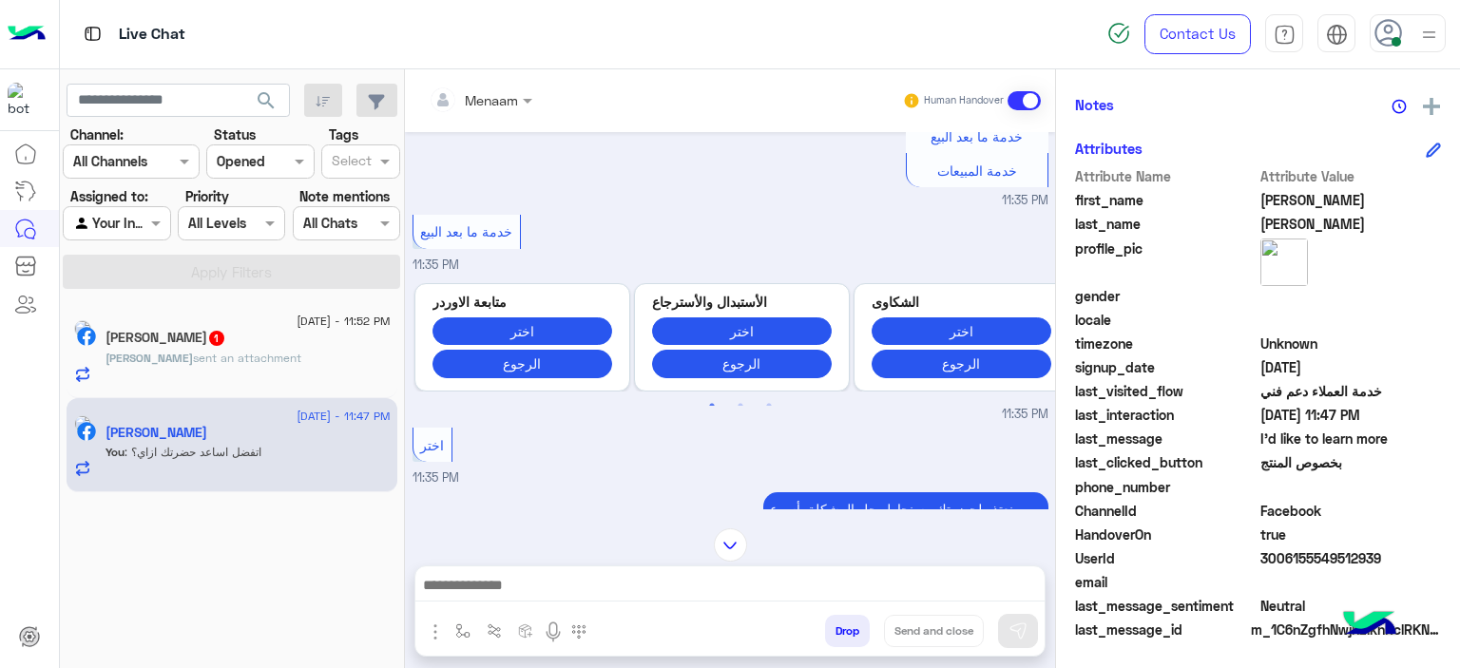
click at [259, 344] on div "Ahmad Ramdan 1" at bounding box center [248, 340] width 285 height 20
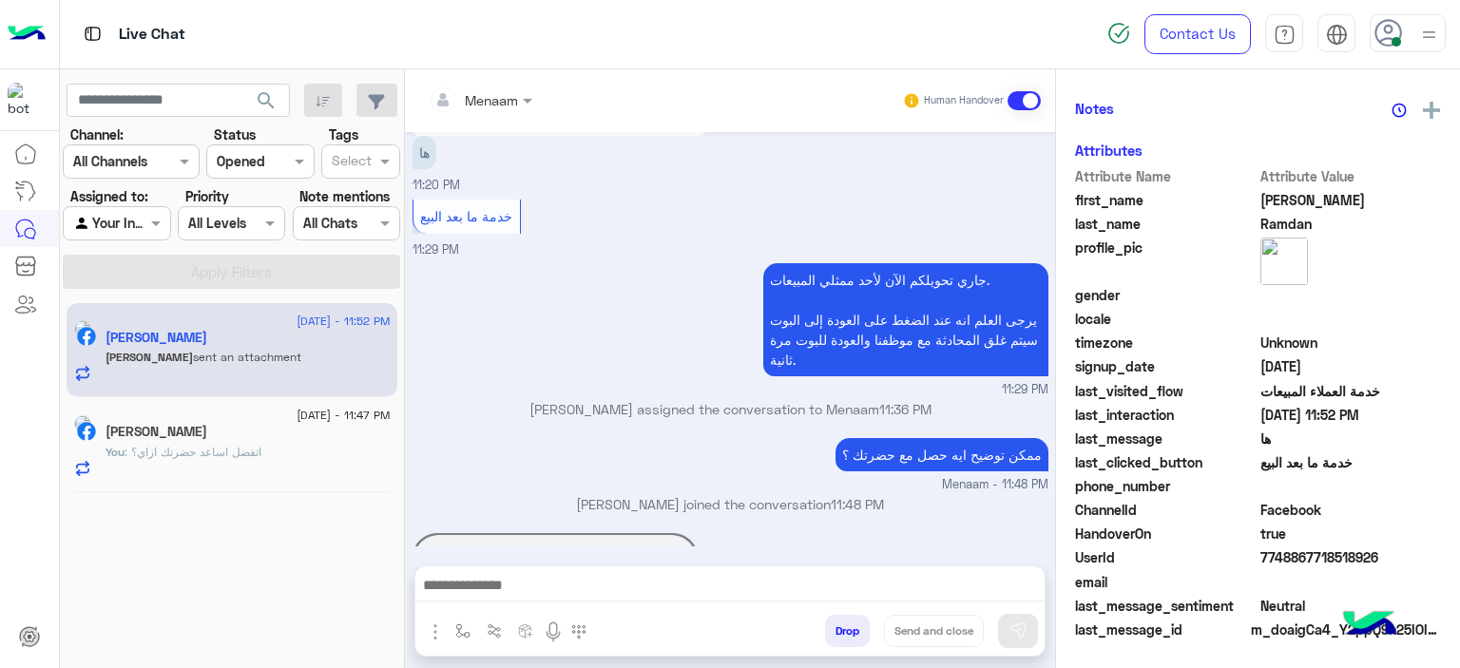
scroll to position [434, 0]
click at [500, 583] on textarea at bounding box center [730, 587] width 630 height 29
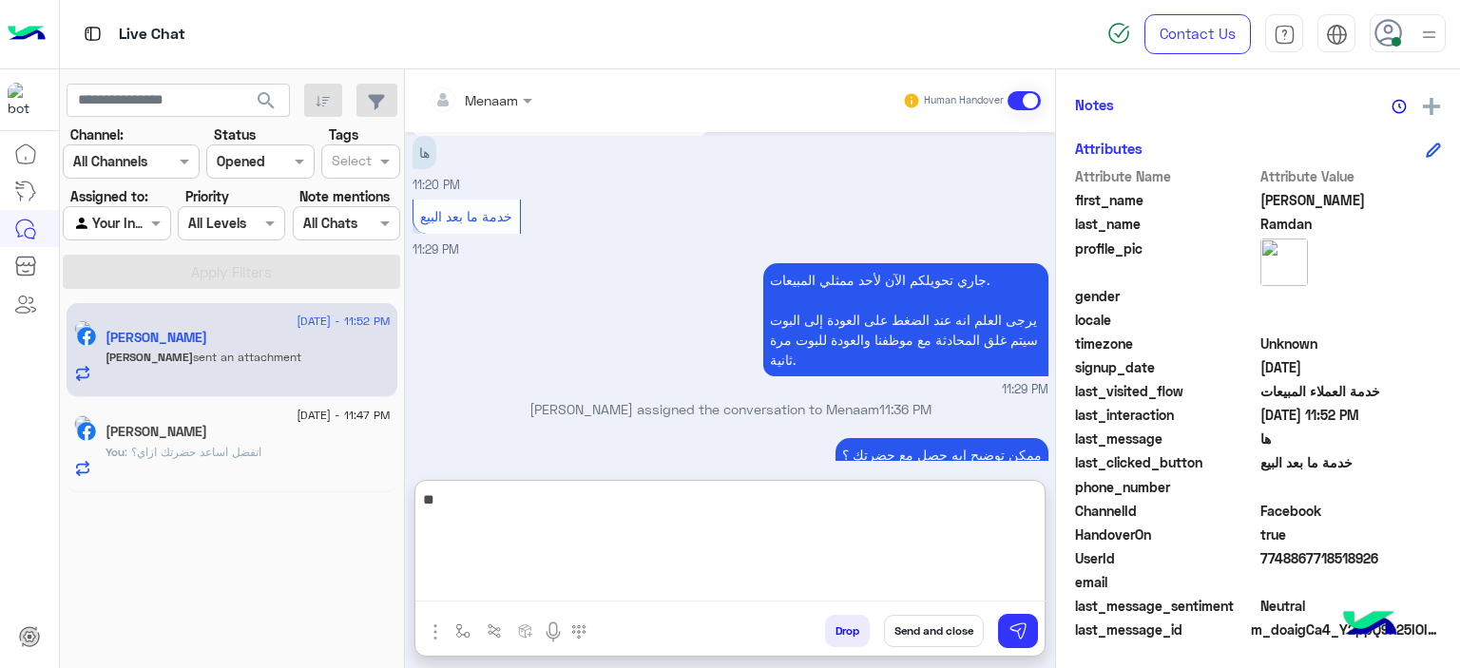
type textarea "*"
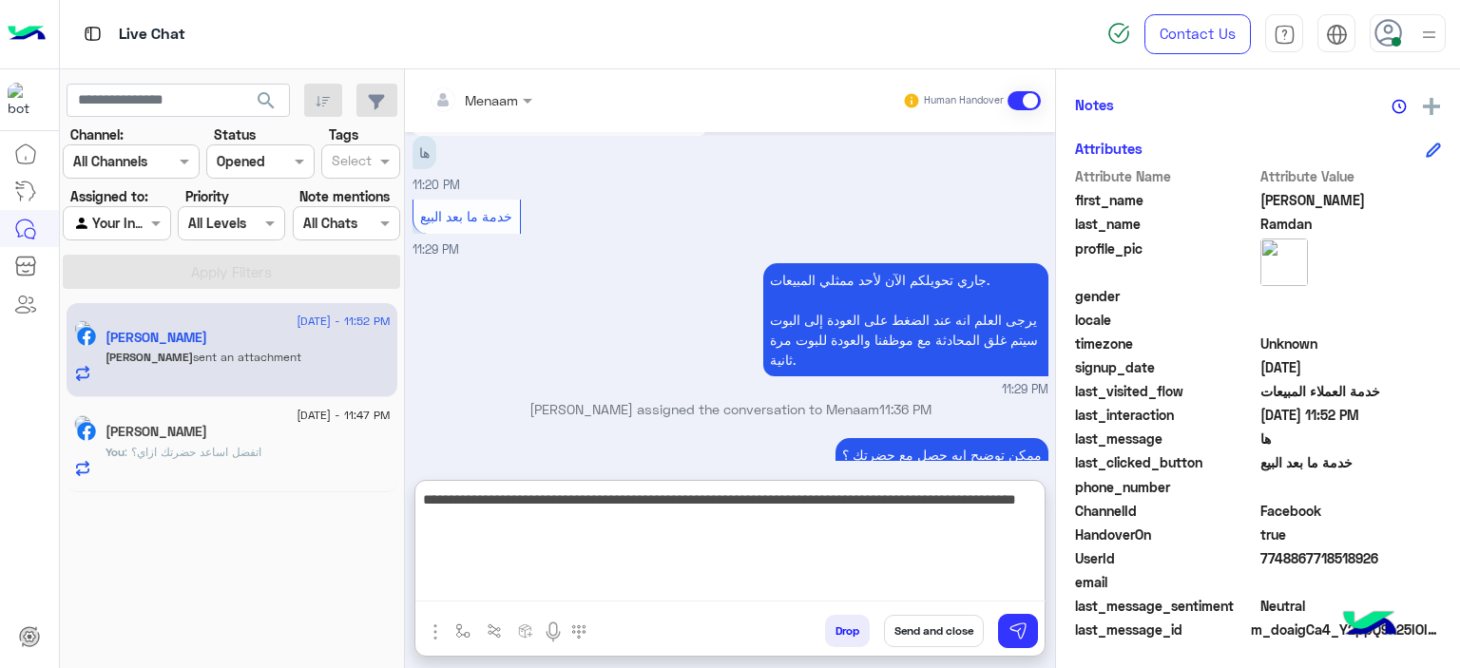
type textarea "**********"
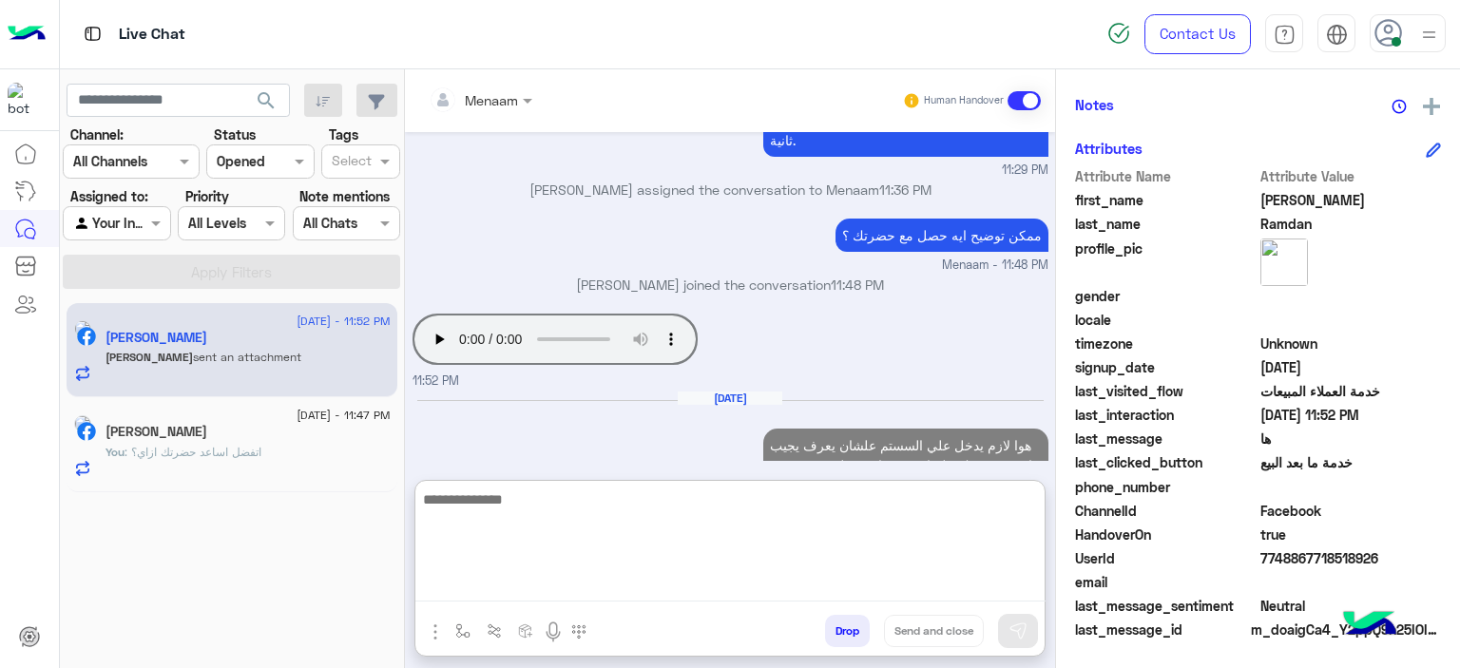
scroll to position [1505, 0]
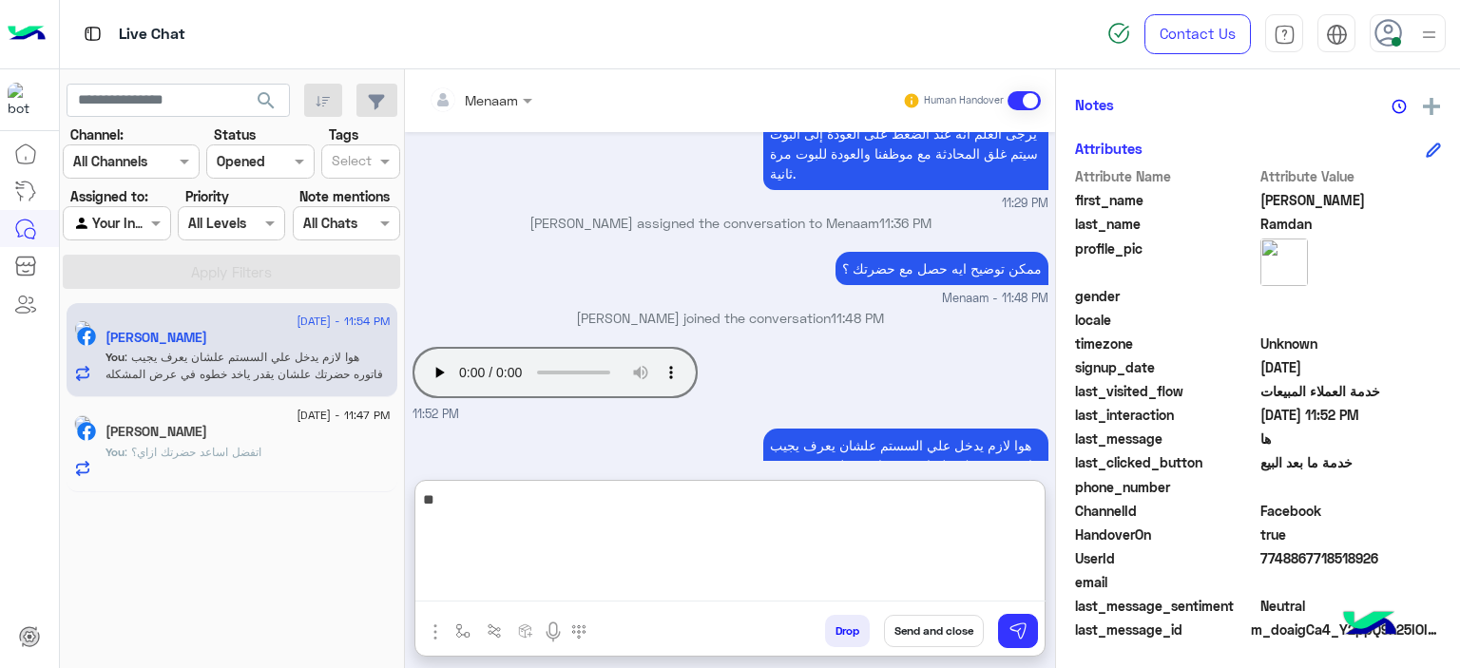
type textarea "*"
type textarea "**********"
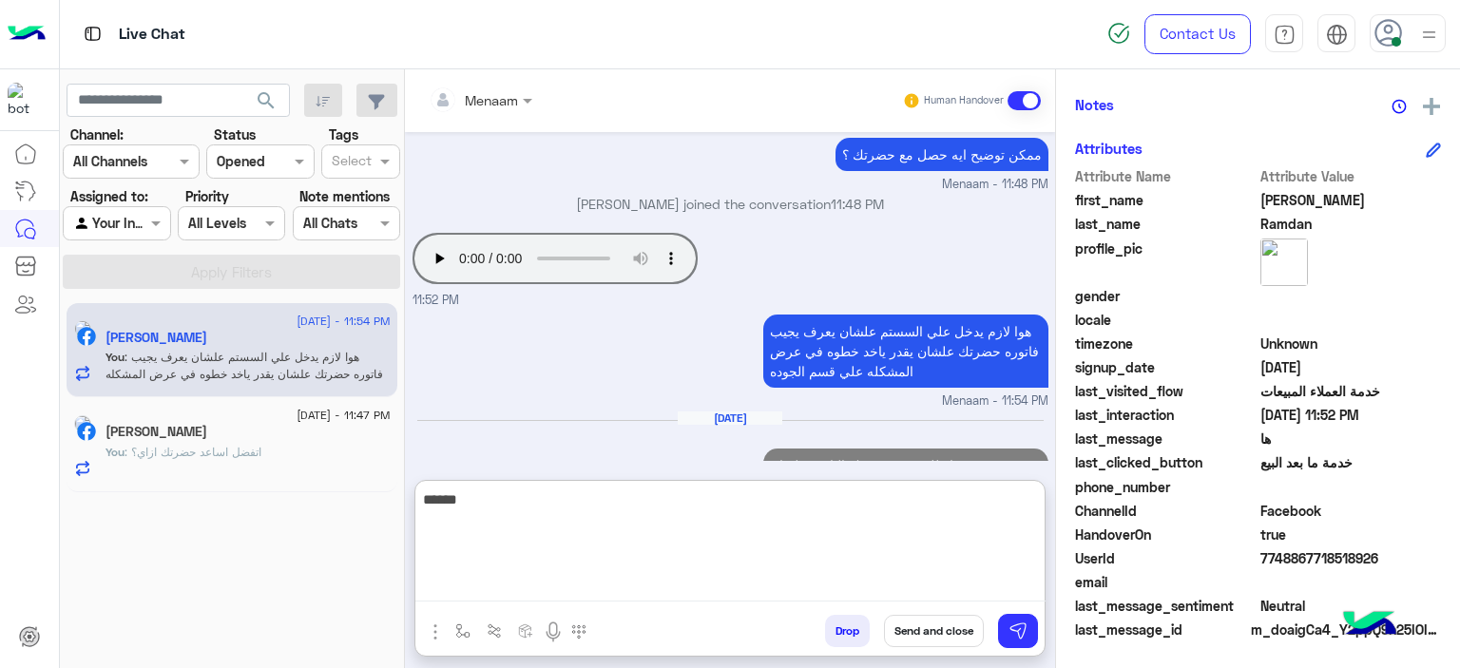
scroll to position [1586, 0]
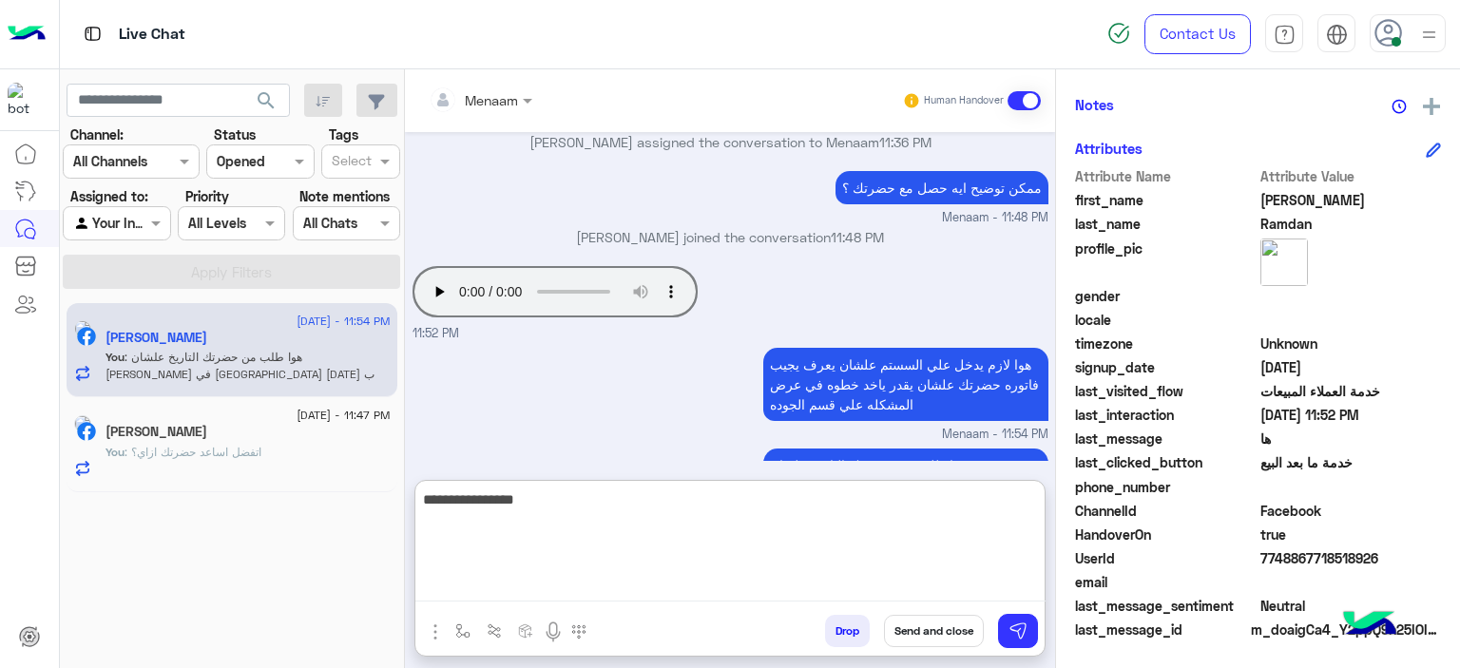
type textarea "**********"
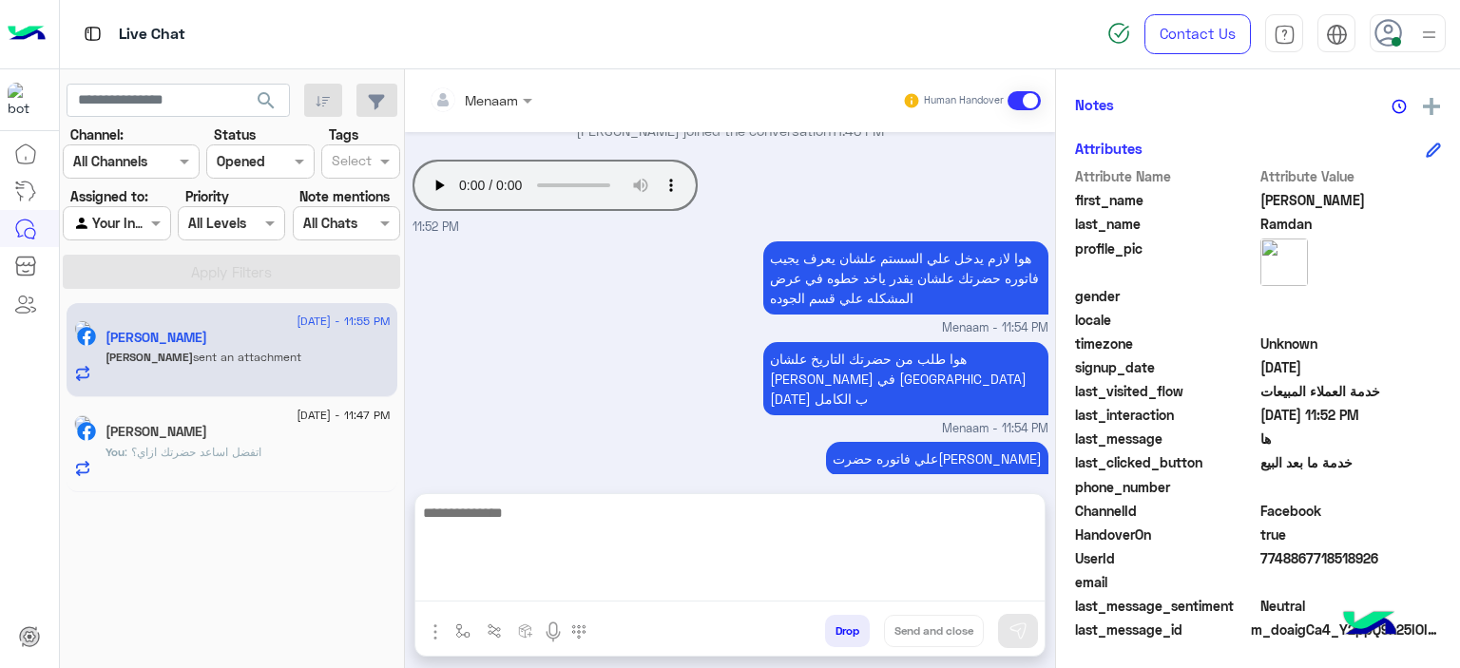
scroll to position [1642, 0]
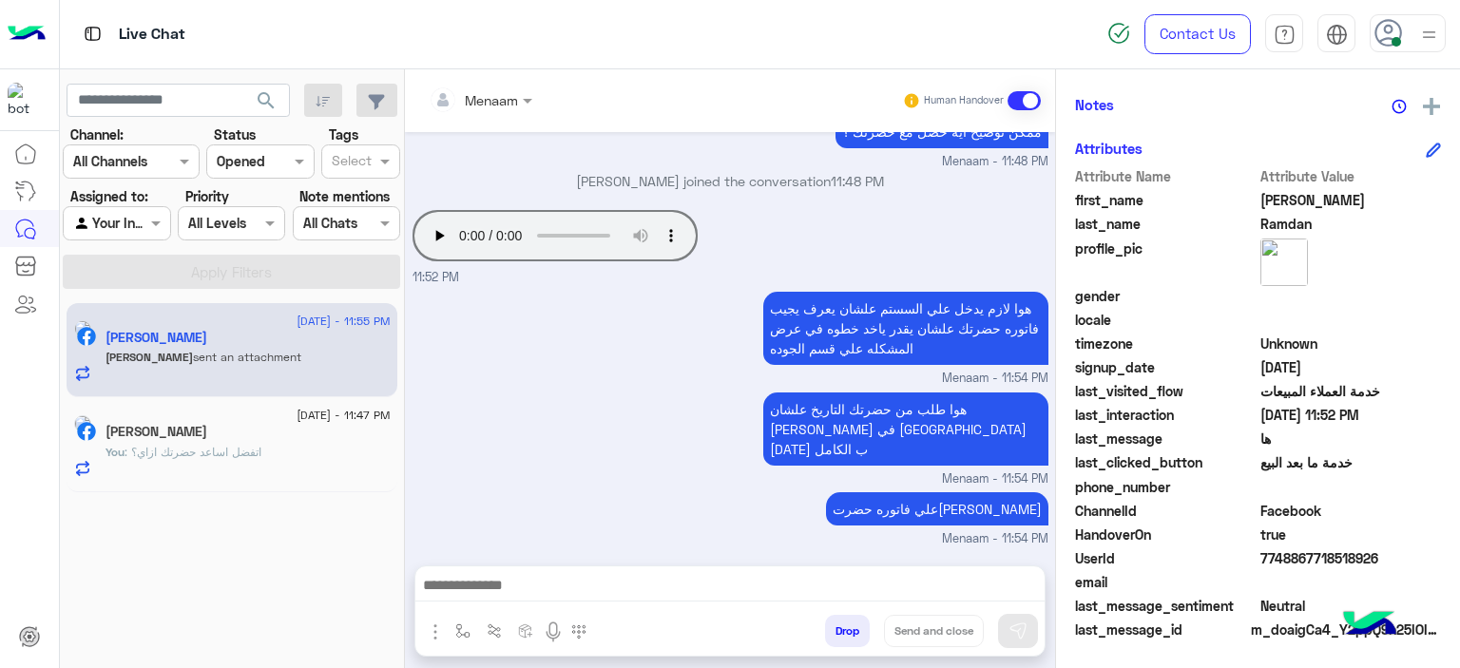
click at [551, 592] on textarea at bounding box center [730, 587] width 630 height 29
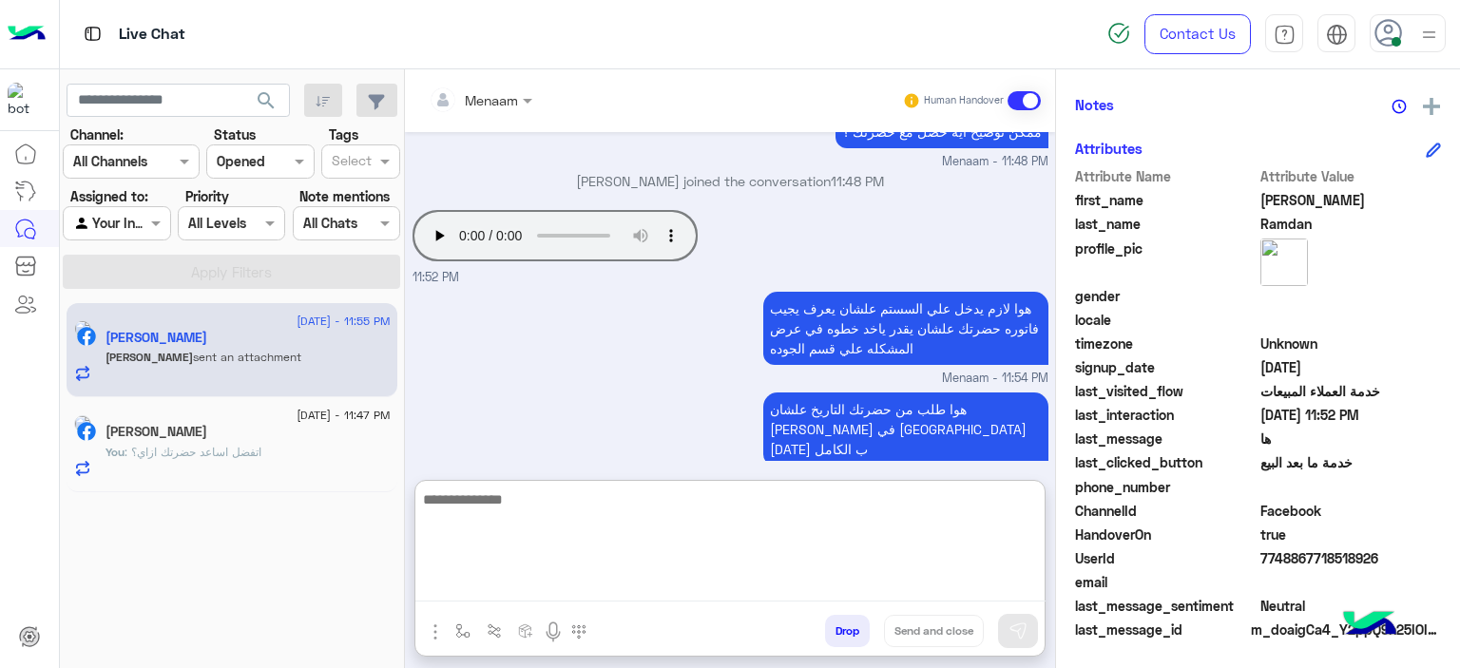
scroll to position [1728, 0]
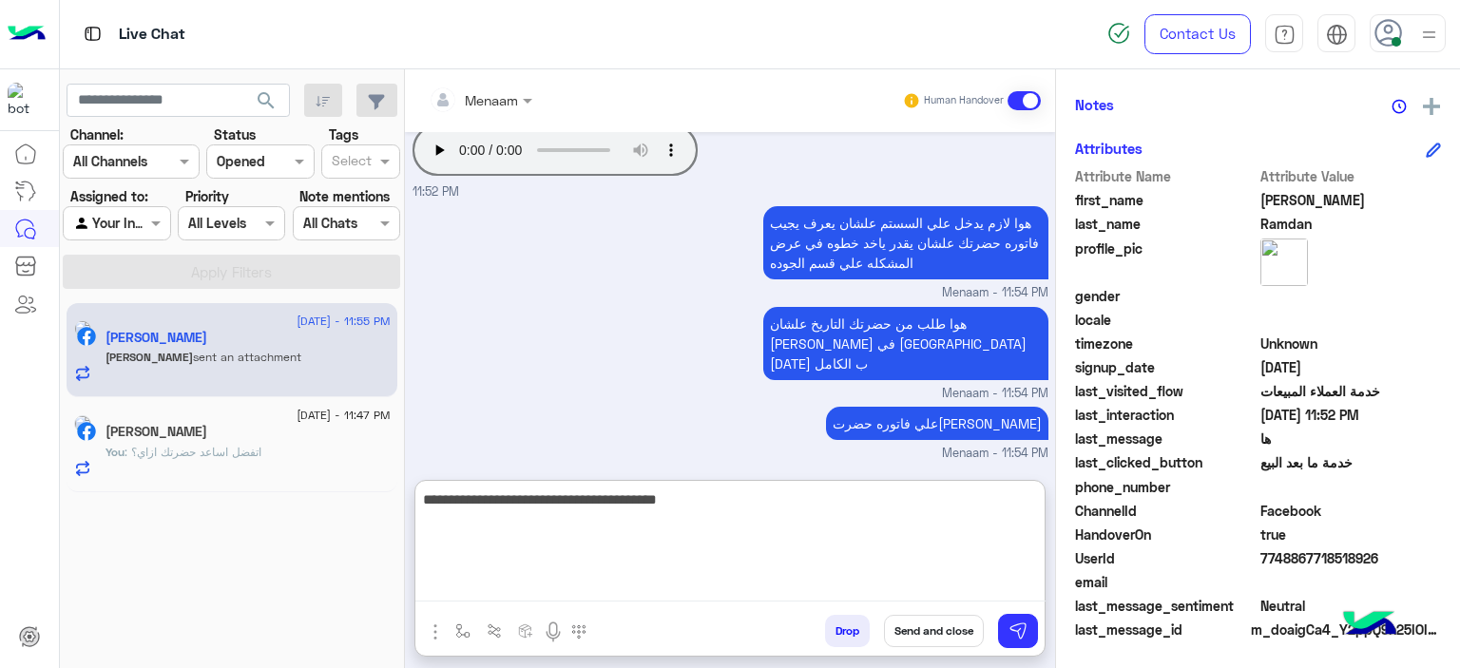
type textarea "**********"
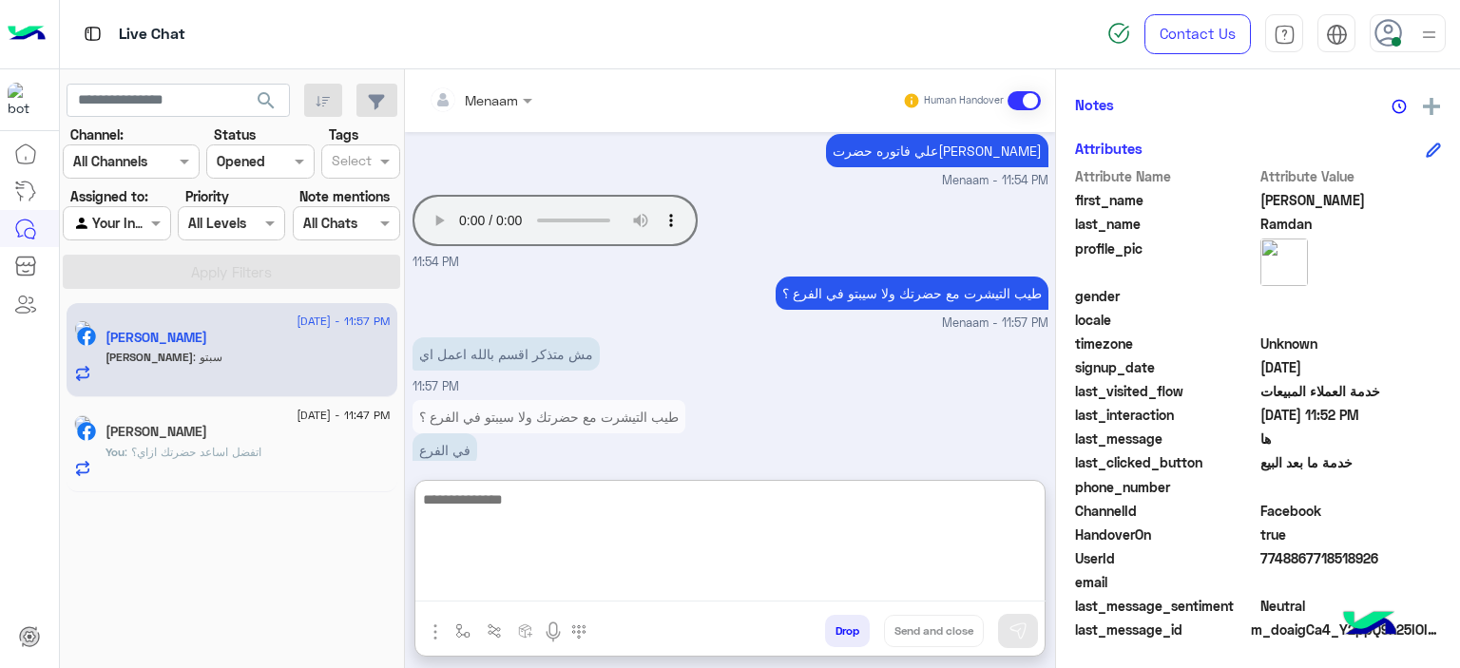
scroll to position [2011, 0]
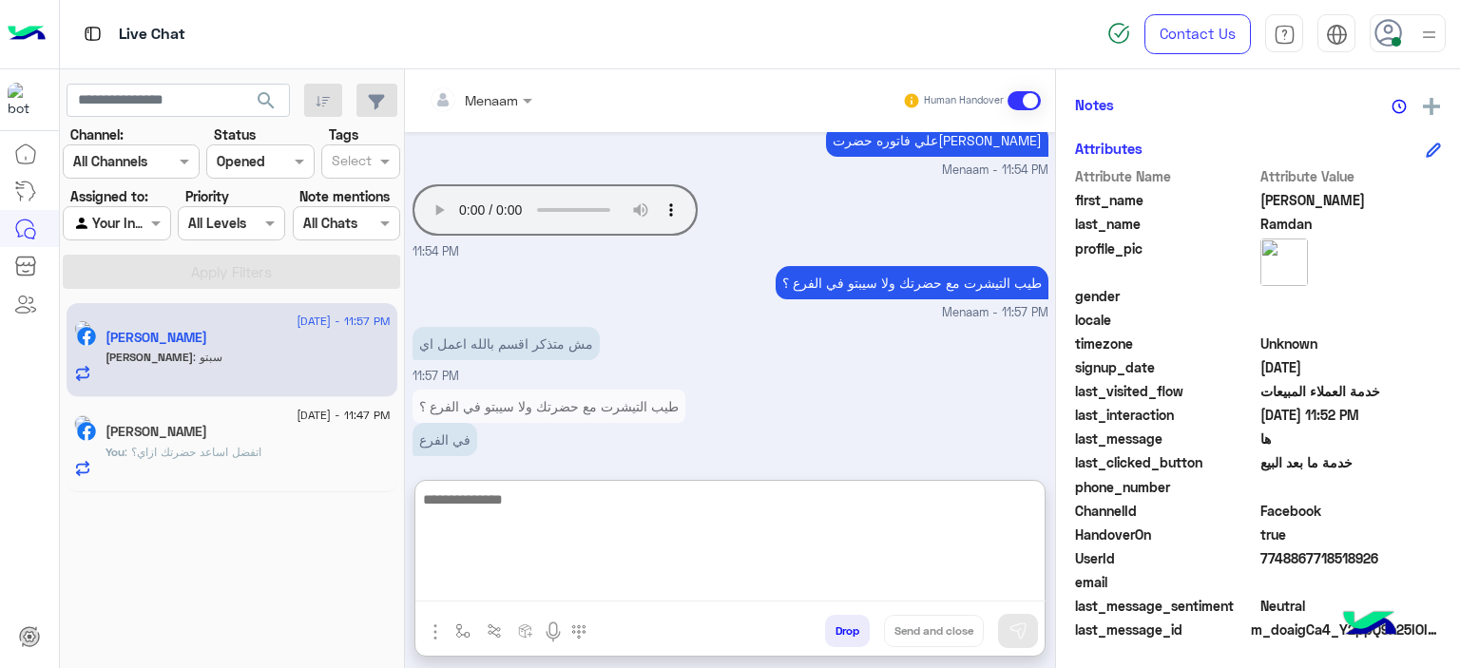
click at [517, 505] on textarea at bounding box center [730, 545] width 630 height 114
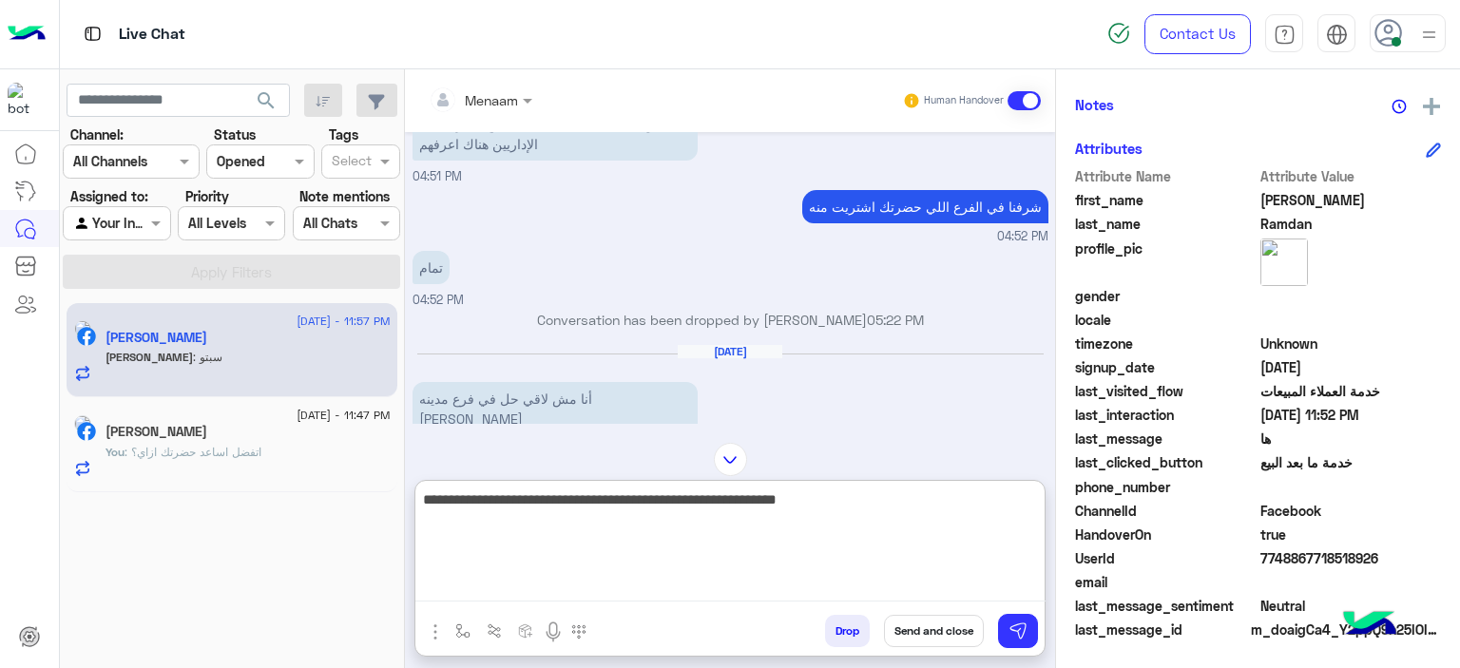
scroll to position [935, 0]
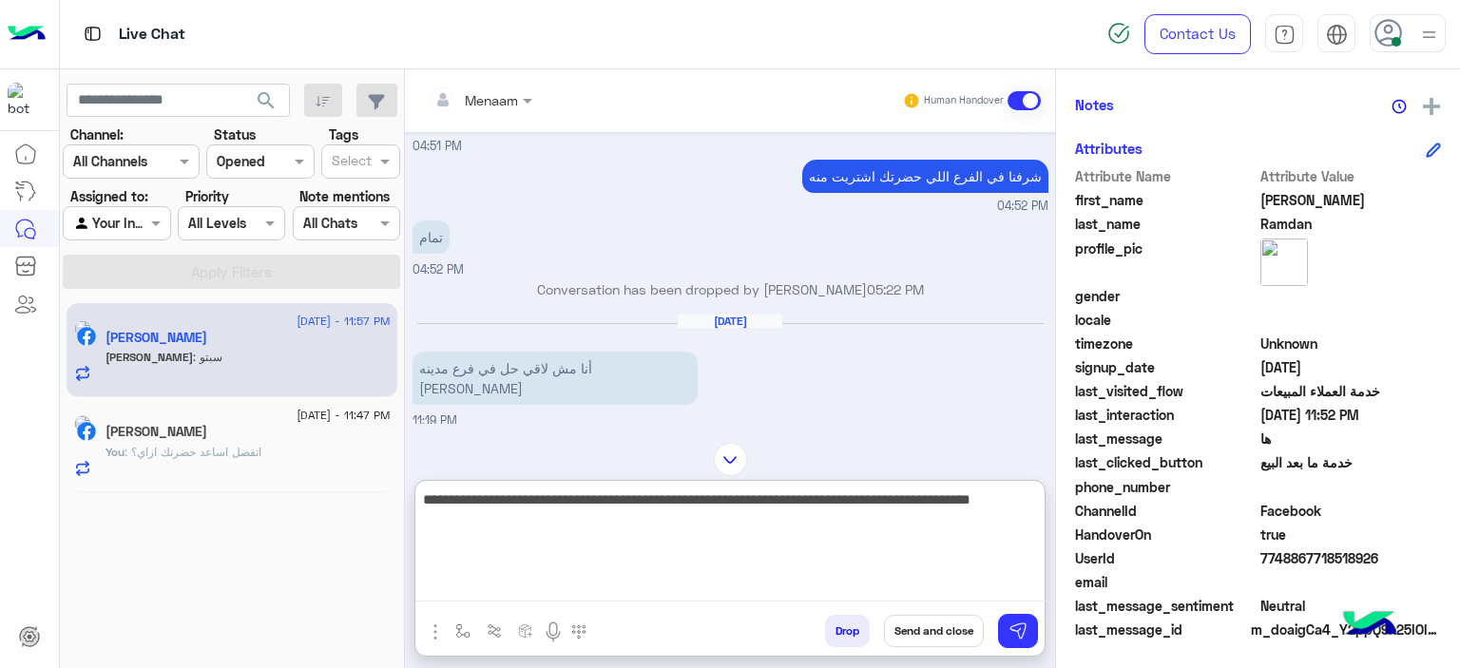
type textarea "**********"
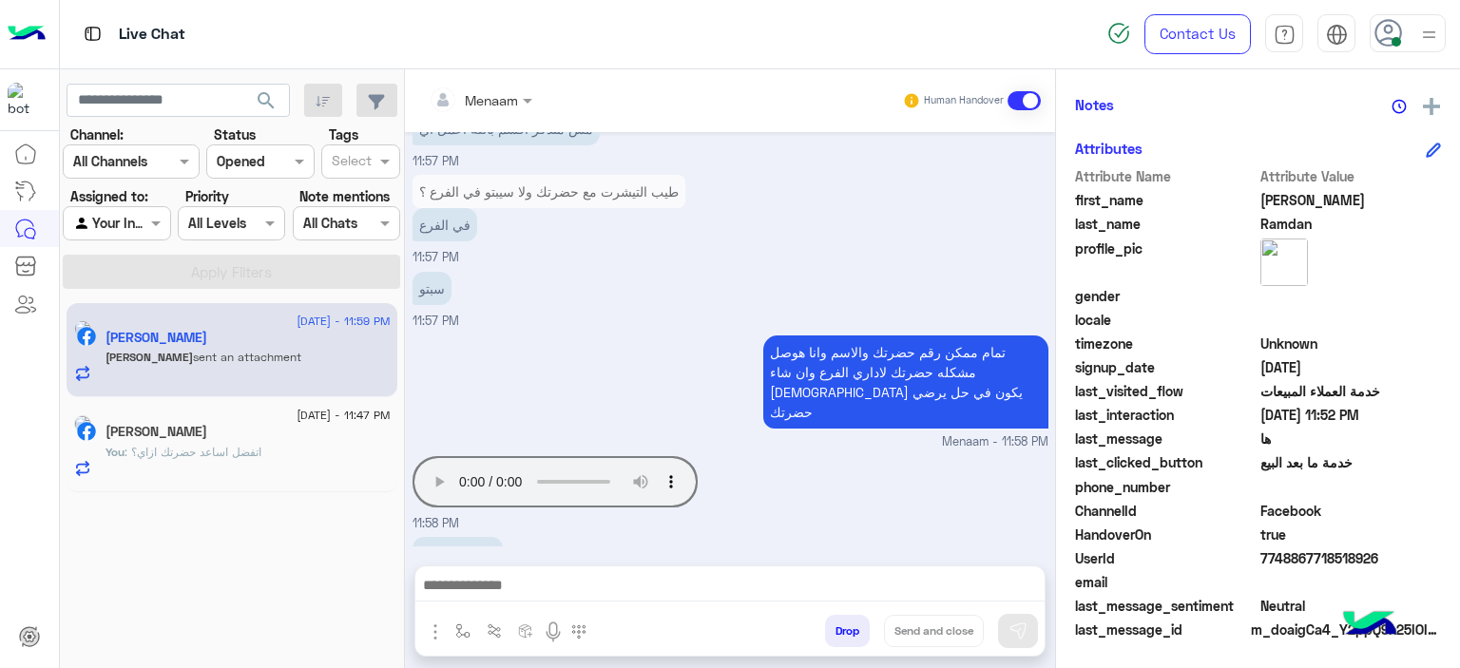
scroll to position [3499, 0]
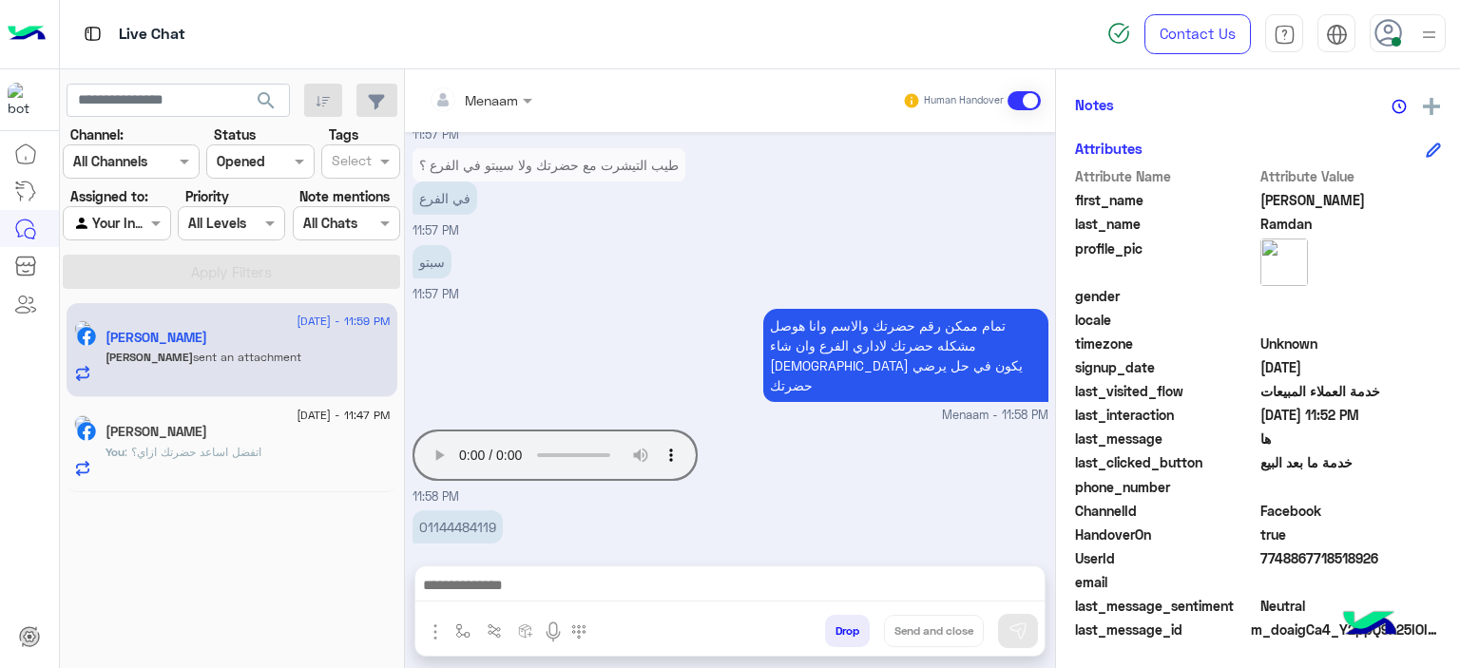
click at [478, 593] on textarea at bounding box center [730, 587] width 630 height 29
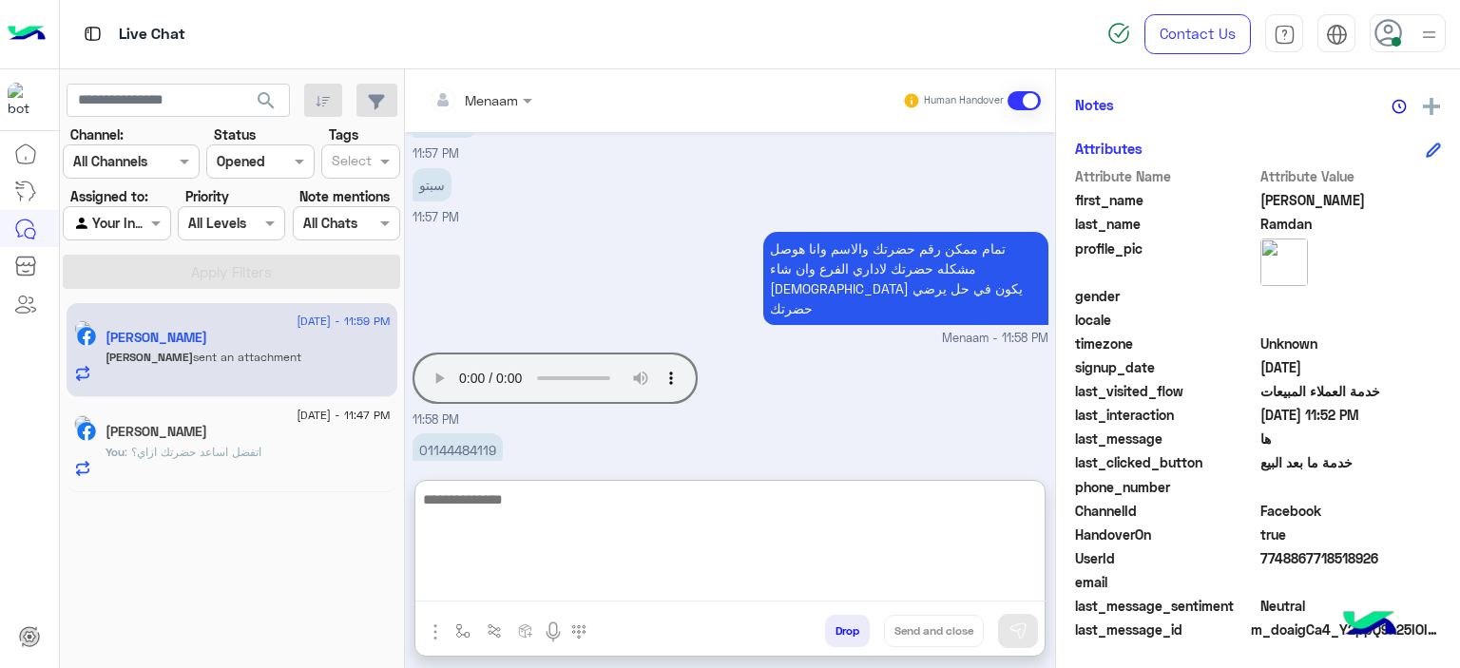
scroll to position [3584, 0]
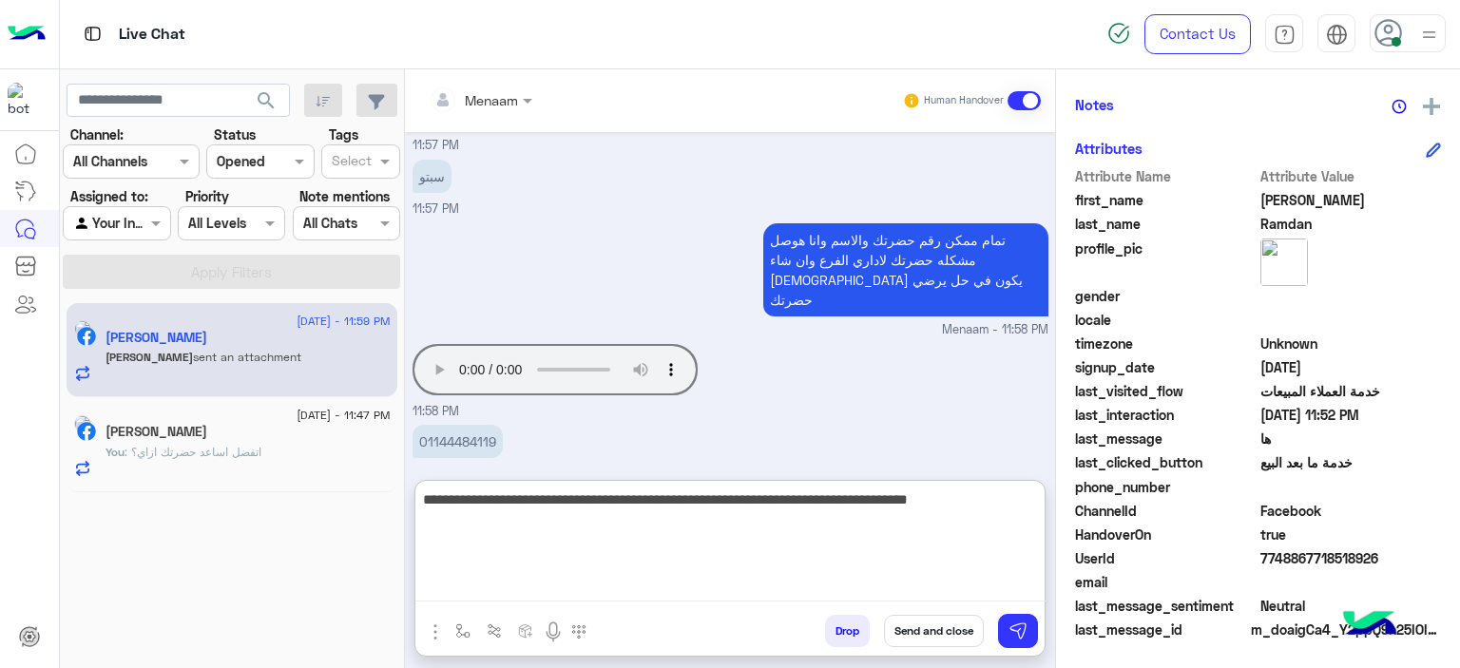
type textarea "**********"
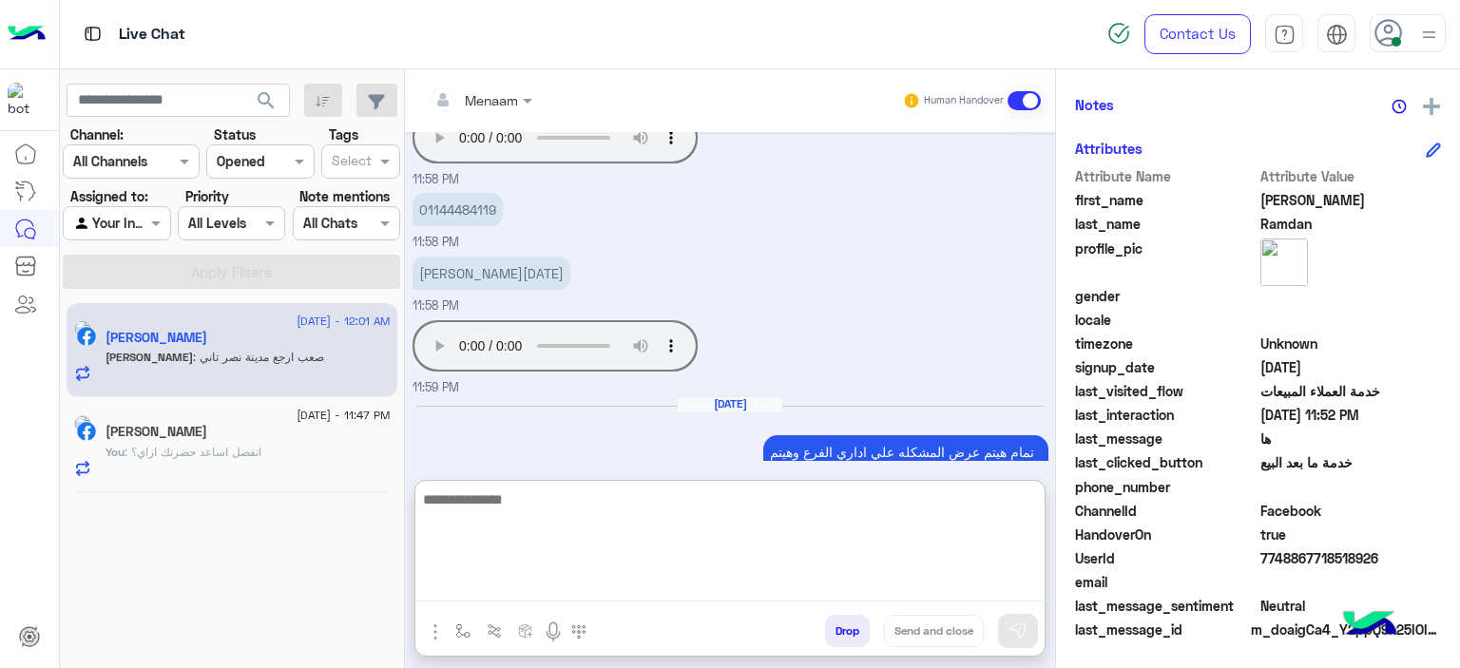
scroll to position [3825, 0]
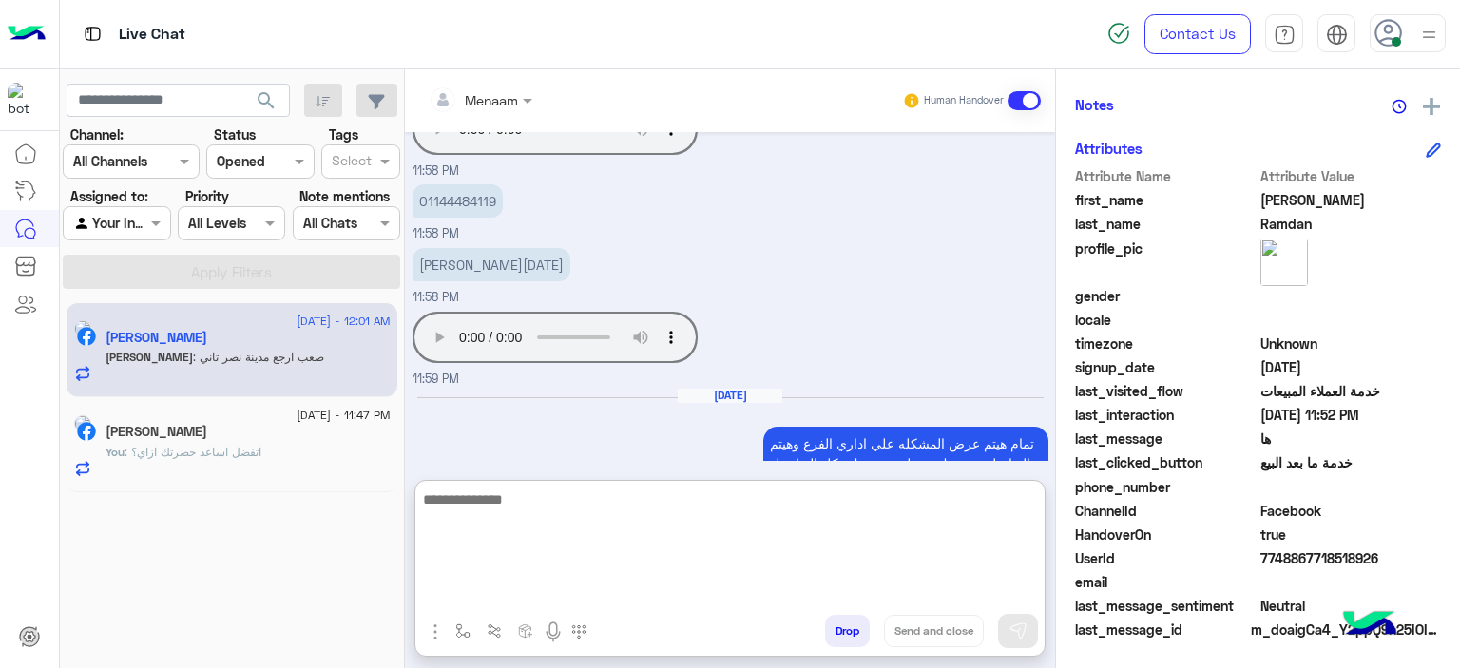
click at [499, 518] on textarea at bounding box center [730, 545] width 630 height 114
click at [499, 509] on textarea at bounding box center [730, 545] width 630 height 114
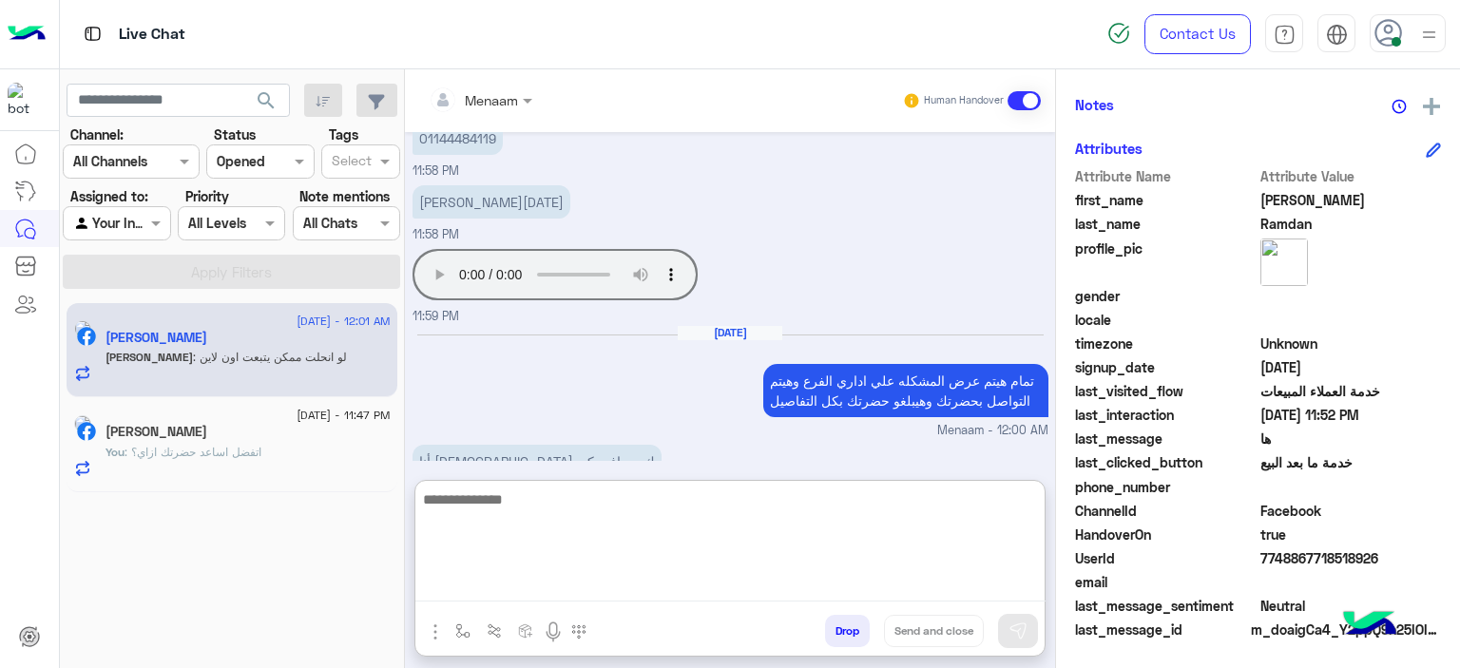
click at [517, 501] on textarea at bounding box center [730, 545] width 630 height 114
type textarea "**********"
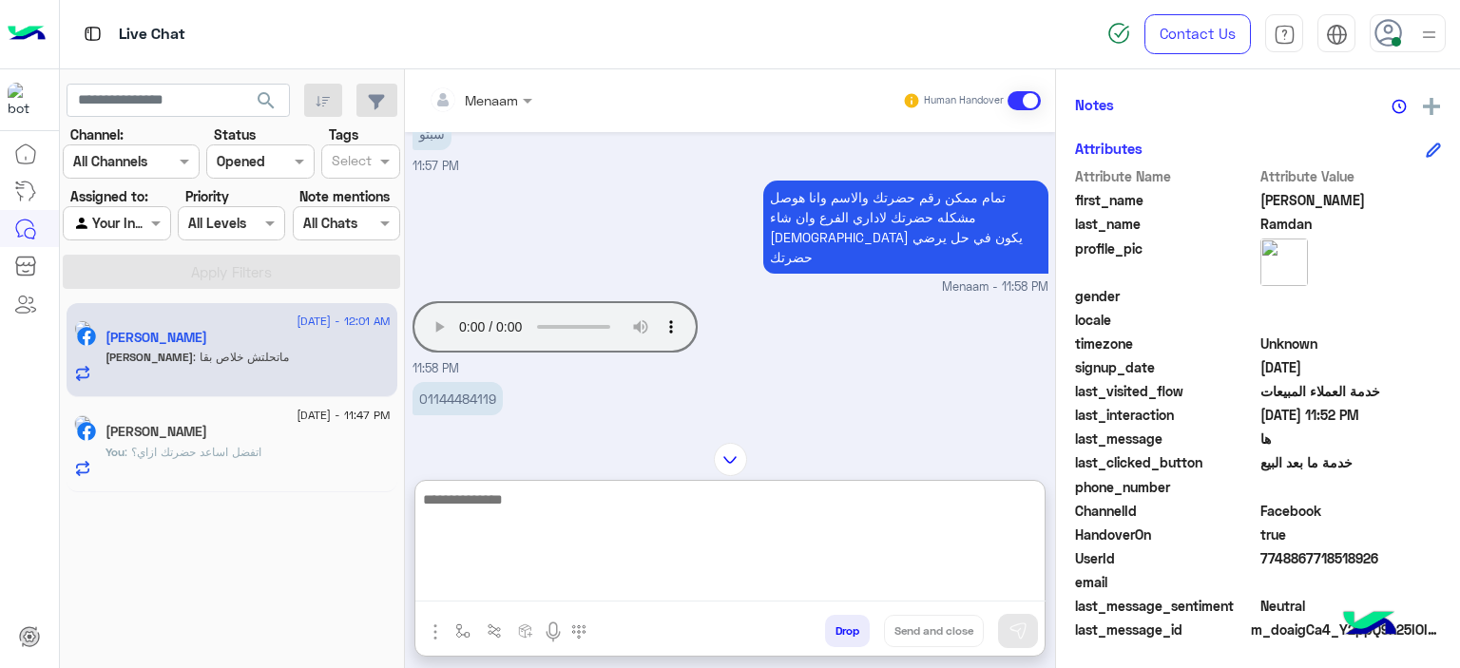
scroll to position [3656, 0]
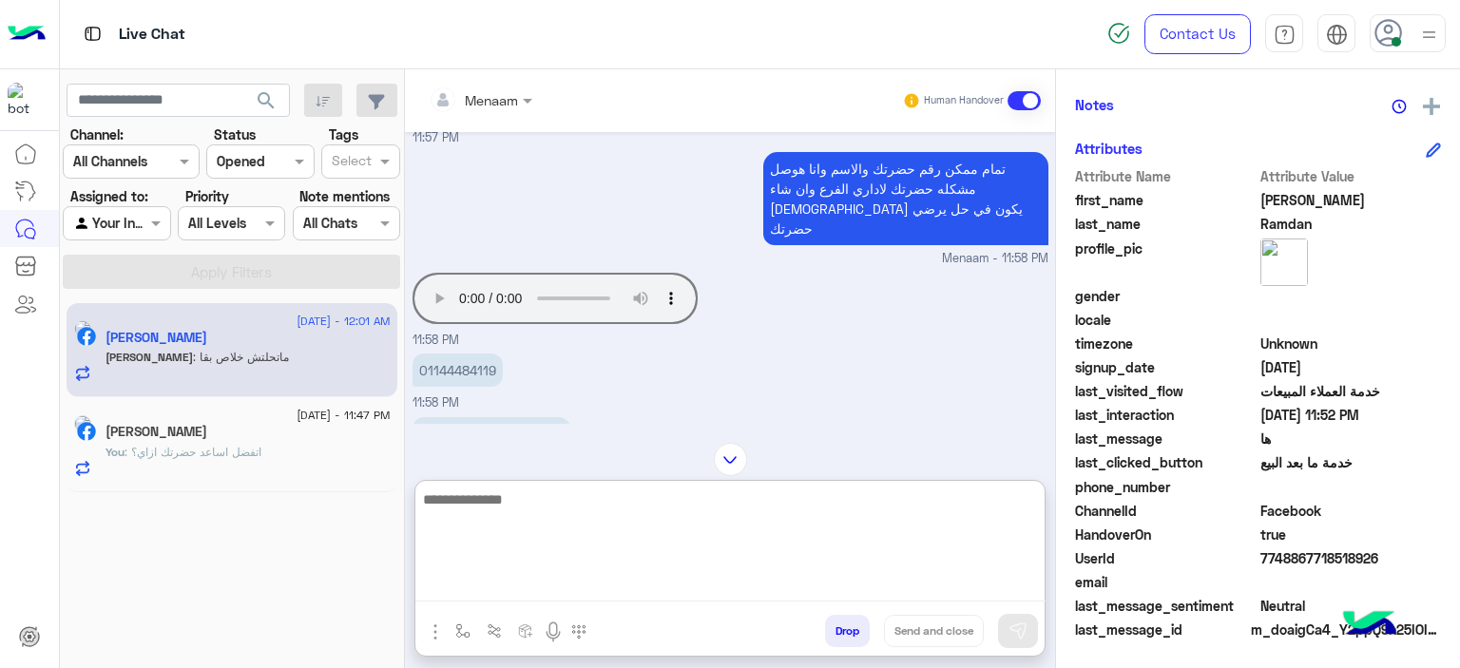
click at [441, 354] on p "01144484119" at bounding box center [458, 370] width 90 height 33
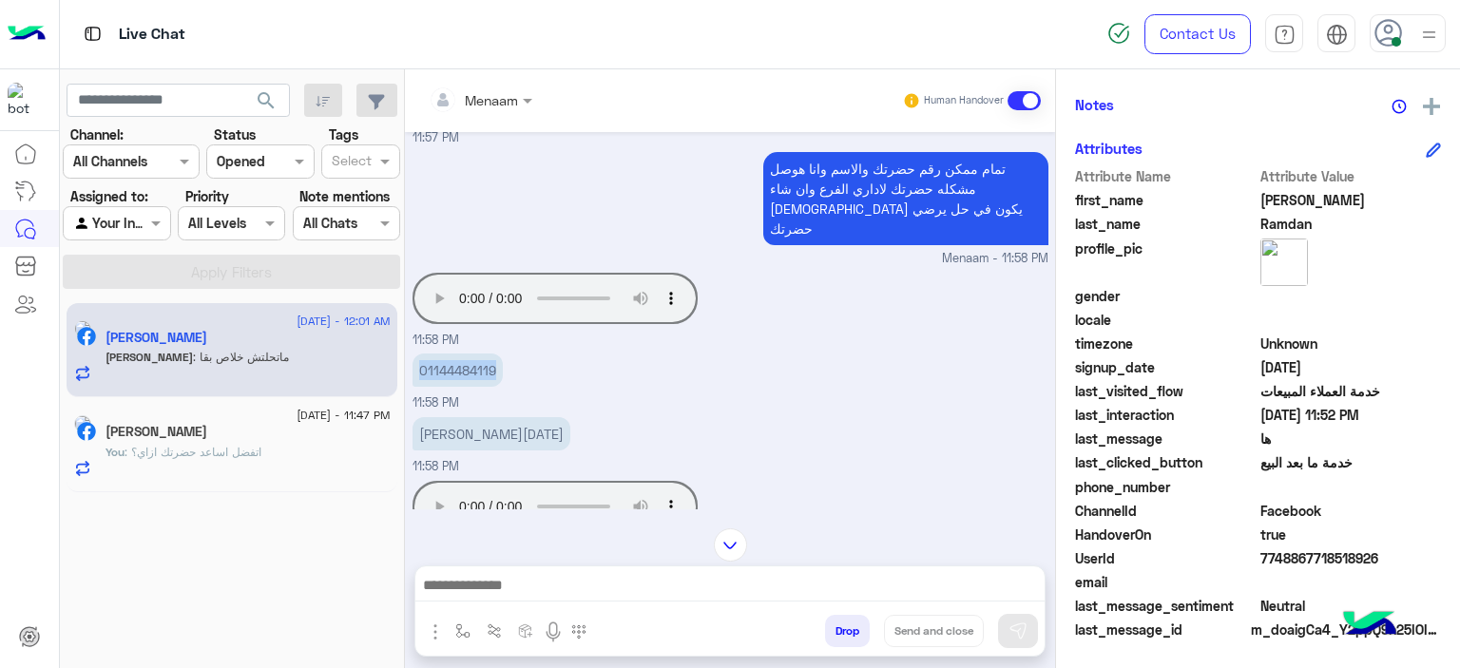
click at [441, 354] on p "01144484119" at bounding box center [458, 370] width 90 height 33
click at [460, 417] on p "احمد رمضان" at bounding box center [492, 433] width 158 height 33
click at [445, 417] on p "احمد رمضان" at bounding box center [492, 433] width 158 height 33
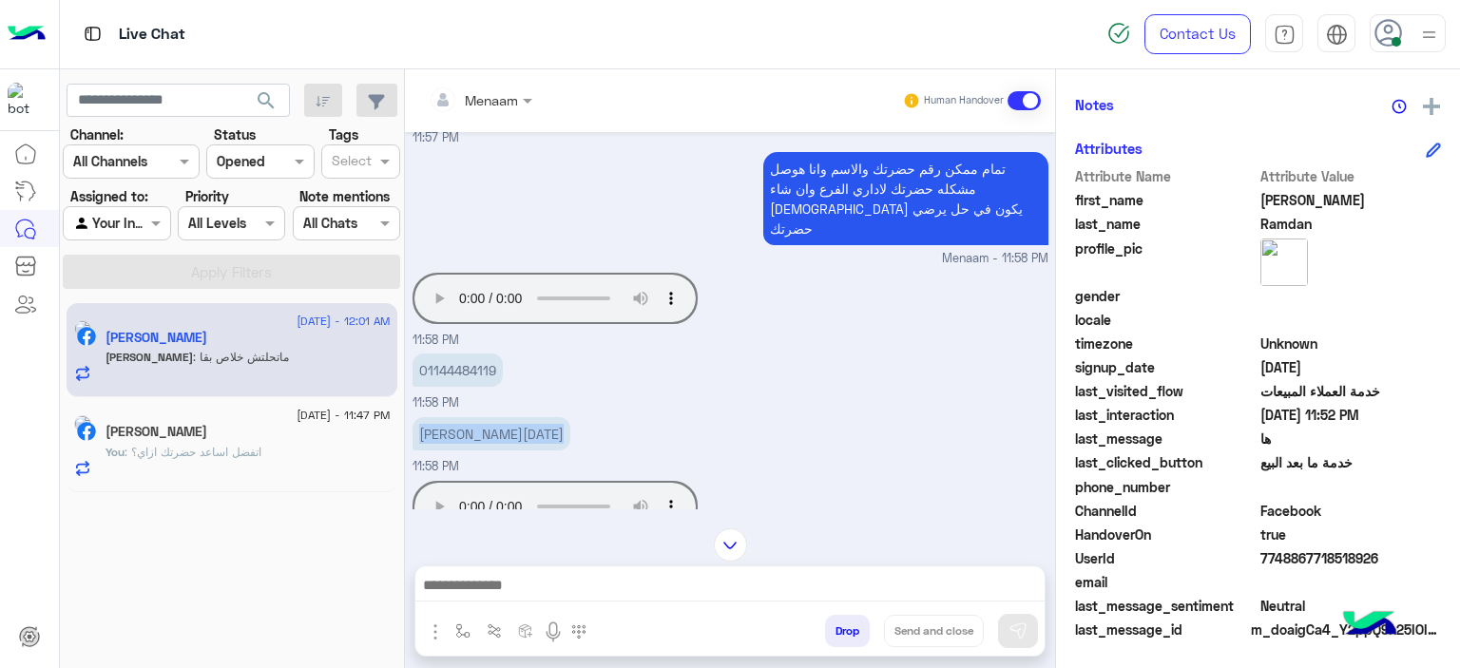
click at [445, 417] on p "احمد رمضان" at bounding box center [492, 433] width 158 height 33
copy app-message "احمد رمضان"
click at [491, 581] on textarea at bounding box center [730, 587] width 630 height 29
paste textarea "**********"
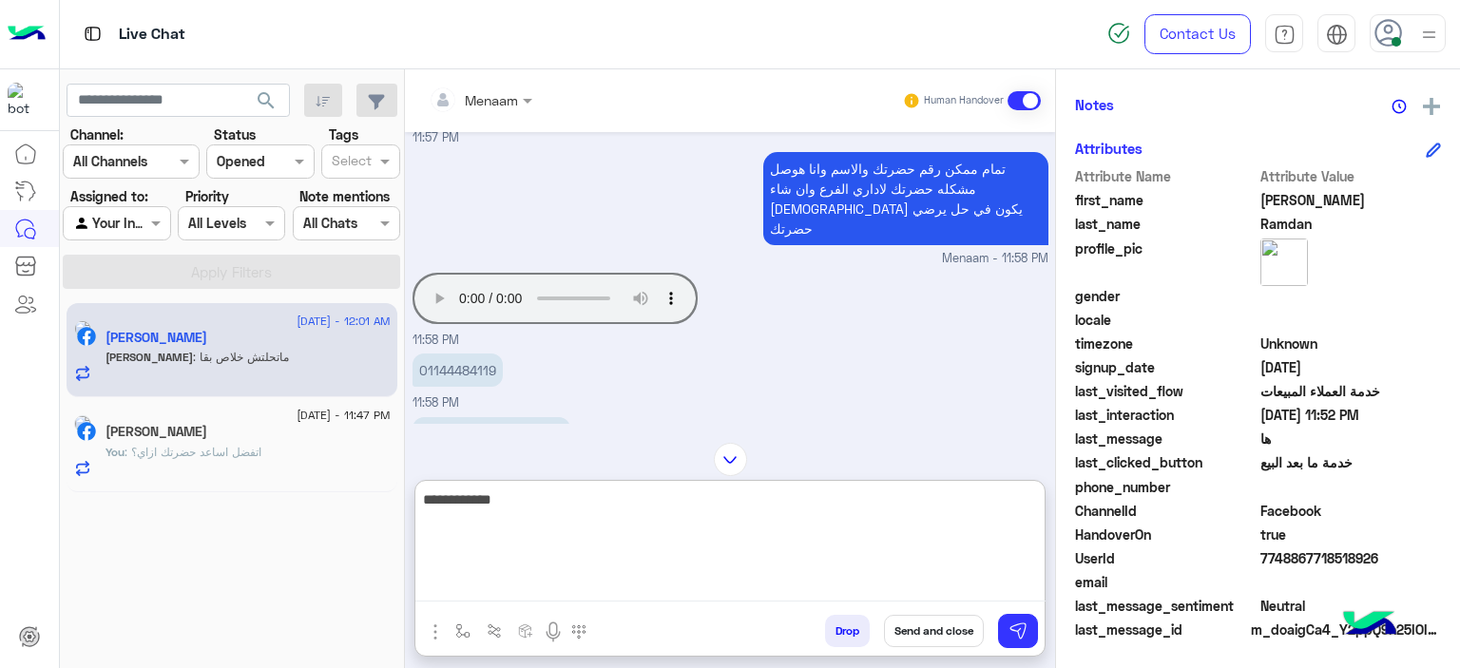
click at [460, 354] on p "01144484119" at bounding box center [458, 370] width 90 height 33
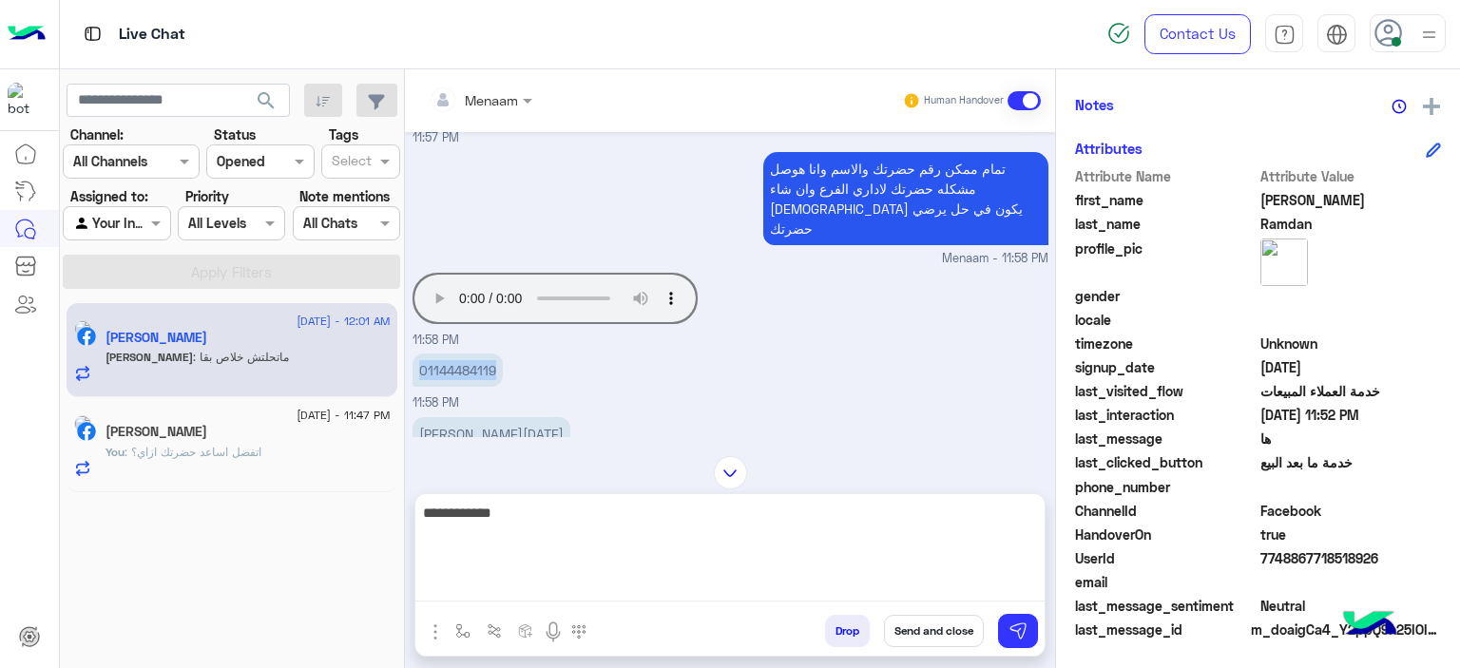
click at [460, 354] on p "01144484119" at bounding box center [458, 370] width 90 height 33
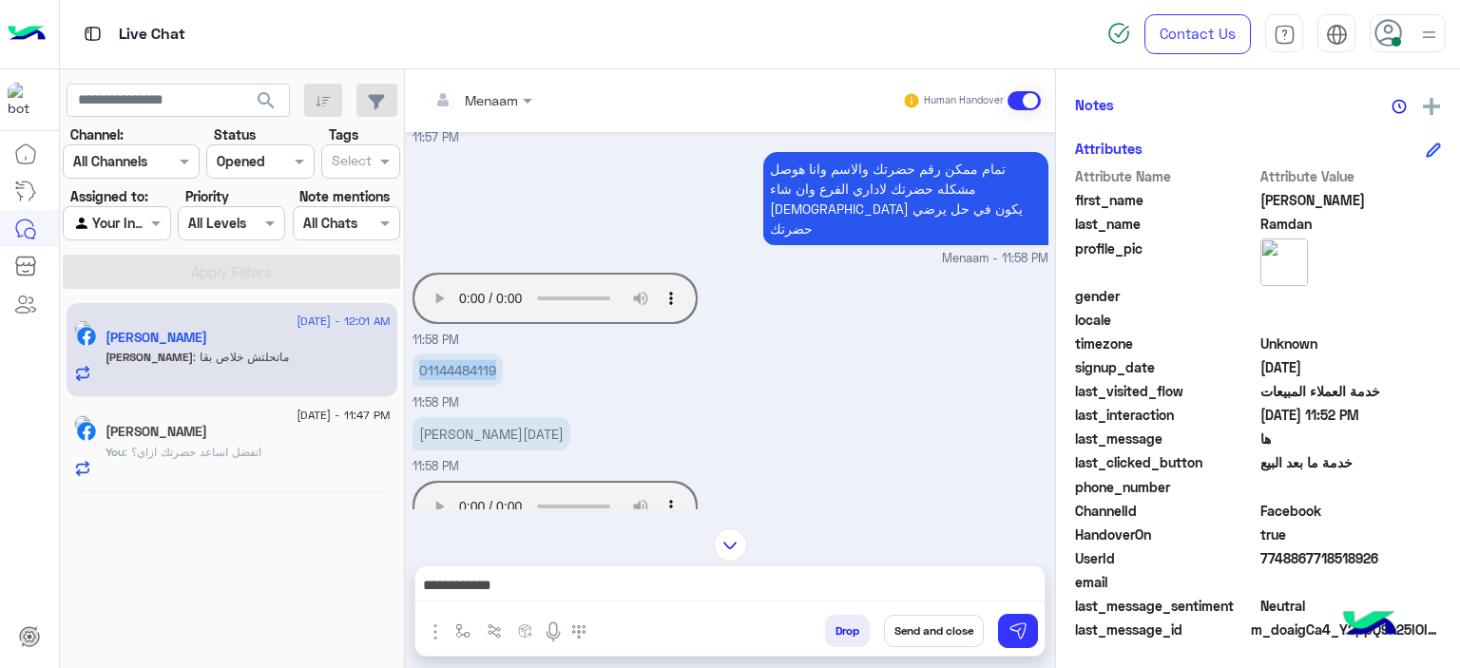
copy p "01144484119"
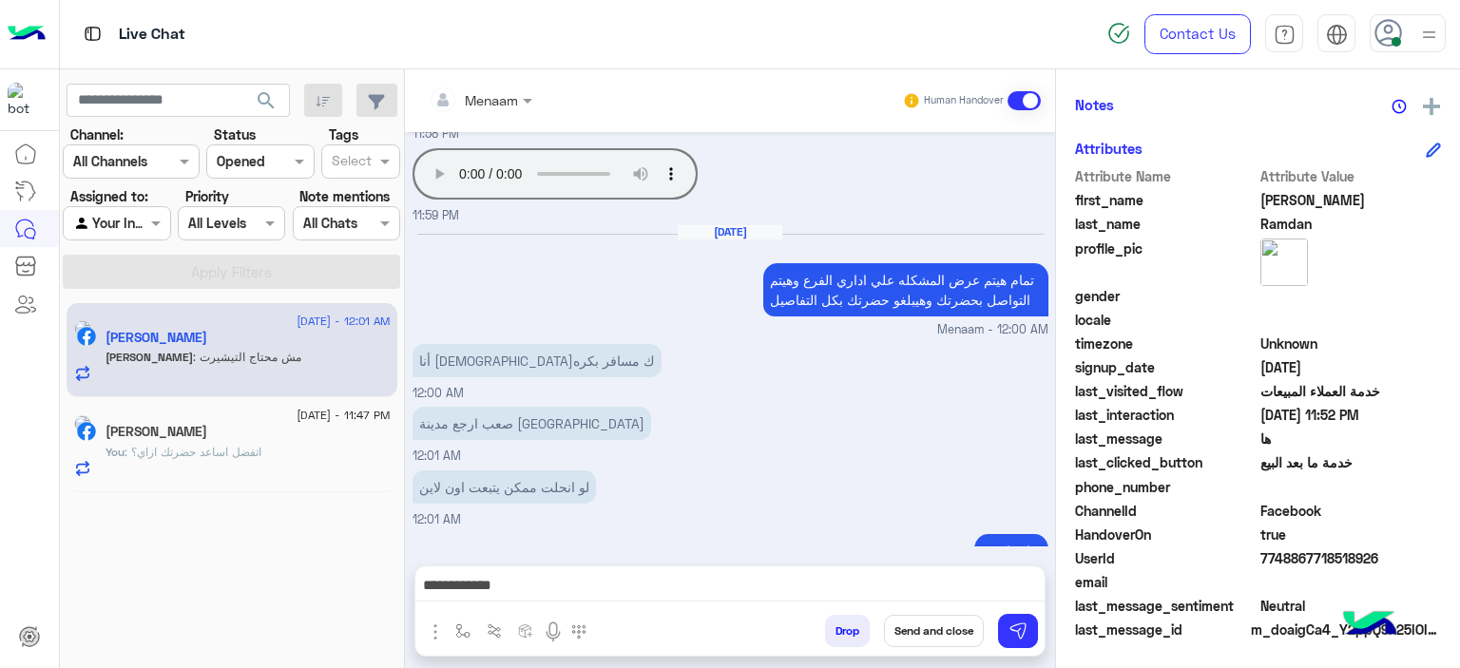
click at [894, 589] on textarea "**********" at bounding box center [730, 587] width 630 height 29
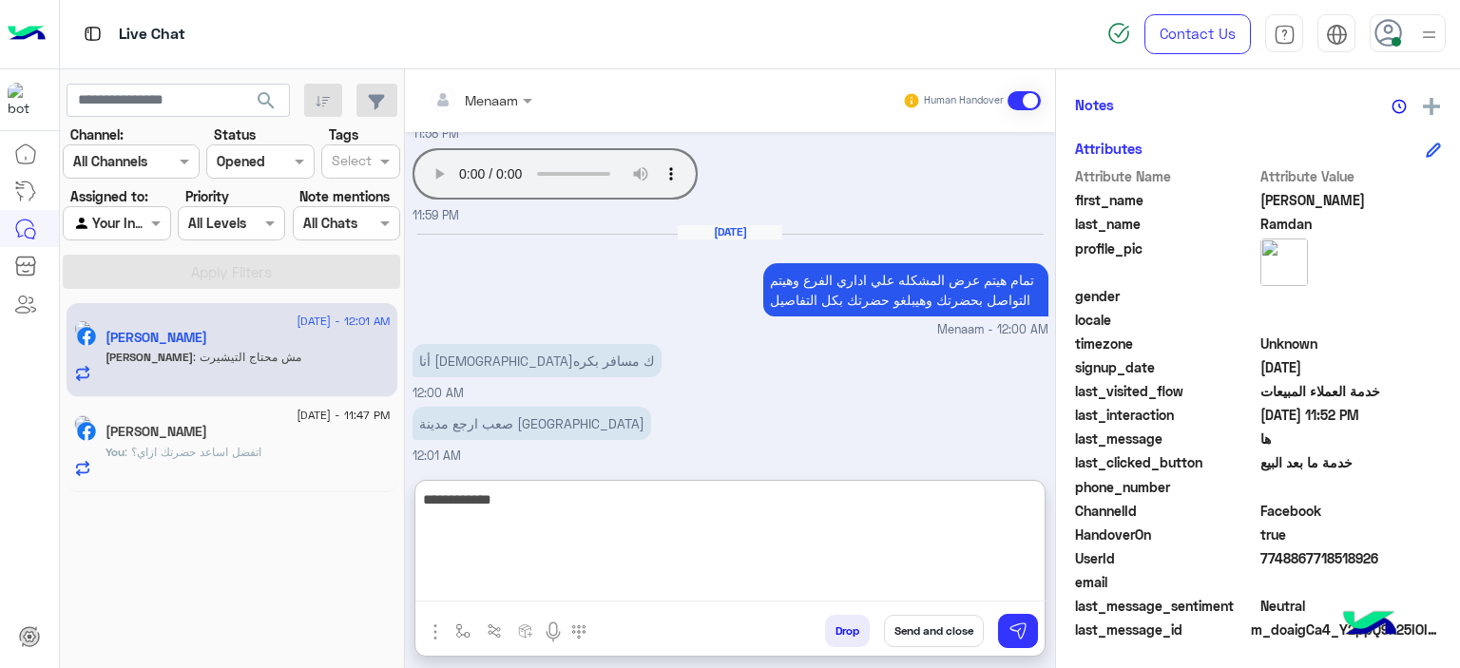
click at [979, 543] on textarea "**********" at bounding box center [730, 545] width 630 height 114
click at [984, 534] on textarea "**********" at bounding box center [730, 545] width 630 height 114
paste textarea "**********"
type textarea "**********"
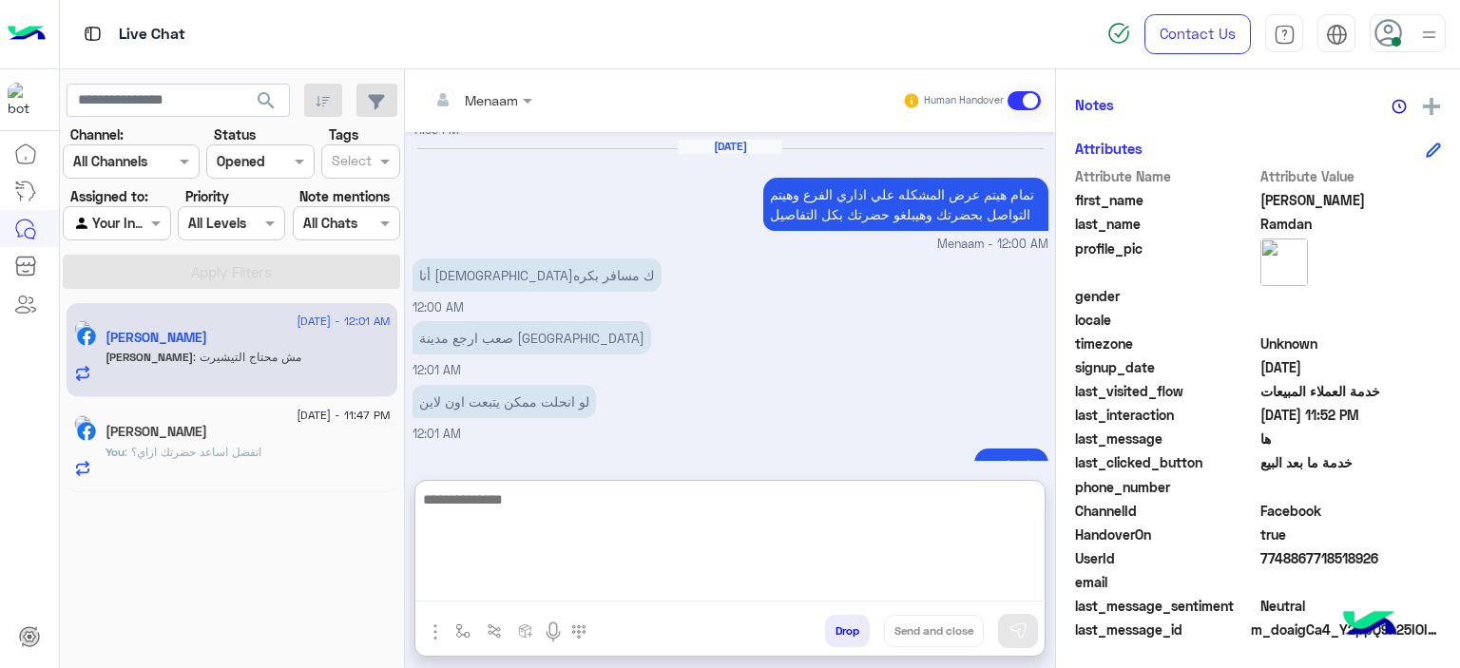
click at [500, 518] on textarea at bounding box center [730, 545] width 630 height 114
type textarea "**********"
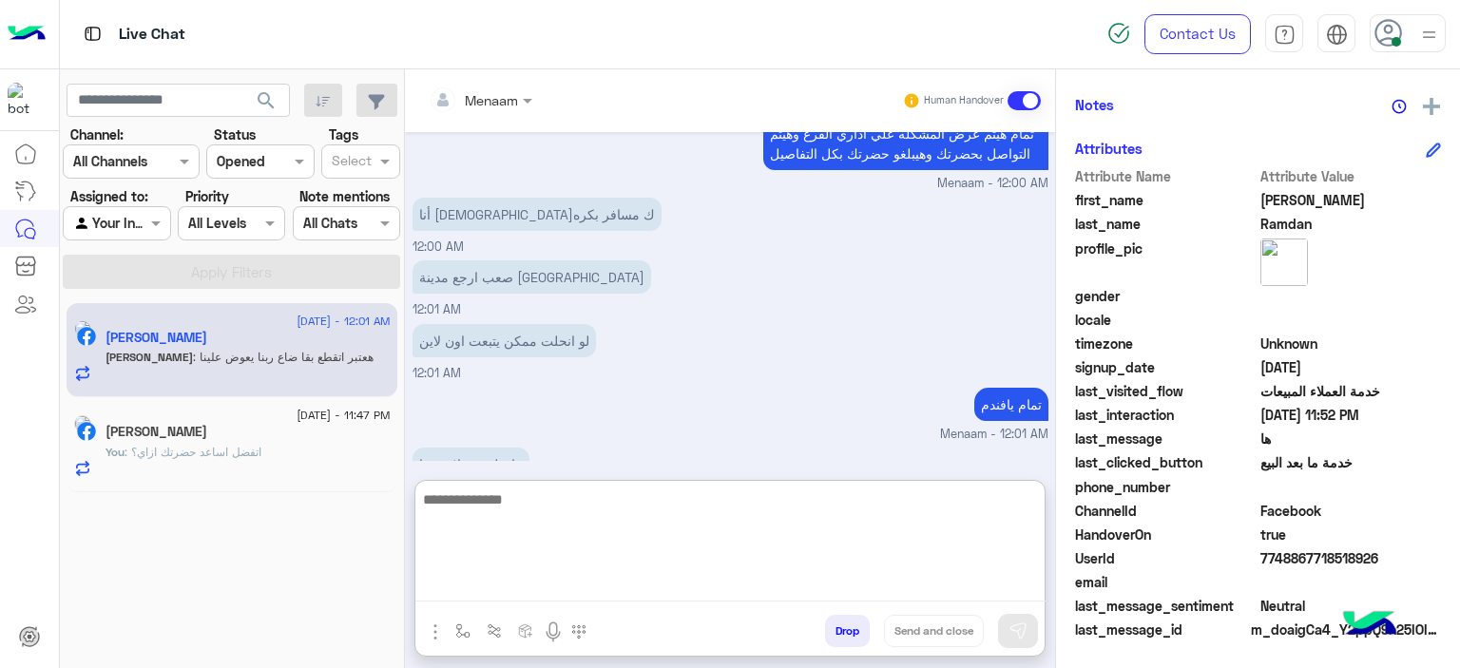
scroll to position [4199, 0]
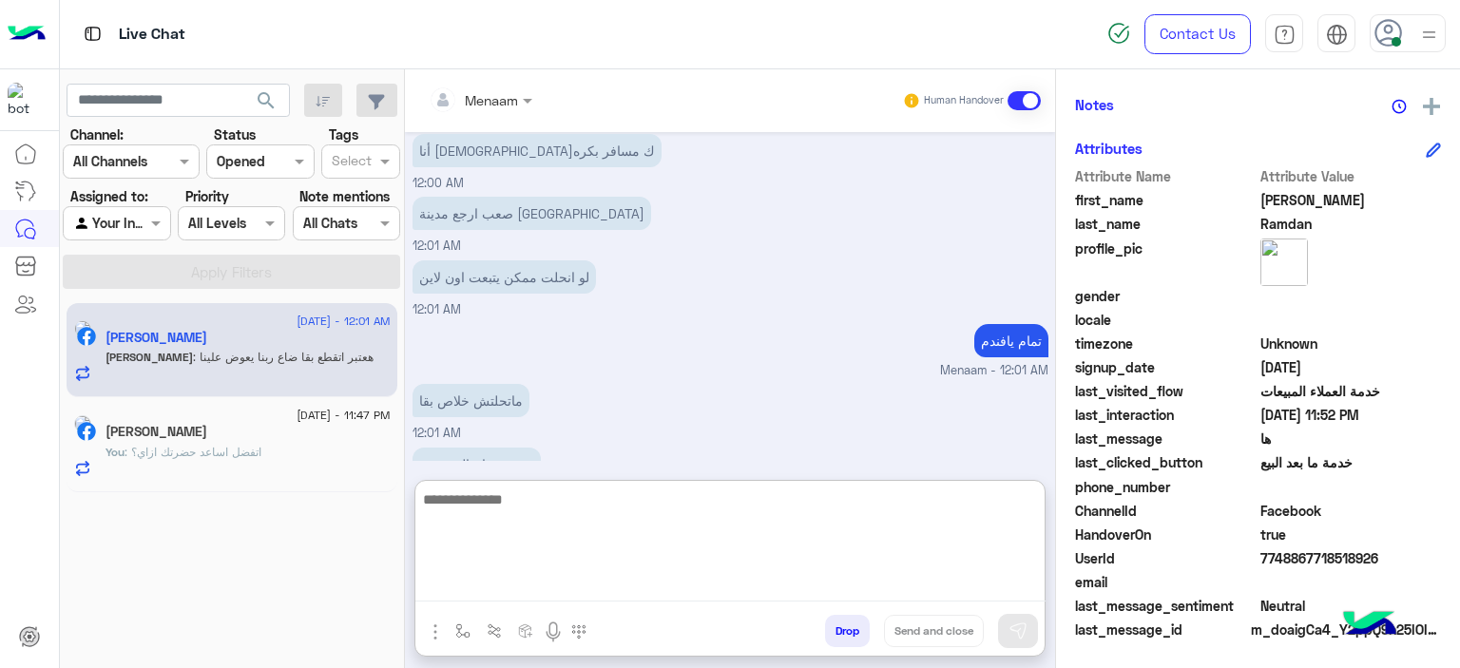
click at [480, 511] on textarea at bounding box center [730, 545] width 630 height 114
click at [526, 504] on textarea at bounding box center [730, 545] width 630 height 114
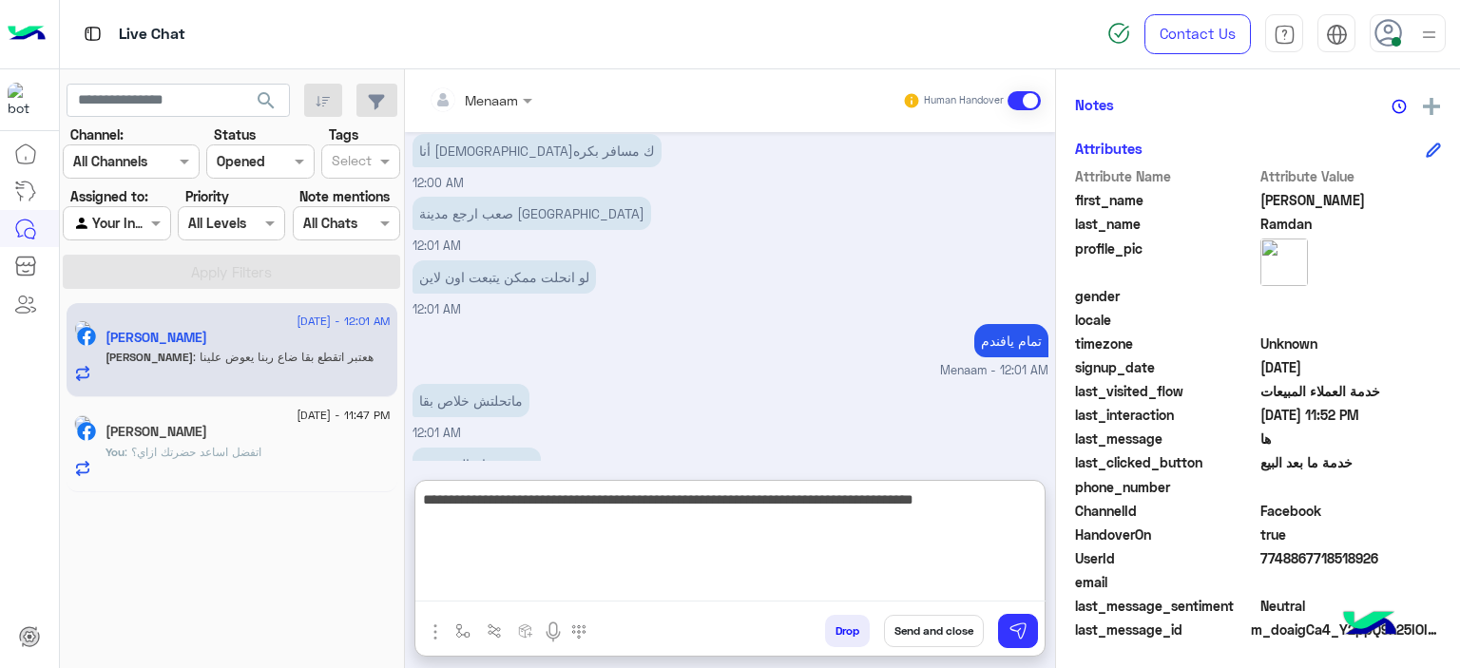
type textarea "**********"
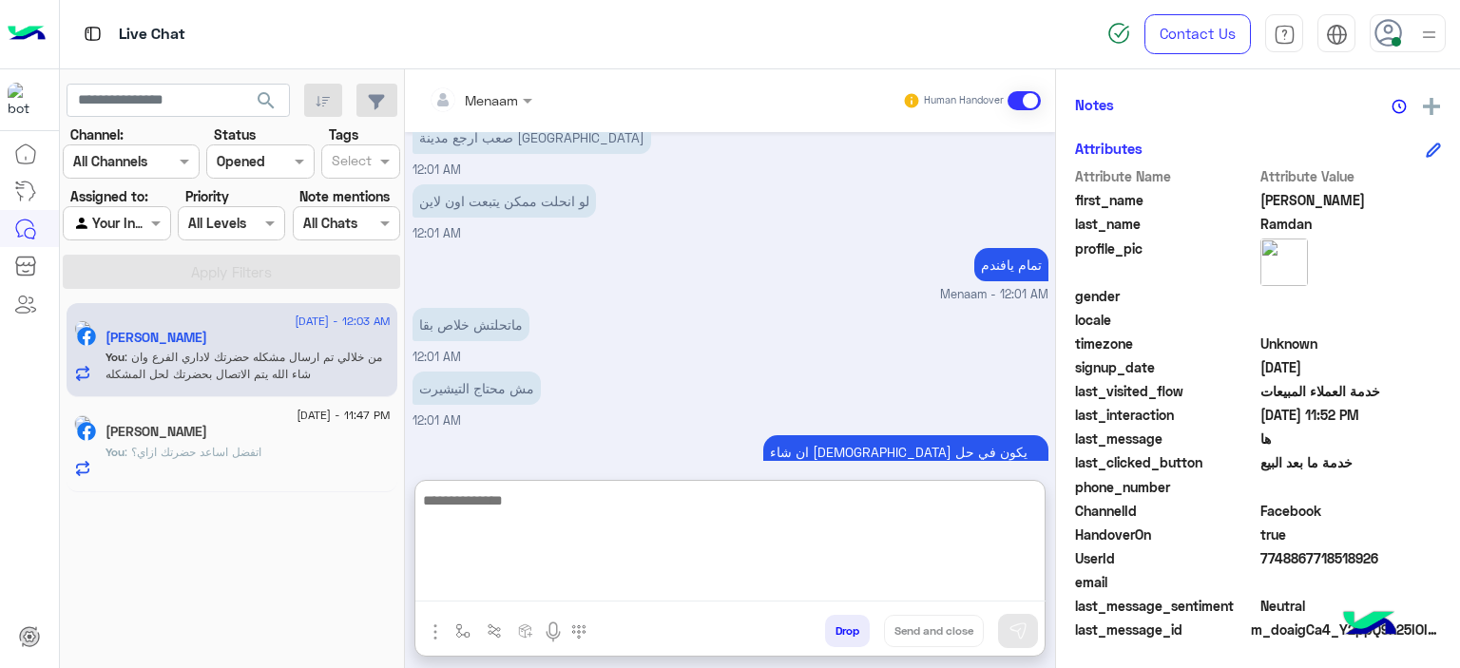
scroll to position [4279, 0]
click at [197, 444] on p "You : اتفضل اساعد حضرتك ازاي؟" at bounding box center [184, 452] width 156 height 17
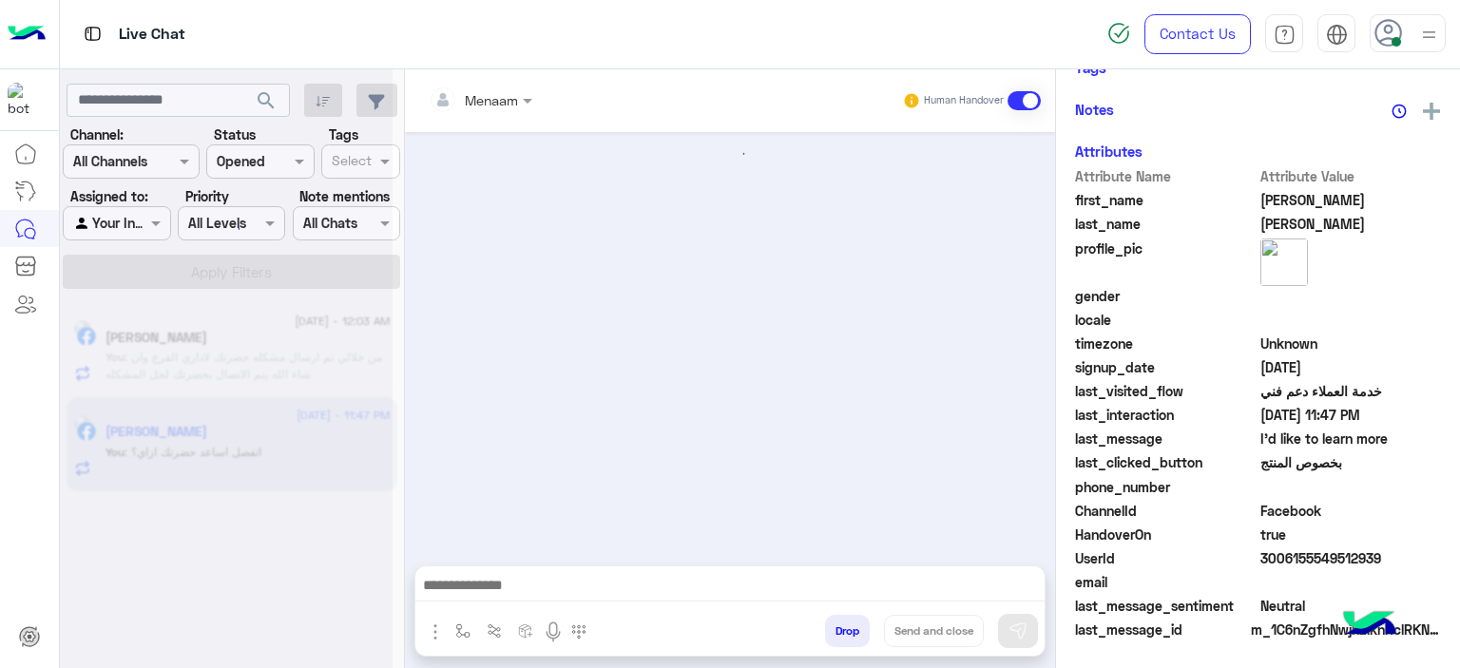
scroll to position [963, 0]
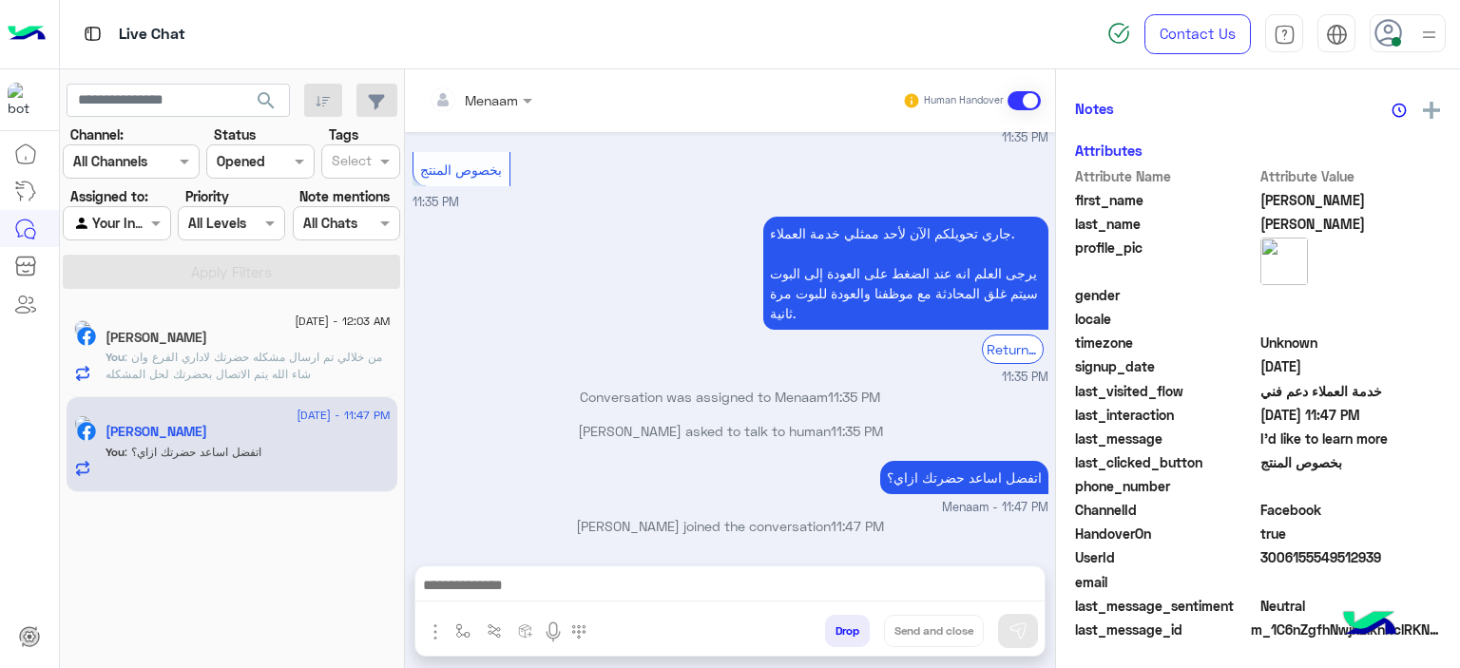
click at [244, 350] on span ": من خلالي تم ارسال مشكله حضرتك لاداري الفرع وان شاء الله يتم الاتصال بحضرتك لح…" at bounding box center [244, 365] width 277 height 31
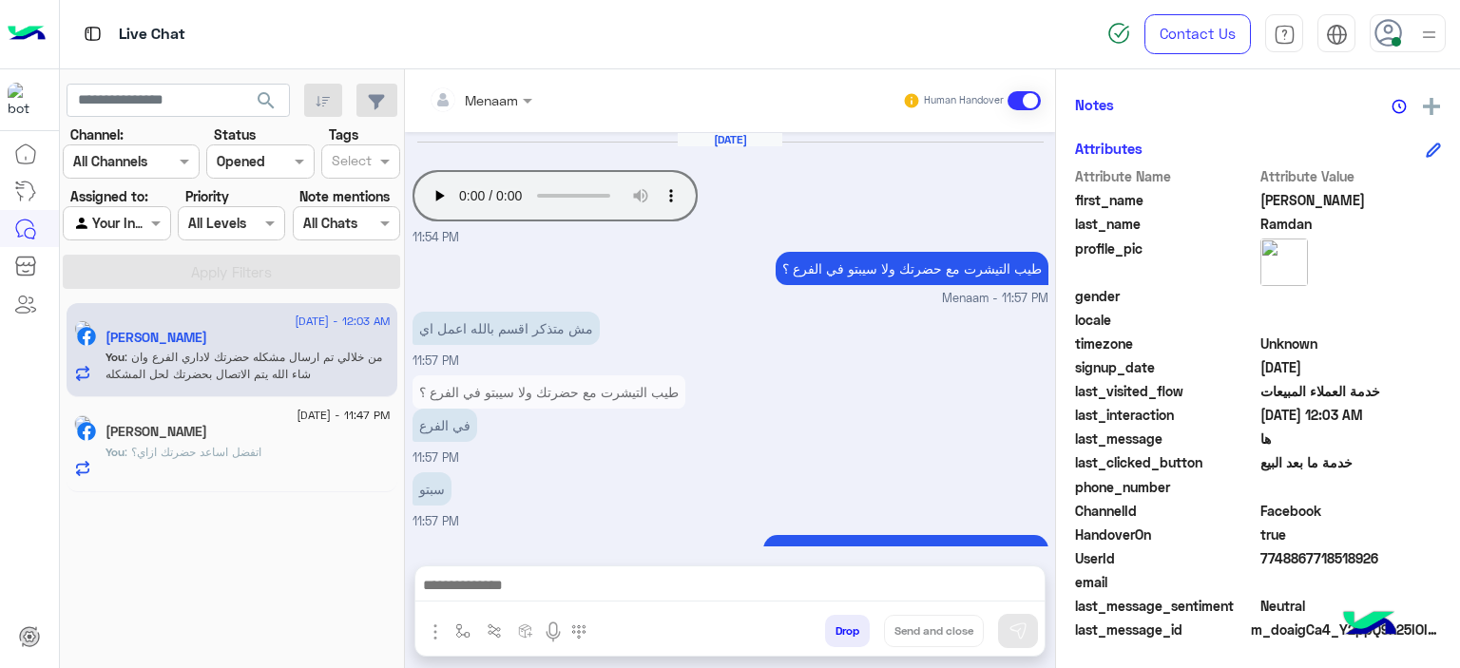
scroll to position [1065, 0]
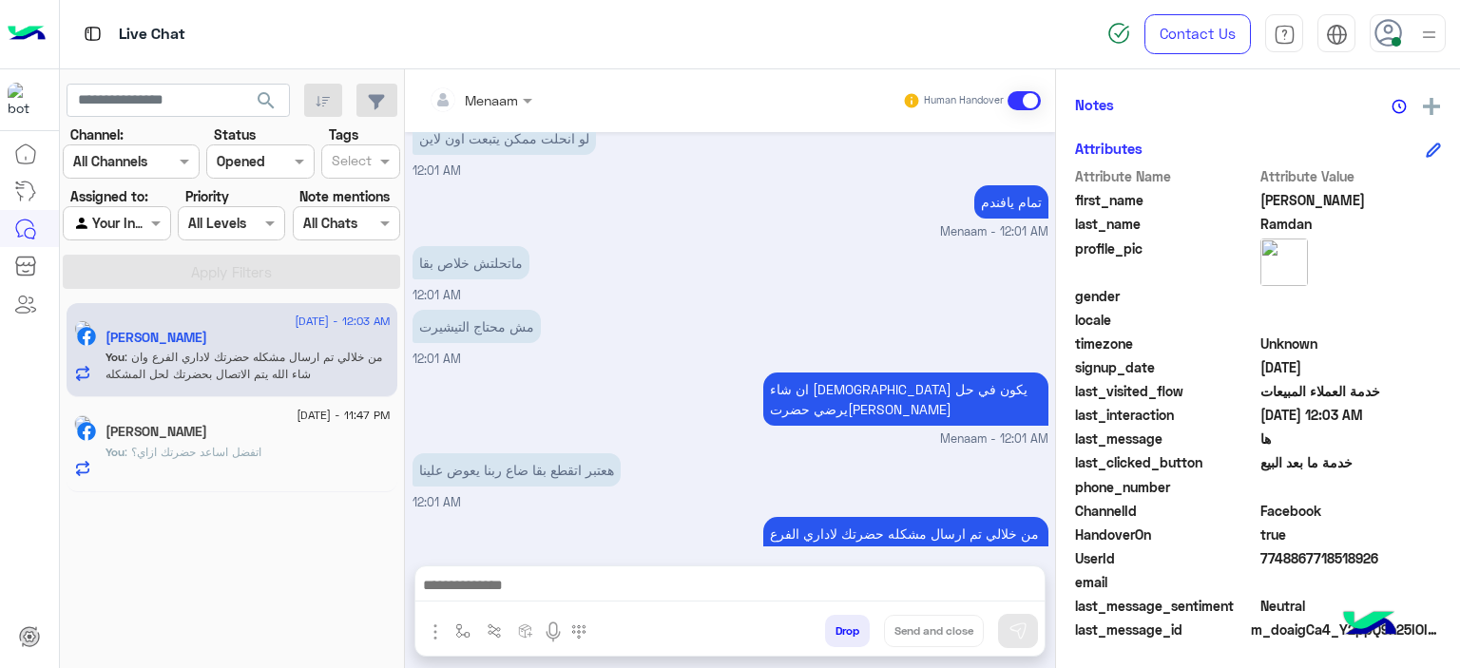
click at [205, 446] on span ": اتفضل اساعد حضرتك ازاي؟" at bounding box center [193, 452] width 137 height 14
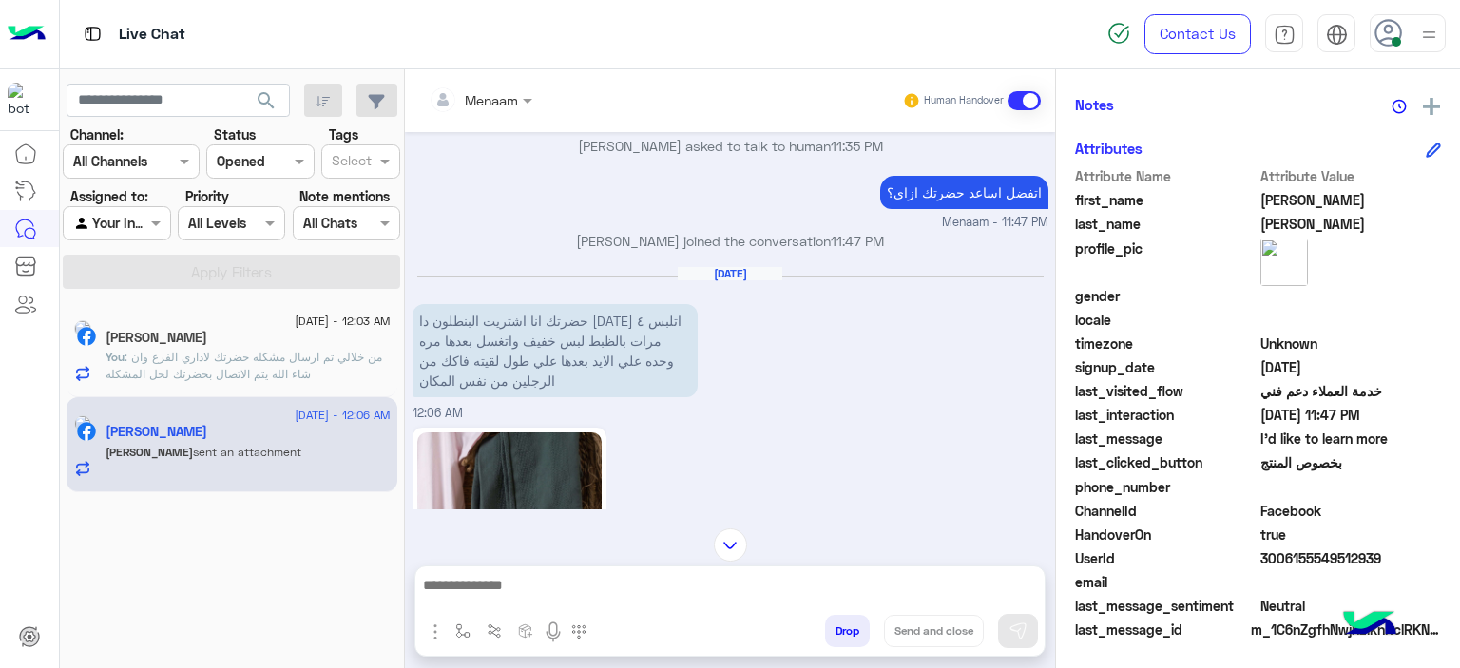
scroll to position [1391, 0]
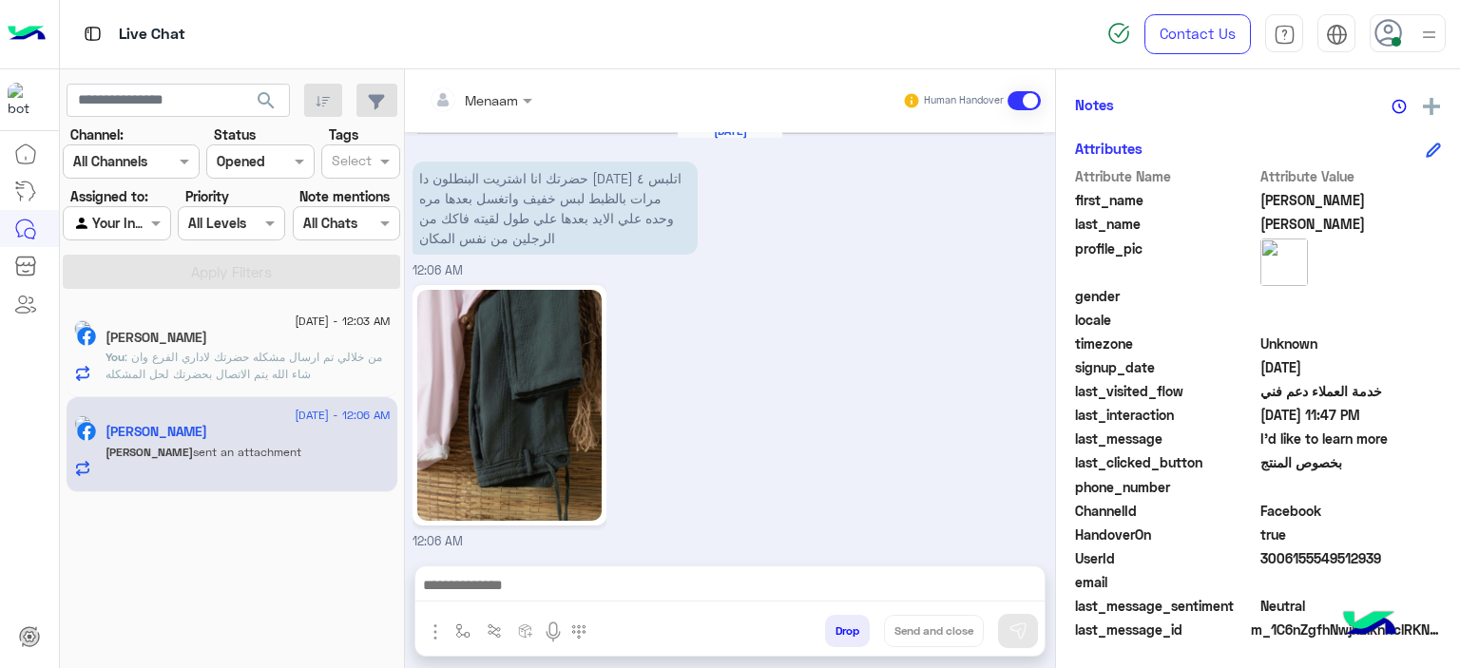
click at [525, 379] on img at bounding box center [509, 405] width 184 height 231
click at [584, 581] on textarea at bounding box center [730, 587] width 630 height 29
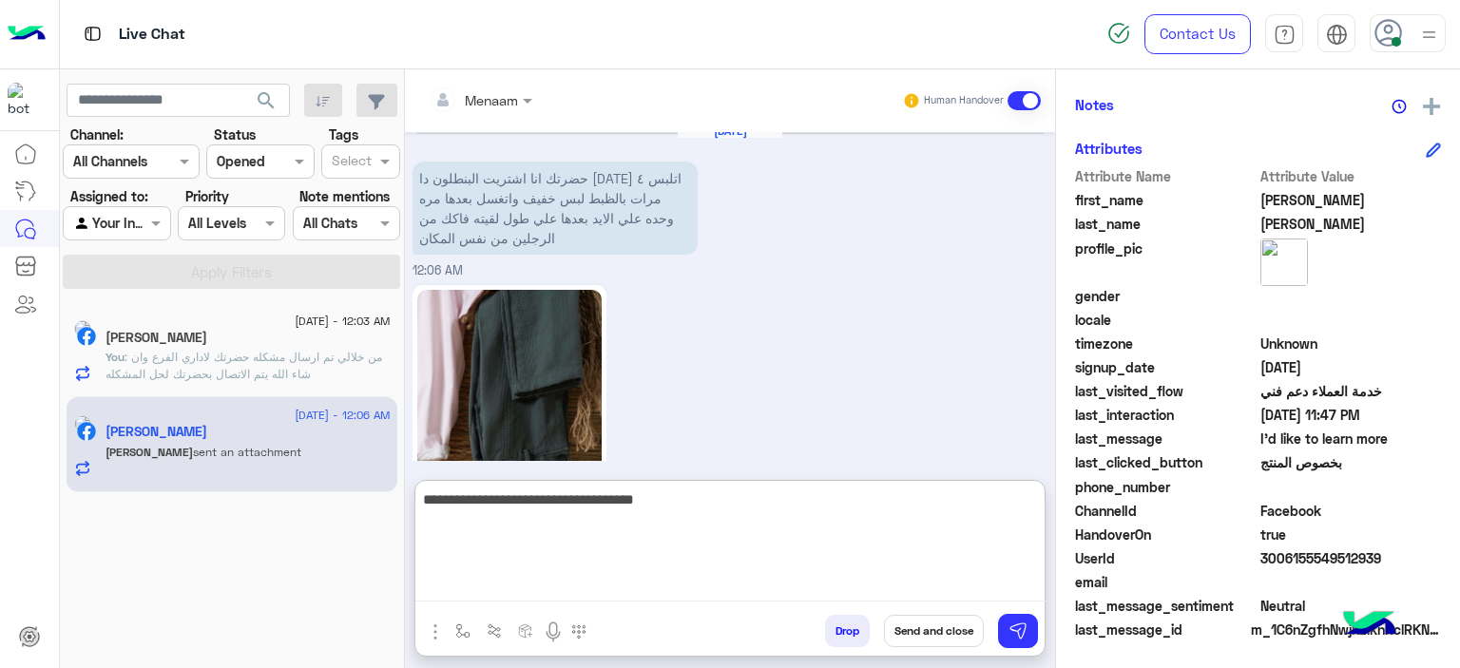
type textarea "**********"
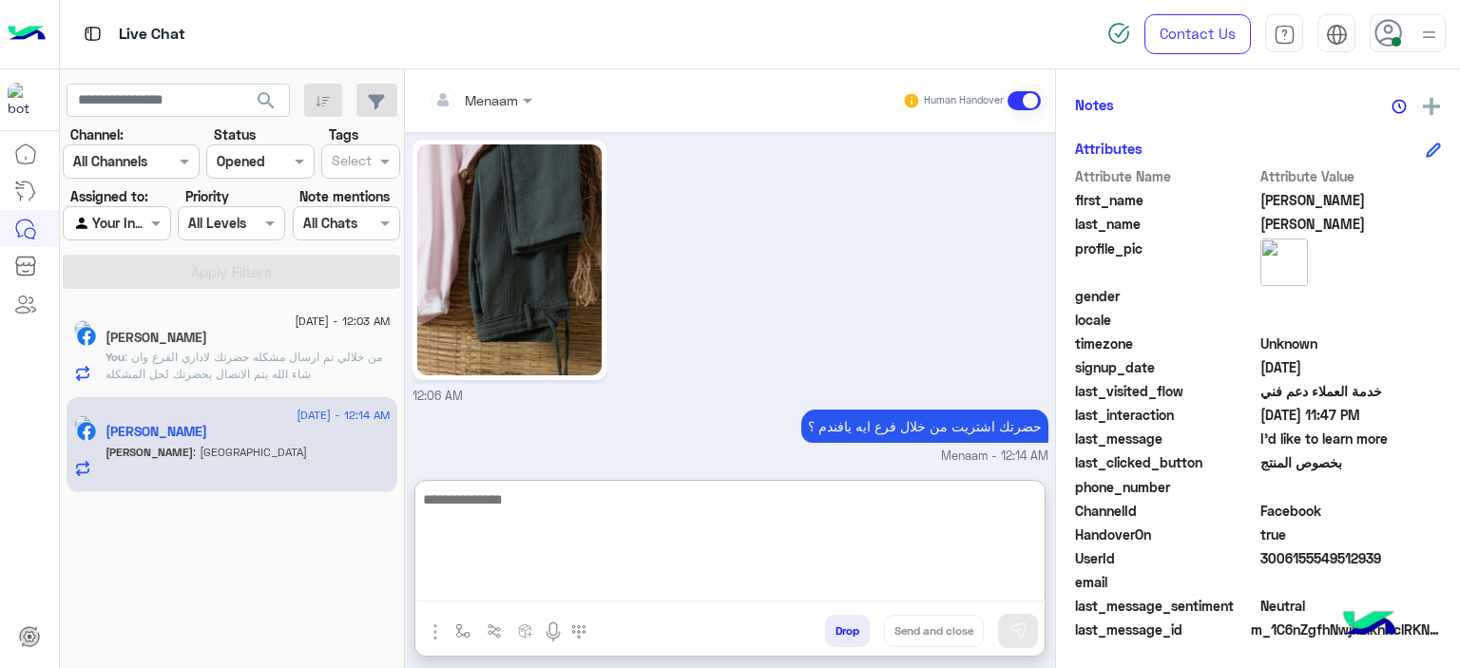
scroll to position [1600, 0]
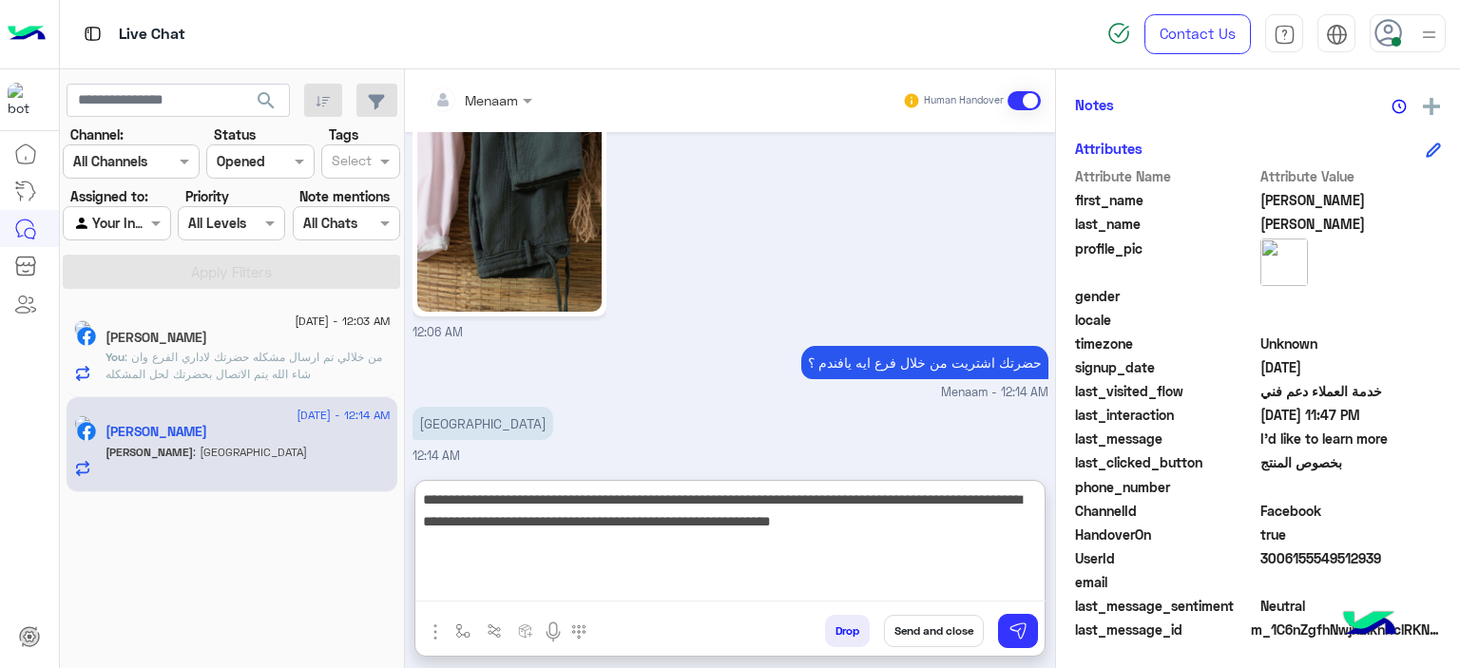
type textarea "**********"
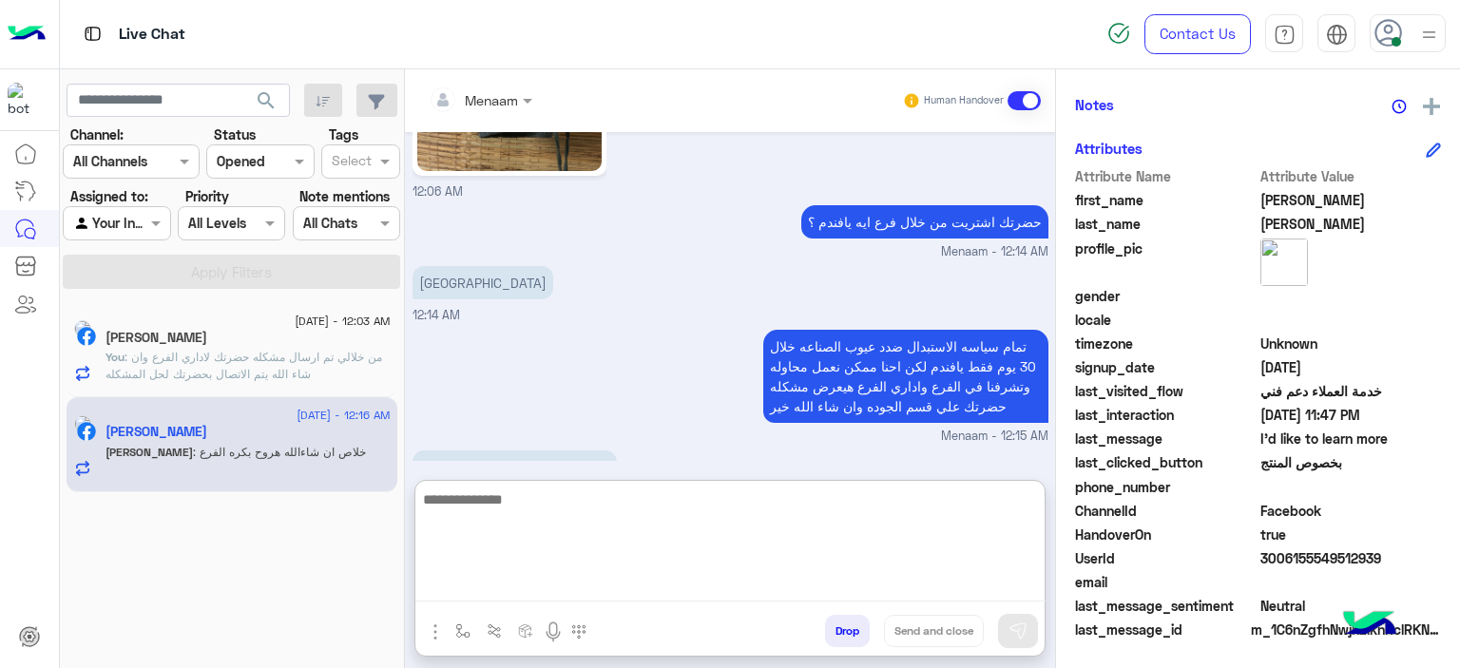
scroll to position [1804, 0]
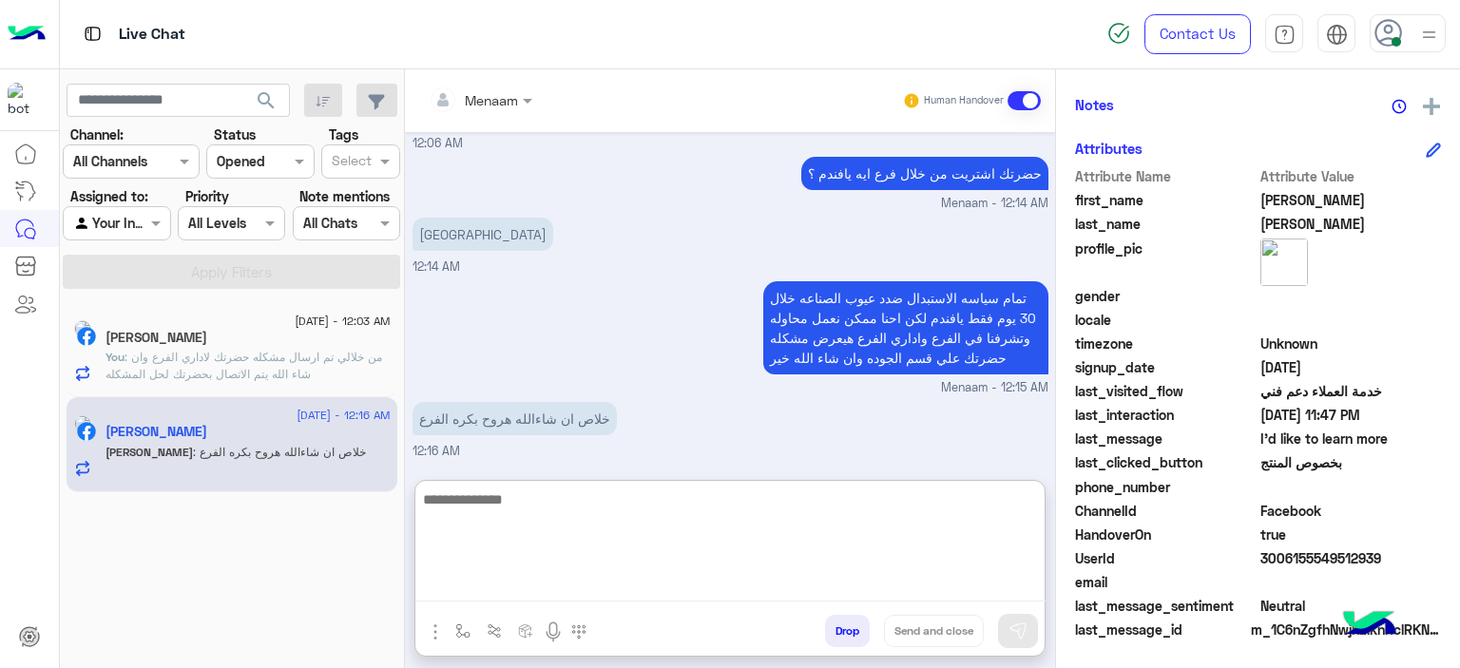
click at [516, 494] on textarea at bounding box center [730, 545] width 630 height 114
type textarea "*"
type textarea "**********"
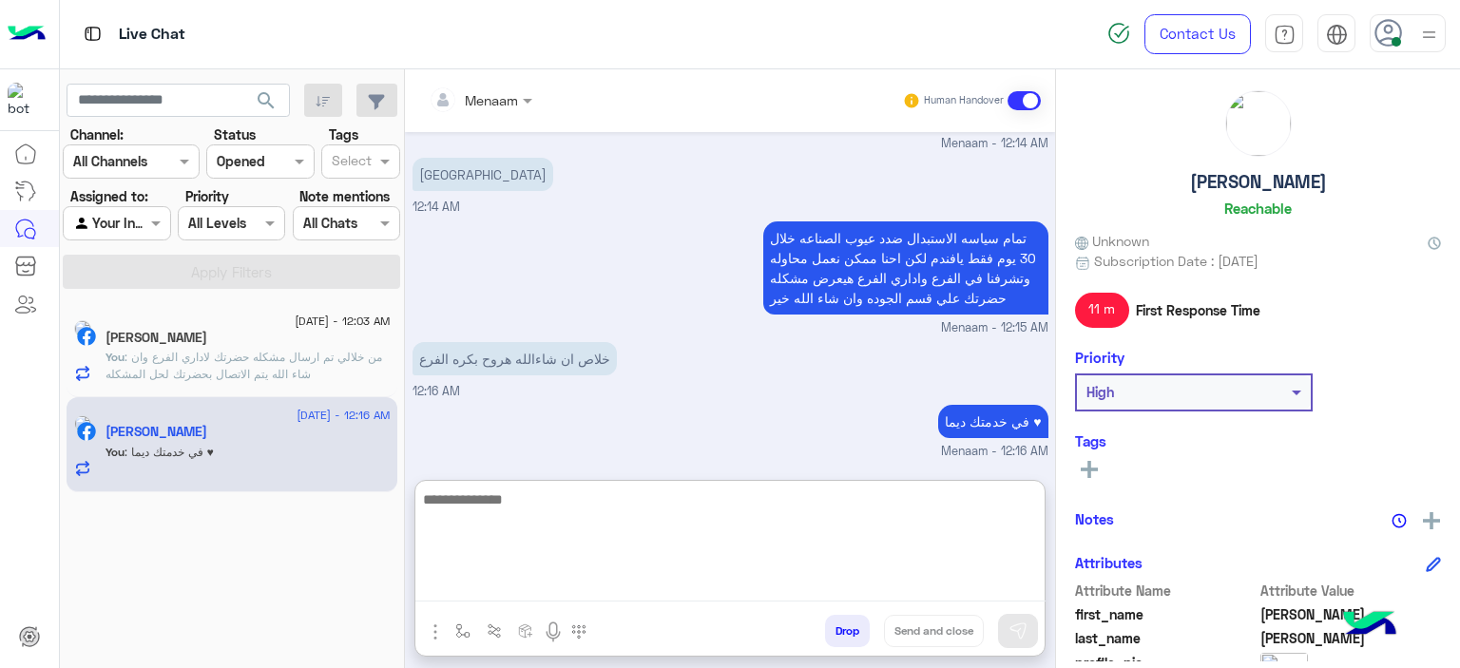
scroll to position [0, 0]
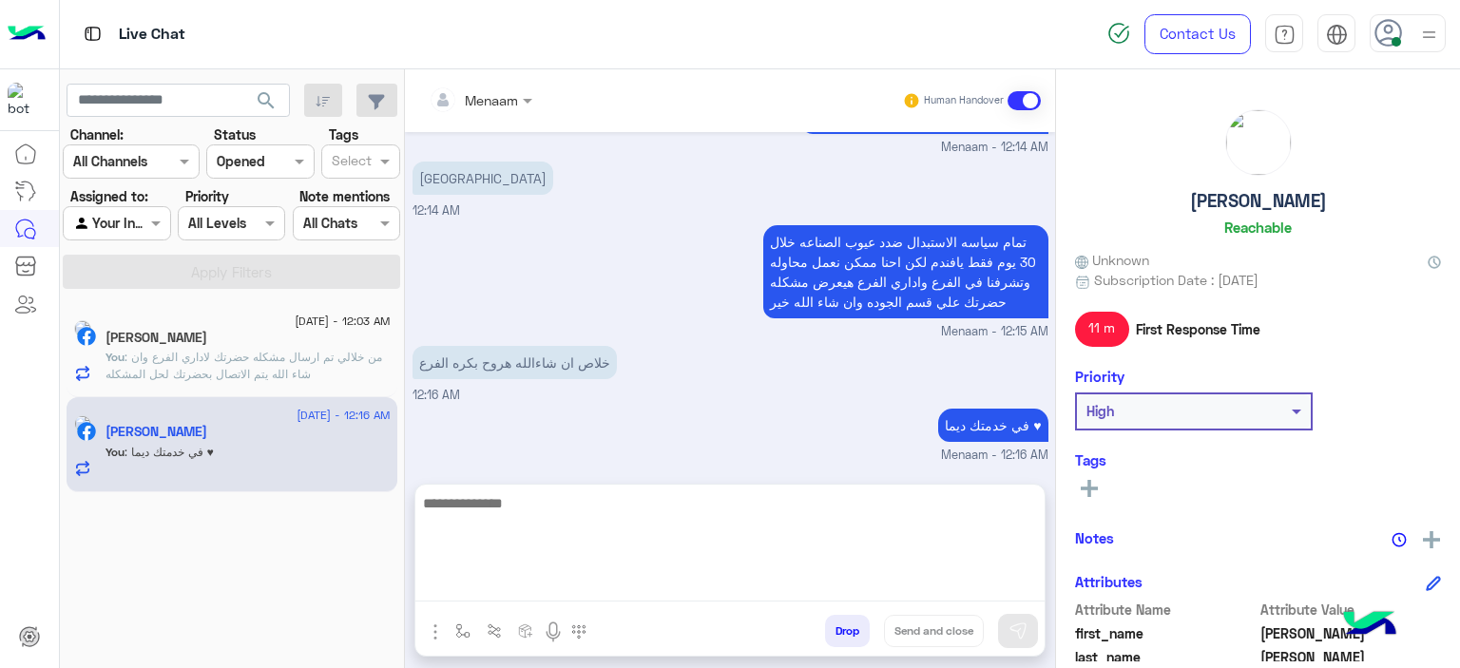
click at [1221, 206] on h5 "Mohamed Tarik Sheer" at bounding box center [1258, 201] width 137 height 22
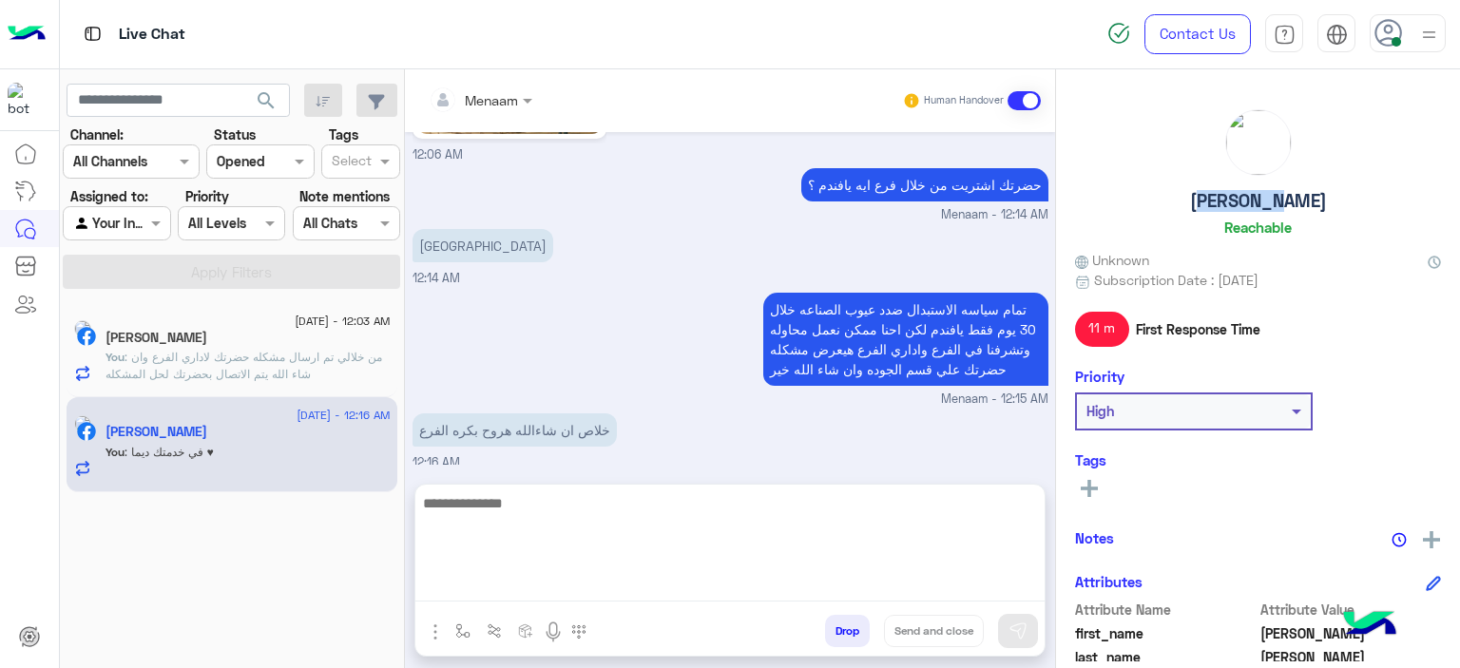
click at [1221, 206] on h5 "Mohamed Tarik Sheer" at bounding box center [1258, 201] width 137 height 22
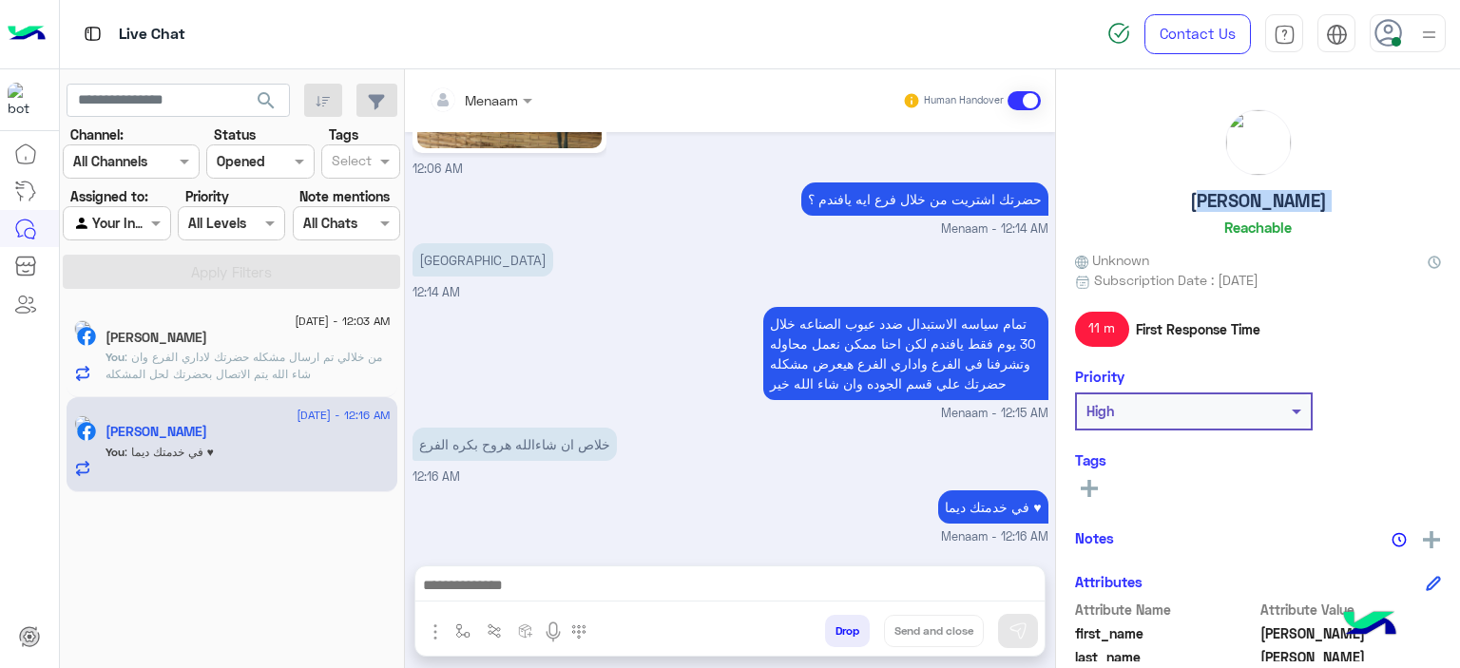
click at [1221, 206] on h5 "Mohamed Tarik Sheer" at bounding box center [1258, 201] width 137 height 22
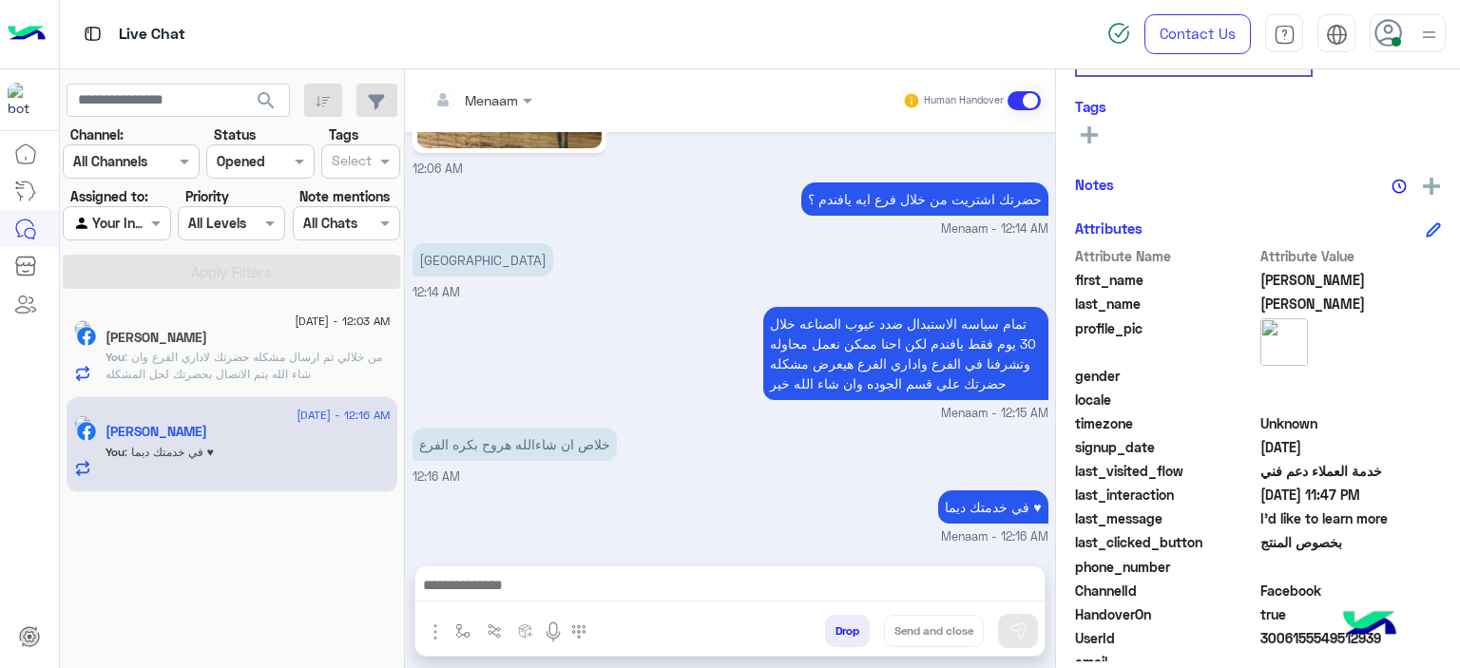
scroll to position [434, 0]
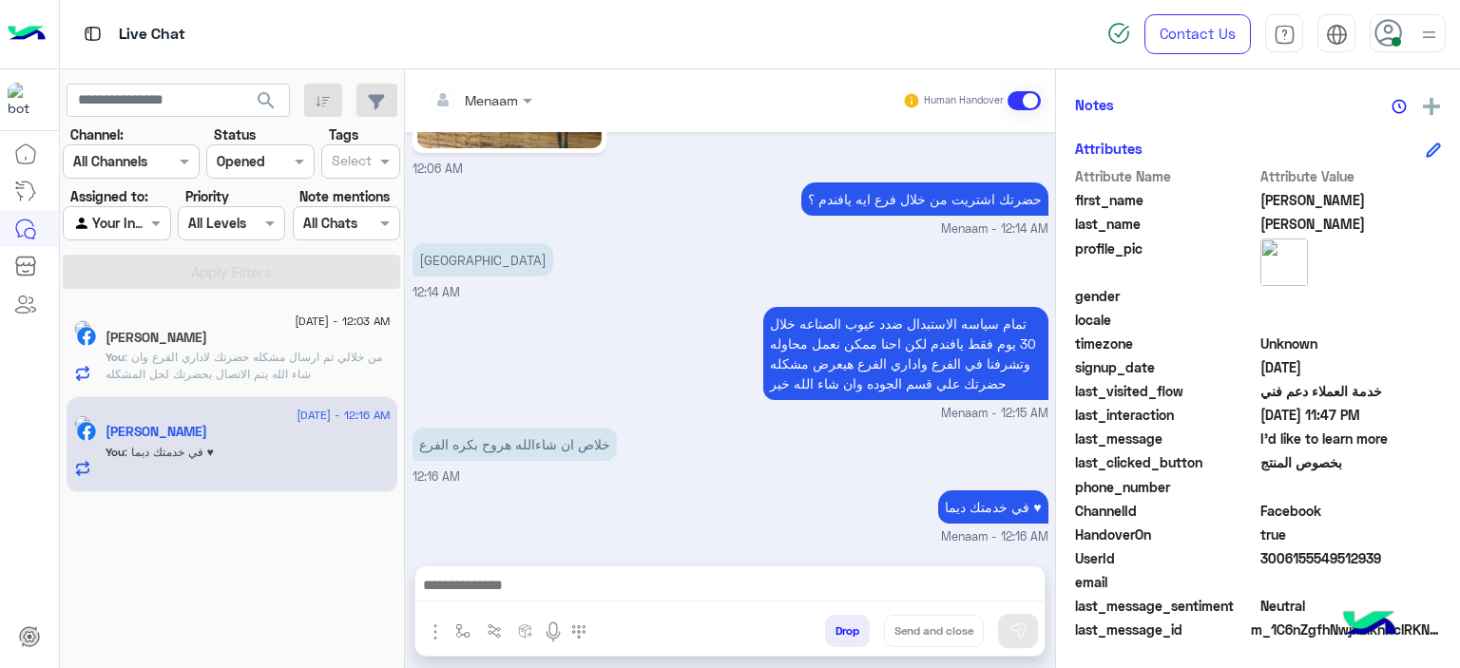
click at [1270, 564] on span "3006155549512939" at bounding box center [1352, 559] width 182 height 20
click at [845, 638] on button "Drop" at bounding box center [847, 631] width 45 height 32
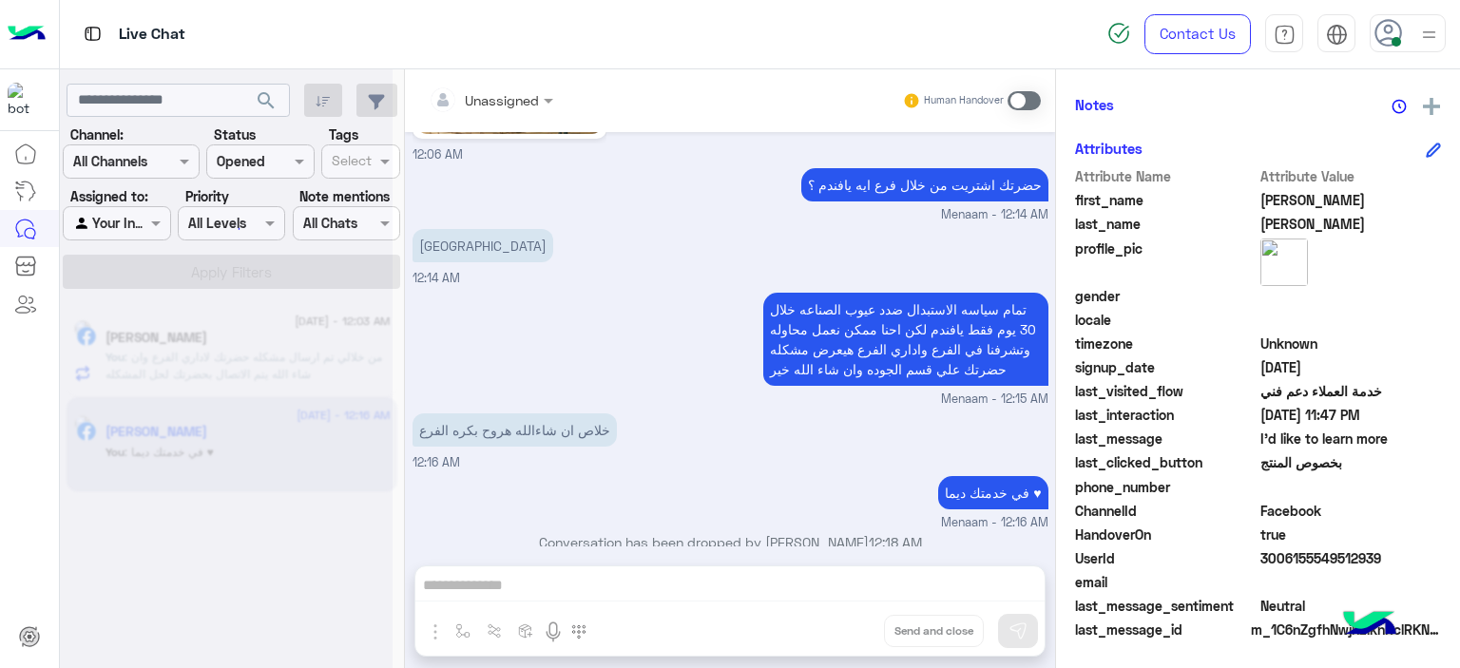
scroll to position [1813, 0]
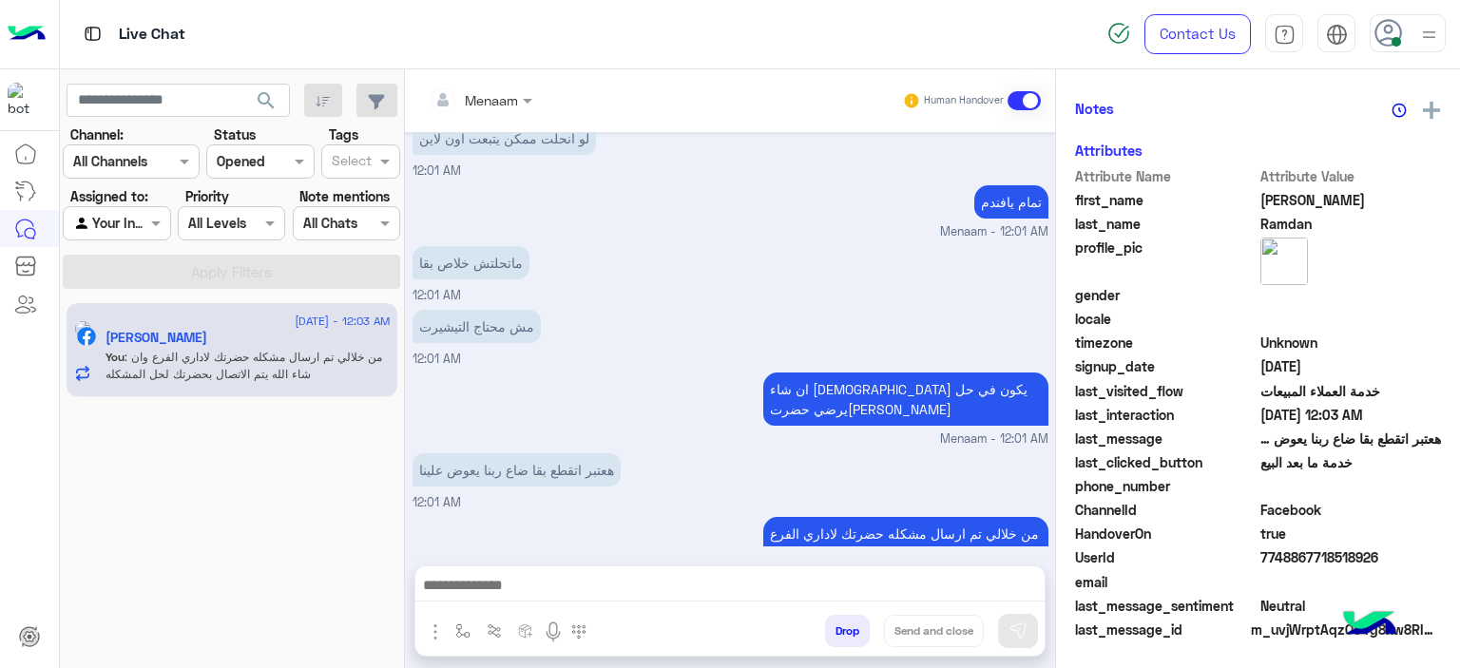
scroll to position [434, 0]
click at [856, 633] on button "Drop" at bounding box center [847, 631] width 45 height 32
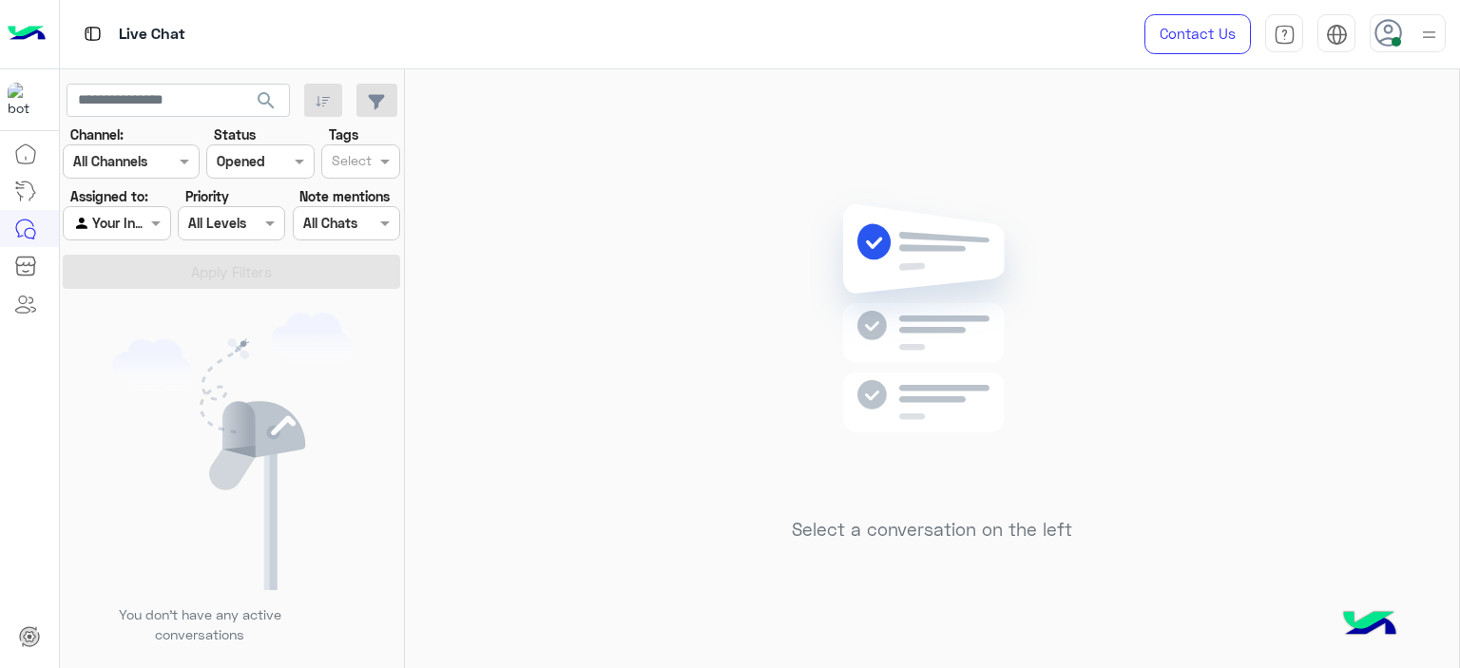
click at [1400, 48] on div at bounding box center [1408, 33] width 76 height 38
click at [1401, 266] on label "Offline" at bounding box center [1327, 270] width 207 height 34
click at [594, 299] on div "Select a conversation on the left" at bounding box center [932, 372] width 1054 height 607
drag, startPoint x: 620, startPoint y: 197, endPoint x: 493, endPoint y: 265, distance: 143.8
click at [481, 261] on div "Select a conversation on the left" at bounding box center [932, 372] width 1054 height 607
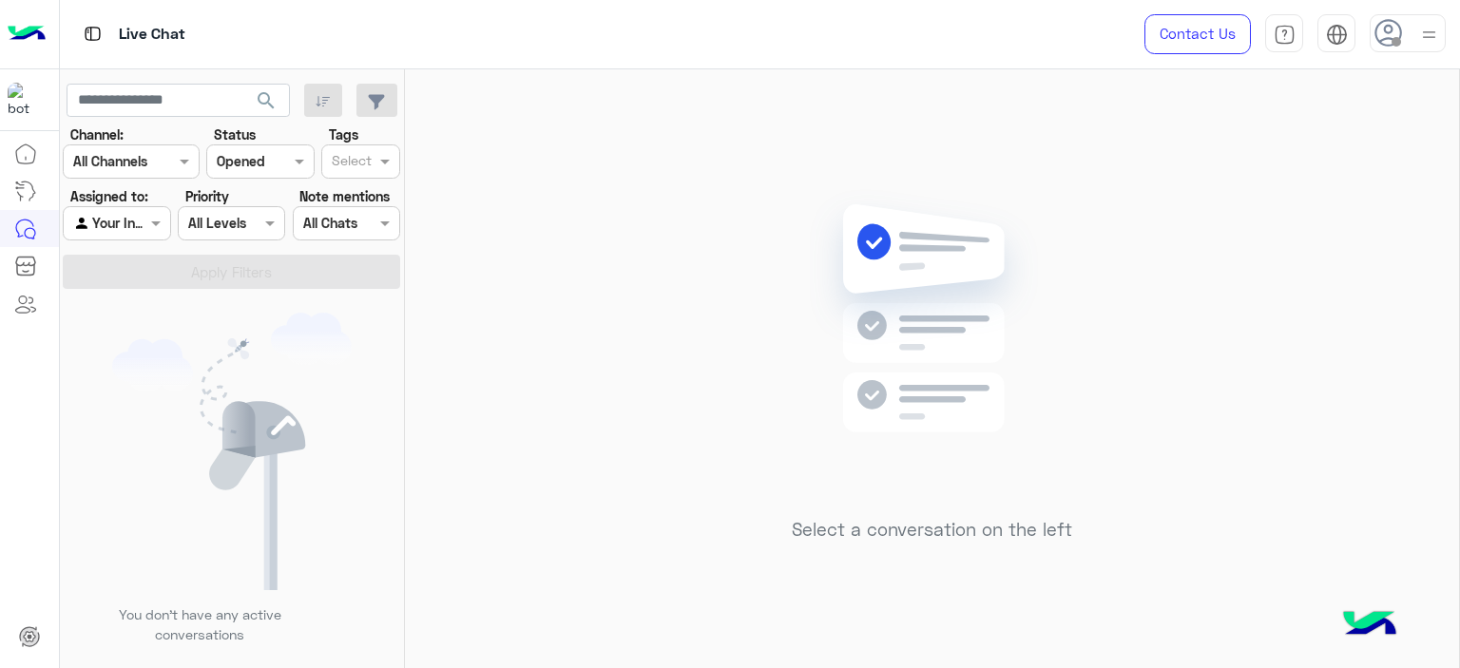
click at [137, 666] on div "You don’t have any active conversations" at bounding box center [232, 485] width 345 height 379
